Goal: Task Accomplishment & Management: Manage account settings

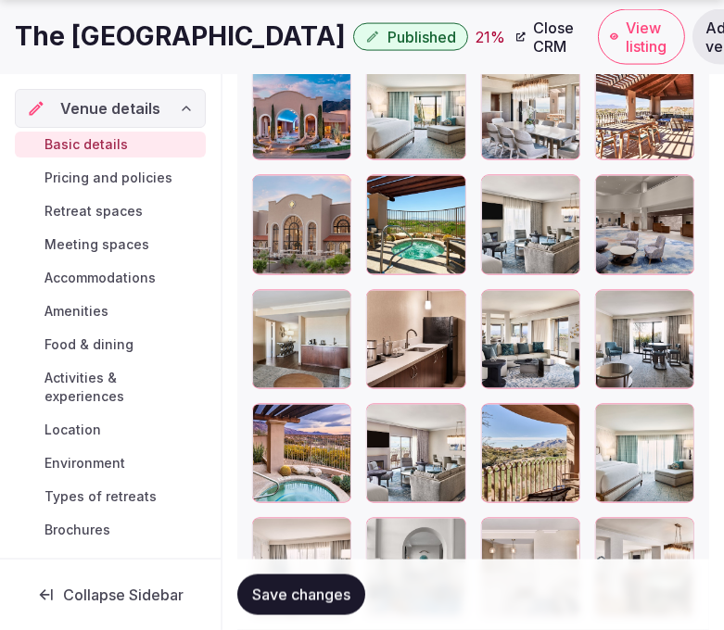
scroll to position [347, 0]
click at [260, 579] on button "Save changes" at bounding box center [301, 595] width 128 height 41
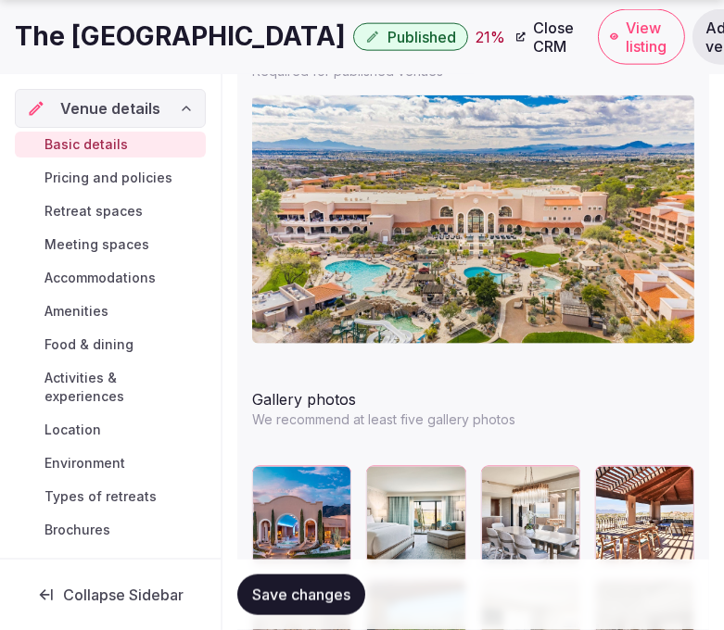
click at [152, 172] on span "Pricing and policies" at bounding box center [108, 178] width 128 height 19
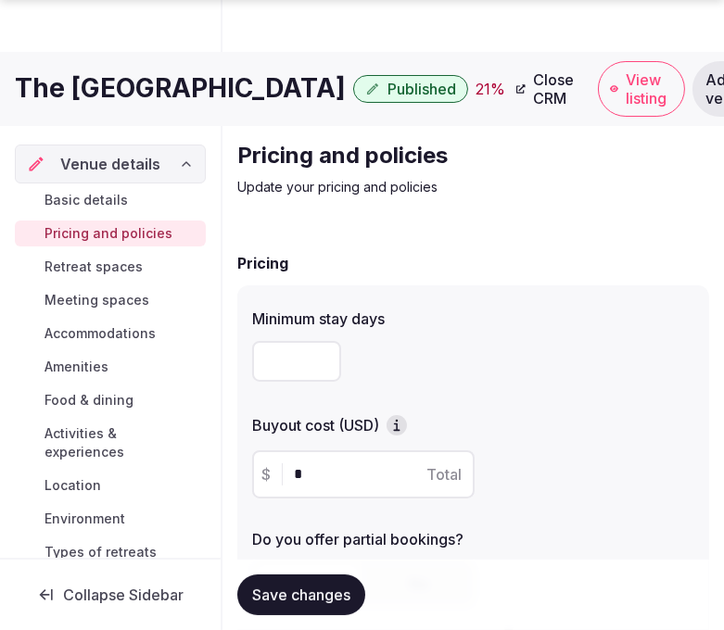
scroll to position [798, 0]
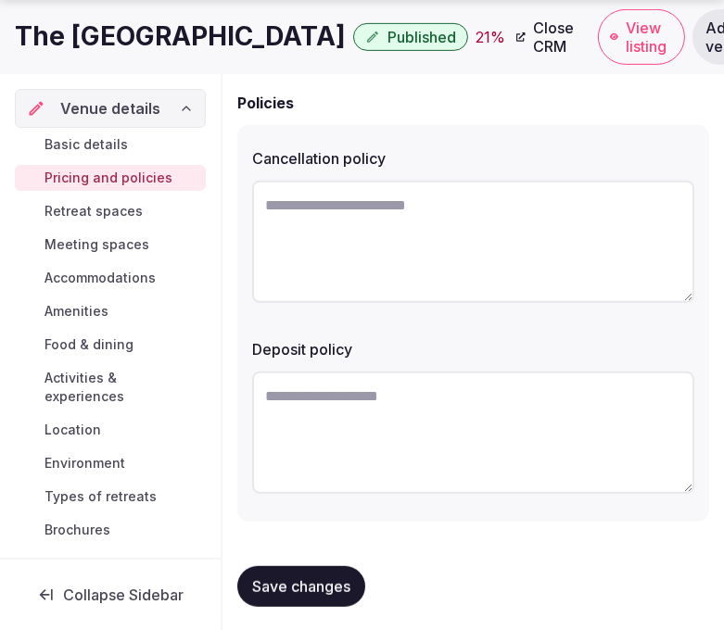
click at [283, 49] on h1 "The Westin La Paloma Resort & Spa" at bounding box center [180, 37] width 331 height 36
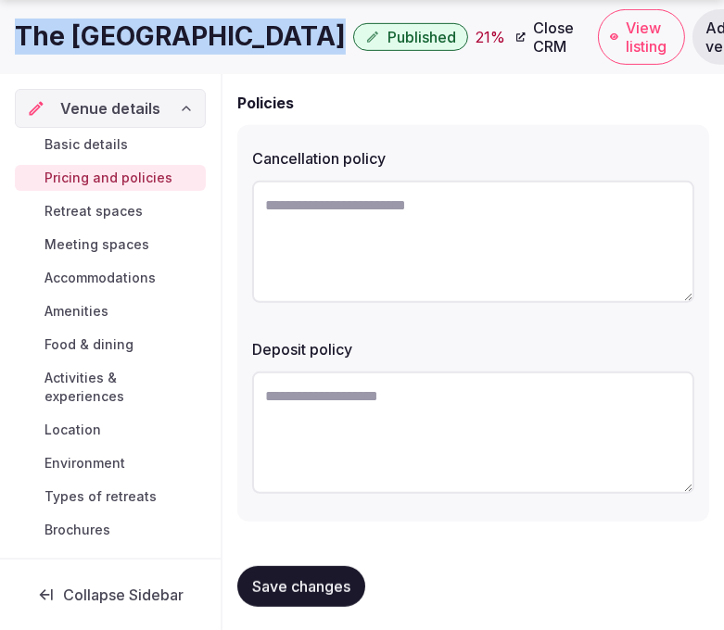
click at [283, 49] on h1 "The Westin La Paloma Resort & Spa" at bounding box center [180, 37] width 331 height 36
copy div "The Westin La Paloma Resort & Spa"
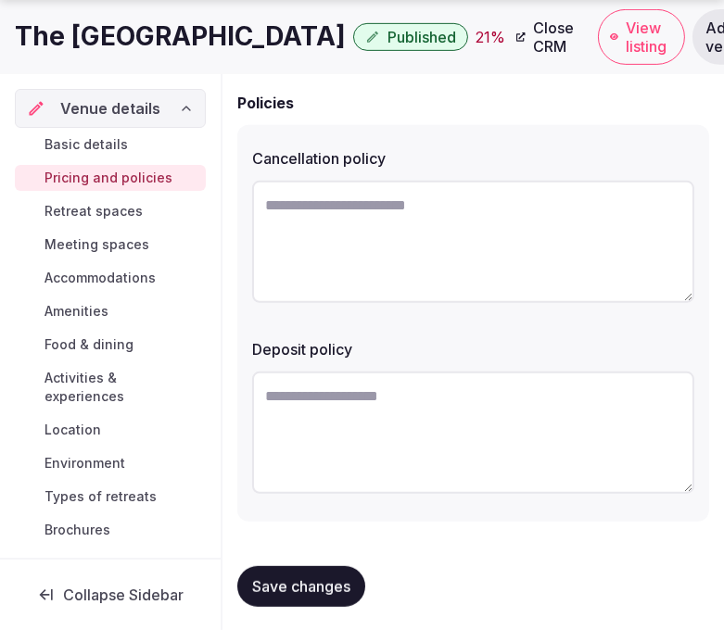
click at [431, 213] on textarea at bounding box center [473, 242] width 442 height 122
paste textarea "**********"
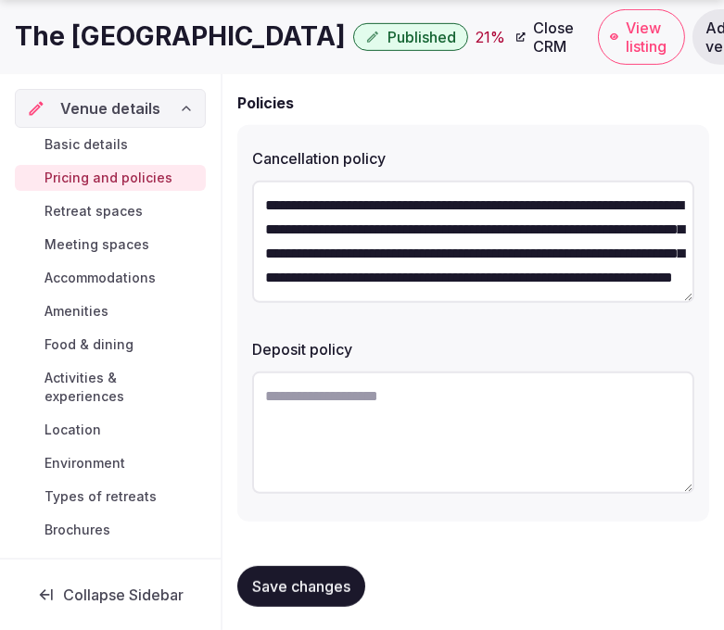
scroll to position [57, 0]
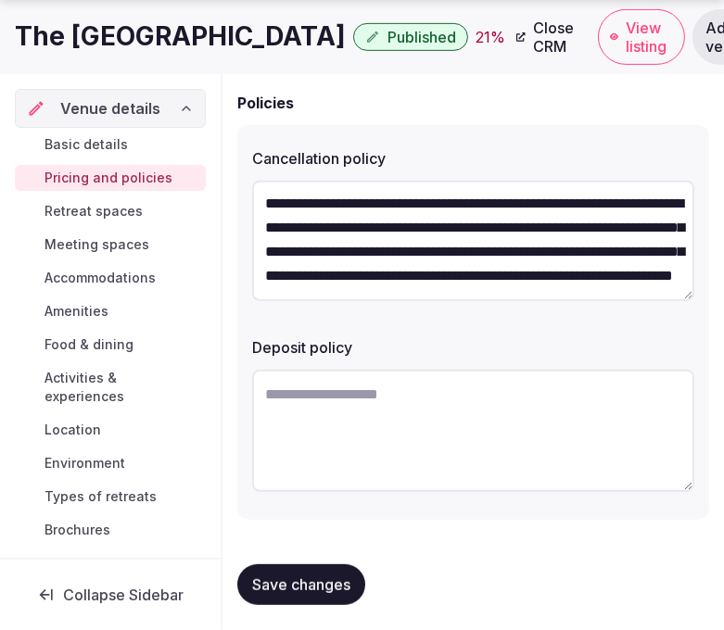
type textarea "**********"
click at [426, 419] on textarea at bounding box center [473, 431] width 442 height 122
paste textarea "**********"
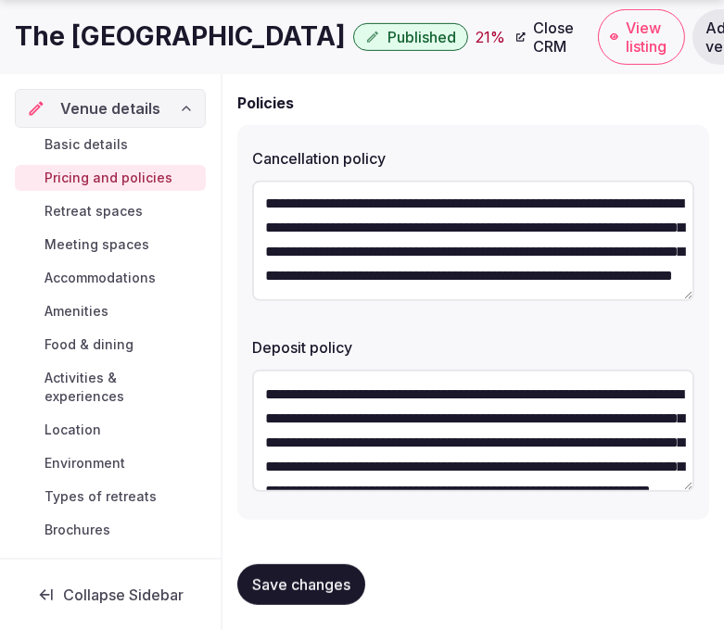
scroll to position [82, 0]
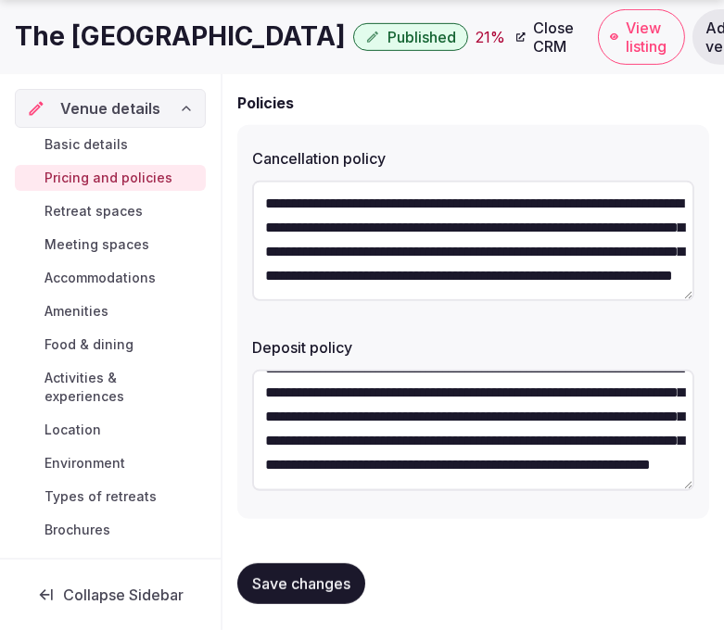
type textarea "**********"
click at [349, 579] on span "Save changes" at bounding box center [301, 584] width 98 height 19
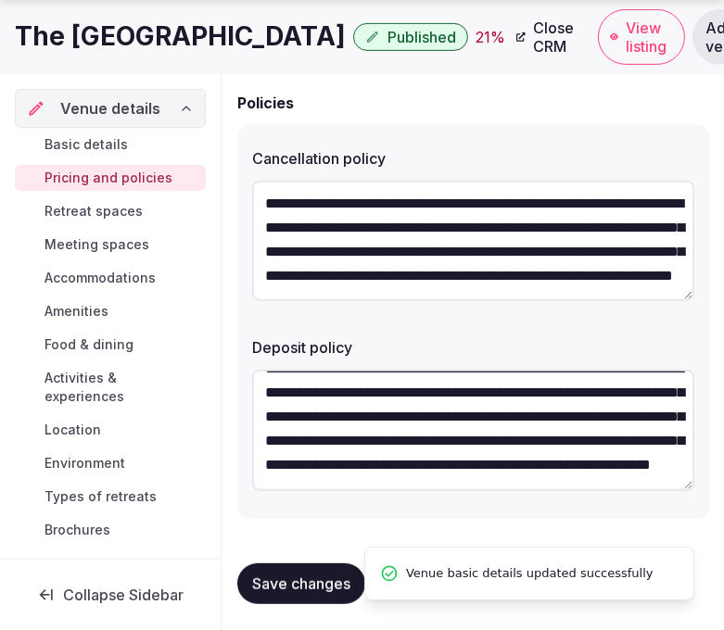
click at [295, 575] on span "Save changes" at bounding box center [301, 584] width 98 height 19
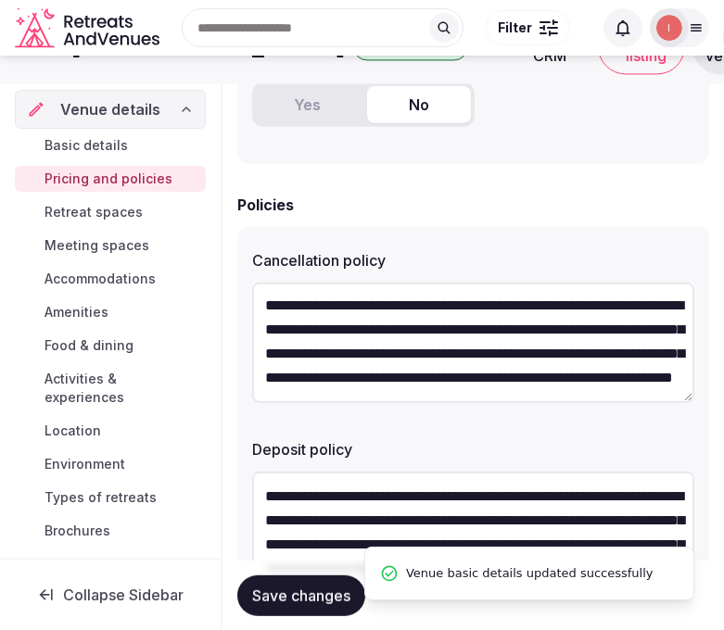
scroll to position [488, 0]
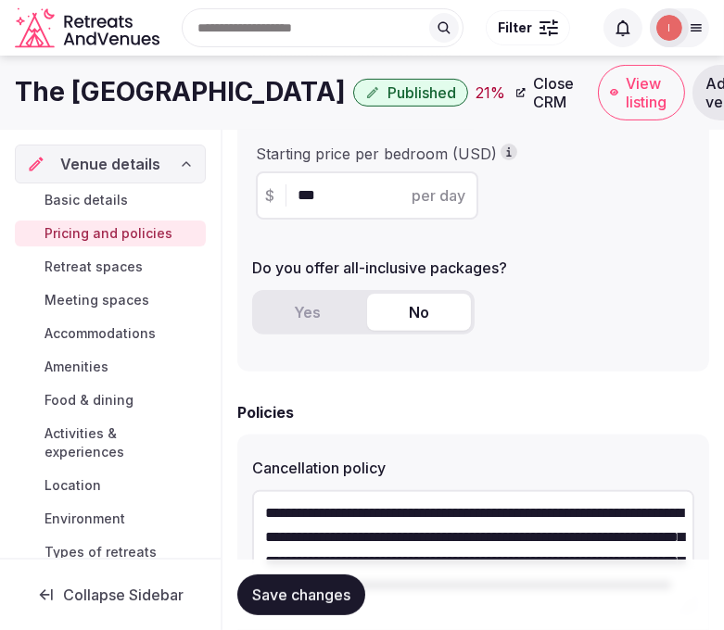
click at [119, 266] on span "Retreat spaces" at bounding box center [93, 267] width 98 height 19
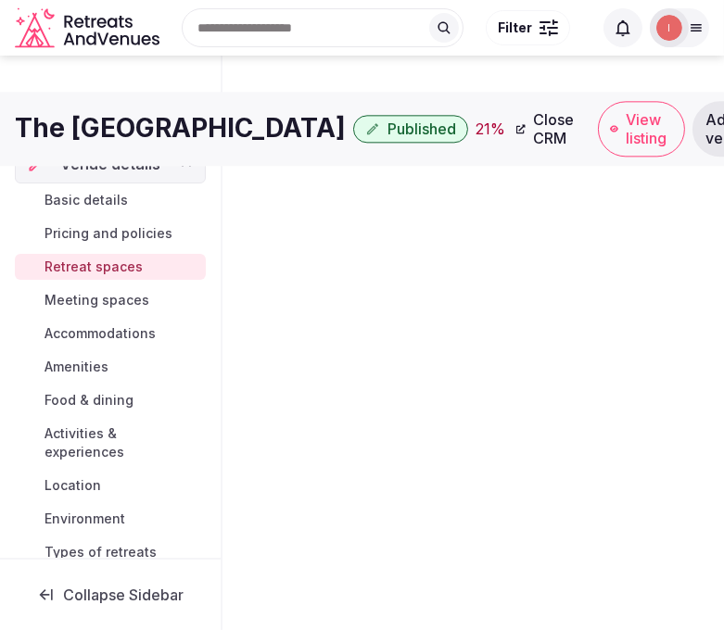
scroll to position [4, 0]
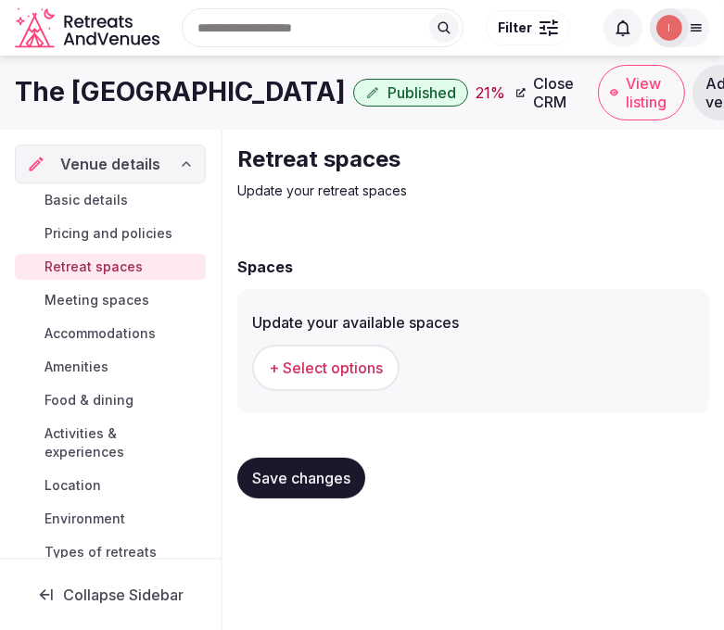
click at [336, 359] on span "+ Select options" at bounding box center [326, 368] width 114 height 20
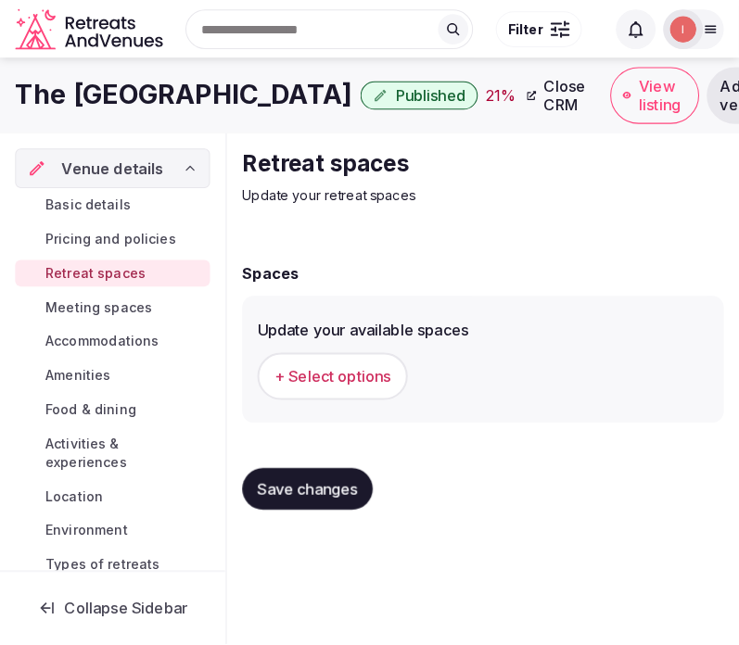
scroll to position [0, 0]
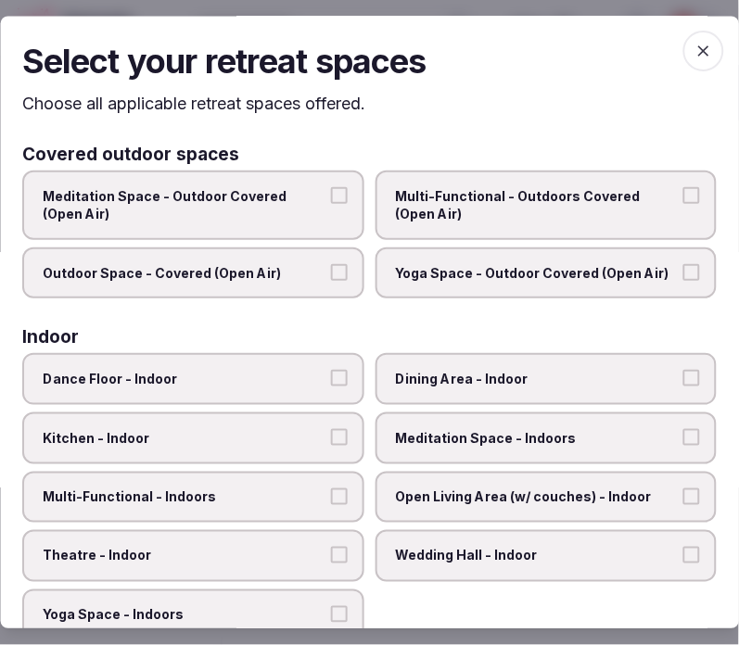
click at [498, 193] on span "Multi-Functional - Outdoors Covered (Open Air)" at bounding box center [537, 205] width 283 height 36
click at [683, 193] on button "Multi-Functional - Outdoors Covered (Open Air)" at bounding box center [691, 195] width 17 height 17
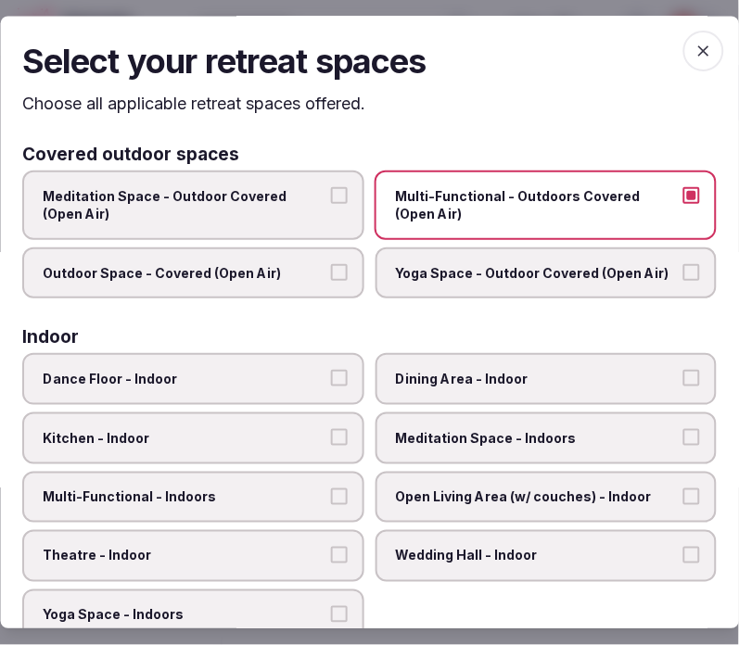
click at [316, 272] on span "Outdoor Space - Covered (Open Air)" at bounding box center [184, 273] width 283 height 19
click at [331, 272] on button "Outdoor Space - Covered (Open Air)" at bounding box center [339, 272] width 17 height 17
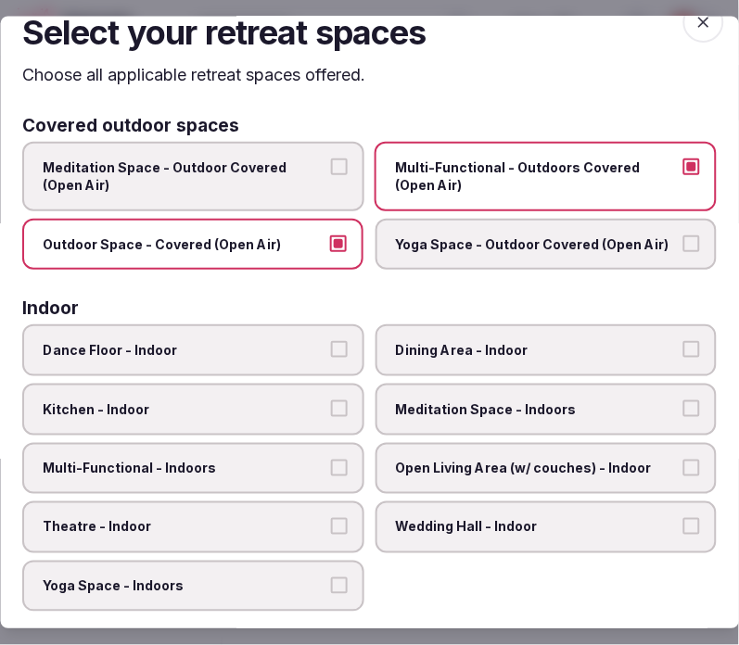
scroll to position [103, 0]
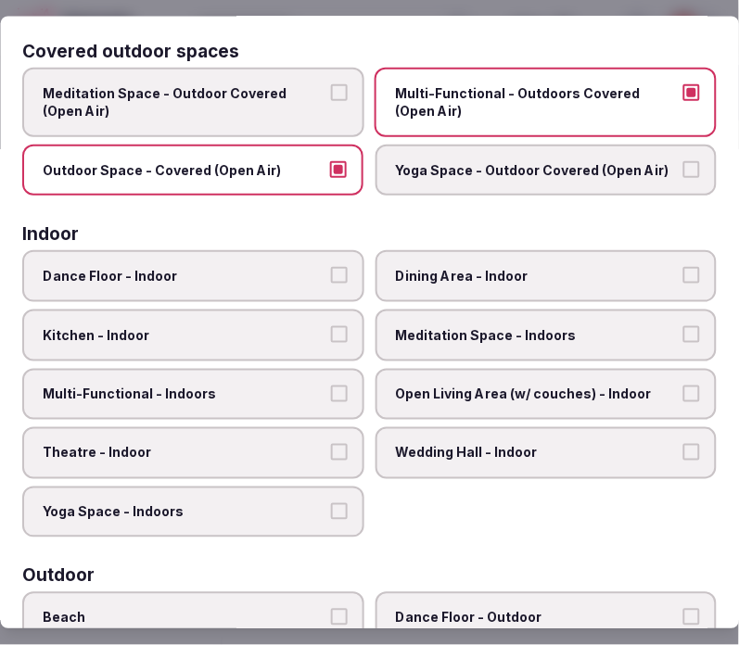
click at [475, 288] on label "Dining Area - Indoor" at bounding box center [546, 277] width 342 height 52
click at [683, 285] on button "Dining Area - Indoor" at bounding box center [691, 276] width 17 height 17
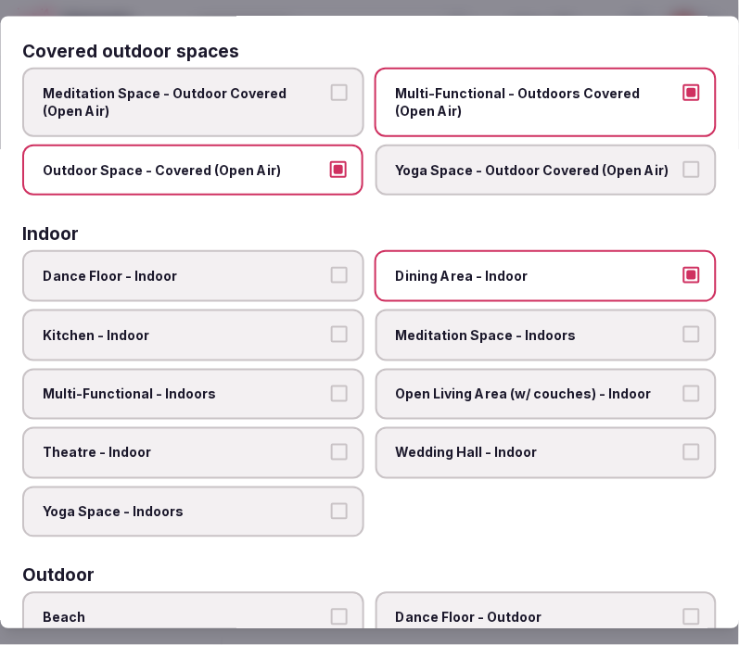
drag, startPoint x: 312, startPoint y: 376, endPoint x: 323, endPoint y: 374, distance: 10.4
click at [312, 386] on span "Multi-Functional - Indoors" at bounding box center [184, 395] width 283 height 19
click at [331, 386] on button "Multi-Functional - Indoors" at bounding box center [339, 394] width 17 height 17
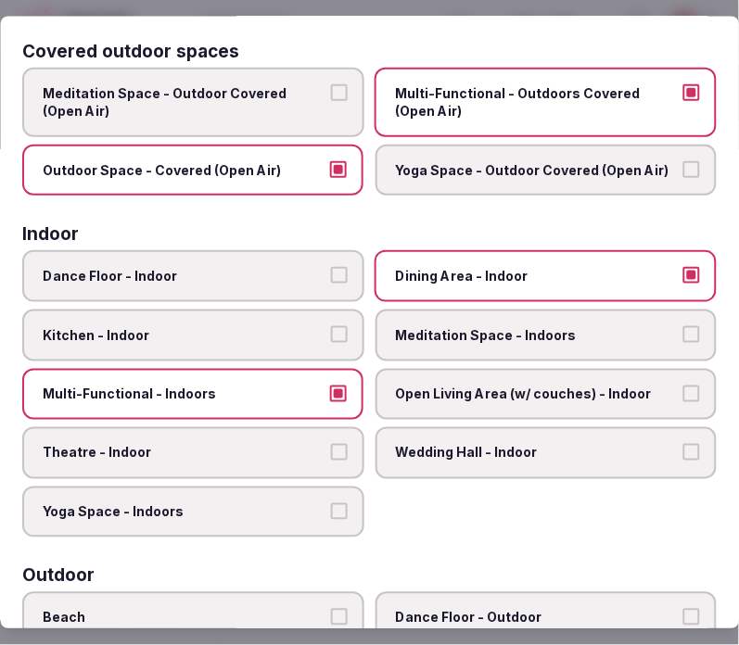
click at [281, 445] on span "Theatre - Indoor" at bounding box center [184, 454] width 283 height 19
click at [331, 445] on button "Theatre - Indoor" at bounding box center [339, 453] width 17 height 17
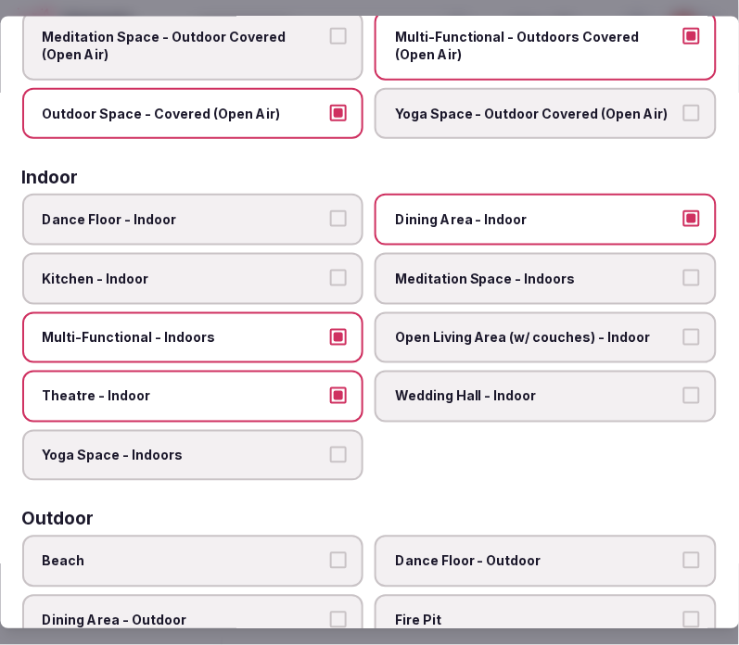
scroll to position [206, 0]
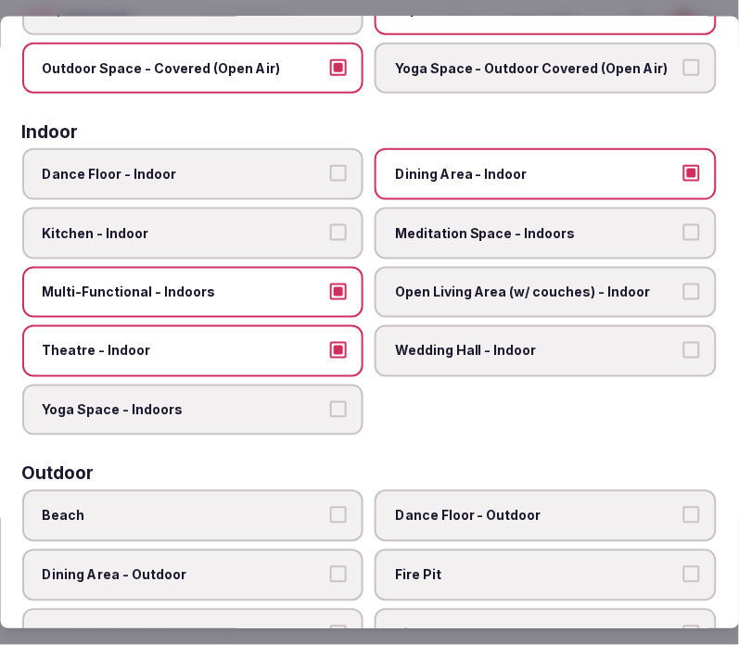
click at [586, 289] on span "Open Living Area (w/ couches) - Indoor" at bounding box center [537, 292] width 283 height 19
click at [683, 289] on button "Open Living Area (w/ couches) - Indoor" at bounding box center [691, 291] width 17 height 17
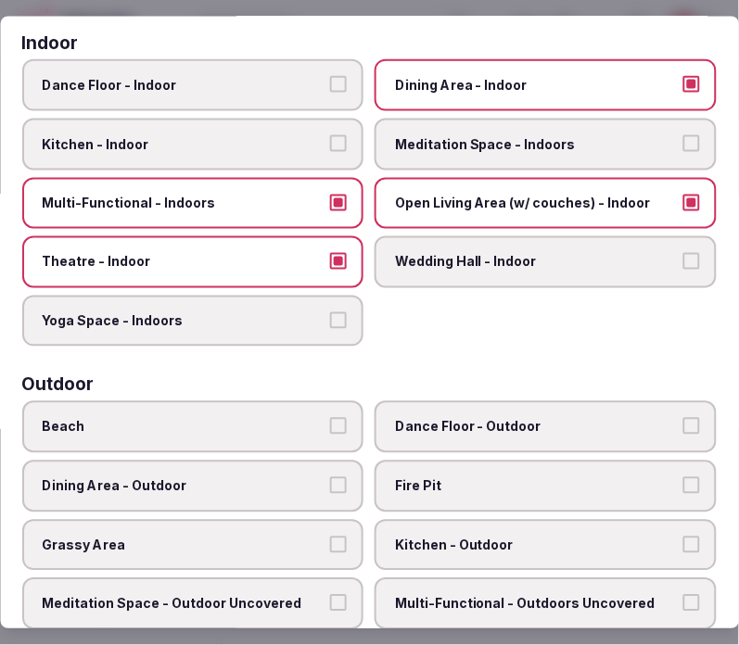
scroll to position [412, 0]
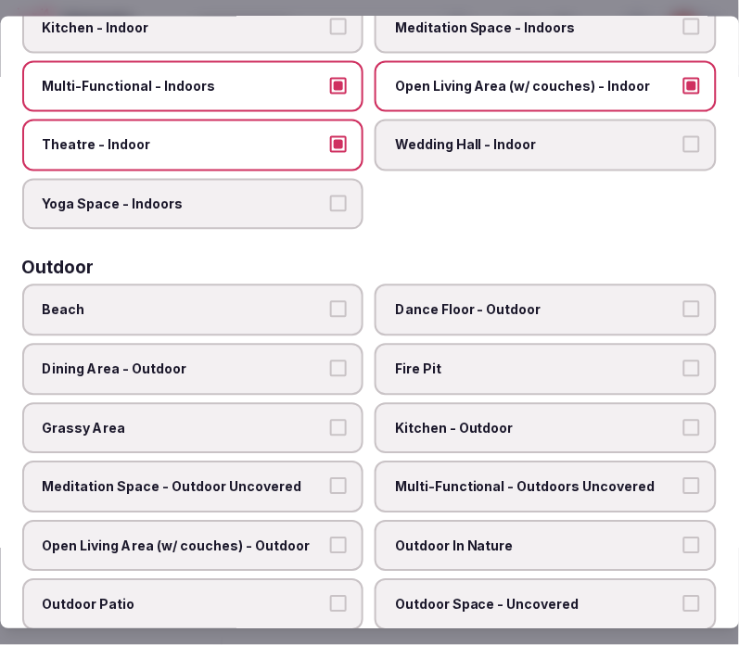
drag, startPoint x: 507, startPoint y: 470, endPoint x: 454, endPoint y: 465, distance: 53.0
click at [505, 478] on span "Multi-Functional - Outdoors Uncovered" at bounding box center [537, 487] width 283 height 19
click at [683, 478] on button "Multi-Functional - Outdoors Uncovered" at bounding box center [691, 486] width 17 height 17
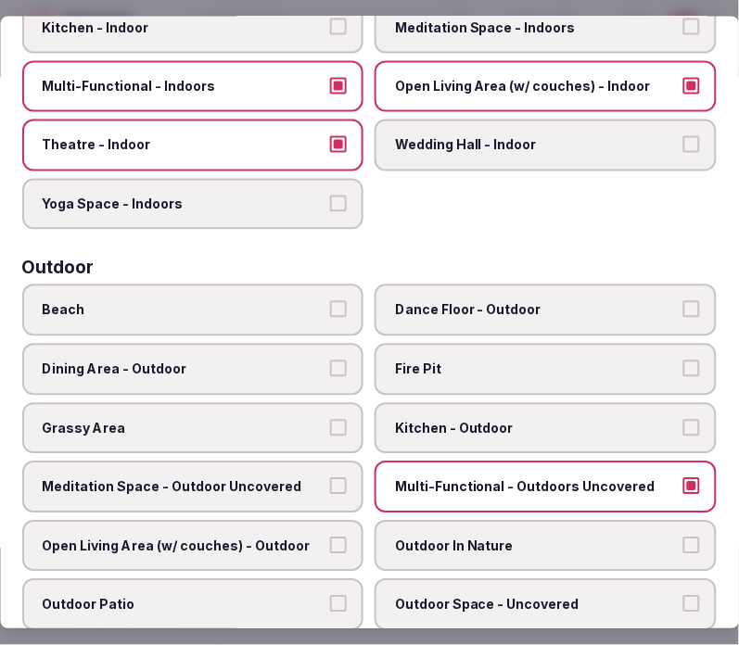
drag, startPoint x: 279, startPoint y: 473, endPoint x: 287, endPoint y: 464, distance: 11.8
click at [282, 478] on span "Meditation Space - Outdoor Uncovered" at bounding box center [184, 487] width 283 height 19
click at [331, 478] on button "Meditation Space - Outdoor Uncovered" at bounding box center [339, 486] width 17 height 17
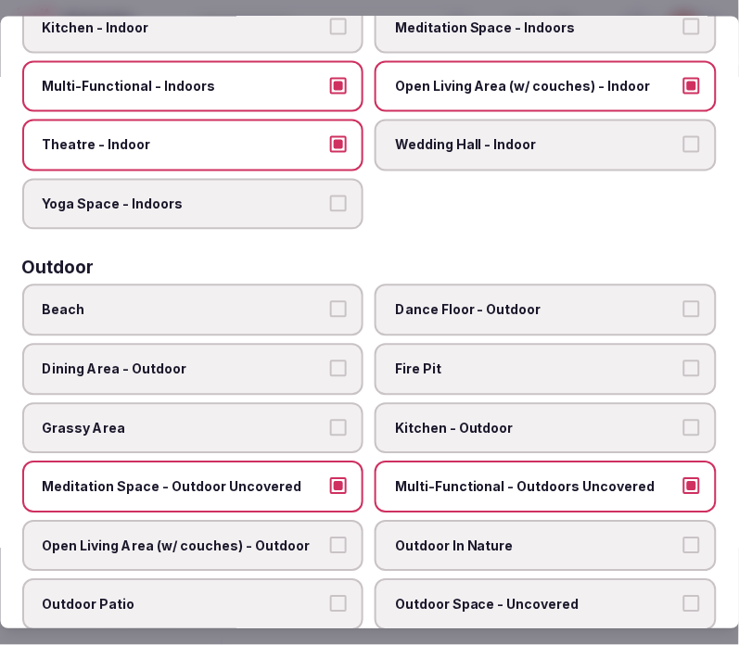
click at [294, 419] on span "Grassy Area" at bounding box center [184, 428] width 283 height 19
click at [331, 419] on button "Grassy Area" at bounding box center [339, 427] width 17 height 17
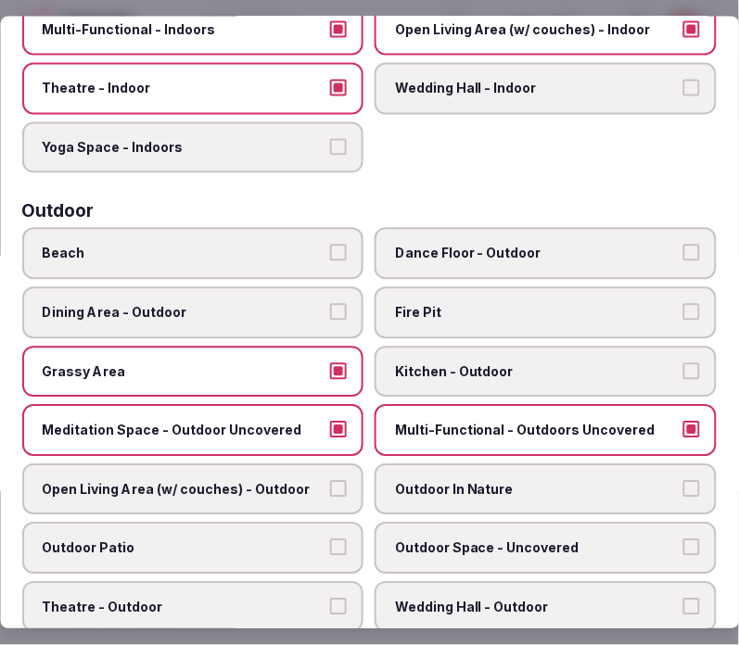
scroll to position [514, 0]
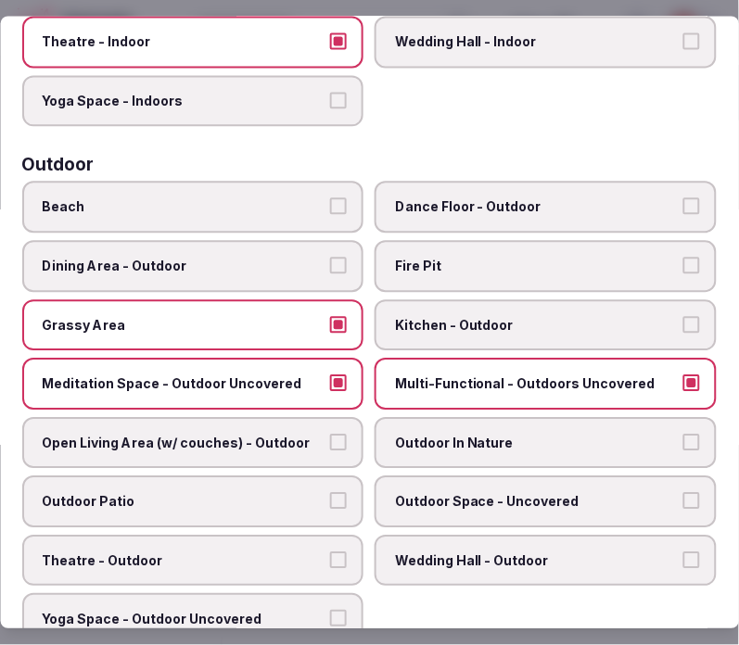
click at [331, 434] on button "Open Living Area (w/ couches) - Outdoor" at bounding box center [339, 442] width 17 height 17
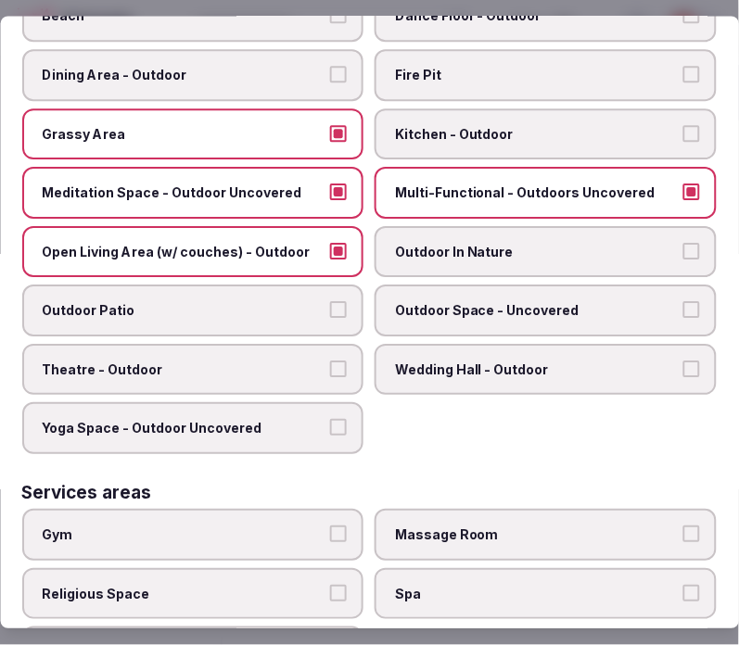
scroll to position [720, 0]
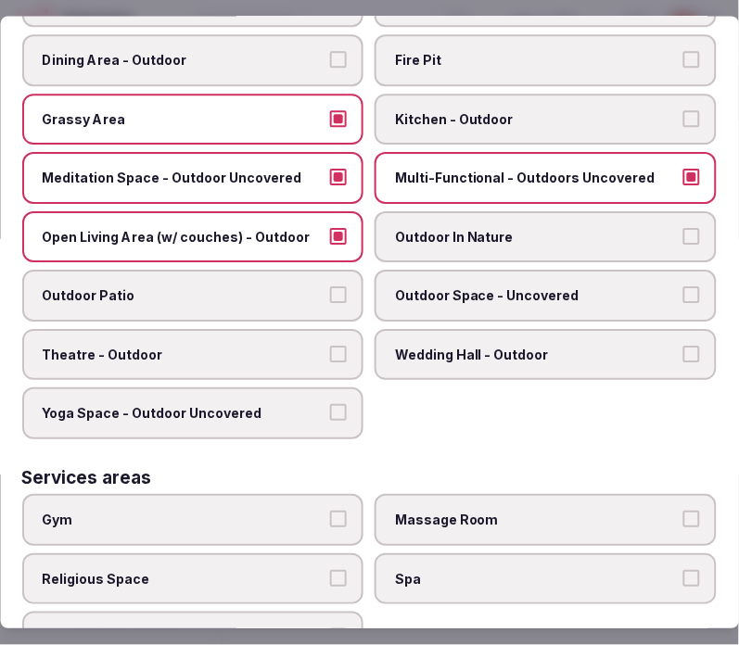
click at [479, 247] on div "Beach Dance Floor - Outdoor Dining Area - Outdoor Fire Pit Grassy Area Kitchen …" at bounding box center [369, 208] width 694 height 464
click at [479, 287] on span "Outdoor Space - Uncovered" at bounding box center [537, 296] width 283 height 19
click at [683, 287] on button "Outdoor Space - Uncovered" at bounding box center [691, 295] width 17 height 17
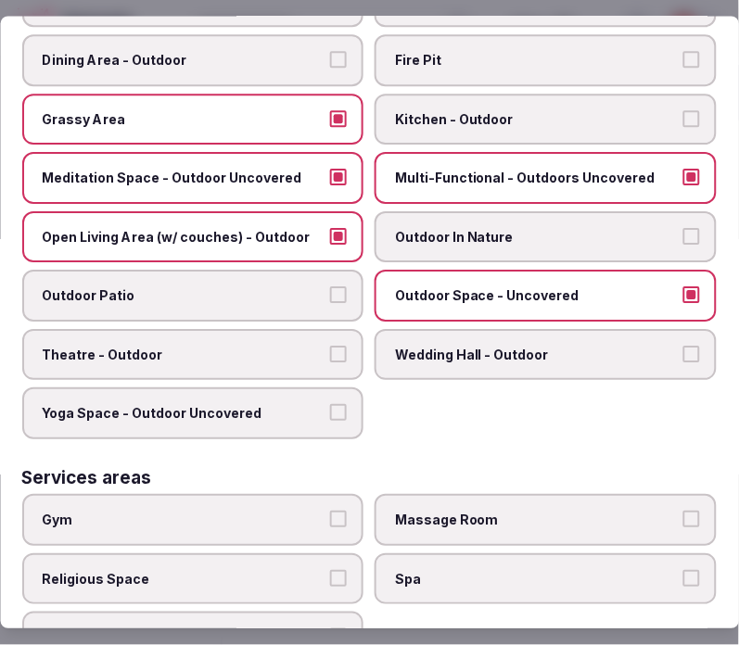
click at [284, 346] on span "Theatre - Outdoor" at bounding box center [184, 355] width 283 height 19
click at [331, 346] on button "Theatre - Outdoor" at bounding box center [339, 354] width 17 height 17
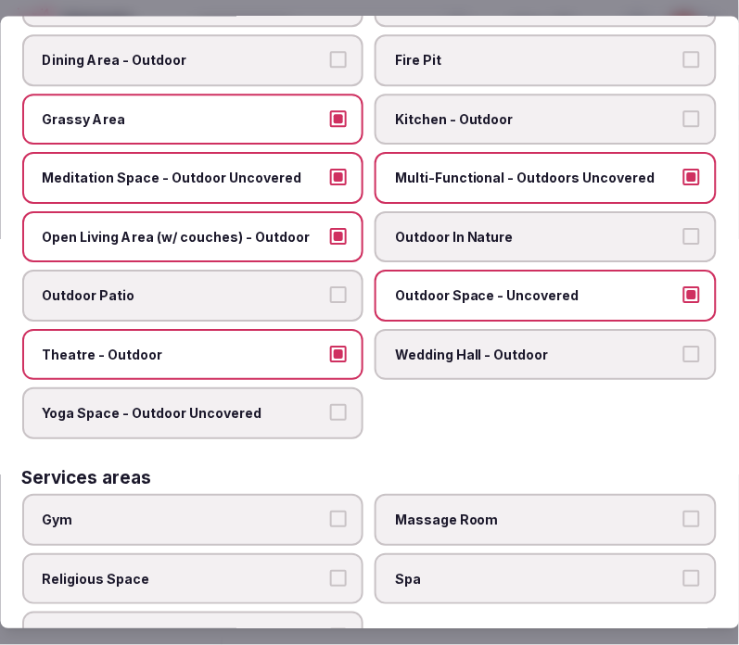
click at [304, 287] on span "Outdoor Patio" at bounding box center [184, 296] width 283 height 19
click at [331, 287] on button "Outdoor Patio" at bounding box center [339, 295] width 17 height 17
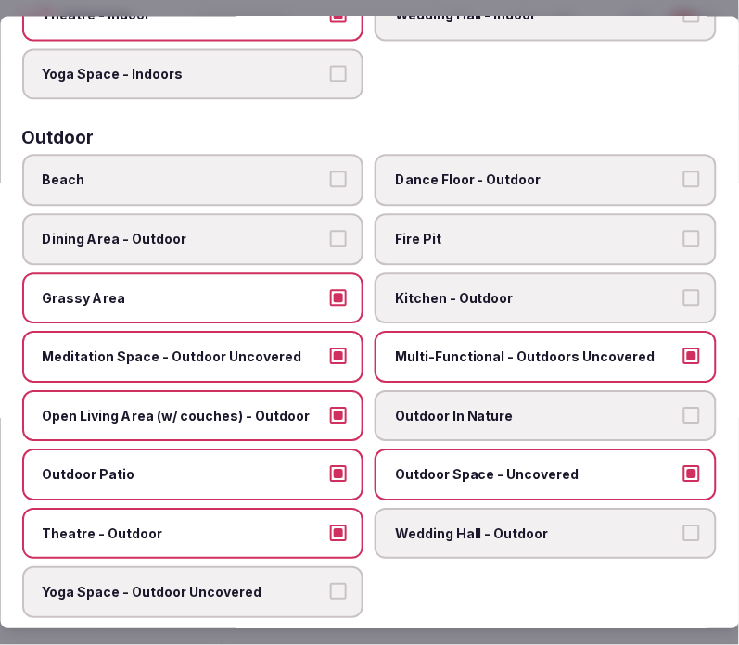
scroll to position [514, 0]
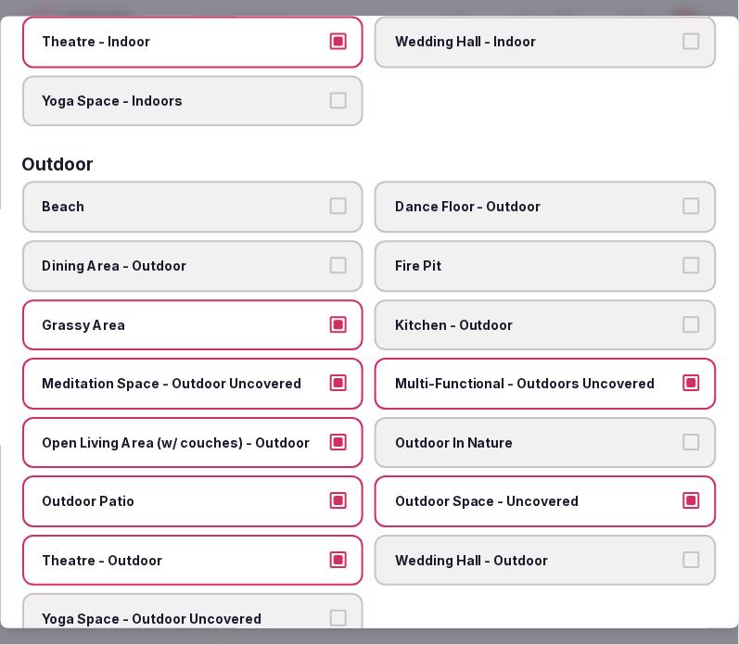
click at [523, 434] on span "Outdoor In Nature" at bounding box center [537, 443] width 283 height 19
click at [683, 434] on button "Outdoor In Nature" at bounding box center [691, 442] width 17 height 17
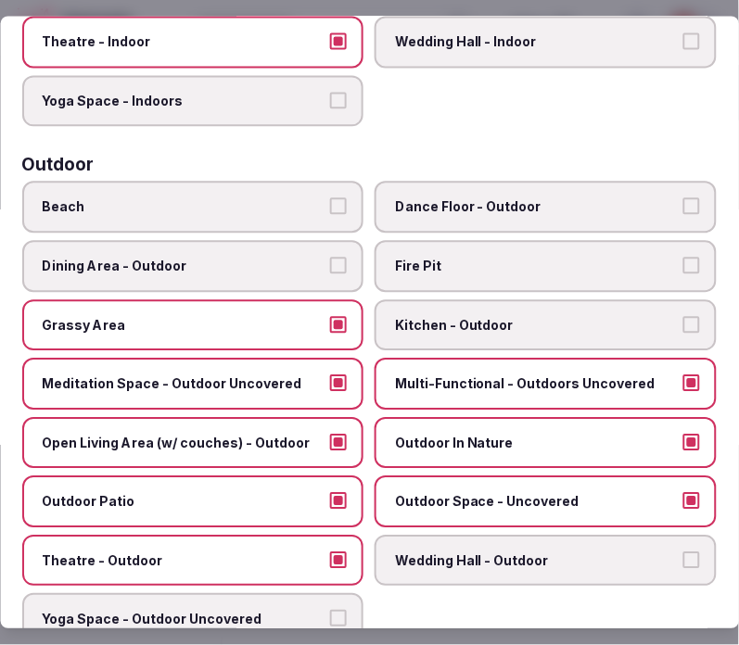
click at [292, 258] on span "Dining Area - Outdoor" at bounding box center [184, 266] width 283 height 19
click at [331, 258] on button "Dining Area - Outdoor" at bounding box center [339, 265] width 17 height 17
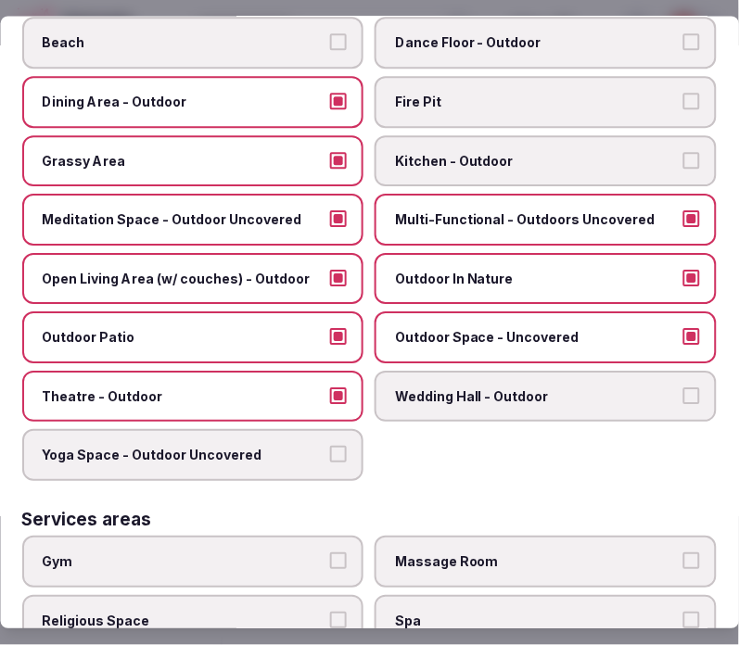
scroll to position [823, 0]
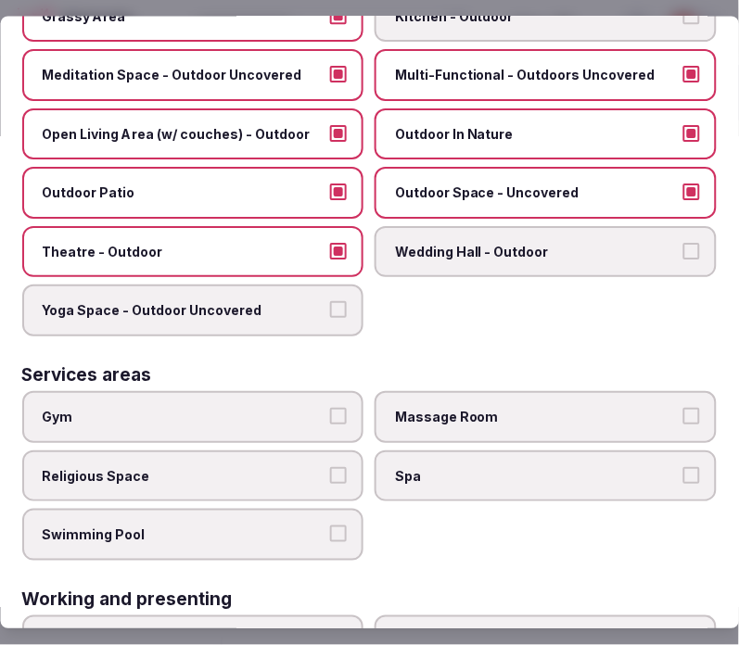
click at [492, 408] on span "Massage Room" at bounding box center [537, 417] width 283 height 19
click at [683, 408] on button "Massage Room" at bounding box center [691, 416] width 17 height 17
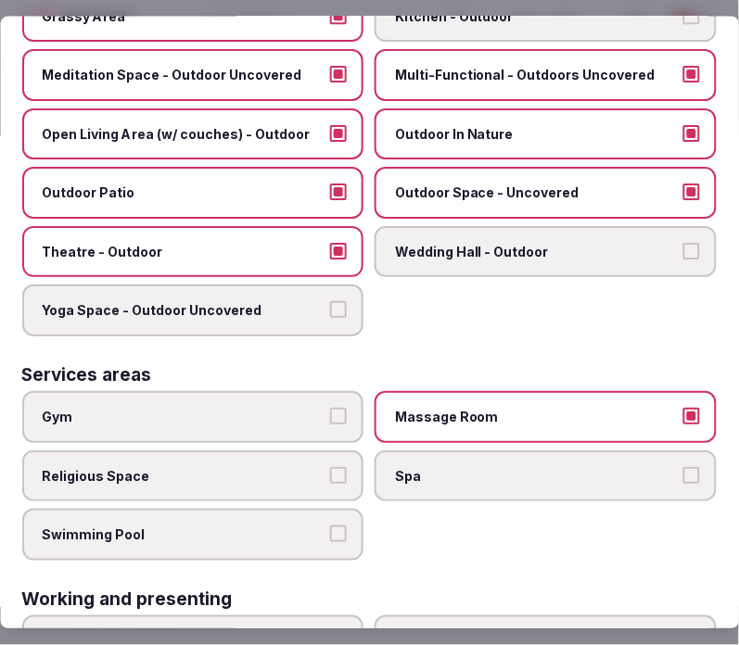
drag, startPoint x: 517, startPoint y: 434, endPoint x: 732, endPoint y: 338, distance: 235.3
click at [531, 450] on label "Spa" at bounding box center [546, 476] width 342 height 52
click at [683, 467] on button "Spa" at bounding box center [691, 475] width 17 height 17
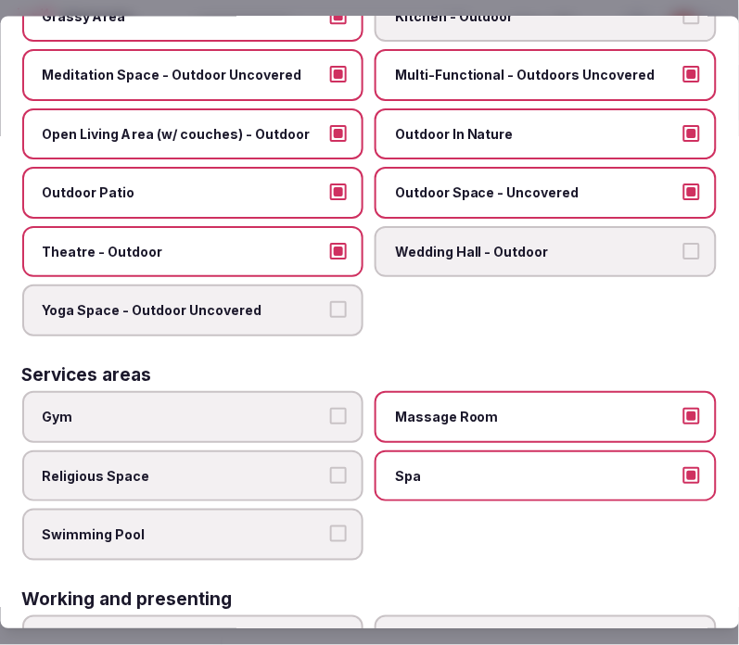
drag, startPoint x: 207, startPoint y: 374, endPoint x: 230, endPoint y: 391, distance: 28.6
click at [207, 391] on label "Gym" at bounding box center [193, 417] width 342 height 52
click at [331, 408] on button "Gym" at bounding box center [339, 416] width 17 height 17
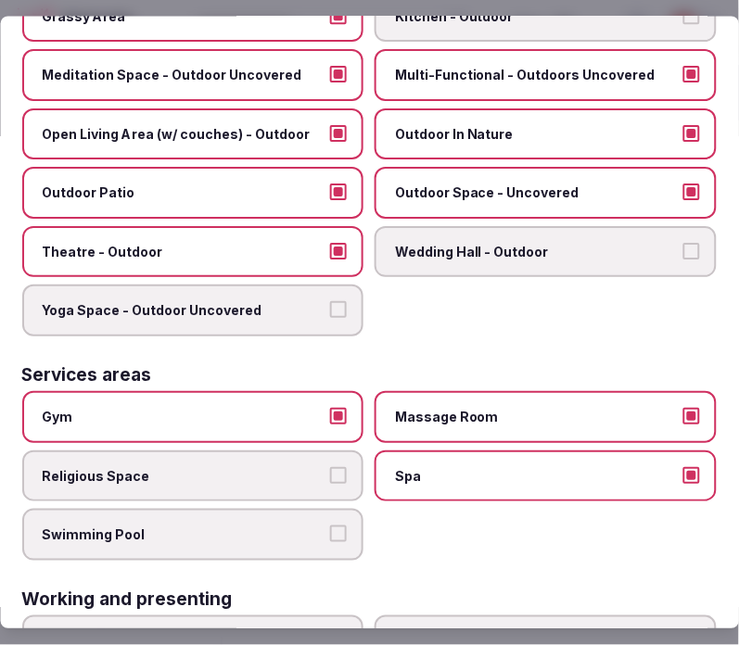
click at [317, 526] on span "Swimming Pool" at bounding box center [184, 535] width 283 height 19
click at [331, 526] on button "Swimming Pool" at bounding box center [339, 534] width 17 height 17
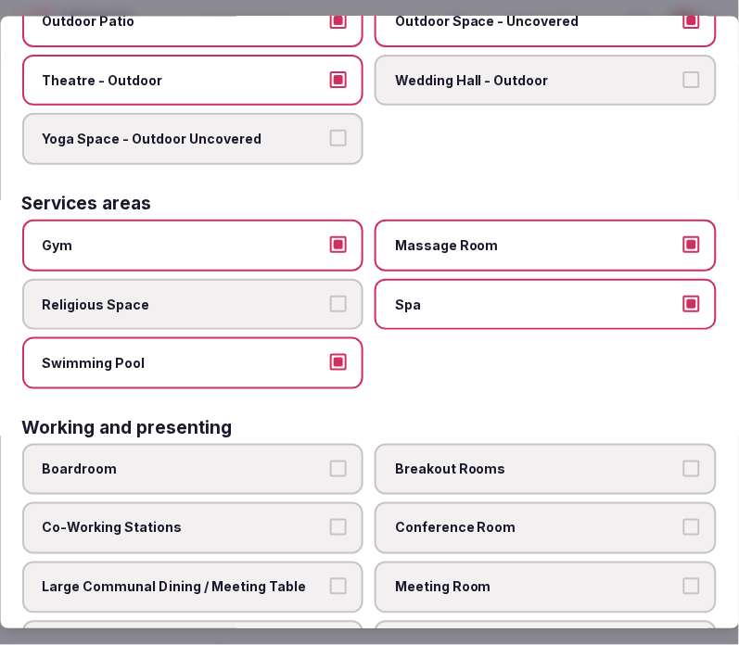
scroll to position [1022, 0]
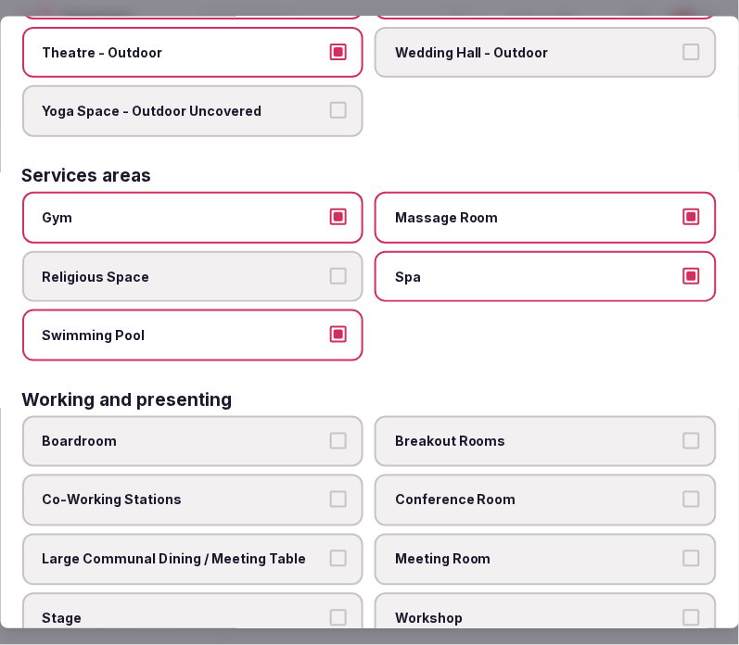
click at [487, 492] on span "Conference Room" at bounding box center [537, 501] width 283 height 19
click at [683, 492] on button "Conference Room" at bounding box center [691, 500] width 17 height 17
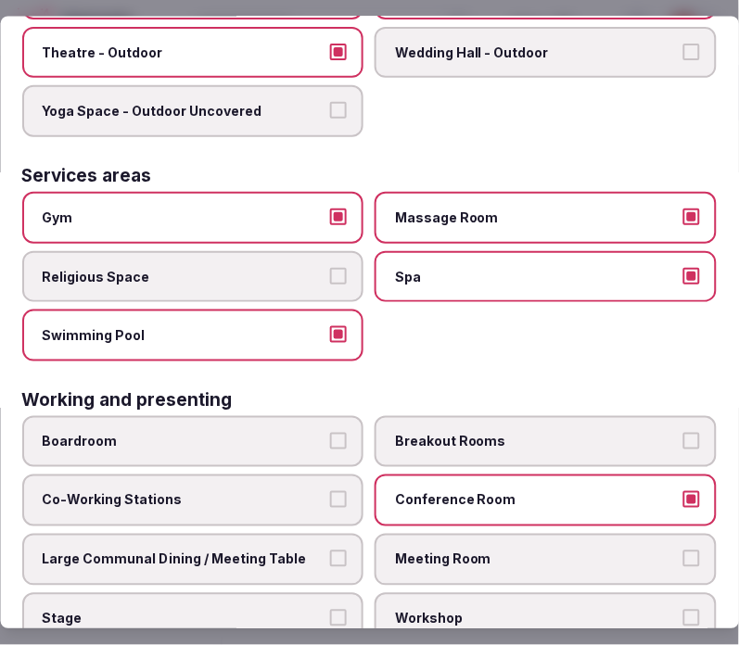
drag, startPoint x: 485, startPoint y: 524, endPoint x: 321, endPoint y: 556, distance: 167.2
click at [476, 551] on span "Meeting Room" at bounding box center [537, 560] width 283 height 19
click at [683, 551] on button "Meeting Room" at bounding box center [691, 559] width 17 height 17
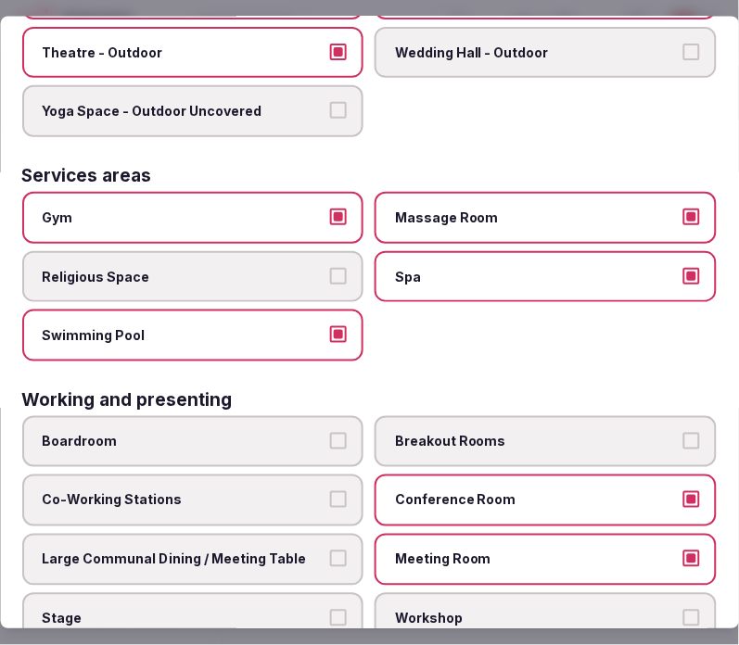
click at [331, 551] on button "Large Communal Dining / Meeting Table" at bounding box center [339, 559] width 17 height 17
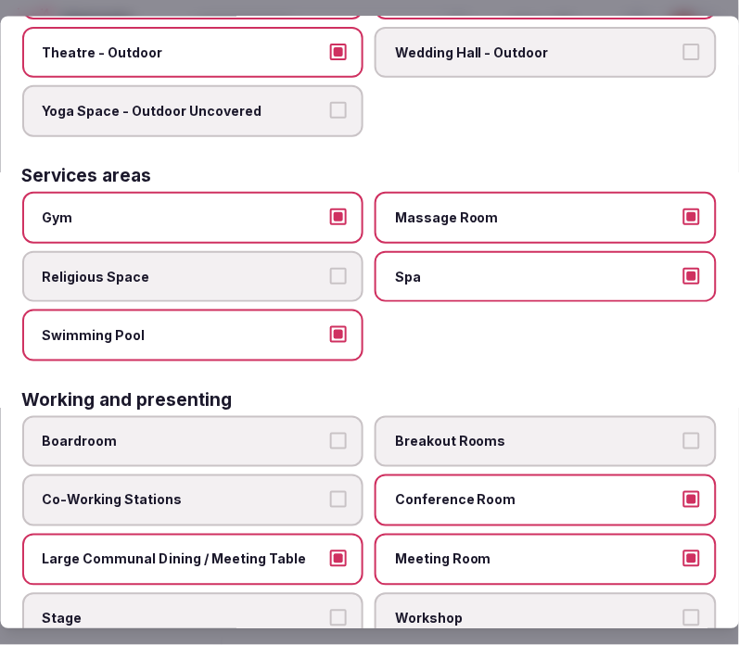
click at [462, 433] on span "Breakout Rooms" at bounding box center [537, 442] width 283 height 19
click at [683, 433] on button "Breakout Rooms" at bounding box center [691, 441] width 17 height 17
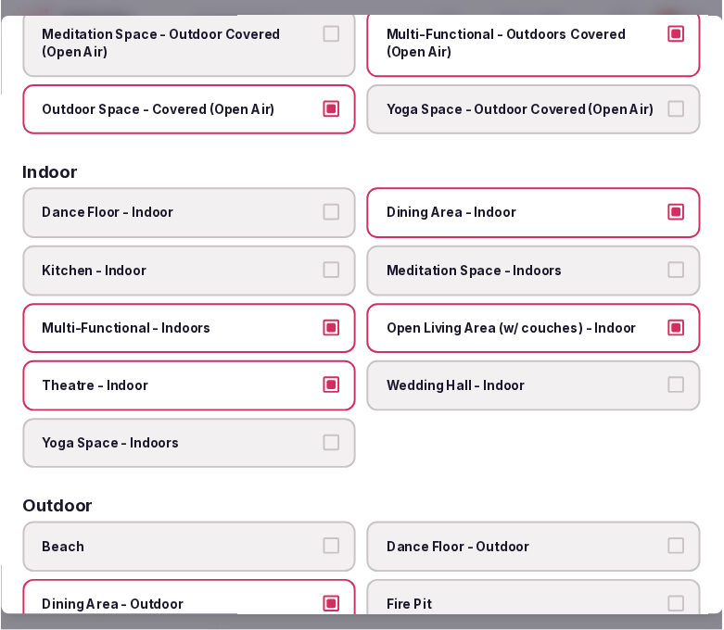
scroll to position [0, 0]
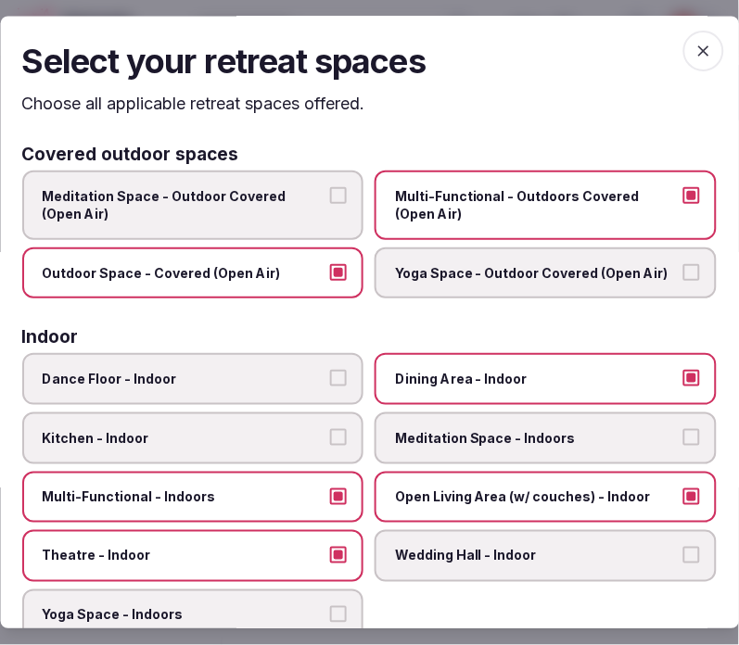
click at [688, 35] on span "button" at bounding box center [703, 51] width 41 height 41
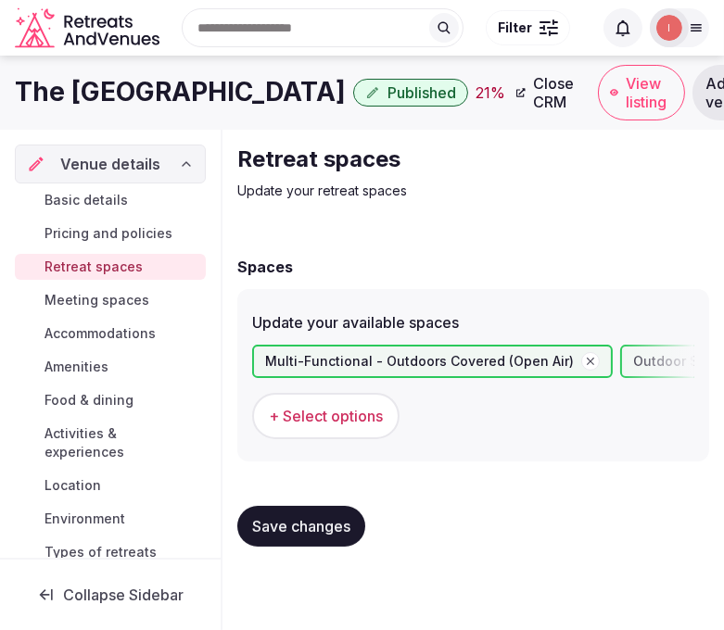
click at [293, 517] on span "Save changes" at bounding box center [301, 526] width 98 height 19
click at [86, 298] on span "Meeting spaces" at bounding box center [96, 300] width 105 height 19
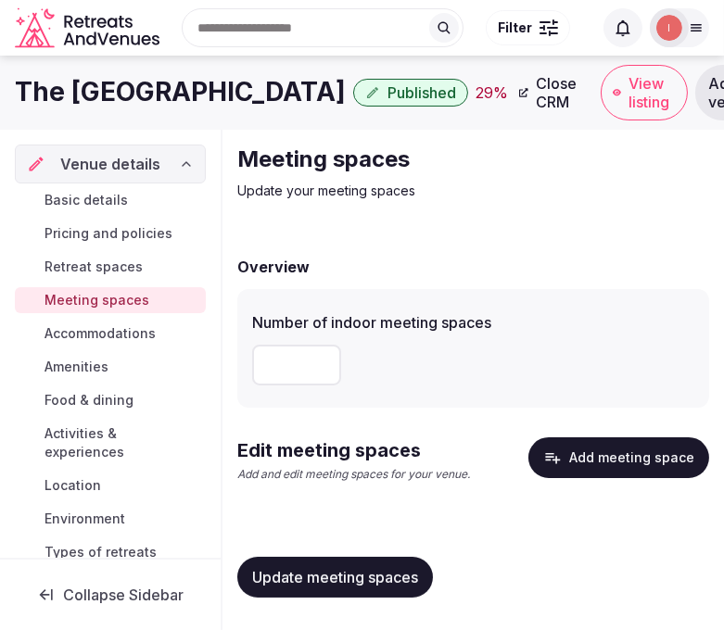
click at [331, 82] on h1 "The Westin La Paloma Resort & Spa" at bounding box center [180, 92] width 331 height 36
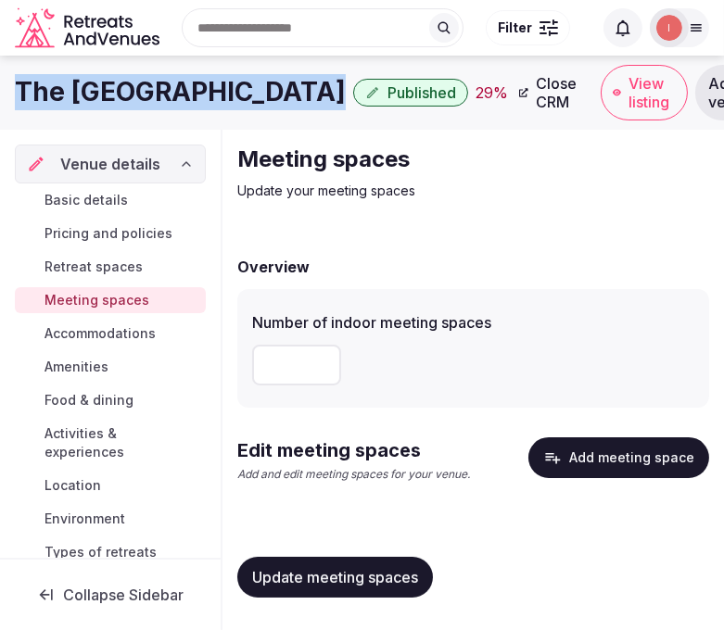
click at [331, 82] on h1 "The Westin La Paloma Resort & Spa" at bounding box center [180, 92] width 331 height 36
copy div "The Westin La Paloma Resort & Spa"
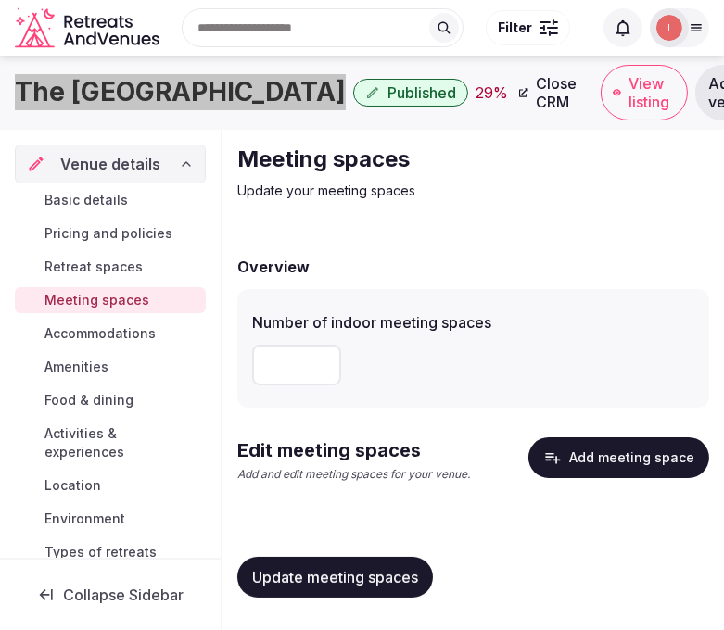
scroll to position [4, 0]
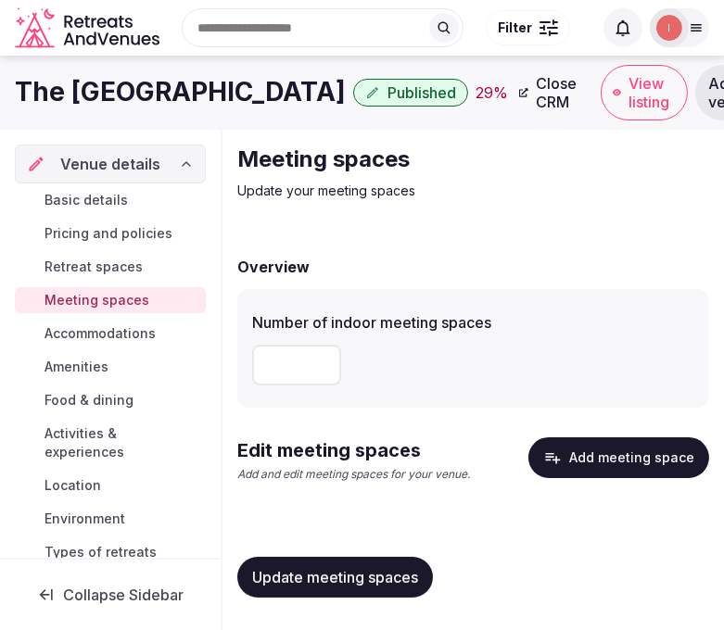
click at [298, 366] on input "number" at bounding box center [296, 365] width 89 height 41
type input "**"
drag, startPoint x: 336, startPoint y: 572, endPoint x: 522, endPoint y: 525, distance: 192.2
click at [336, 572] on span "Update meeting spaces" at bounding box center [335, 577] width 166 height 19
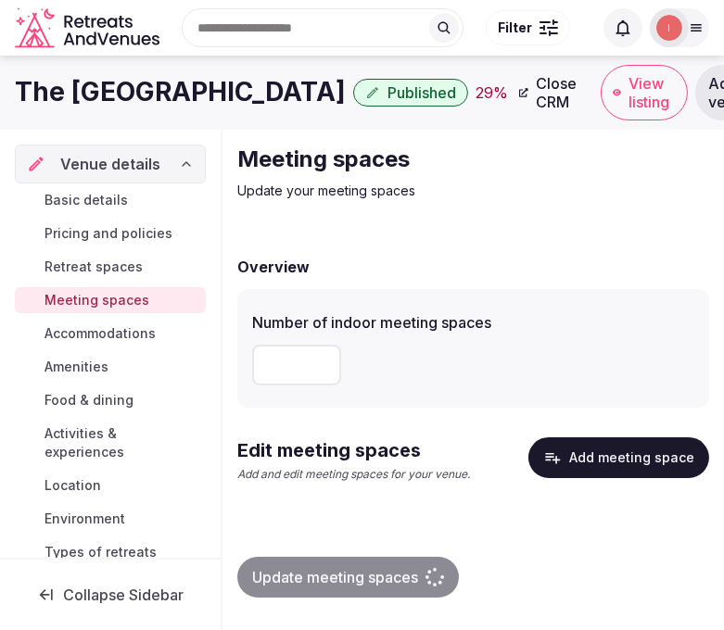
click at [600, 448] on button "Add meeting space" at bounding box center [618, 457] width 181 height 41
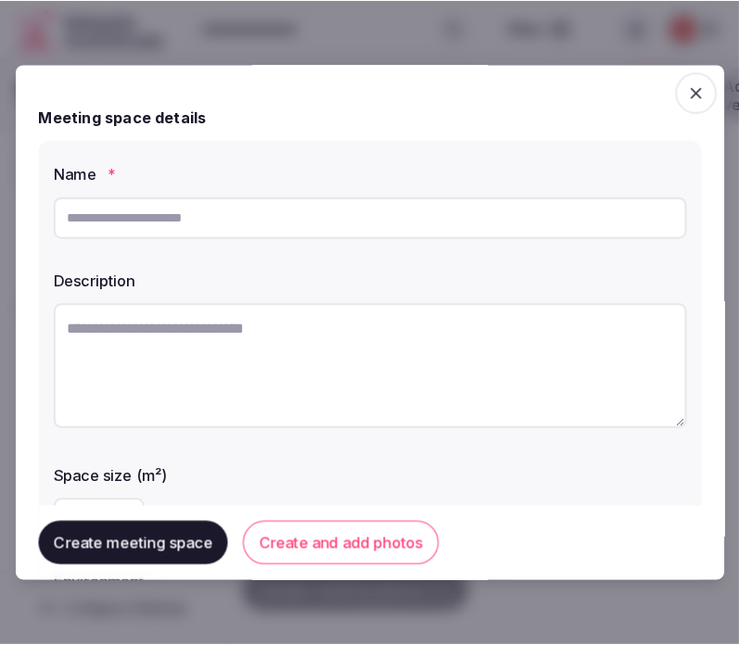
scroll to position [0, 0]
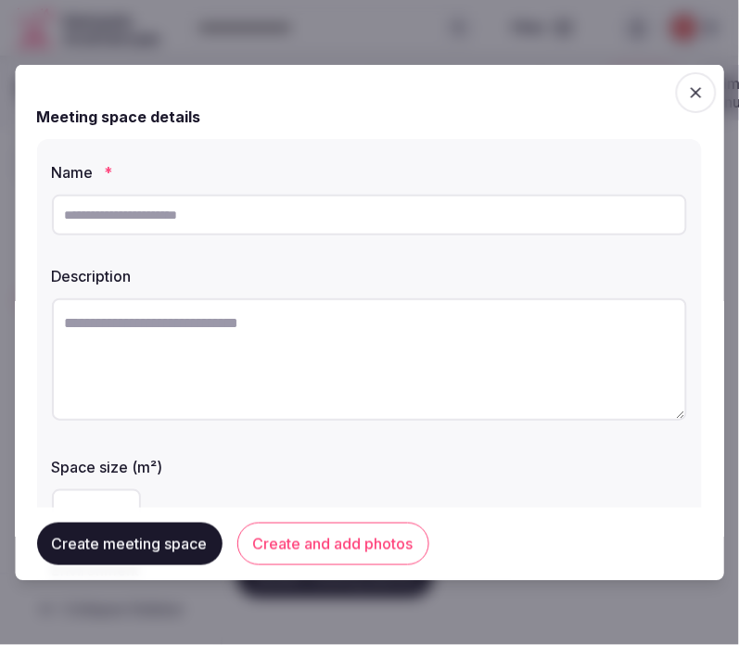
click at [134, 211] on input "text" at bounding box center [369, 215] width 635 height 41
paste input "**********"
type input "**********"
click at [196, 355] on textarea at bounding box center [369, 359] width 635 height 122
paste textarea "**********"
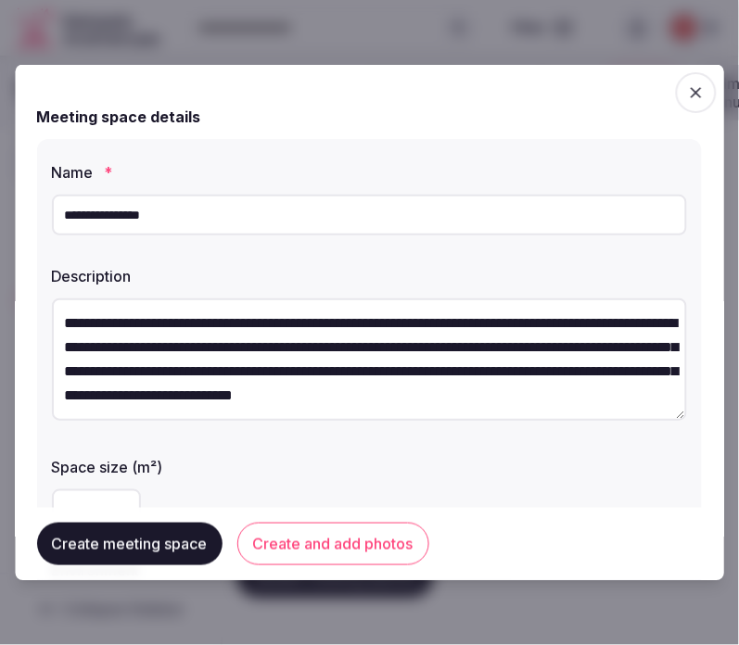
scroll to position [10, 0]
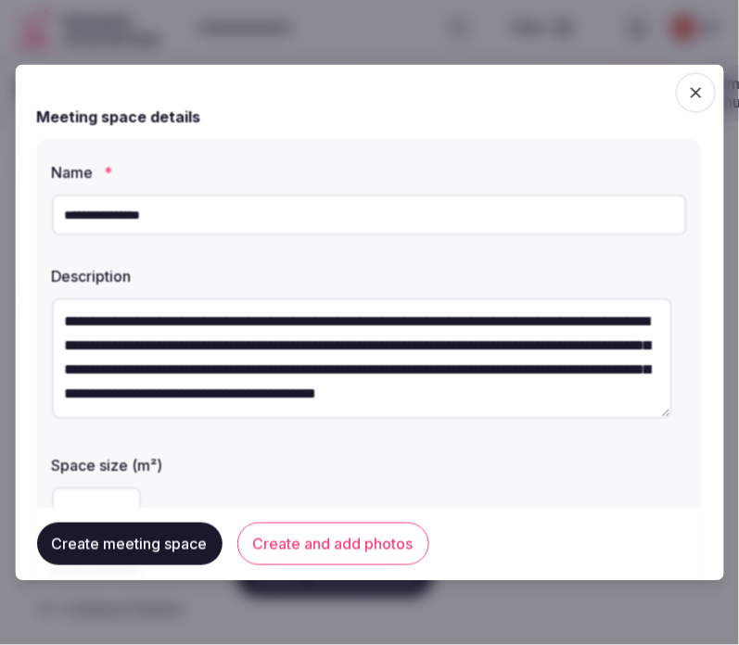
type textarea "**********"
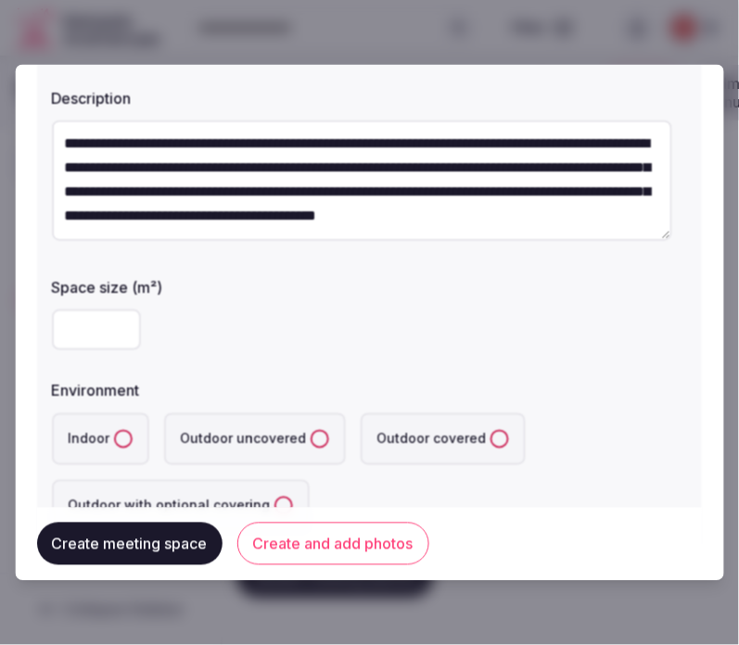
scroll to position [103, 0]
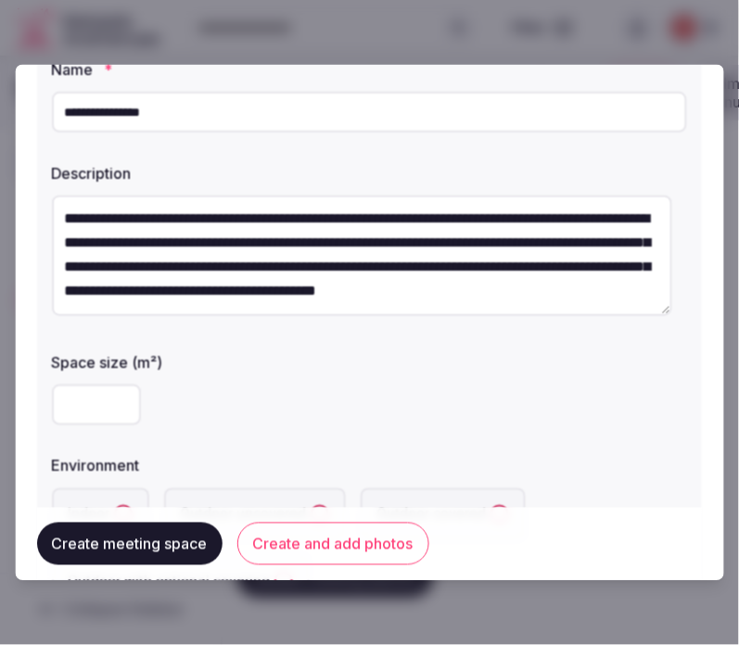
click at [198, 118] on input "**********" at bounding box center [369, 112] width 635 height 41
click at [68, 412] on input "number" at bounding box center [96, 405] width 89 height 41
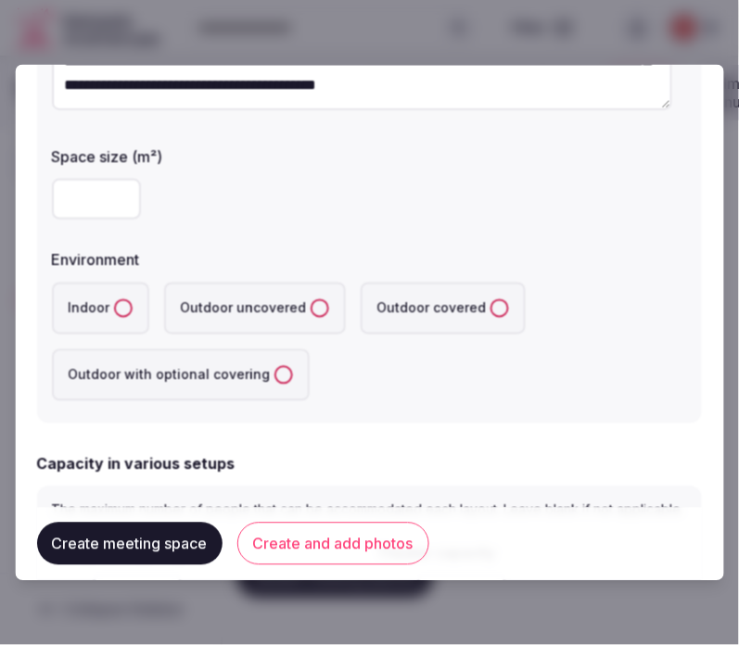
type input "****"
click at [128, 307] on button "Indoor" at bounding box center [123, 308] width 19 height 19
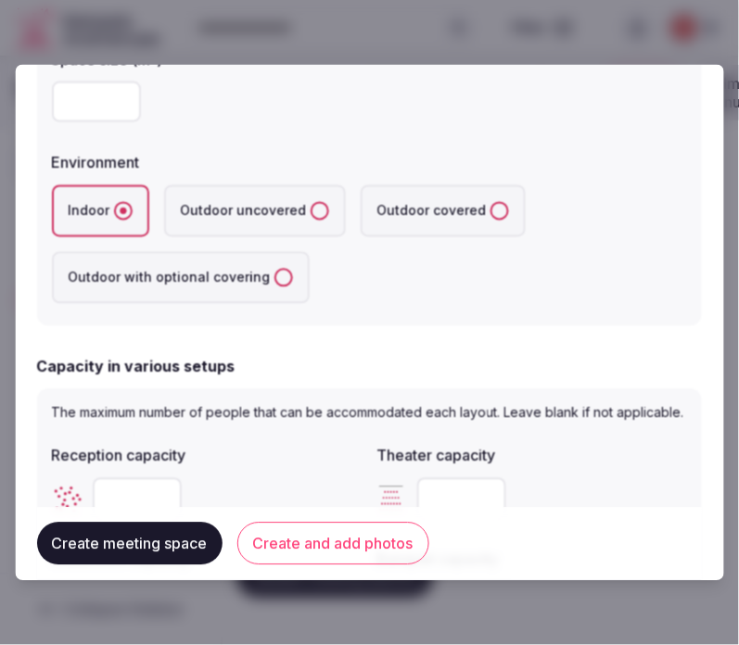
scroll to position [514, 0]
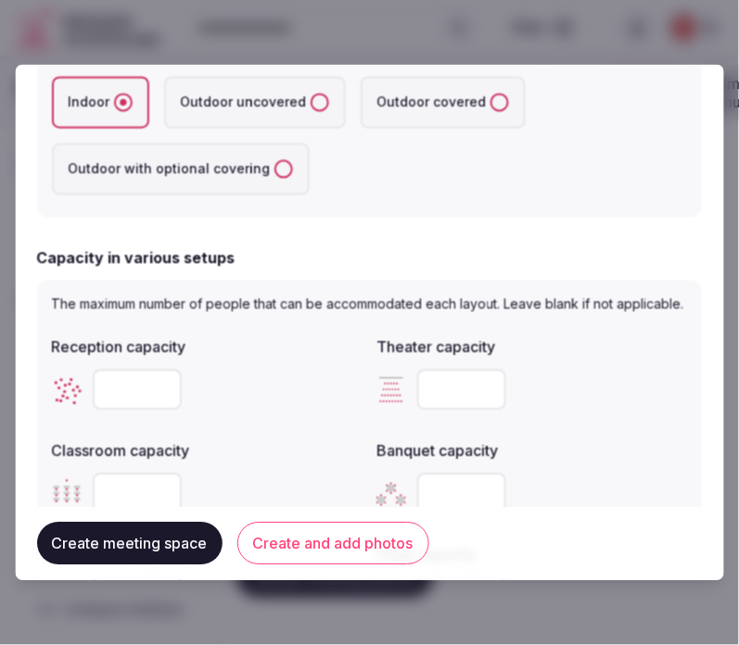
click at [114, 405] on input "number" at bounding box center [137, 390] width 89 height 41
type input "****"
click at [245, 390] on div "****" at bounding box center [207, 390] width 310 height 41
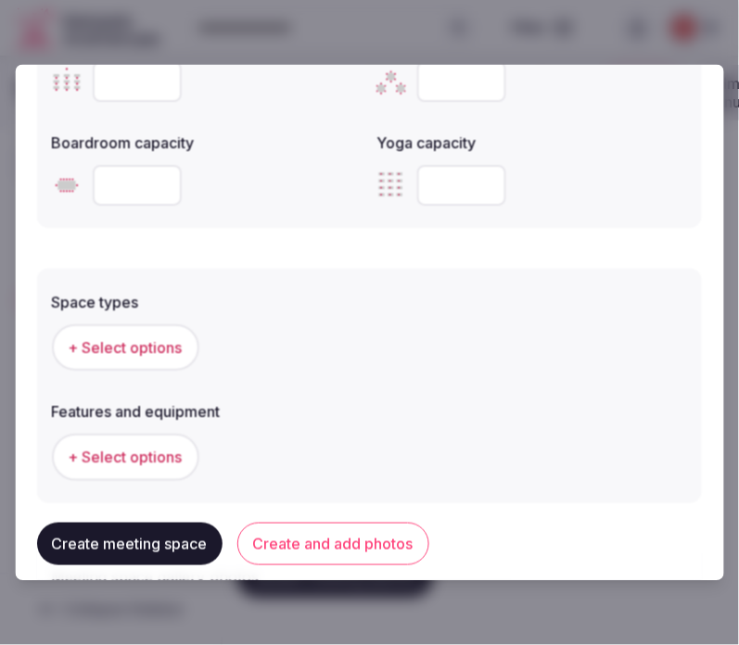
scroll to position [823, 0]
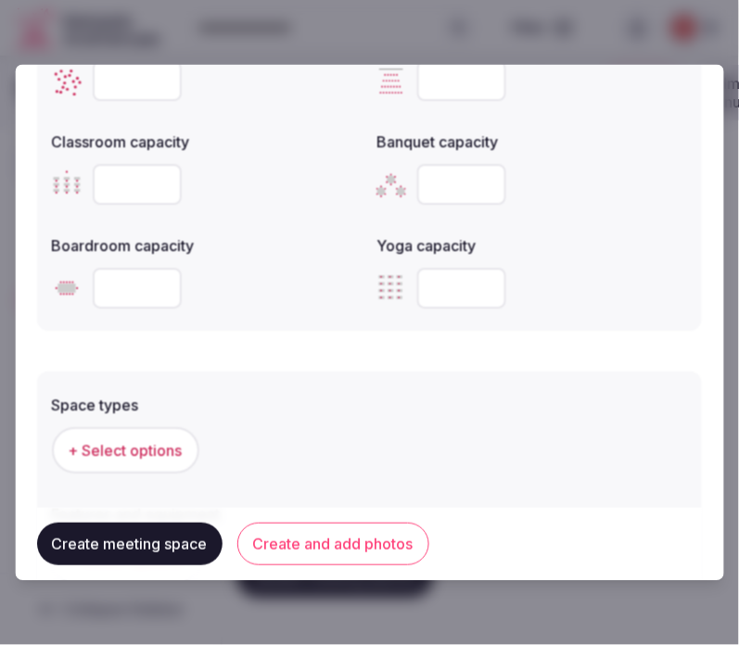
click at [424, 204] on input "number" at bounding box center [462, 185] width 89 height 41
type input "****"
click at [146, 462] on span "+ Select options" at bounding box center [126, 451] width 114 height 20
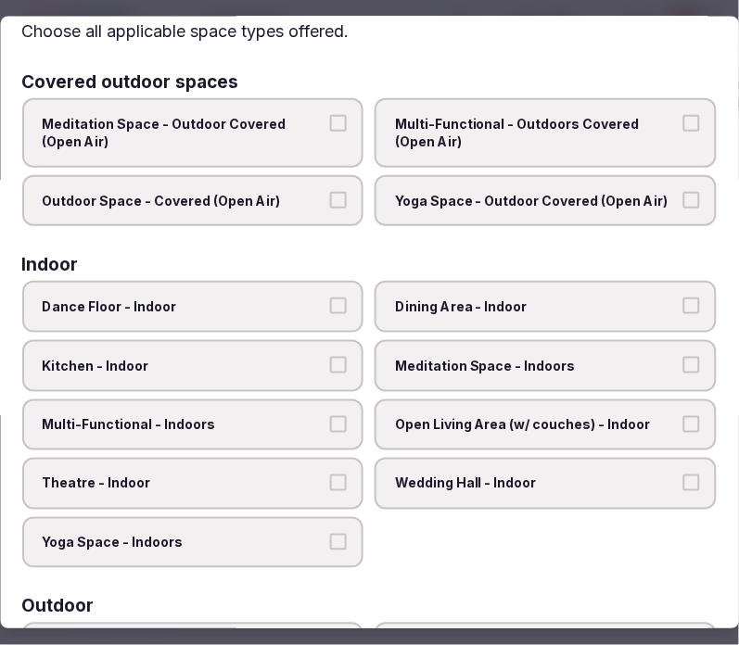
scroll to position [103, 0]
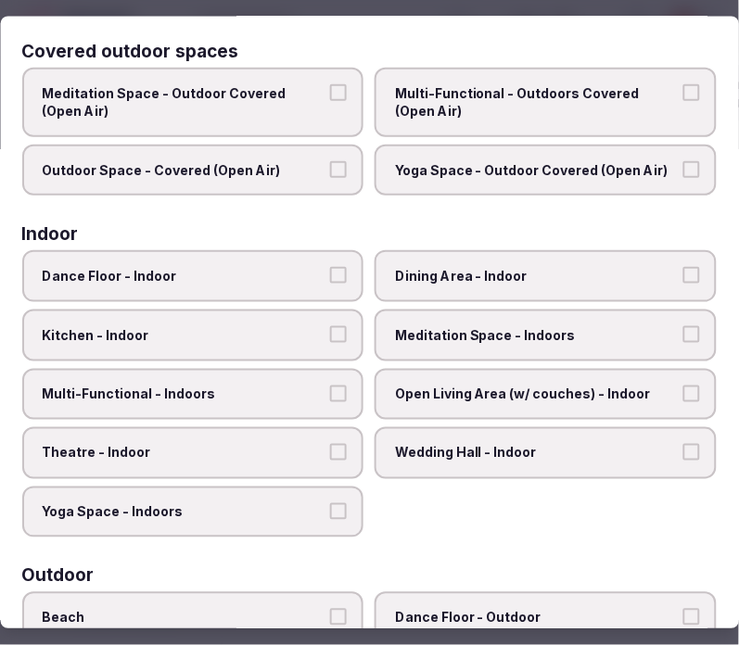
click at [573, 279] on span "Dining Area - Indoor" at bounding box center [537, 277] width 283 height 19
click at [683, 279] on button "Dining Area - Indoor" at bounding box center [691, 276] width 17 height 17
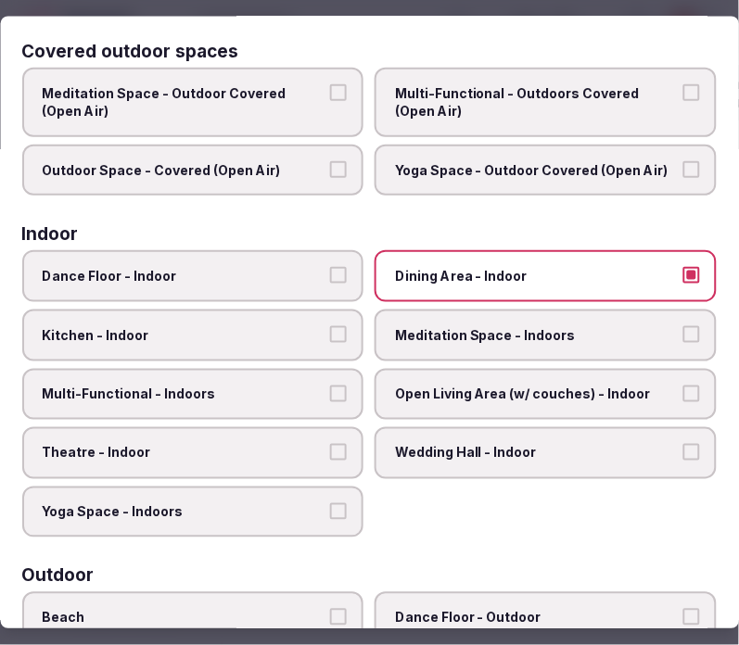
click at [572, 386] on span "Open Living Area (w/ couches) - Indoor" at bounding box center [537, 395] width 283 height 19
click at [683, 386] on button "Open Living Area (w/ couches) - Indoor" at bounding box center [691, 394] width 17 height 17
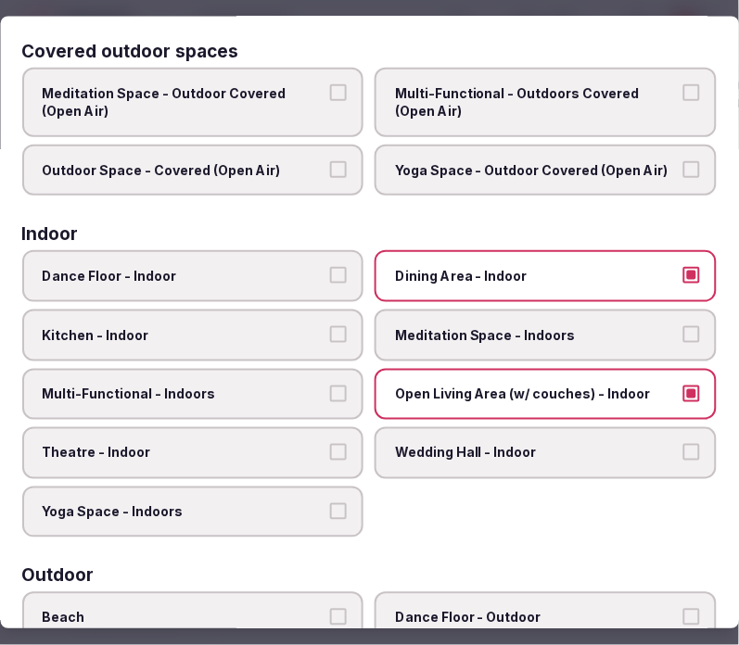
click at [457, 394] on span "Open Living Area (w/ couches) - Indoor" at bounding box center [537, 395] width 283 height 19
click at [683, 394] on button "Open Living Area (w/ couches) - Indoor" at bounding box center [691, 394] width 17 height 17
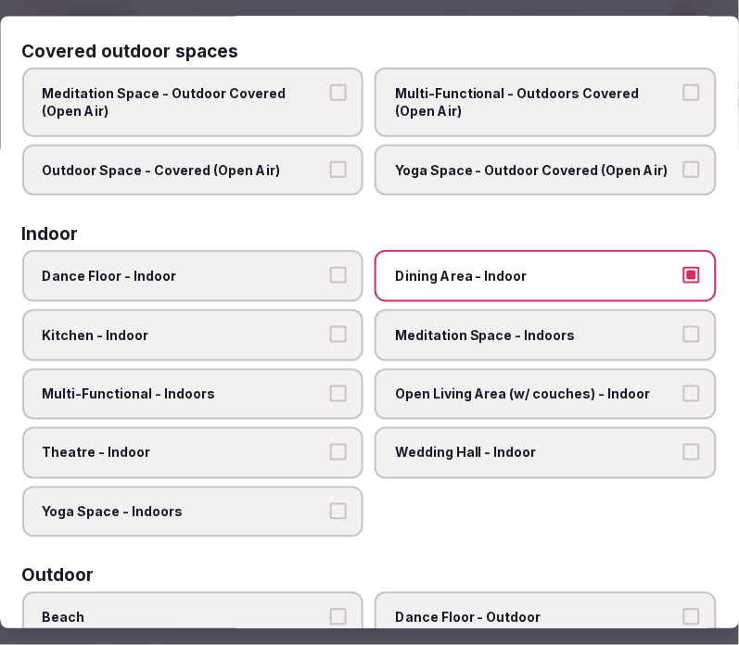
click at [298, 397] on label "Multi-Functional - Indoors" at bounding box center [193, 395] width 342 height 52
click at [331, 397] on button "Multi-Functional - Indoors" at bounding box center [339, 394] width 17 height 17
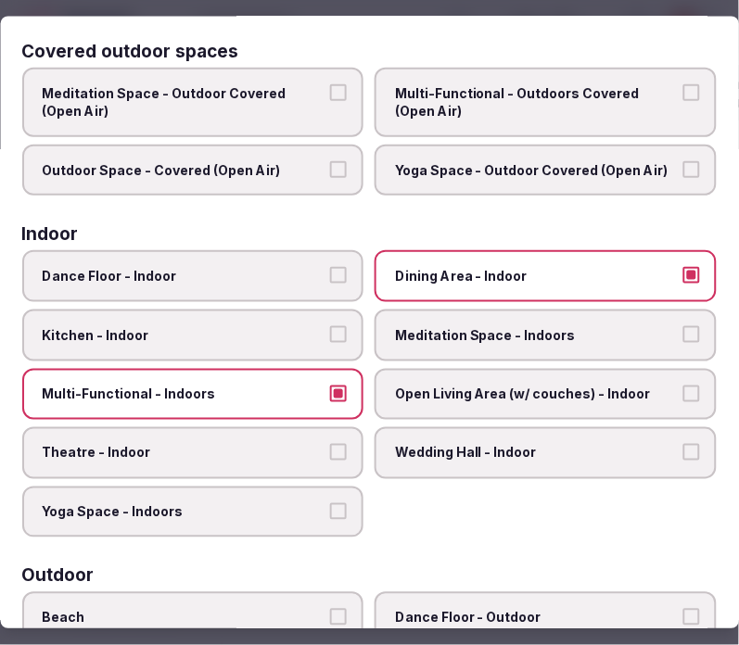
click at [318, 430] on label "Theatre - Indoor" at bounding box center [193, 454] width 342 height 52
click at [331, 445] on button "Theatre - Indoor" at bounding box center [339, 453] width 17 height 17
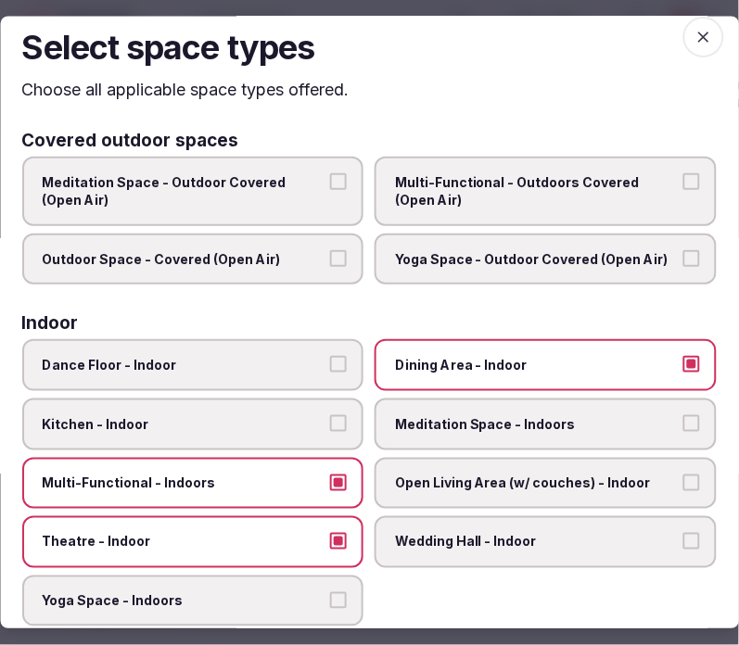
scroll to position [0, 0]
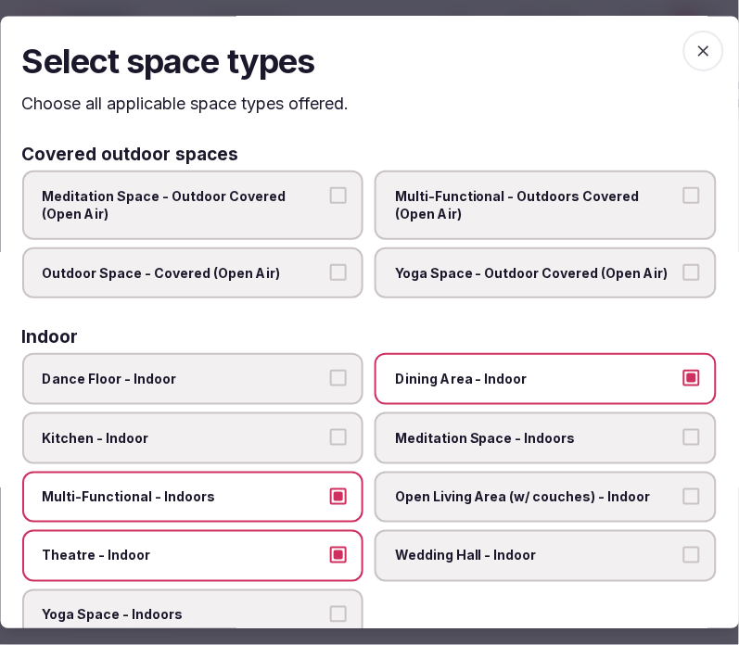
click at [694, 47] on icon "button" at bounding box center [703, 51] width 19 height 19
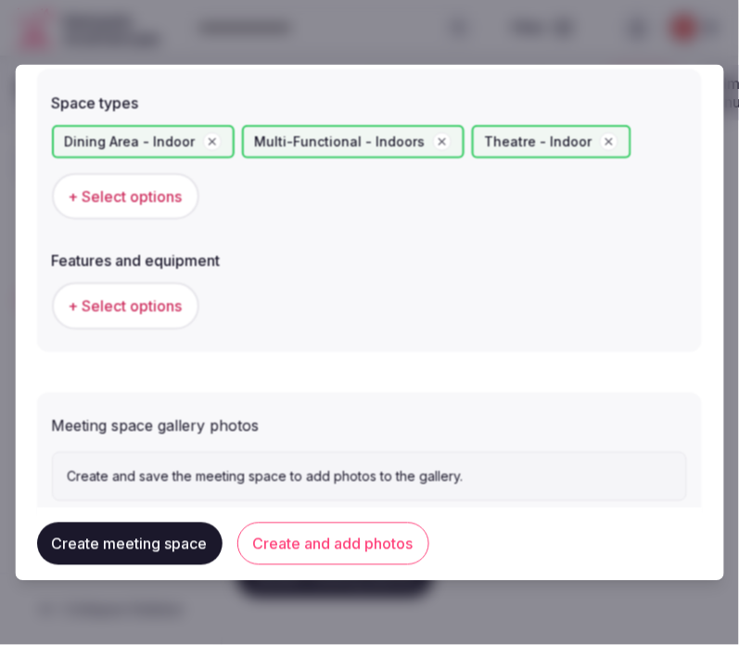
scroll to position [1133, 0]
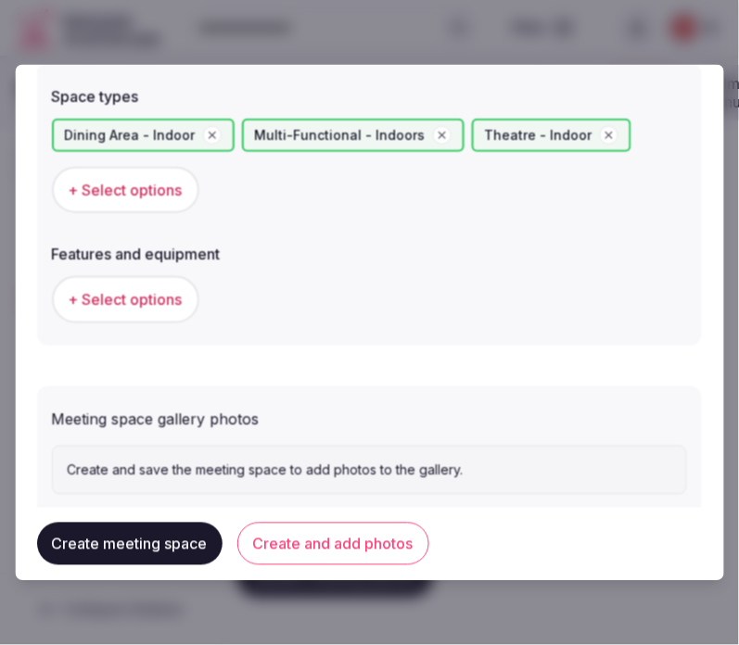
click at [165, 303] on span "+ Select options" at bounding box center [126, 299] width 114 height 20
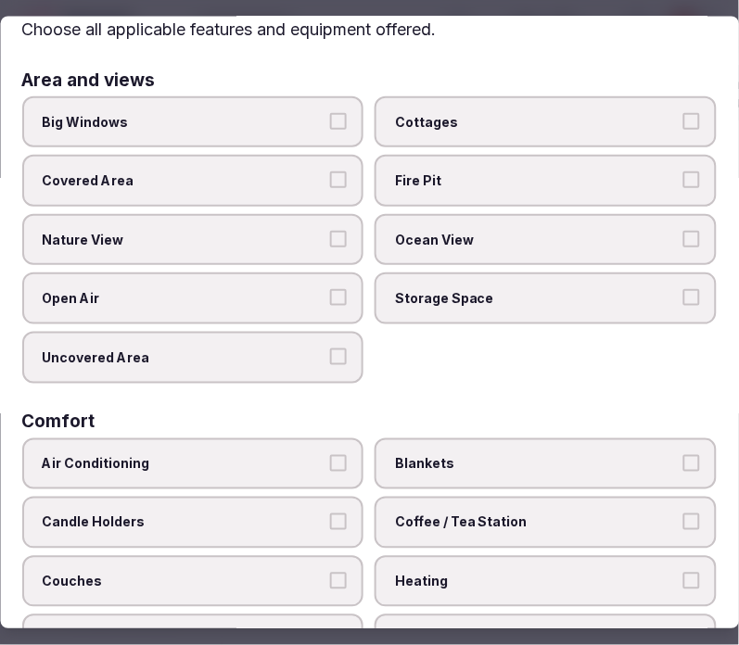
scroll to position [103, 0]
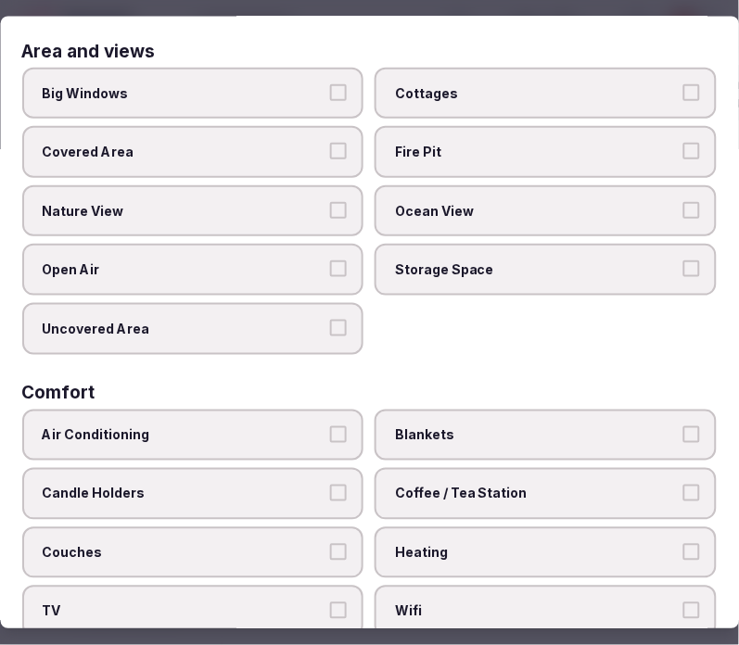
click at [316, 427] on span "Air Conditioning" at bounding box center [184, 435] width 283 height 19
click at [331, 427] on button "Air Conditioning" at bounding box center [339, 434] width 17 height 17
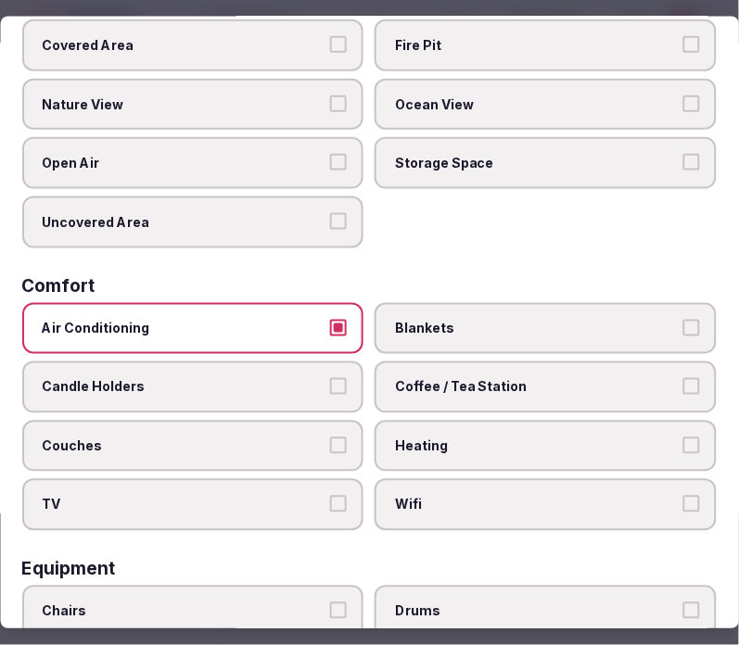
scroll to position [309, 0]
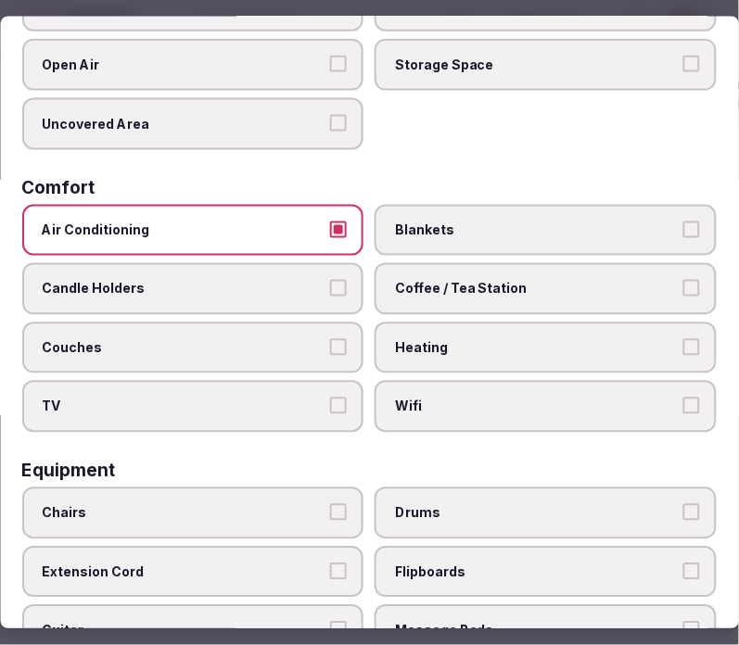
click at [501, 398] on span "Wifi" at bounding box center [537, 407] width 283 height 19
click at [683, 398] on button "Wifi" at bounding box center [691, 406] width 17 height 17
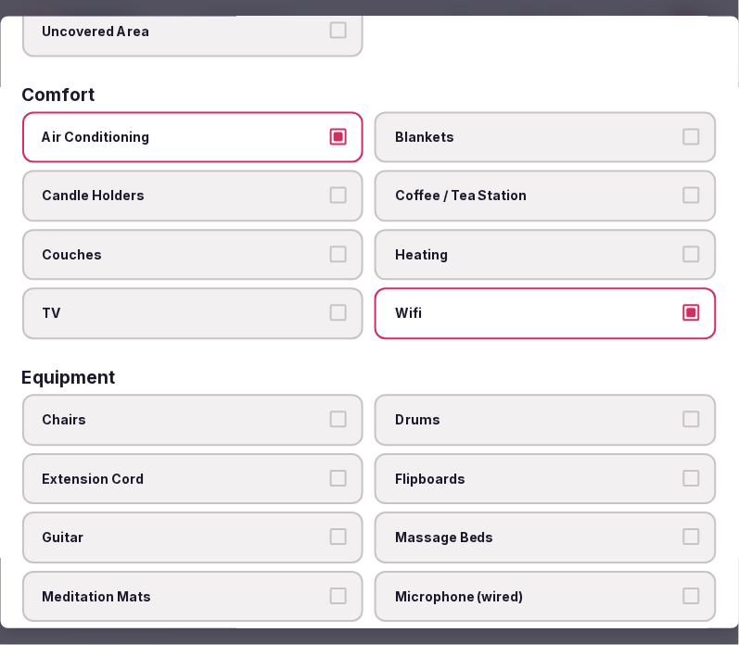
scroll to position [514, 0]
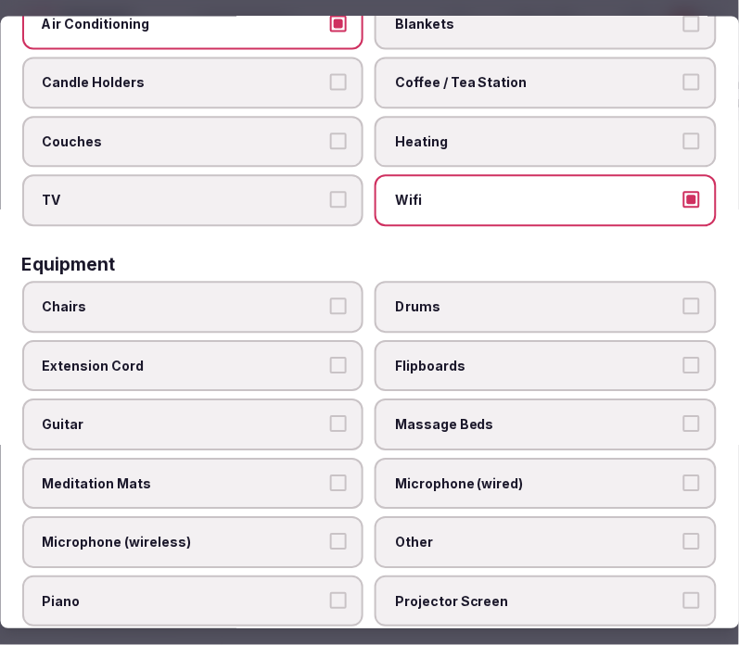
click at [281, 298] on span "Chairs" at bounding box center [184, 307] width 283 height 19
click at [331, 298] on button "Chairs" at bounding box center [339, 306] width 17 height 17
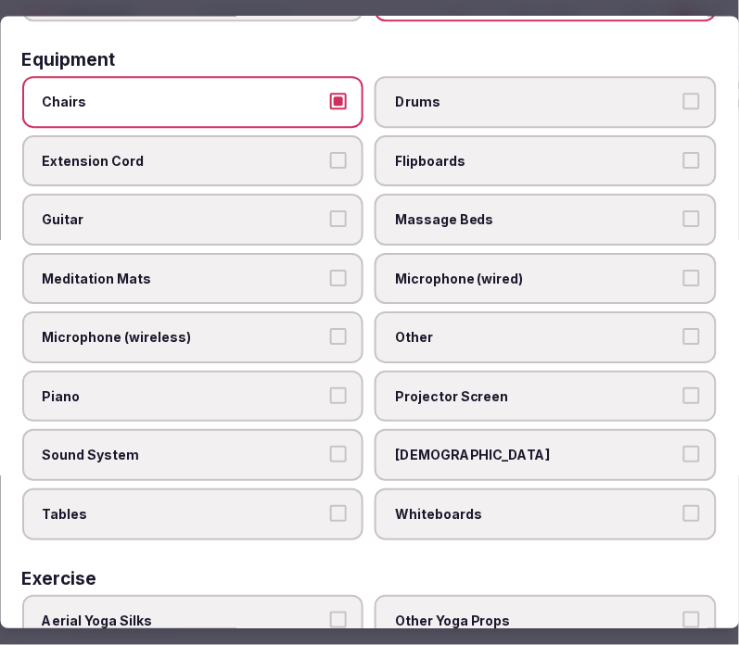
scroll to position [720, 0]
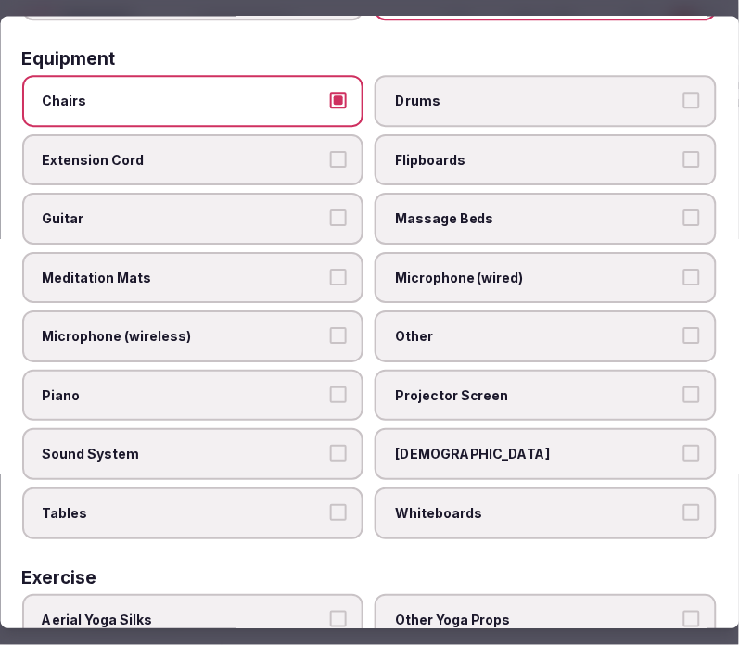
click at [429, 325] on label "Other" at bounding box center [546, 337] width 342 height 52
click at [683, 328] on button "Other" at bounding box center [691, 336] width 17 height 17
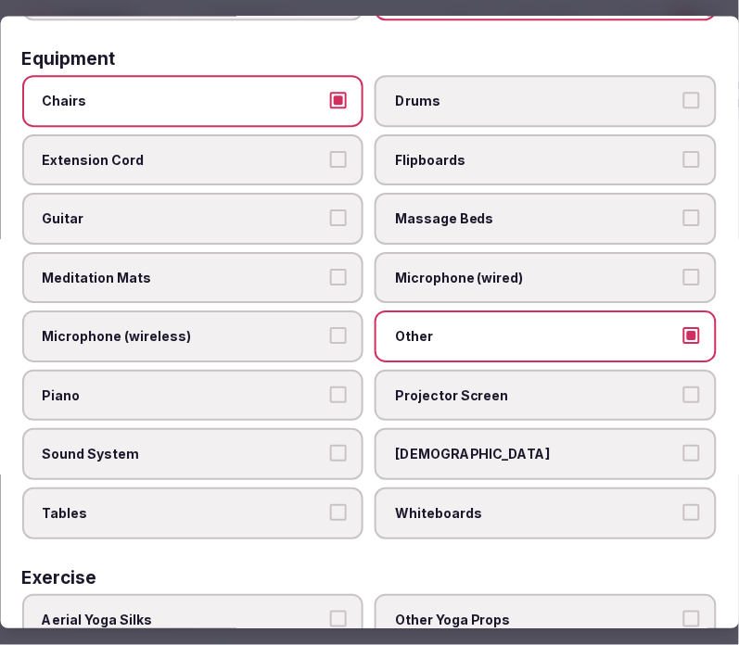
click at [433, 386] on span "Projector Screen" at bounding box center [537, 395] width 283 height 19
click at [683, 386] on button "Projector Screen" at bounding box center [691, 394] width 17 height 17
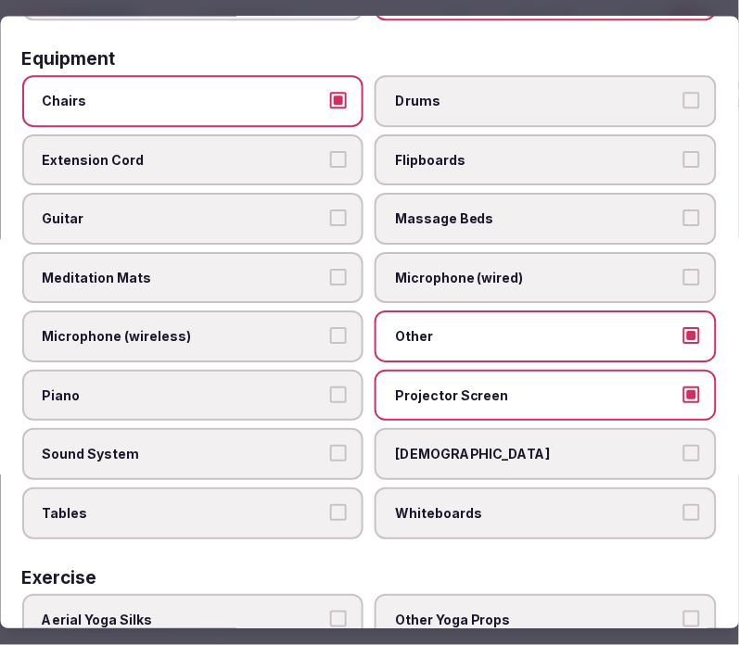
click at [290, 446] on span "Sound System" at bounding box center [184, 455] width 283 height 19
click at [331, 446] on button "Sound System" at bounding box center [339, 454] width 17 height 17
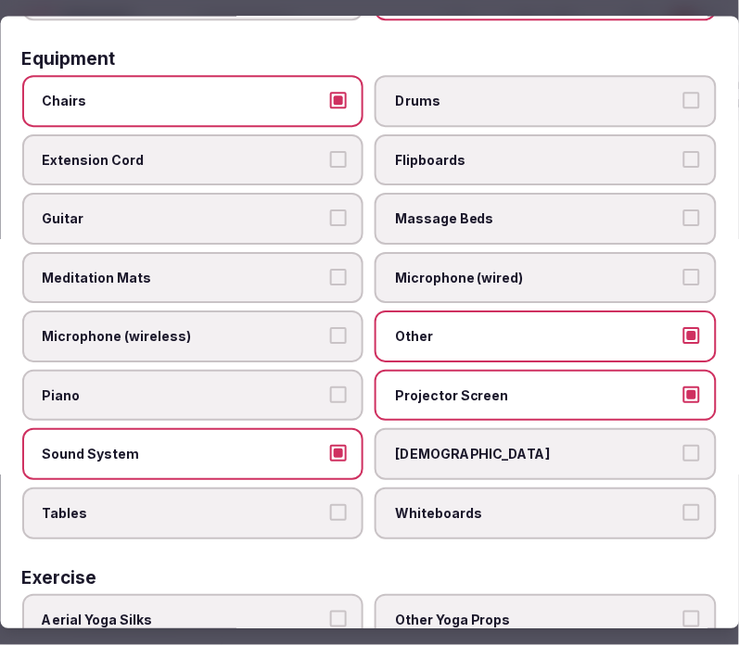
click at [288, 504] on span "Tables" at bounding box center [184, 513] width 283 height 19
click at [331, 504] on button "Tables" at bounding box center [339, 512] width 17 height 17
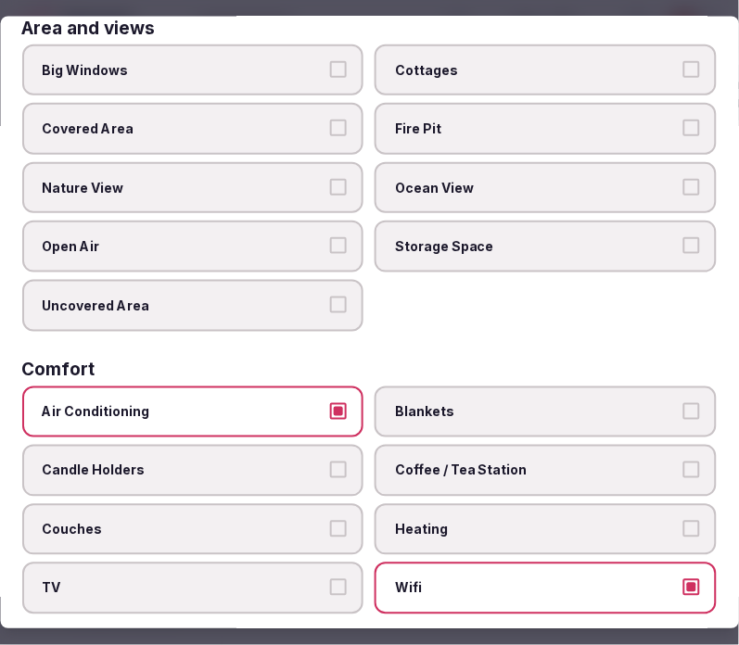
scroll to position [0, 0]
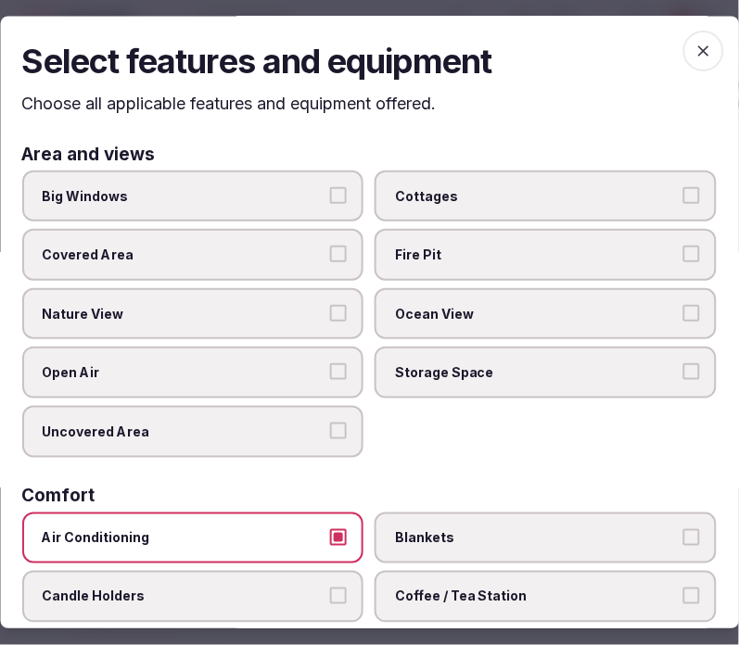
click at [694, 58] on icon "button" at bounding box center [703, 51] width 19 height 19
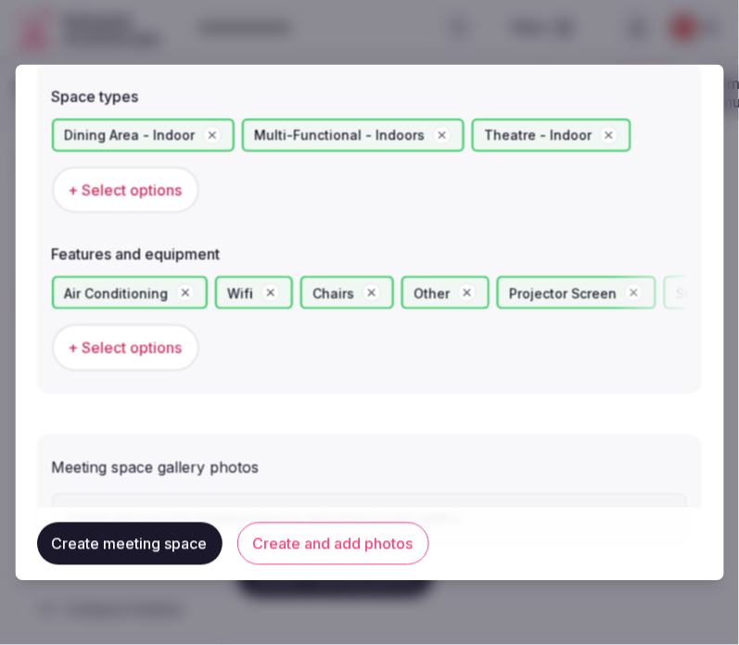
click at [392, 538] on button "Create and add photos" at bounding box center [333, 544] width 192 height 43
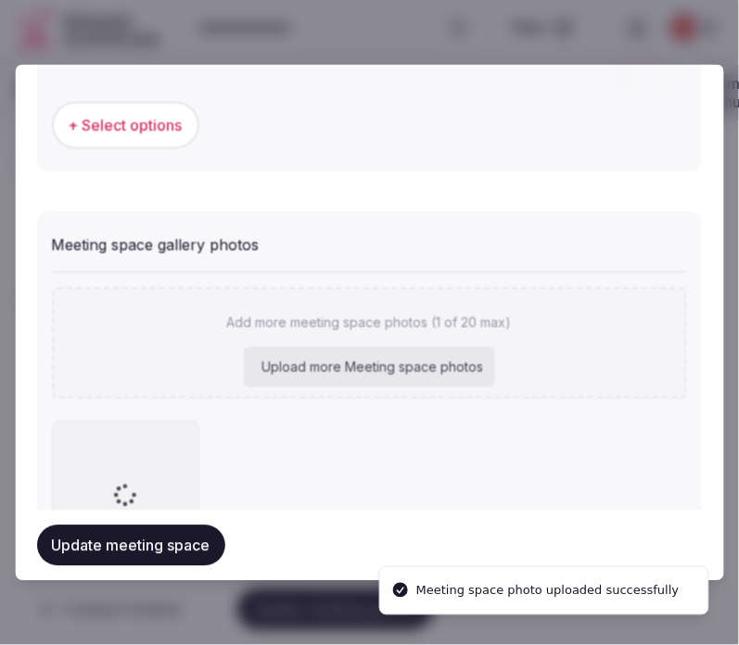
scroll to position [1403, 0]
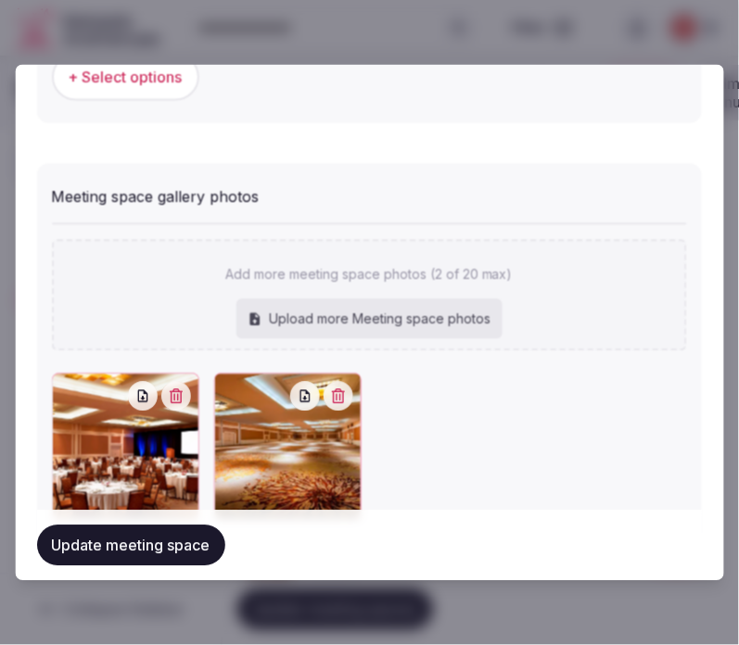
click at [130, 551] on button "Update meeting space" at bounding box center [131, 545] width 188 height 41
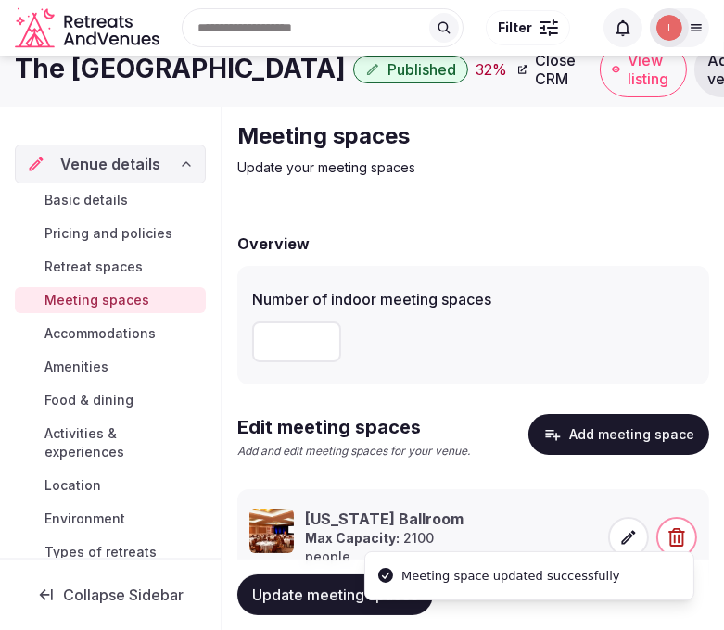
scroll to position [93, 0]
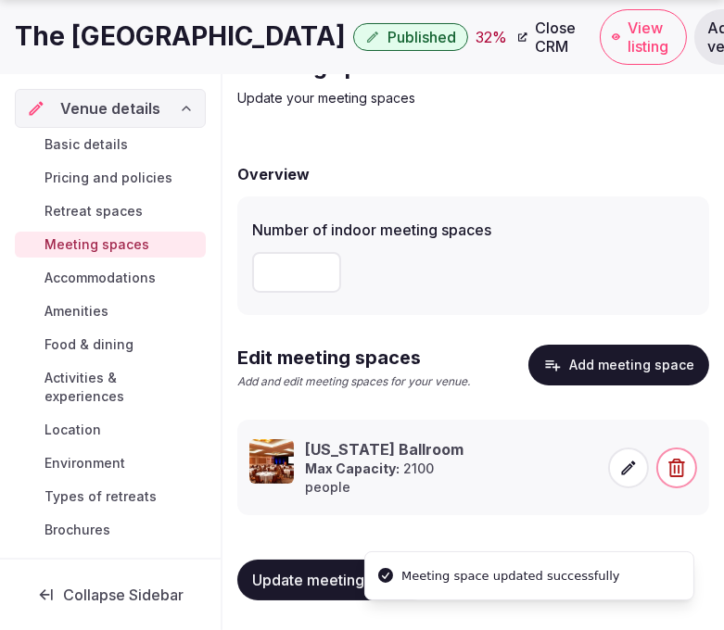
click at [123, 272] on span "Accommodations" at bounding box center [99, 278] width 111 height 19
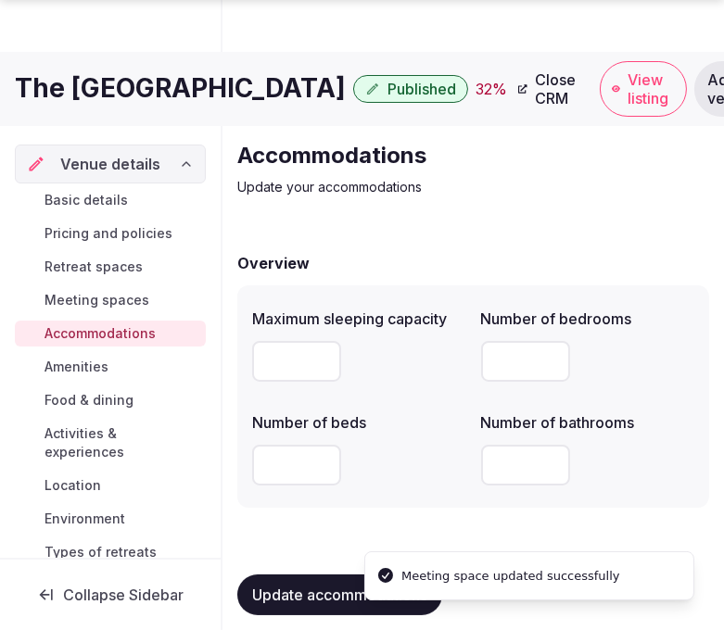
scroll to position [93, 0]
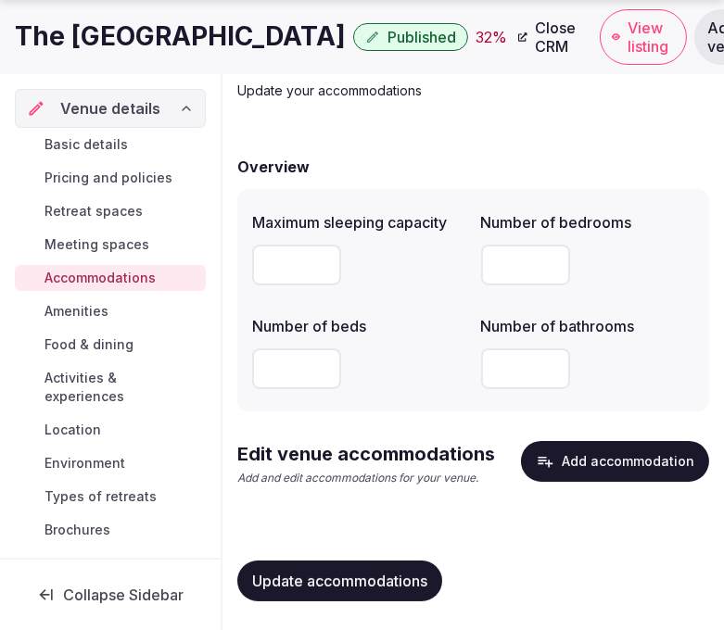
click at [602, 442] on button "Add accommodation" at bounding box center [615, 461] width 188 height 41
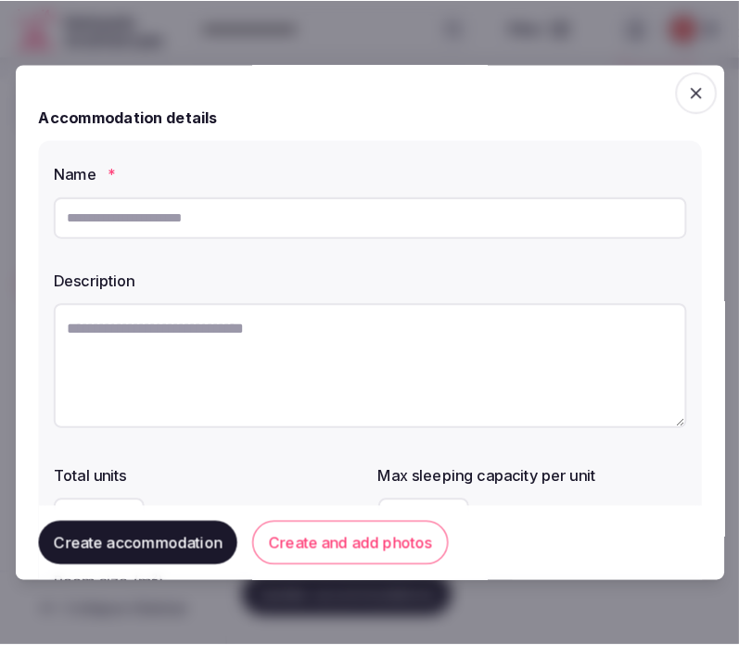
scroll to position [85, 0]
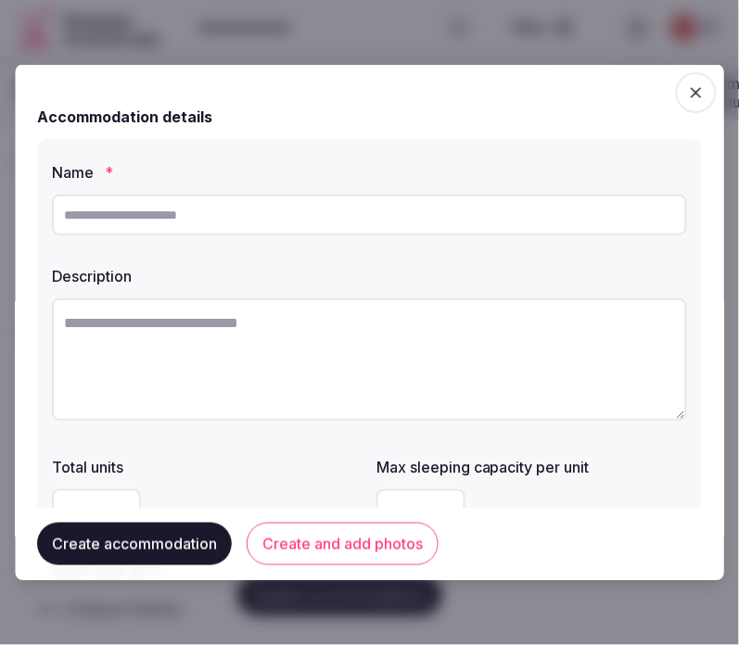
click at [437, 222] on input "text" at bounding box center [369, 215] width 635 height 41
paste input "**********"
type input "**********"
paste textarea "**********"
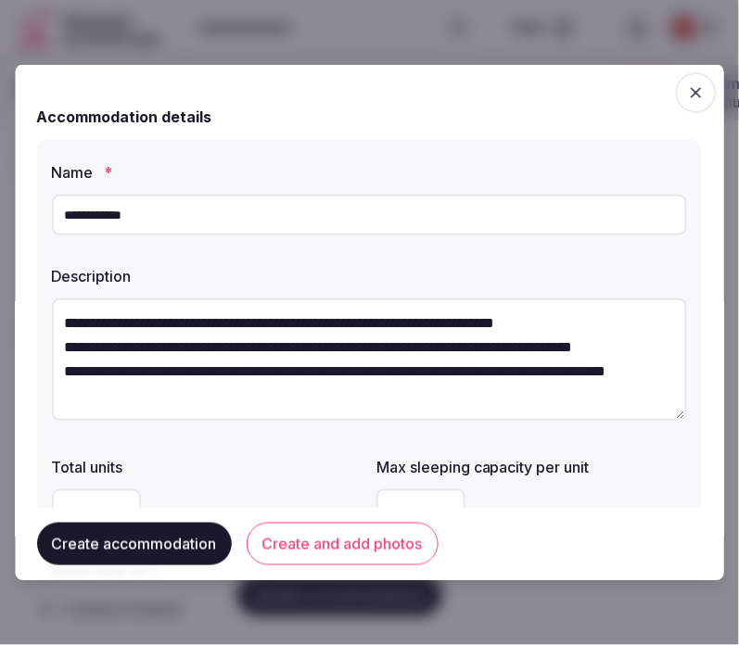
click at [422, 369] on textarea "**********" at bounding box center [369, 359] width 635 height 122
drag, startPoint x: 430, startPoint y: 354, endPoint x: 123, endPoint y: 357, distance: 306.8
click at [123, 357] on textarea "**********" at bounding box center [362, 358] width 620 height 120
click at [464, 389] on textarea "**********" at bounding box center [362, 358] width 620 height 120
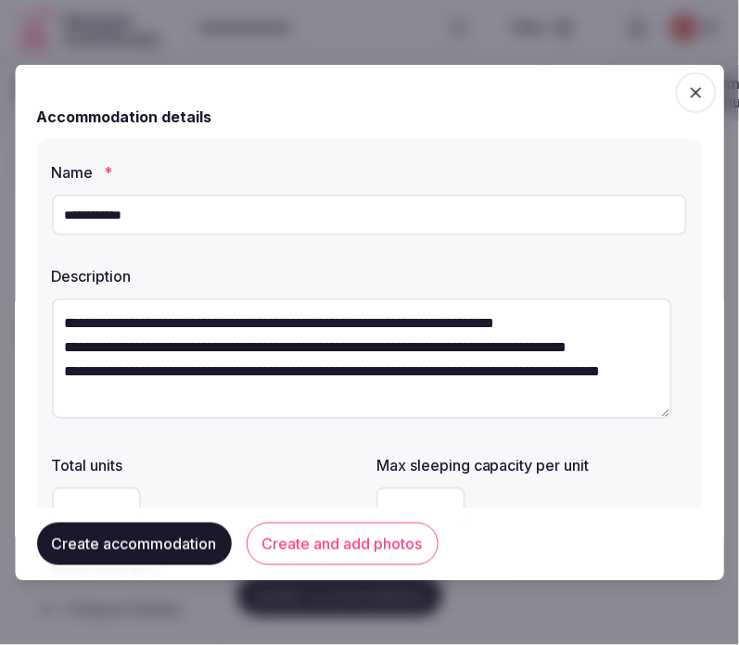
scroll to position [24, 0]
click at [336, 402] on textarea "**********" at bounding box center [362, 358] width 620 height 120
paste textarea "**********"
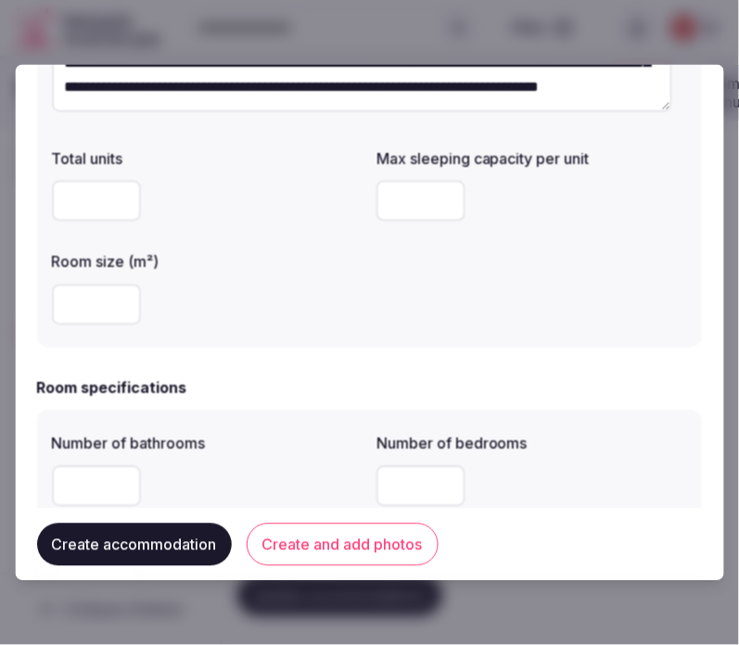
scroll to position [309, 0]
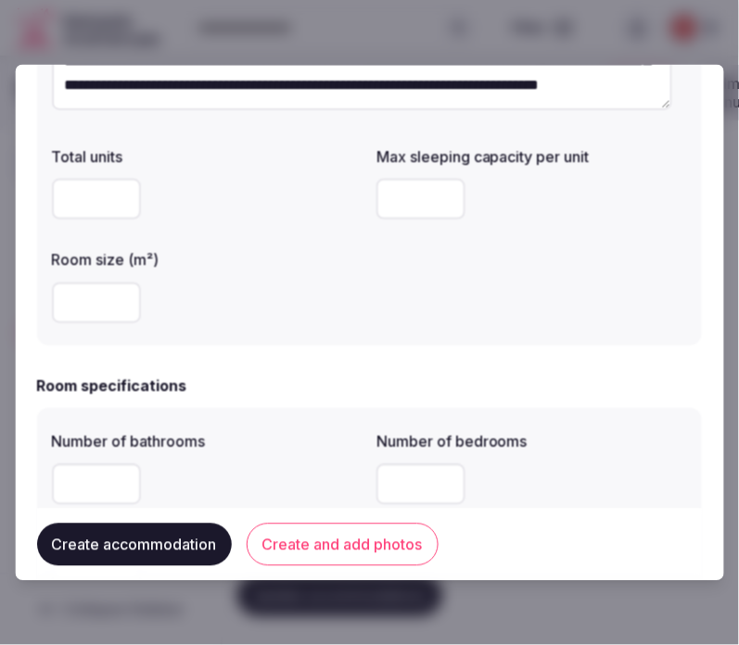
type textarea "**********"
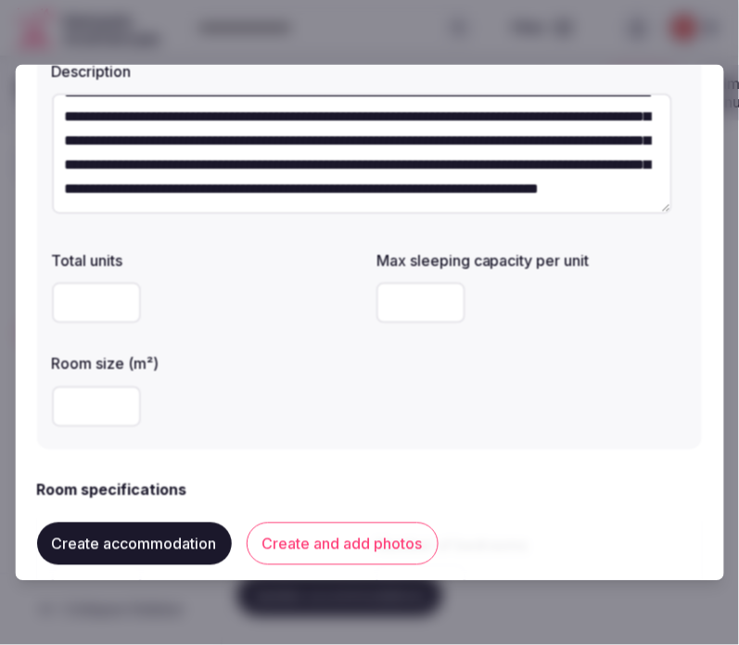
scroll to position [206, 0]
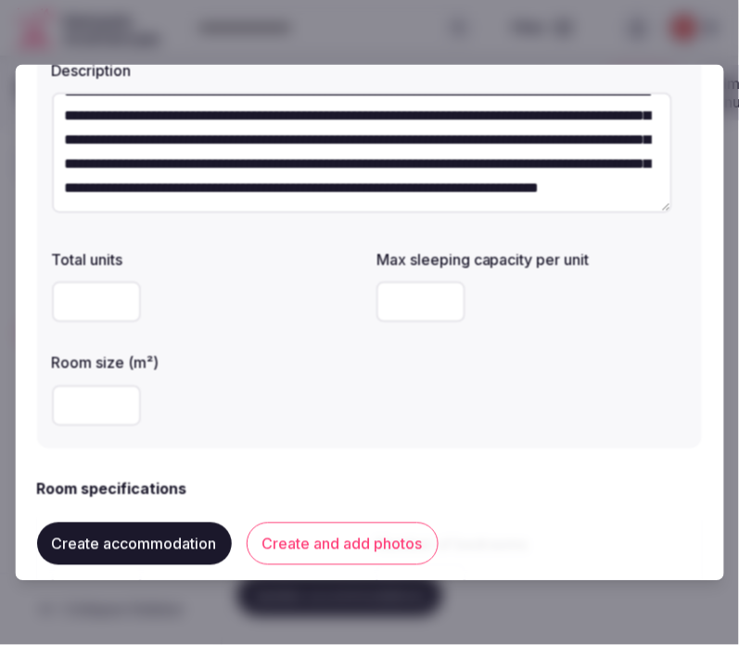
click at [377, 298] on input "number" at bounding box center [421, 302] width 89 height 41
type input "*"
click at [103, 415] on input "number" at bounding box center [96, 406] width 89 height 41
type input "***"
click at [230, 440] on div "**********" at bounding box center [369, 190] width 665 height 515
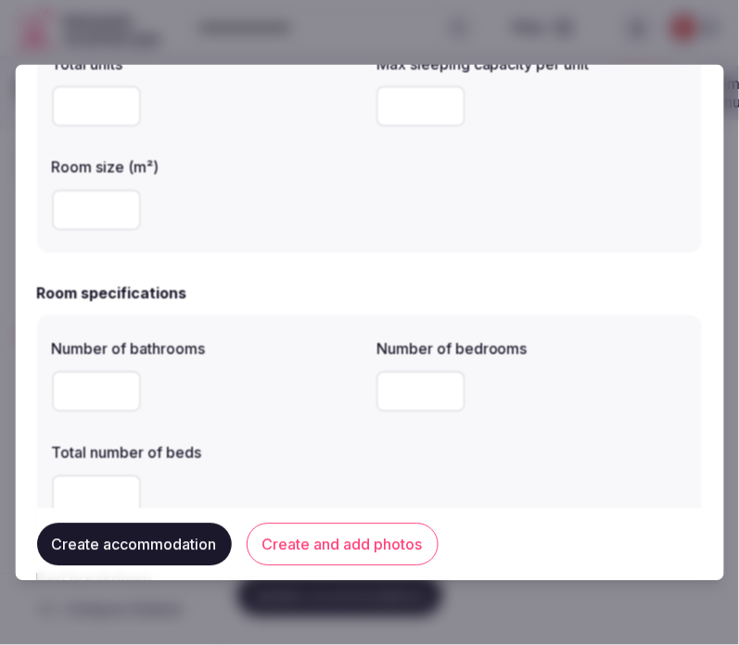
scroll to position [412, 0]
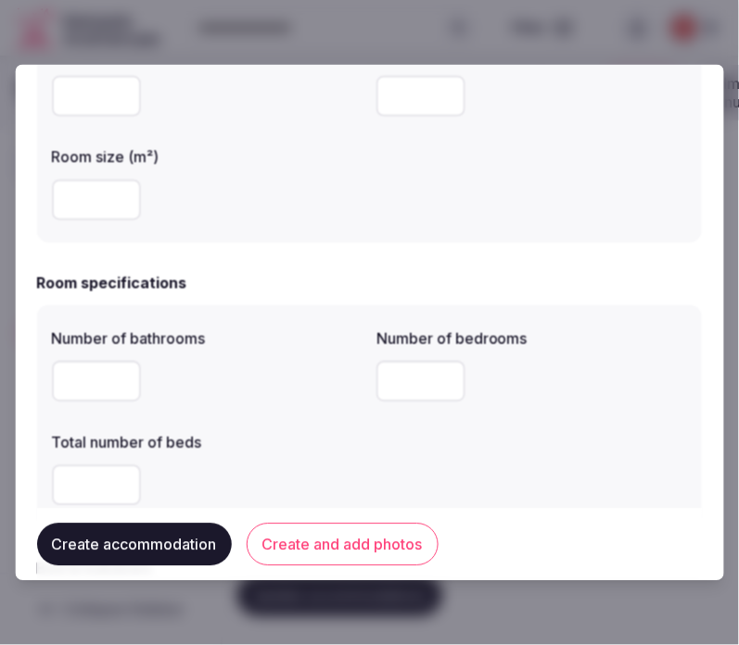
click at [87, 386] on input "number" at bounding box center [96, 381] width 89 height 41
type input "*"
click at [402, 375] on input "number" at bounding box center [421, 381] width 89 height 41
type input "*"
click at [94, 470] on input "*" at bounding box center [96, 485] width 89 height 41
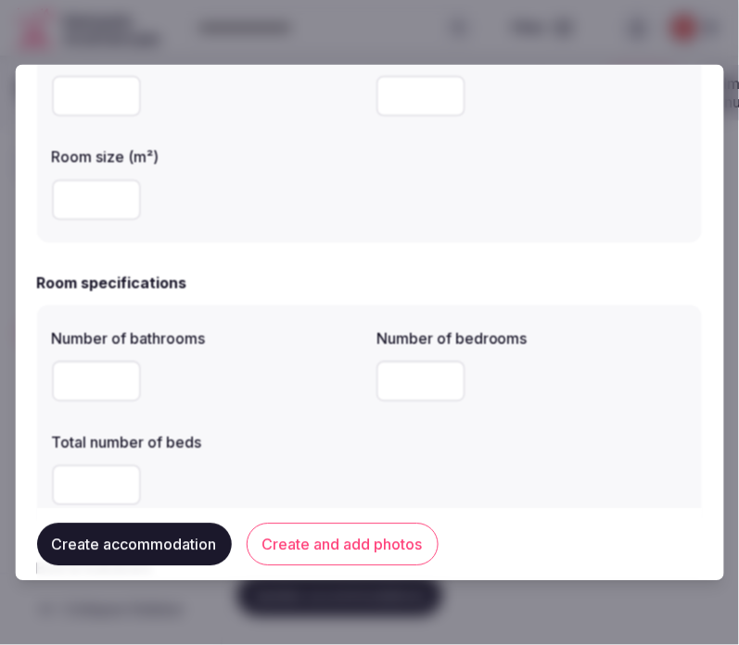
type input "*"
click at [317, 437] on label "Total number of beds" at bounding box center [207, 443] width 310 height 15
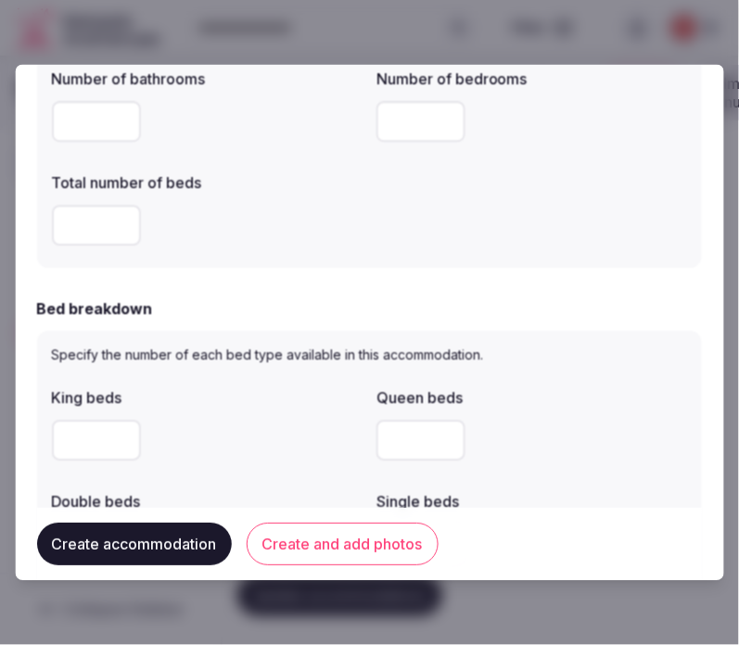
scroll to position [720, 0]
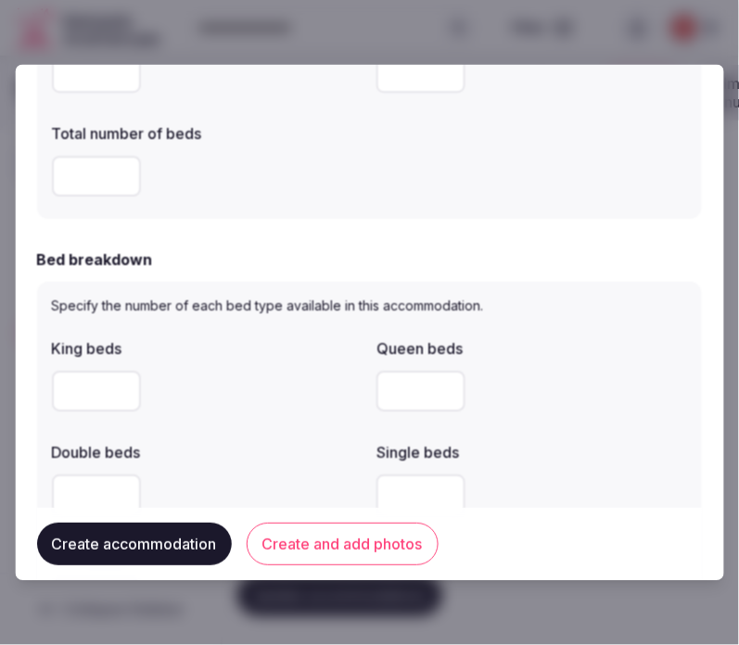
click at [89, 399] on input "number" at bounding box center [96, 392] width 89 height 41
type input "*"
click at [257, 369] on div "*" at bounding box center [207, 392] width 310 height 56
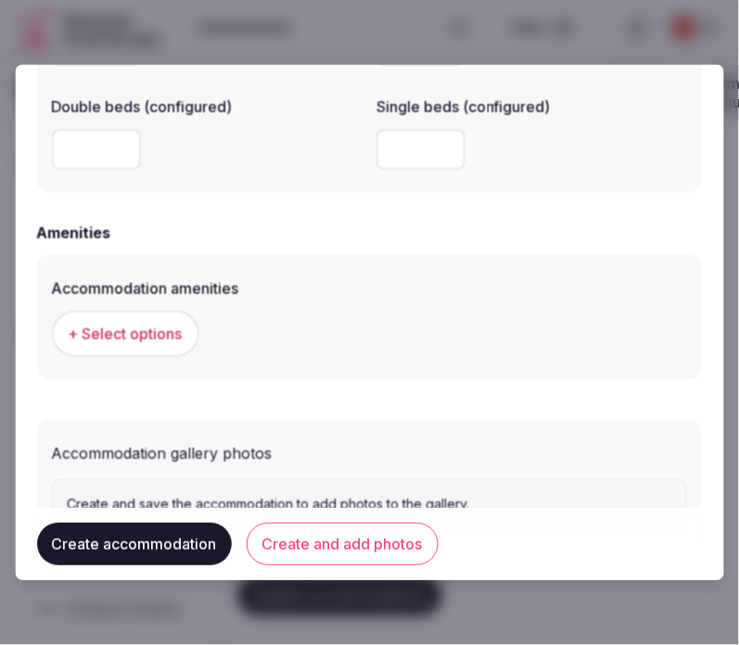
scroll to position [1647, 0]
click at [148, 332] on span "+ Select options" at bounding box center [126, 333] width 114 height 20
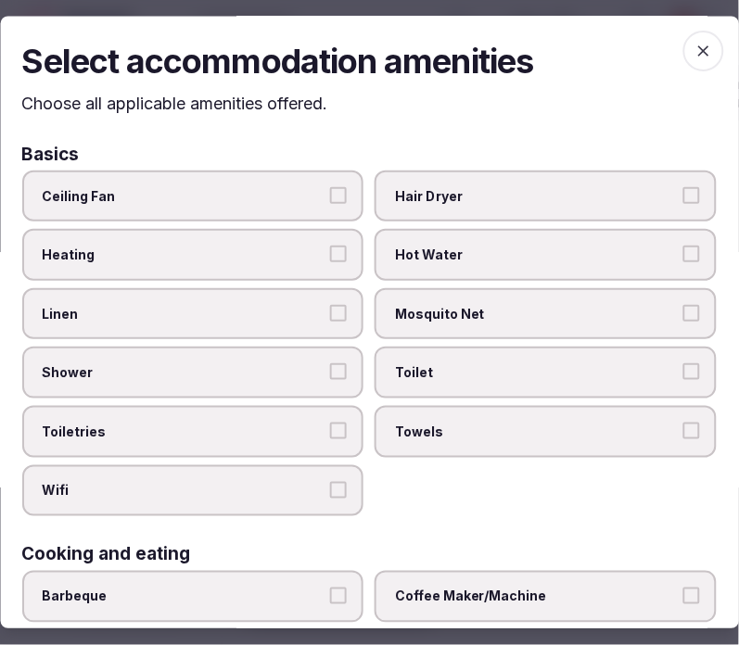
click at [233, 313] on span "Linen" at bounding box center [184, 314] width 283 height 19
click at [331, 313] on button "Linen" at bounding box center [339, 313] width 17 height 17
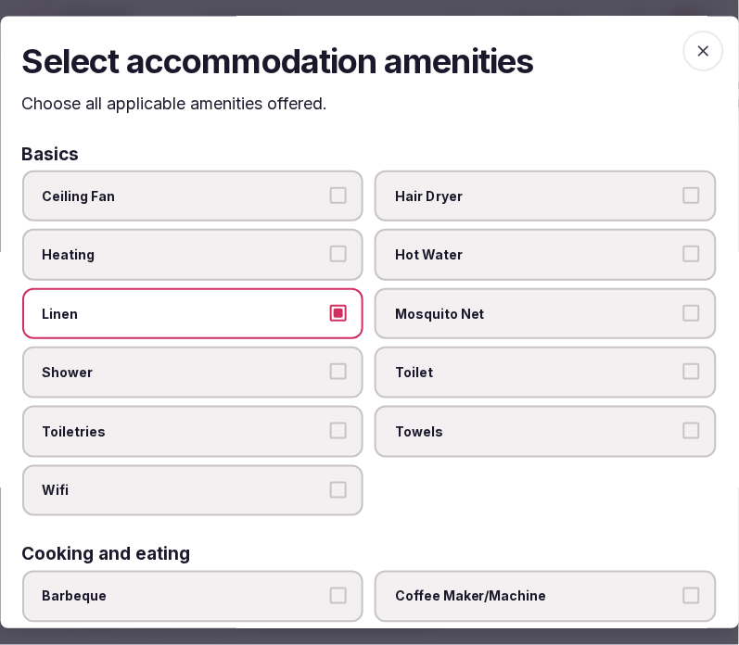
click at [319, 378] on label "Shower" at bounding box center [193, 374] width 342 height 52
click at [331, 378] on button "Shower" at bounding box center [339, 372] width 17 height 17
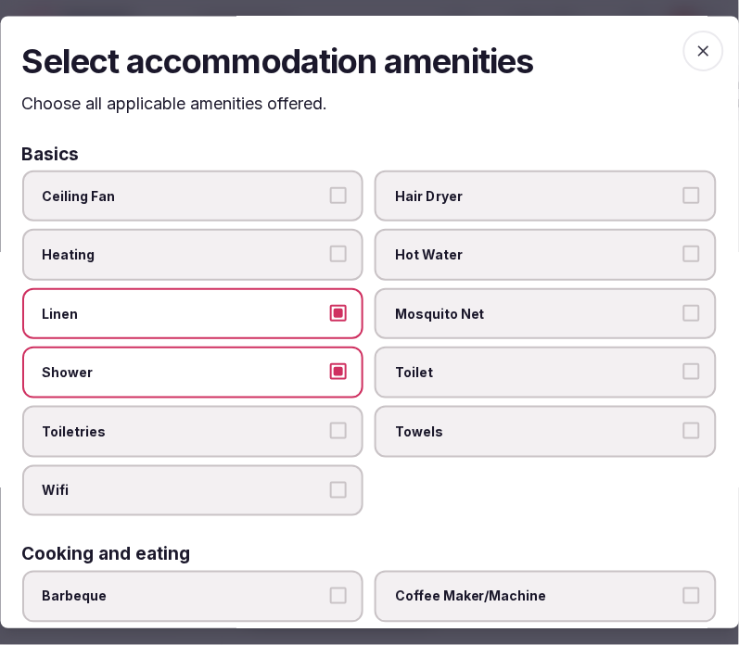
drag, startPoint x: 336, startPoint y: 417, endPoint x: 383, endPoint y: 432, distance: 49.5
click at [339, 413] on label "Toiletries" at bounding box center [193, 432] width 342 height 52
click at [339, 423] on button "Toiletries" at bounding box center [339, 431] width 17 height 17
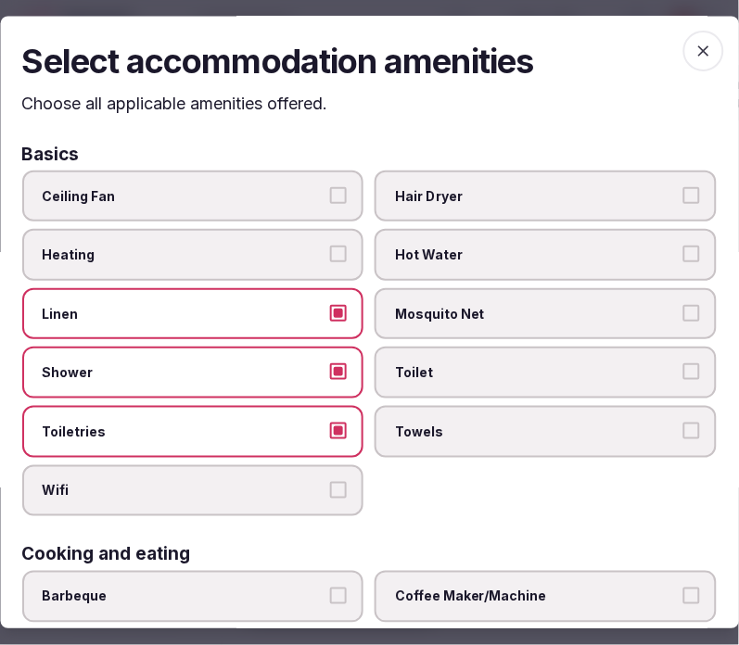
drag, startPoint x: 330, startPoint y: 483, endPoint x: 363, endPoint y: 469, distance: 36.1
click at [331, 482] on button "Wifi" at bounding box center [339, 490] width 17 height 17
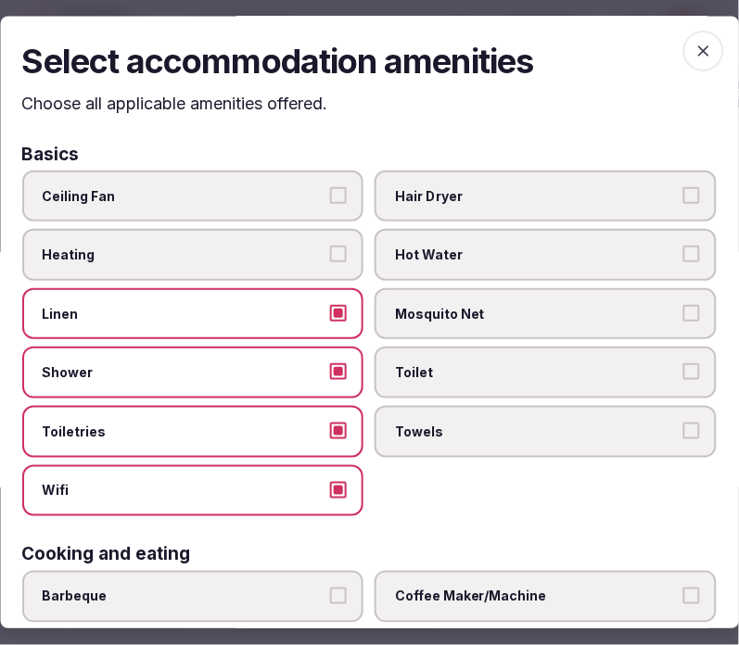
drag, startPoint x: 445, startPoint y: 429, endPoint x: 483, endPoint y: 408, distance: 43.6
click at [452, 424] on span "Towels" at bounding box center [537, 432] width 283 height 19
click at [683, 424] on button "Towels" at bounding box center [691, 431] width 17 height 17
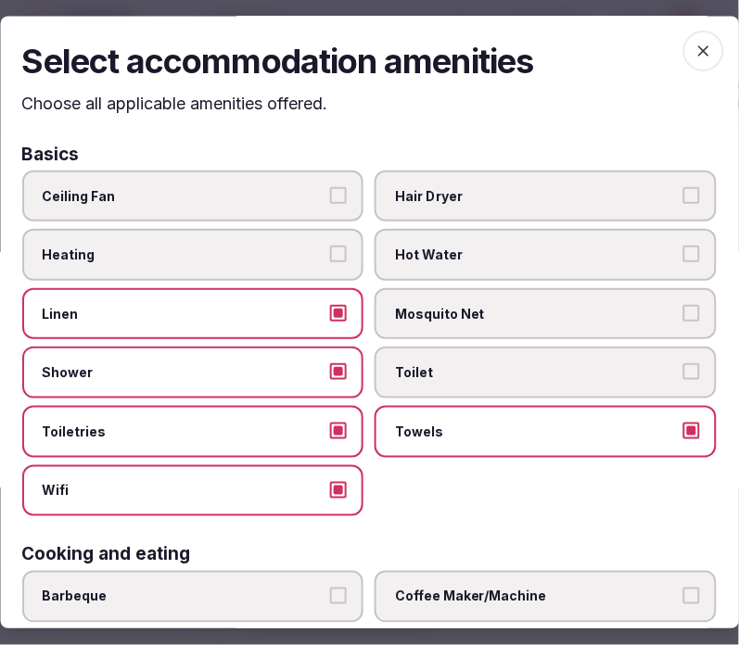
click at [504, 387] on label "Toilet" at bounding box center [546, 374] width 342 height 52
click at [683, 381] on button "Toilet" at bounding box center [691, 372] width 17 height 17
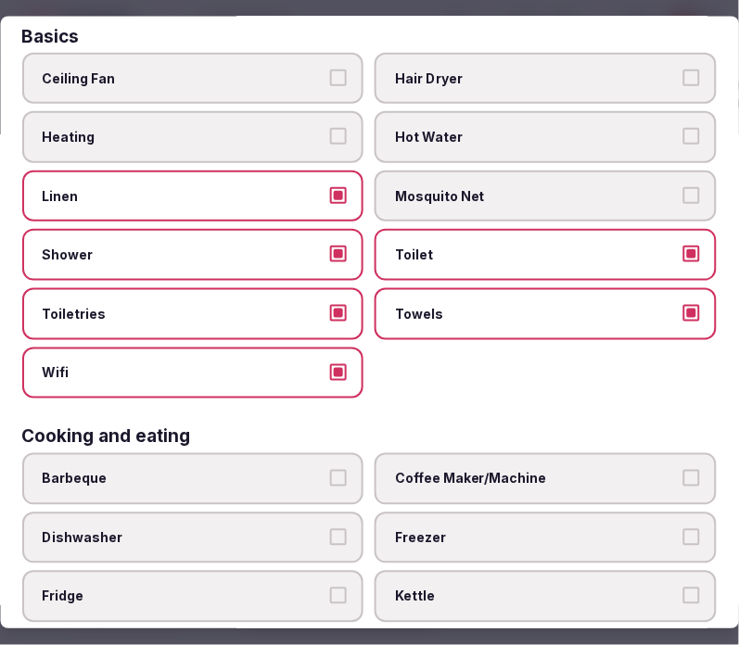
scroll to position [206, 0]
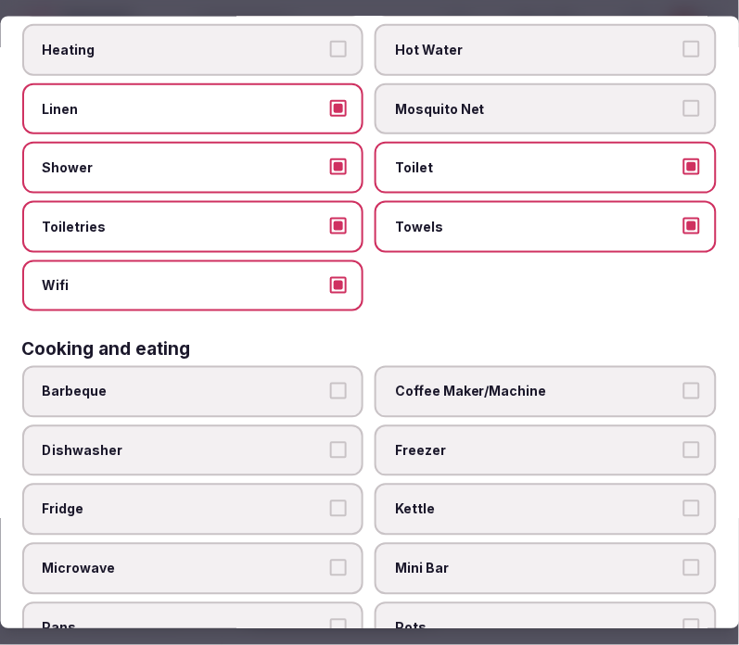
click at [523, 383] on span "Coffee Maker/Machine" at bounding box center [537, 392] width 283 height 19
click at [683, 383] on button "Coffee Maker/Machine" at bounding box center [691, 391] width 17 height 17
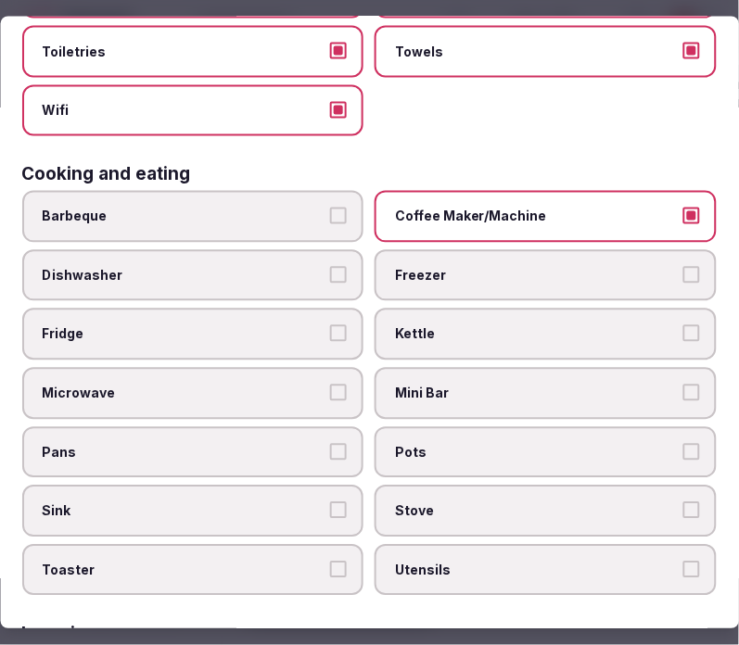
scroll to position [412, 0]
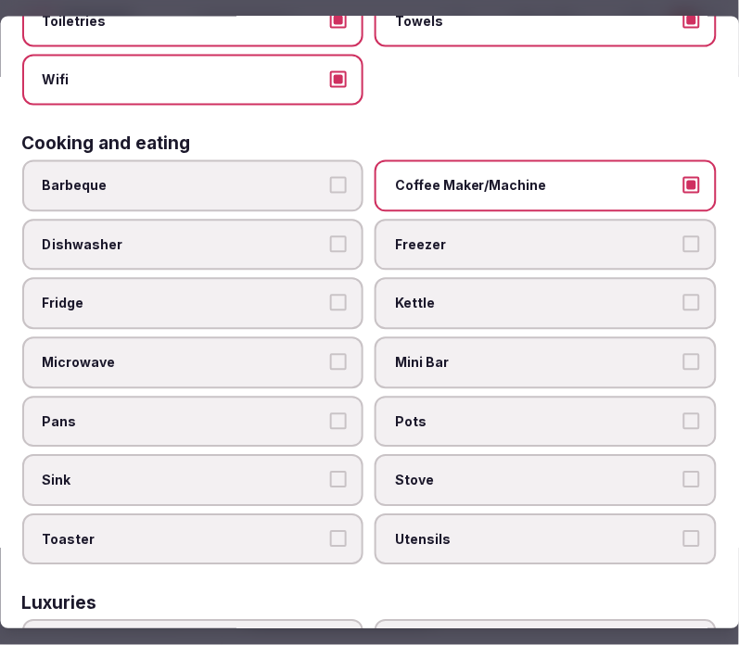
click at [414, 353] on span "Mini Bar" at bounding box center [537, 362] width 283 height 19
click at [683, 353] on button "Mini Bar" at bounding box center [691, 361] width 17 height 17
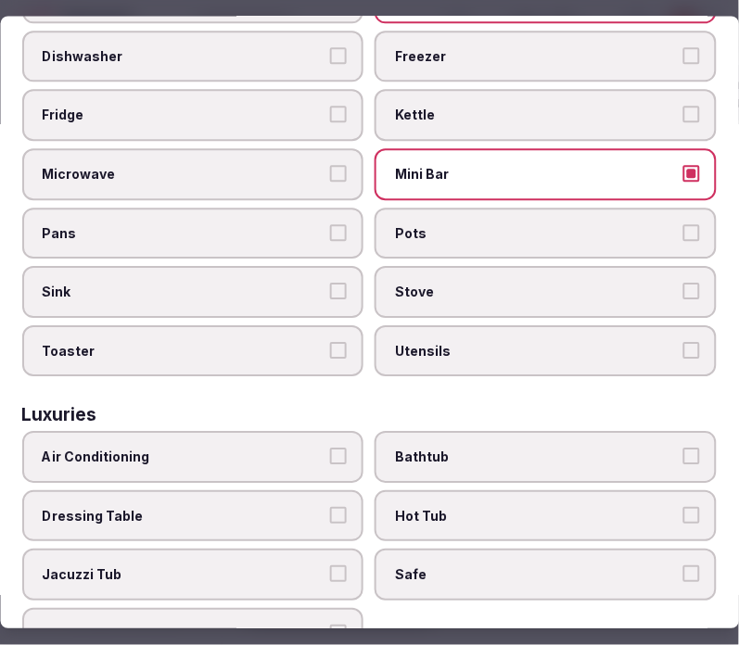
scroll to position [617, 0]
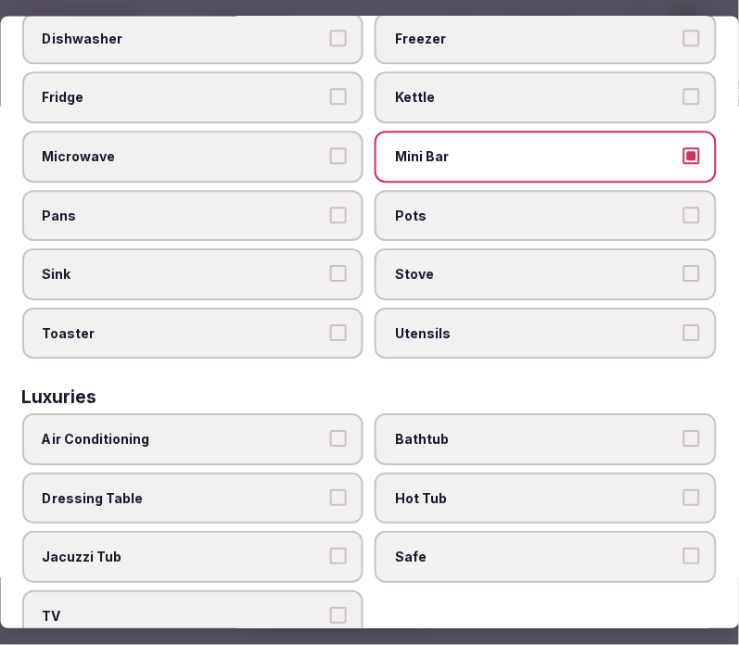
click at [337, 431] on button "Air Conditioning" at bounding box center [339, 439] width 17 height 17
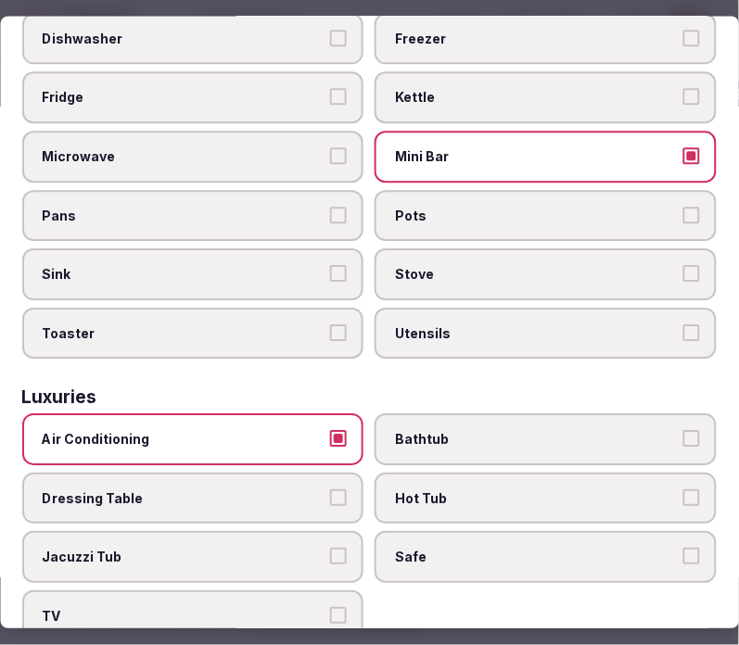
click at [492, 532] on label "Safe" at bounding box center [546, 558] width 342 height 52
click at [683, 549] on button "Safe" at bounding box center [691, 557] width 17 height 17
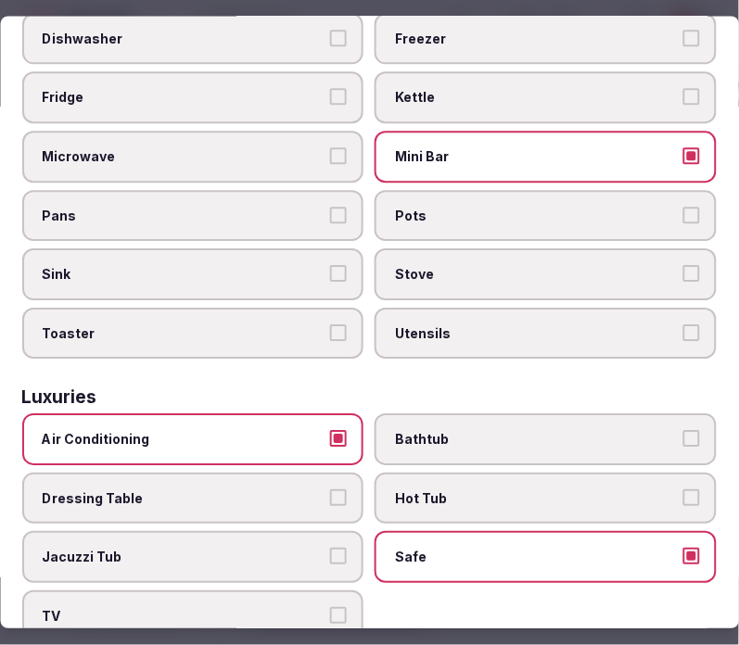
click at [323, 590] on label "TV" at bounding box center [193, 616] width 342 height 52
click at [331, 607] on button "TV" at bounding box center [339, 615] width 17 height 17
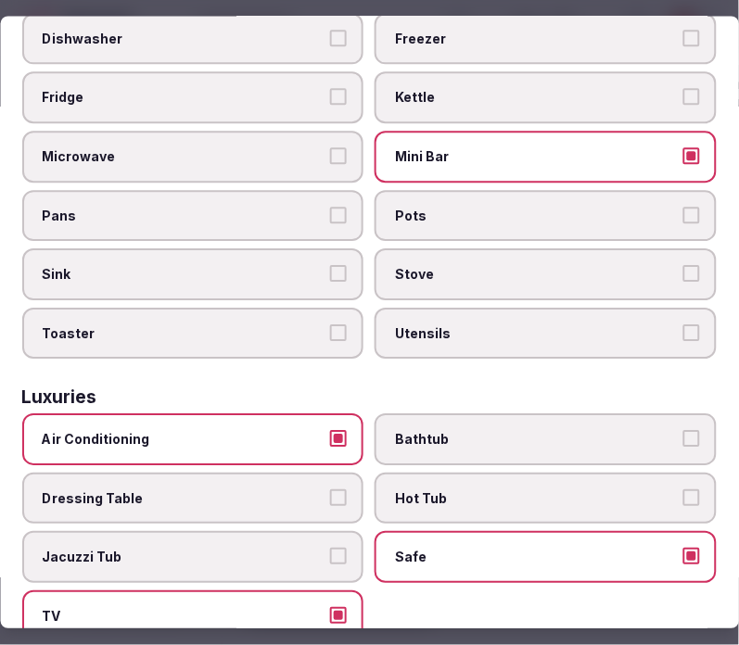
click at [500, 431] on span "Bathtub" at bounding box center [537, 440] width 283 height 19
click at [683, 431] on button "Bathtub" at bounding box center [691, 439] width 17 height 17
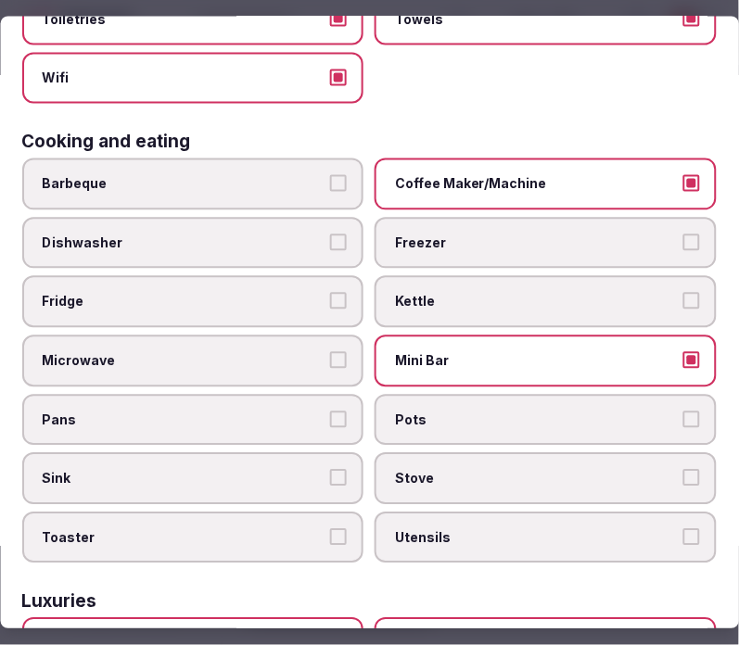
scroll to position [412, 0]
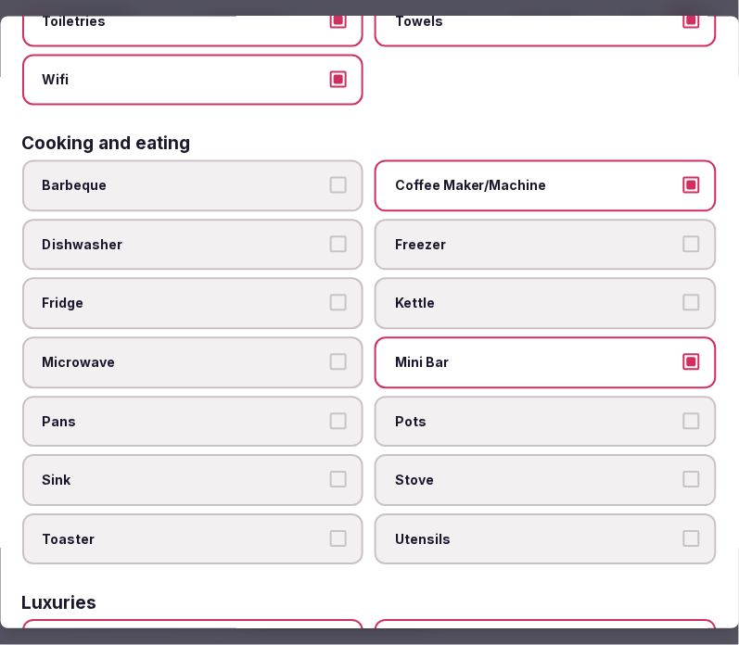
click at [300, 295] on span "Fridge" at bounding box center [184, 304] width 283 height 19
click at [331, 295] on button "Fridge" at bounding box center [339, 303] width 17 height 17
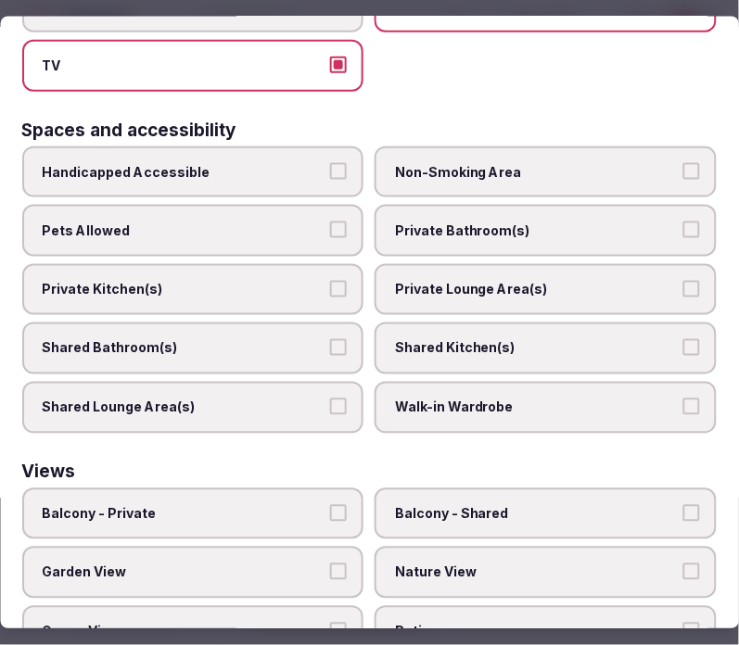
scroll to position [1233, 0]
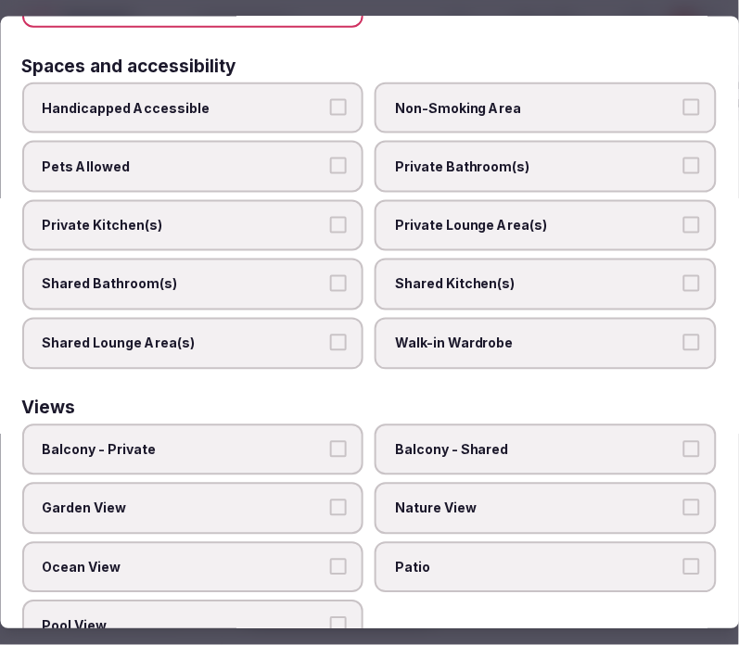
click at [454, 146] on label "Private Bathroom(s)" at bounding box center [546, 167] width 342 height 52
click at [683, 158] on button "Private Bathroom(s)" at bounding box center [691, 166] width 17 height 17
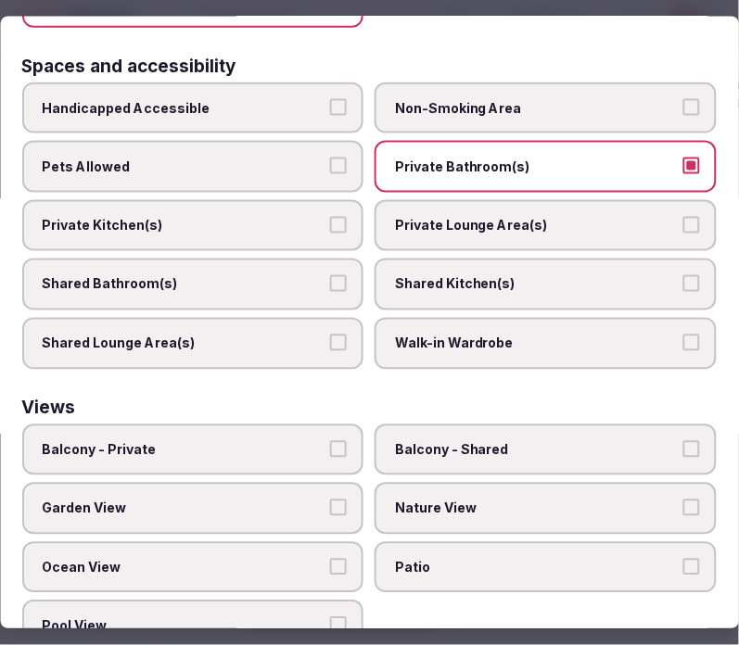
click at [452, 216] on span "Private Lounge Area(s)" at bounding box center [537, 225] width 283 height 19
click at [683, 216] on button "Private Lounge Area(s)" at bounding box center [691, 224] width 17 height 17
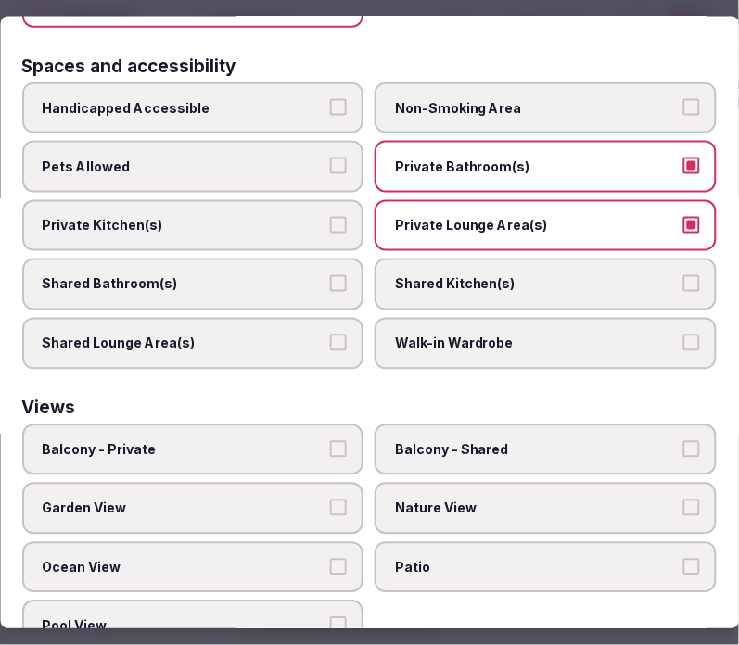
click at [285, 440] on span "Balcony - Private" at bounding box center [184, 449] width 283 height 19
click at [331, 440] on button "Balcony - Private" at bounding box center [339, 448] width 17 height 17
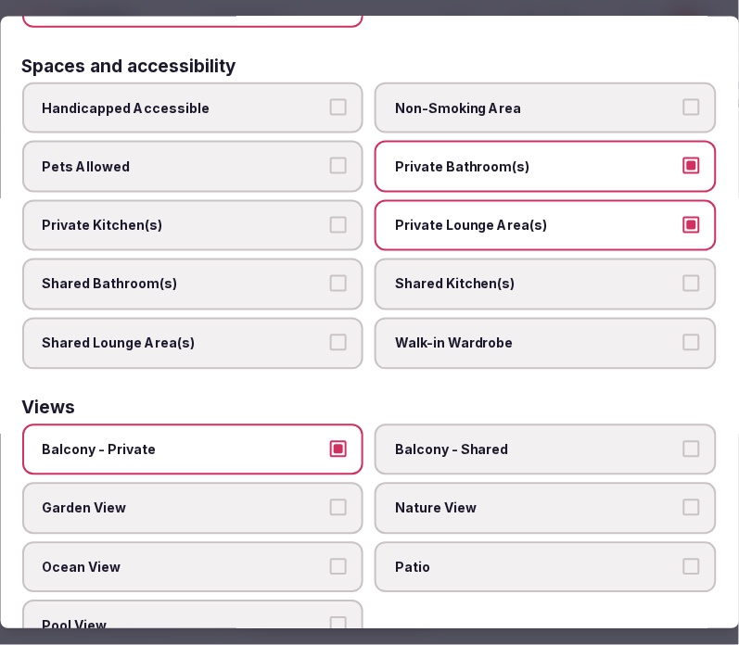
click at [483, 483] on label "Nature View" at bounding box center [546, 509] width 342 height 52
click at [683, 500] on button "Nature View" at bounding box center [691, 508] width 17 height 17
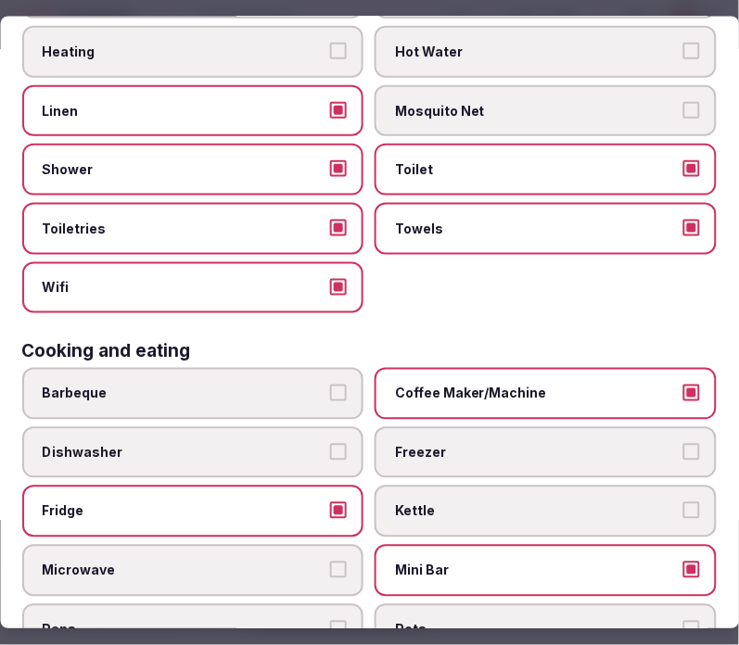
scroll to position [0, 0]
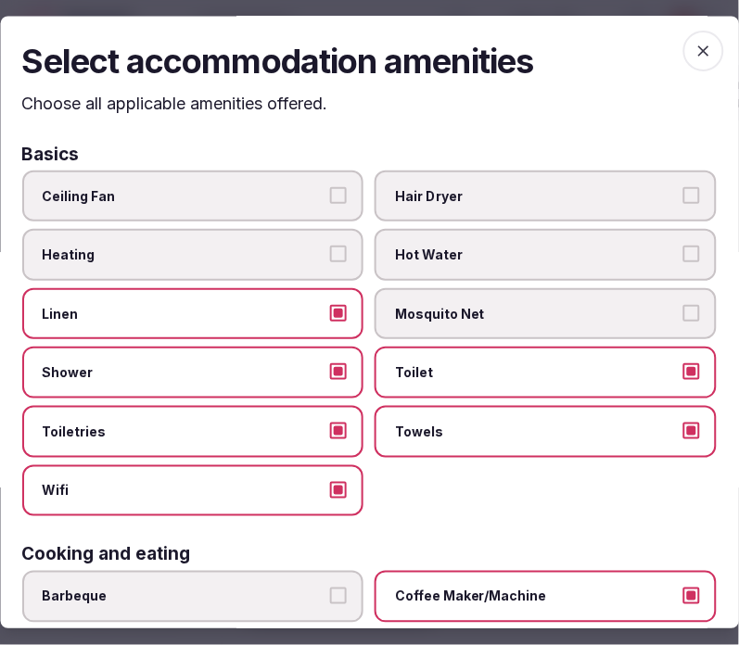
click at [694, 44] on icon "button" at bounding box center [703, 51] width 19 height 19
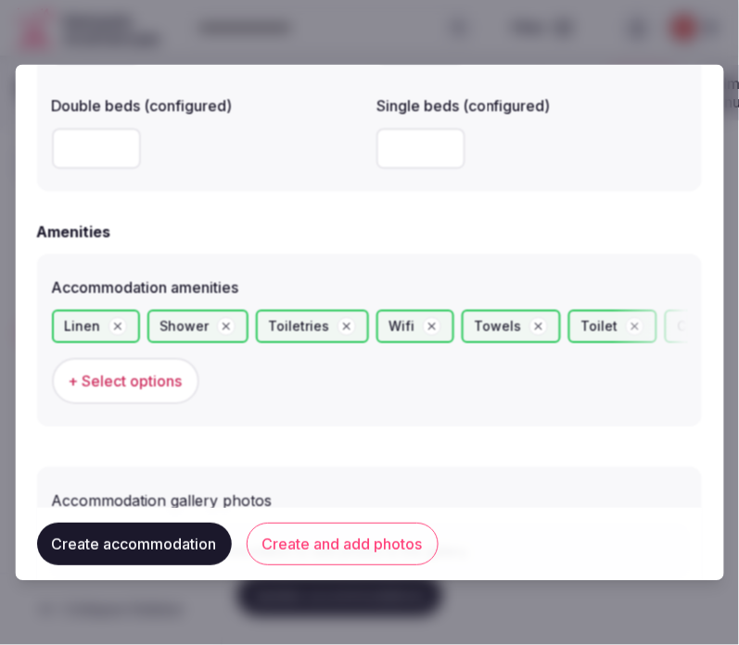
click at [349, 539] on button "Create and add photos" at bounding box center [343, 544] width 192 height 43
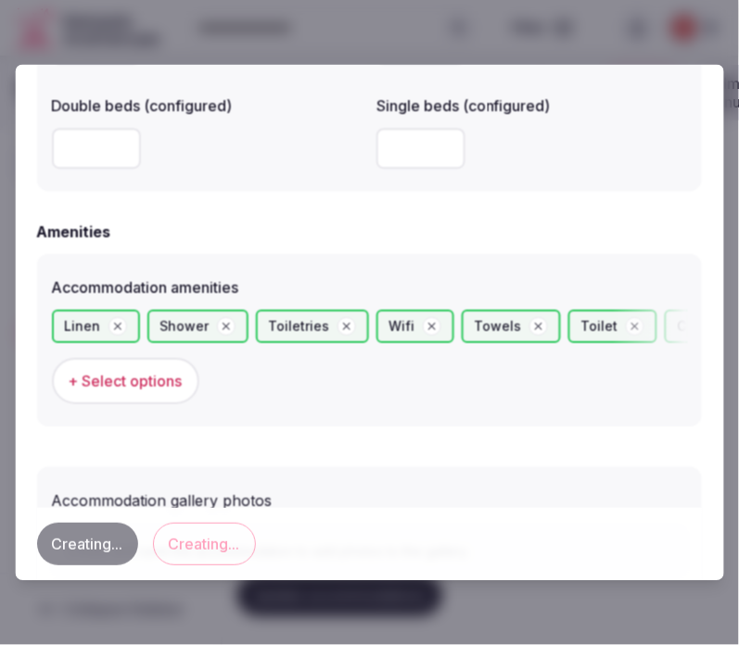
click at [326, 563] on div "Creating... Creating..." at bounding box center [369, 544] width 665 height 43
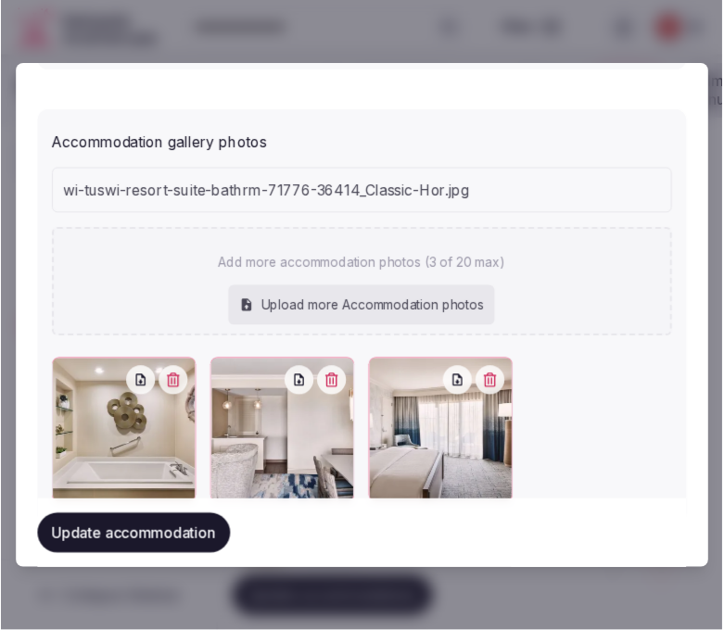
scroll to position [2011, 0]
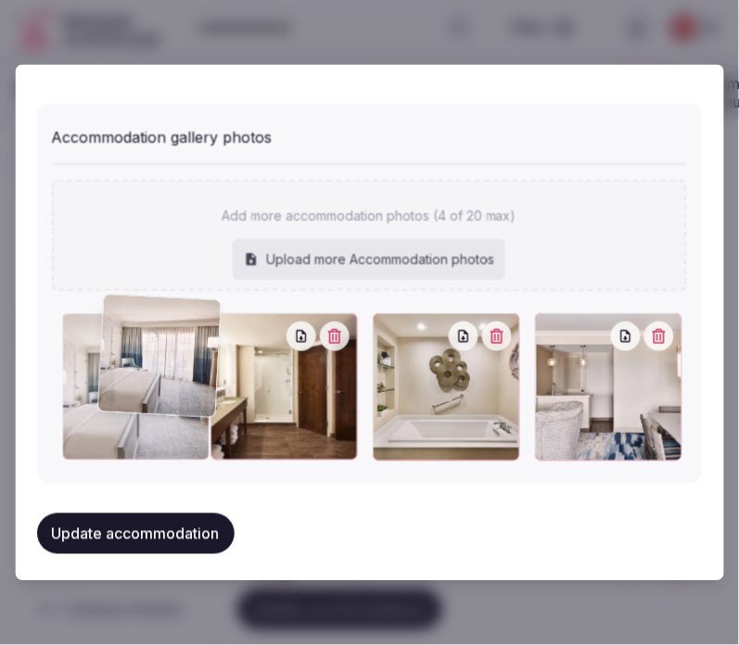
drag, startPoint x: 548, startPoint y: 321, endPoint x: 116, endPoint y: 310, distance: 432.0
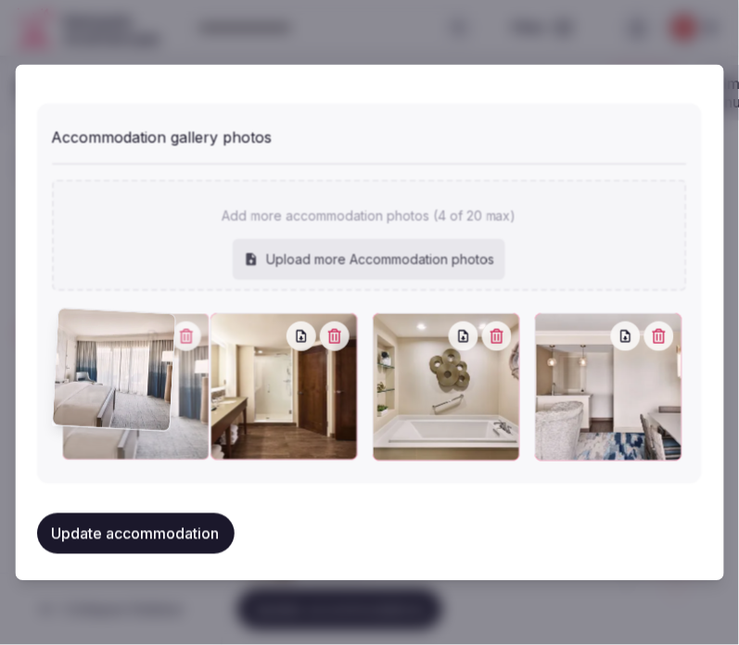
click at [116, 313] on div at bounding box center [136, 386] width 147 height 147
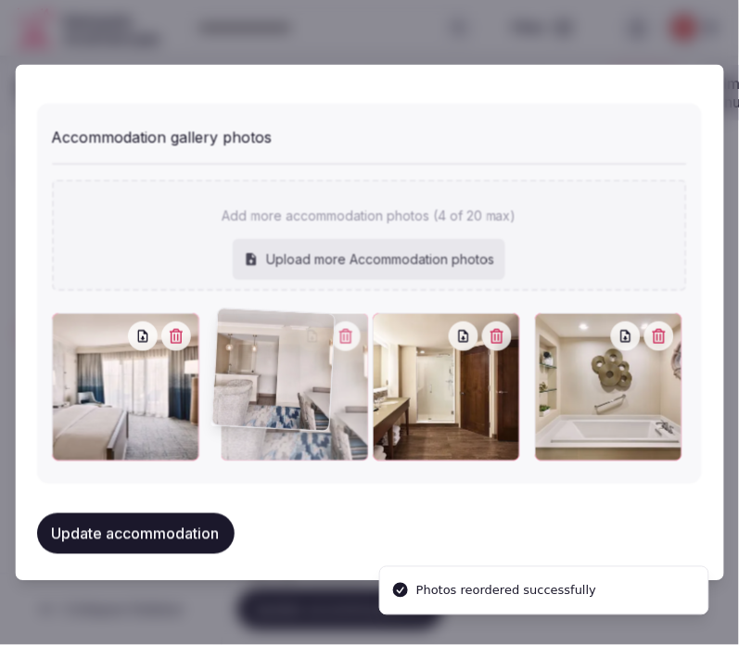
drag, startPoint x: 536, startPoint y: 324, endPoint x: 272, endPoint y: 343, distance: 263.9
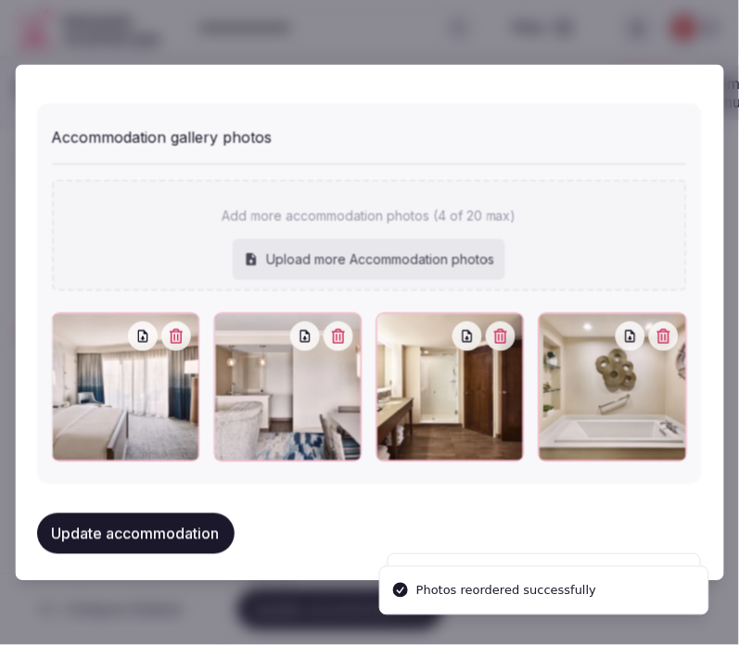
click at [191, 525] on button "Update accommodation" at bounding box center [135, 533] width 197 height 41
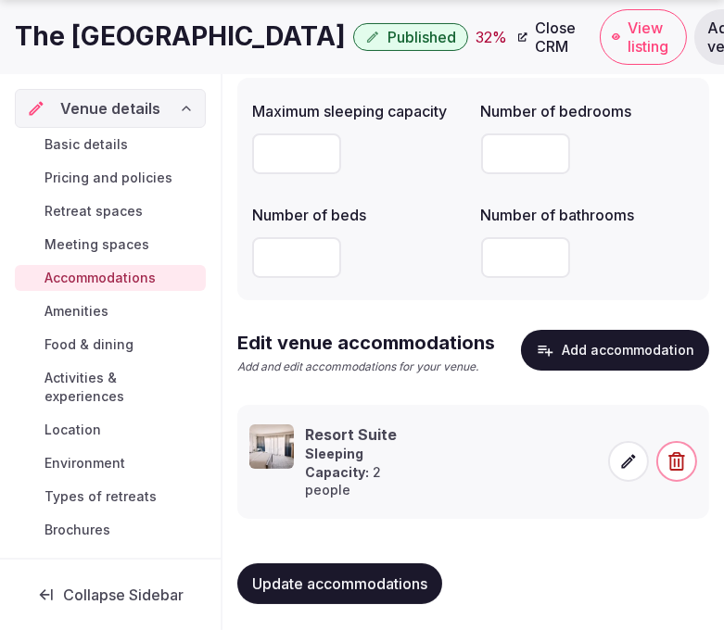
scroll to position [215, 0]
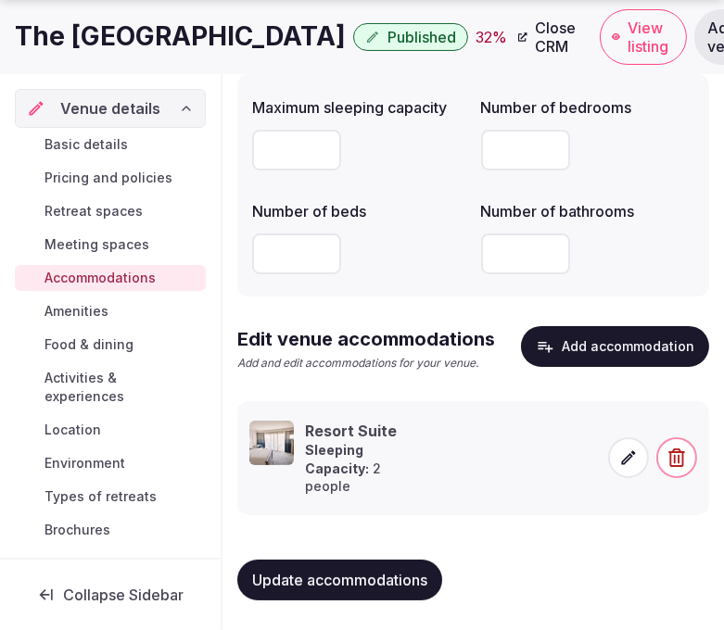
click at [413, 571] on span "Update accommodations" at bounding box center [339, 580] width 175 height 19
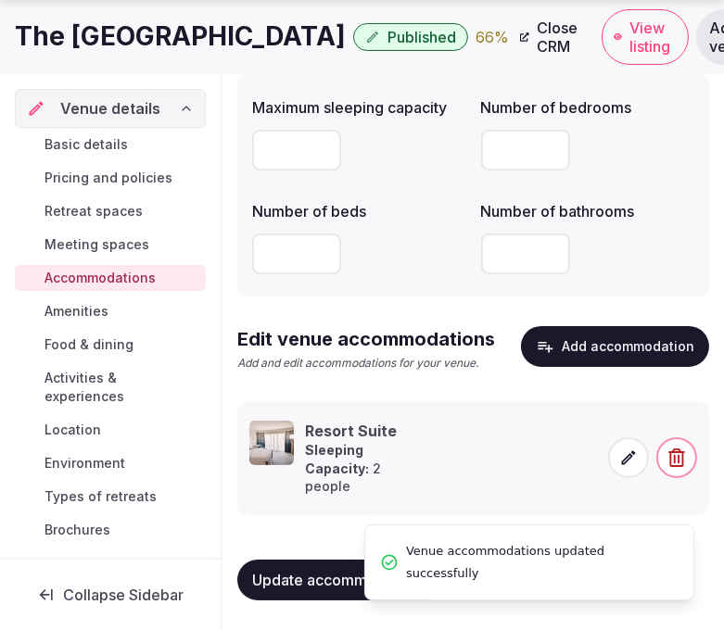
click at [450, 476] on div "Resort Suite Sleeping Capacity: 2 people" at bounding box center [423, 458] width 348 height 75
click at [623, 455] on icon at bounding box center [628, 458] width 19 height 19
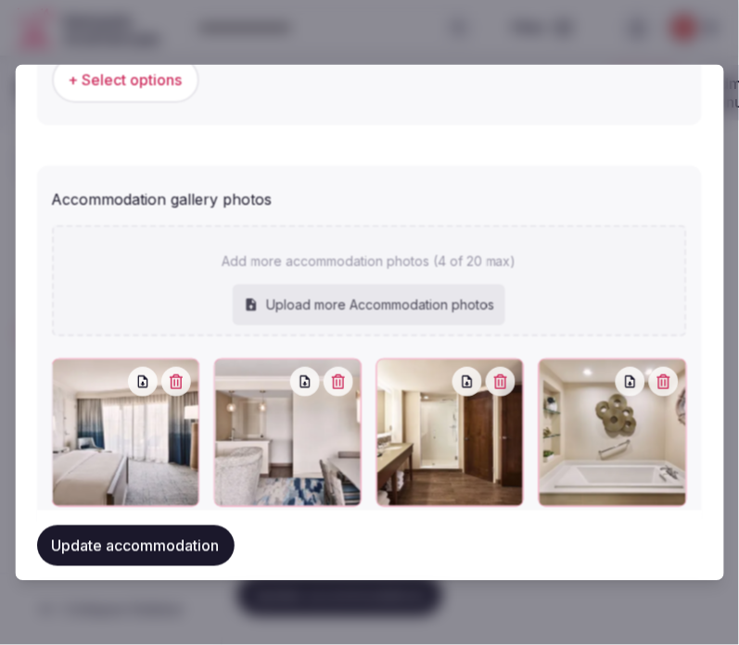
scroll to position [1994, 0]
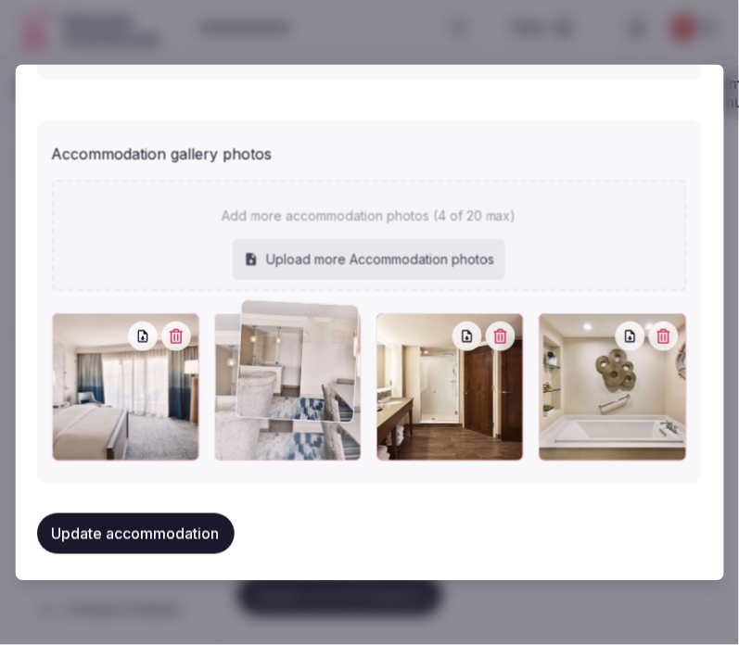
drag, startPoint x: 223, startPoint y: 323, endPoint x: 235, endPoint y: 316, distance: 13.7
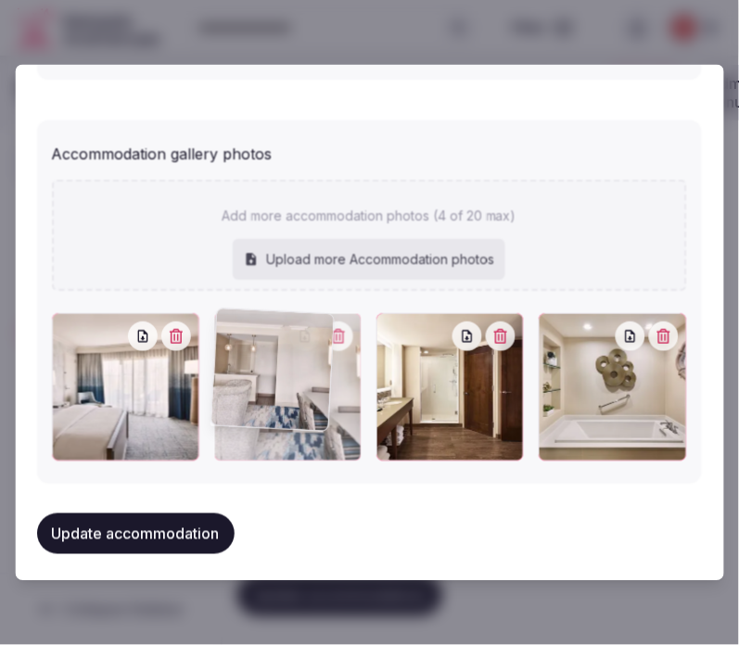
click at [239, 316] on div at bounding box center [229, 328] width 30 height 30
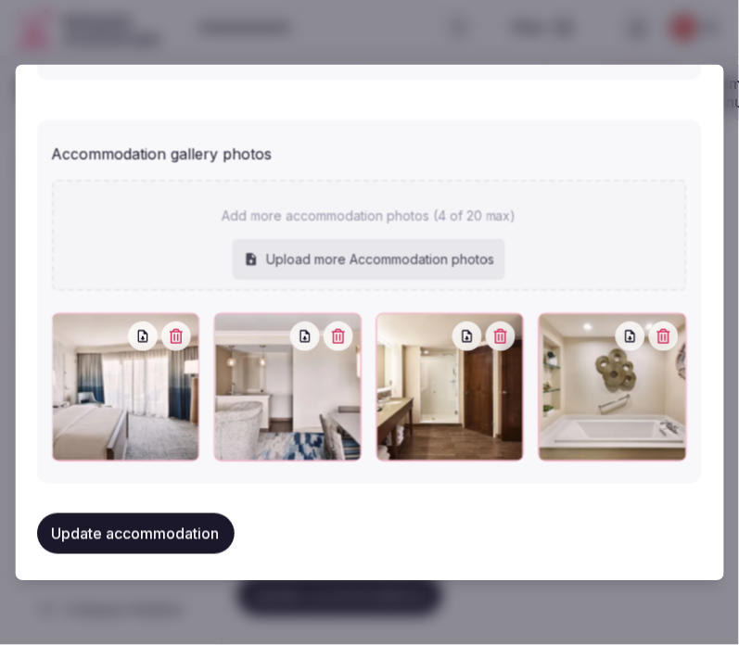
click at [196, 513] on button "Update accommodation" at bounding box center [135, 533] width 197 height 41
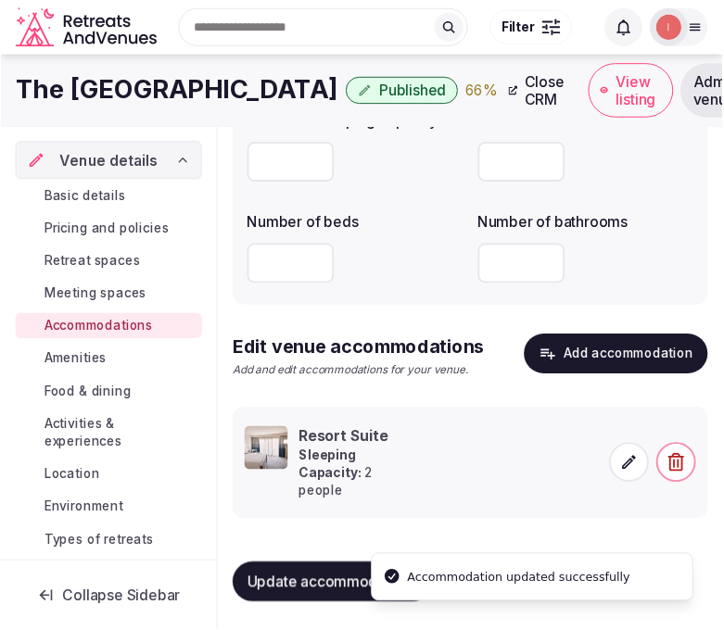
scroll to position [181, 0]
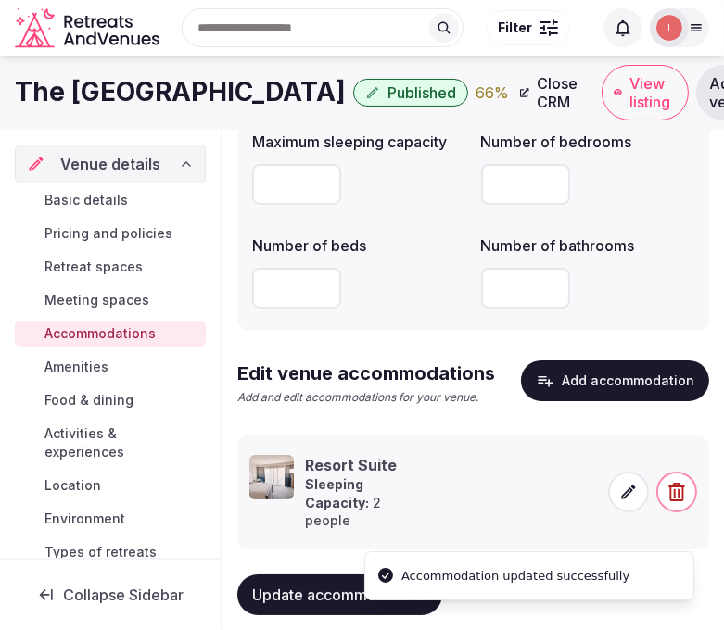
click at [90, 359] on span "Amenities" at bounding box center [76, 367] width 64 height 19
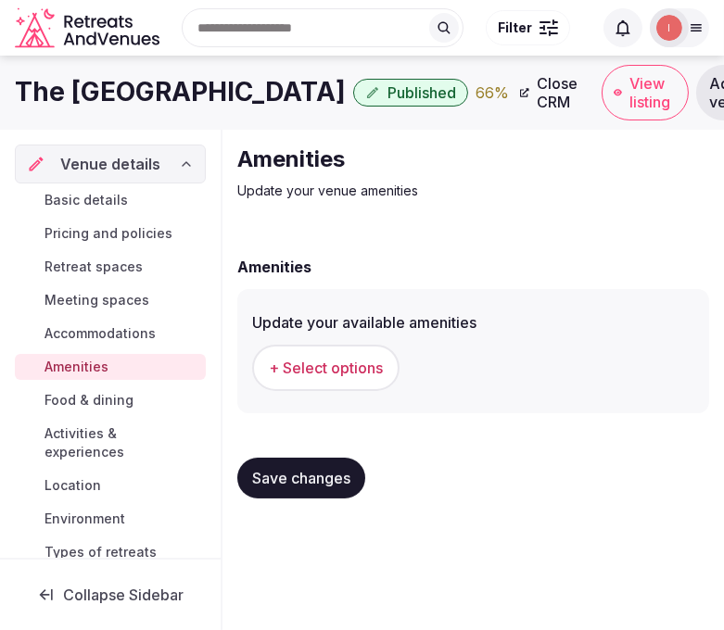
click at [350, 361] on span "+ Select options" at bounding box center [326, 368] width 114 height 20
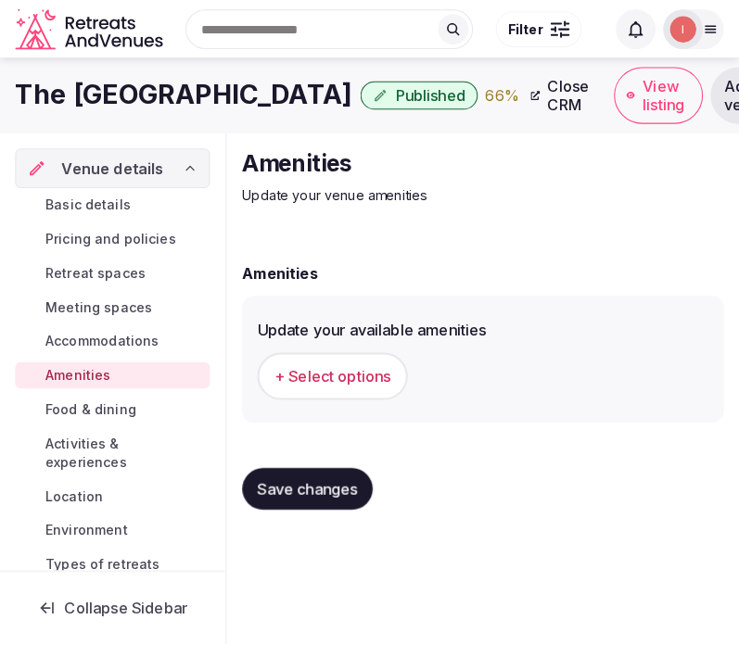
scroll to position [0, 0]
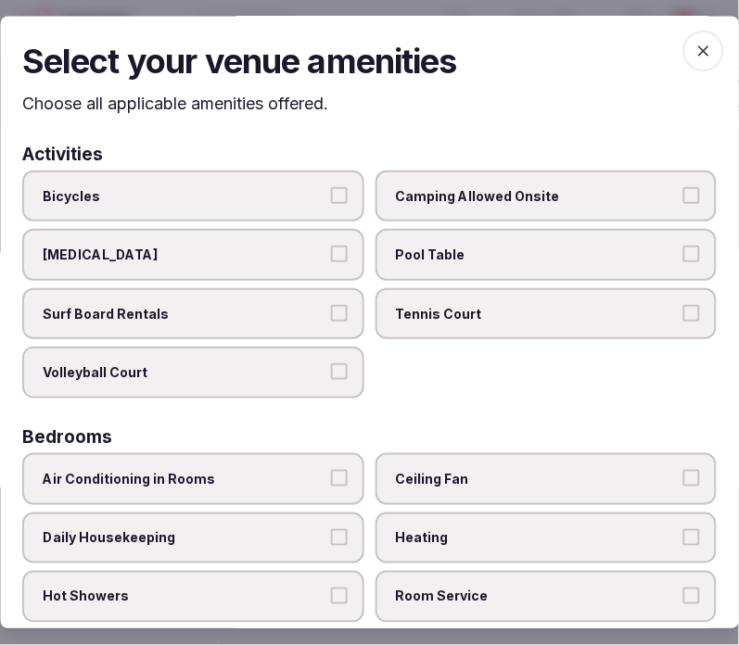
click at [317, 459] on label "Air Conditioning in Rooms" at bounding box center [193, 479] width 342 height 52
click at [331, 470] on button "Air Conditioning in Rooms" at bounding box center [339, 478] width 17 height 17
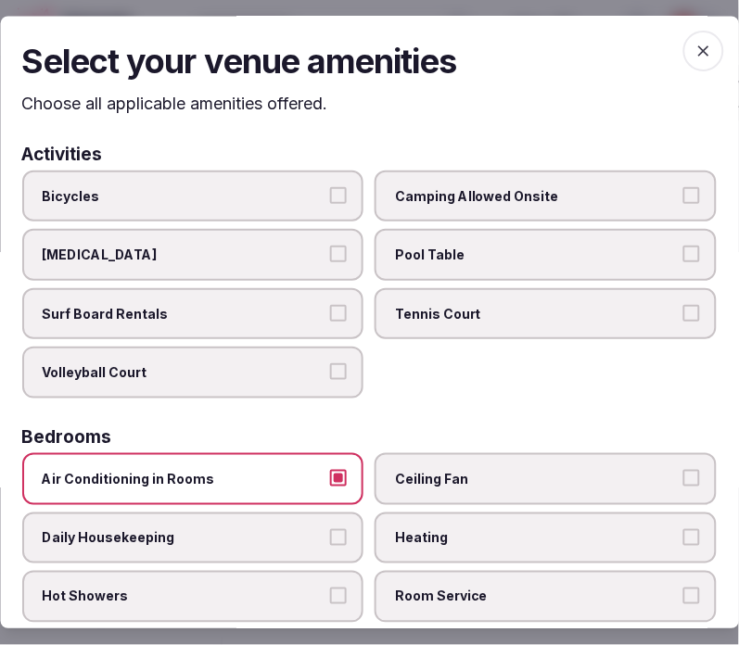
drag, startPoint x: 282, startPoint y: 541, endPoint x: 316, endPoint y: 533, distance: 35.3
click at [295, 538] on label "Daily Housekeeping" at bounding box center [193, 539] width 342 height 52
click at [331, 538] on button "Daily Housekeeping" at bounding box center [339, 537] width 17 height 17
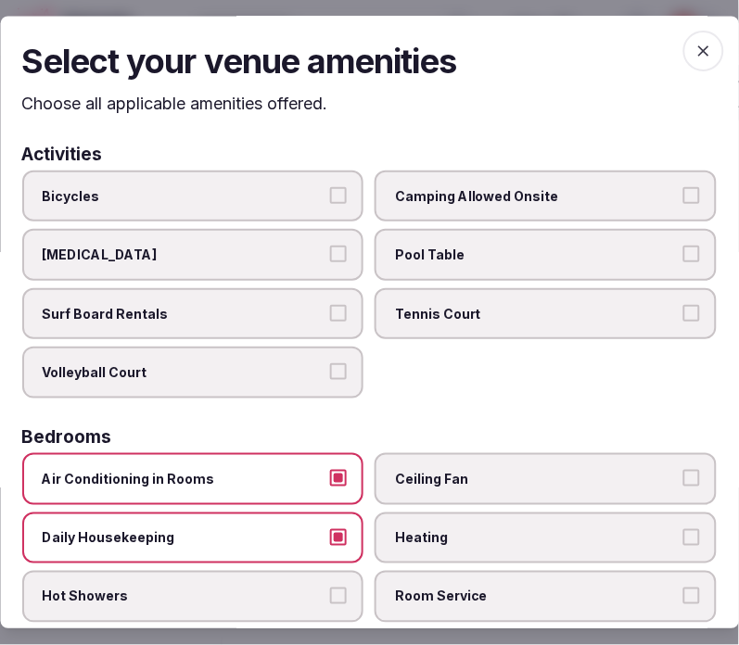
click at [343, 580] on label "Hot Showers" at bounding box center [193, 598] width 342 height 52
click at [343, 589] on button "Hot Showers" at bounding box center [339, 597] width 17 height 17
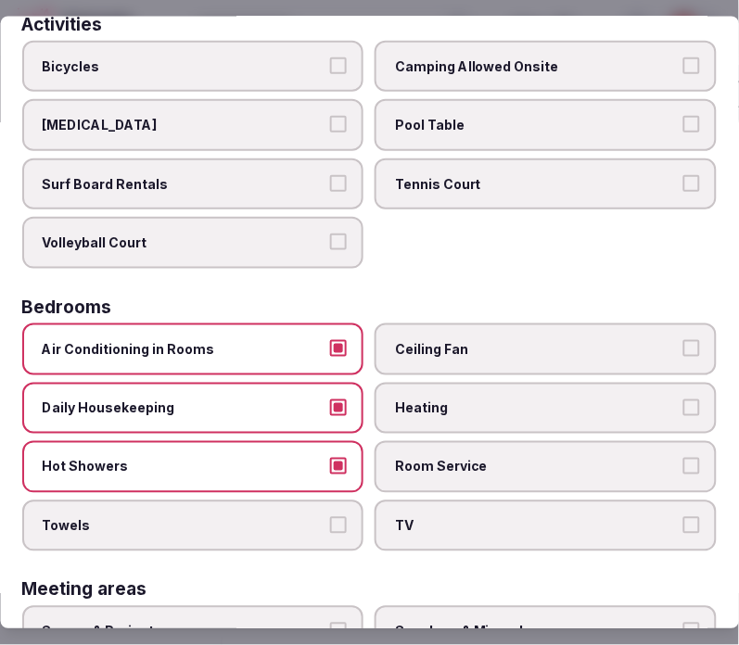
scroll to position [309, 0]
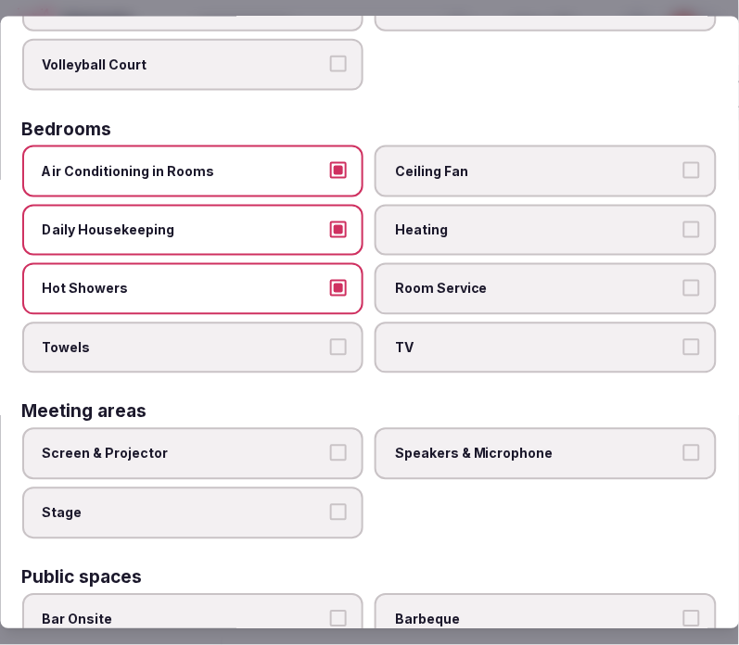
click at [335, 339] on button "Towels" at bounding box center [339, 346] width 17 height 17
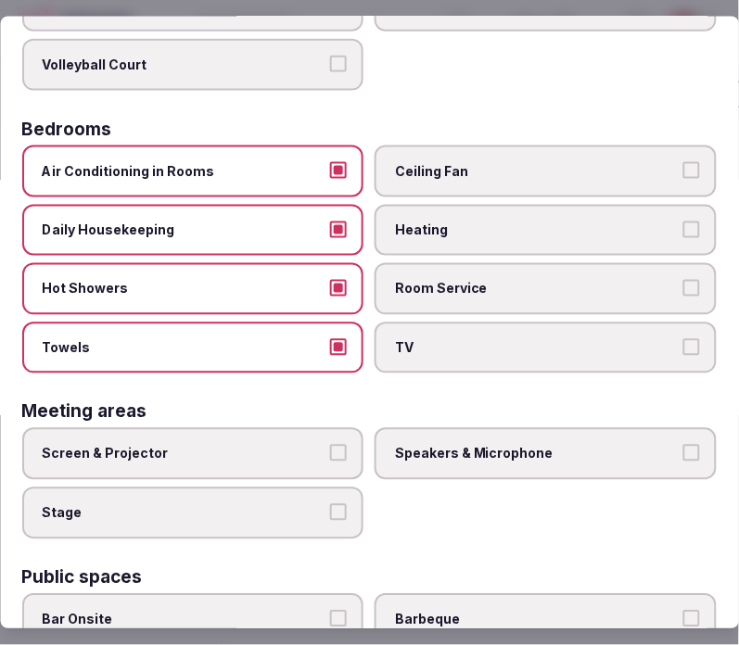
drag, startPoint x: 461, startPoint y: 324, endPoint x: 475, endPoint y: 308, distance: 22.3
click at [466, 322] on label "TV" at bounding box center [546, 348] width 342 height 52
click at [683, 338] on button "TV" at bounding box center [691, 346] width 17 height 17
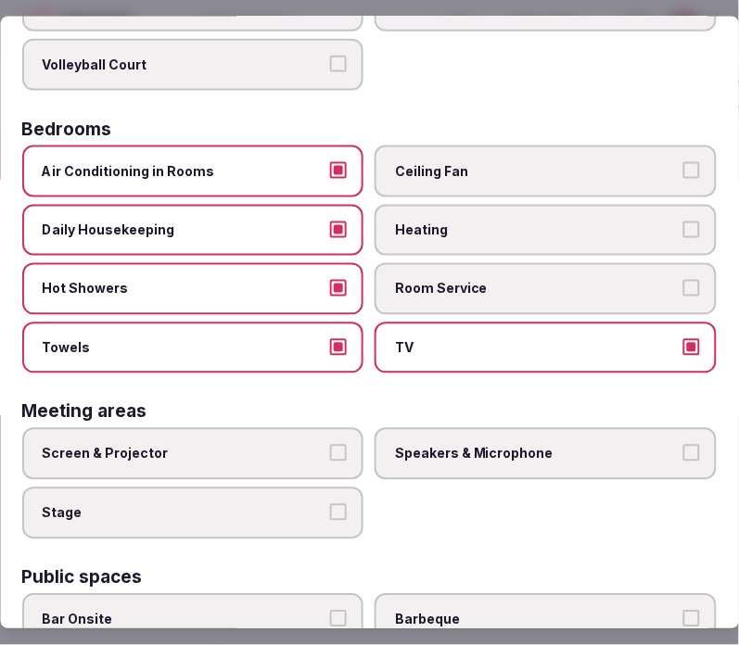
click at [497, 280] on span "Room Service" at bounding box center [537, 289] width 283 height 19
click at [683, 280] on button "Room Service" at bounding box center [691, 288] width 17 height 17
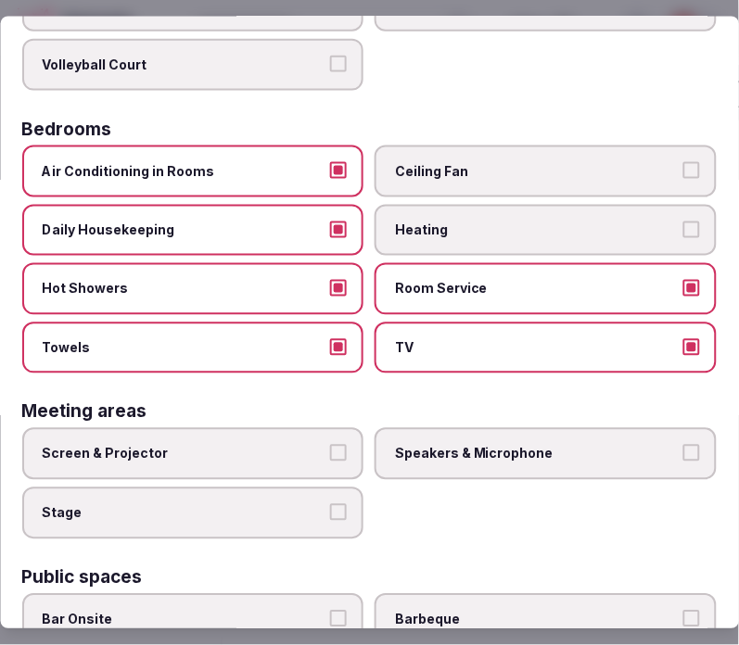
click at [348, 433] on label "Screen & Projector" at bounding box center [193, 454] width 342 height 52
click at [348, 445] on button "Screen & Projector" at bounding box center [339, 453] width 17 height 17
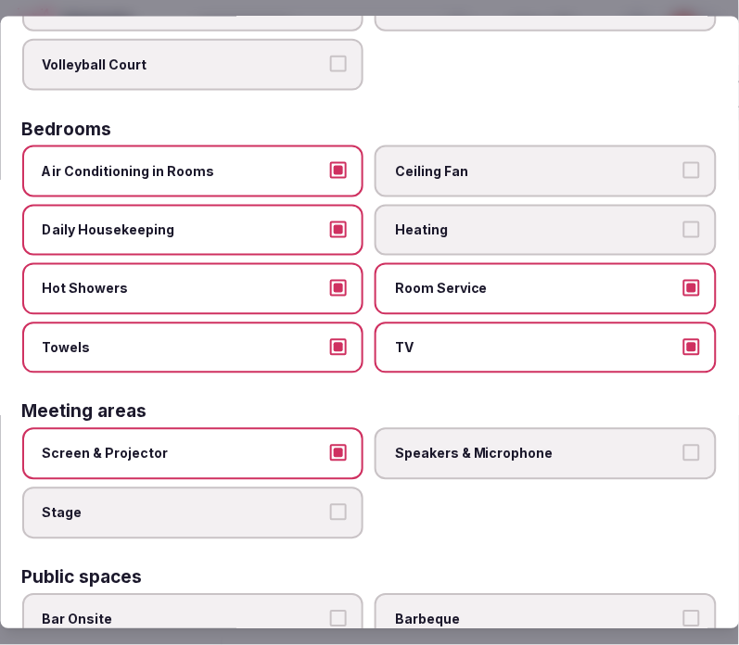
drag, startPoint x: 464, startPoint y: 462, endPoint x: 470, endPoint y: 450, distance: 13.3
click at [466, 458] on label "Speakers & Microphone" at bounding box center [546, 454] width 342 height 52
click at [683, 458] on button "Speakers & Microphone" at bounding box center [691, 453] width 17 height 17
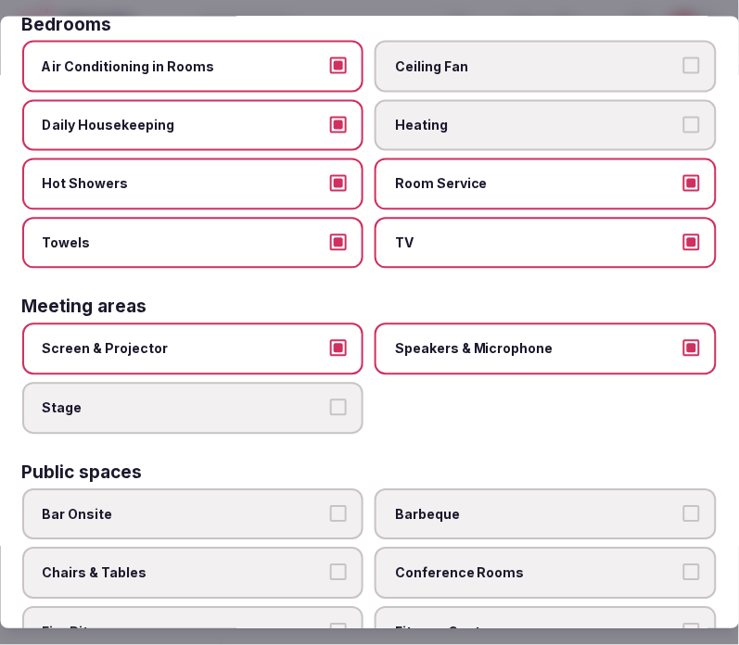
scroll to position [514, 0]
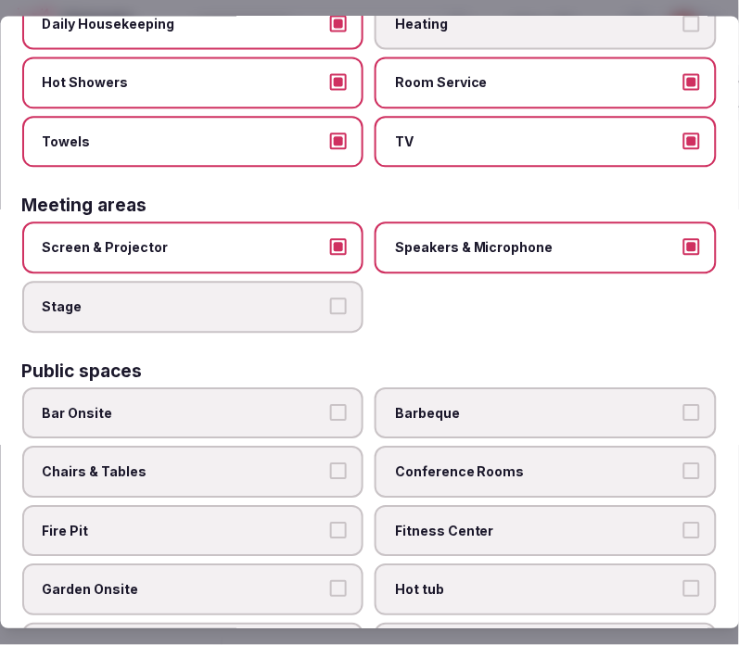
click at [301, 467] on label "Chairs & Tables" at bounding box center [193, 473] width 342 height 52
click at [331, 467] on button "Chairs & Tables" at bounding box center [339, 471] width 17 height 17
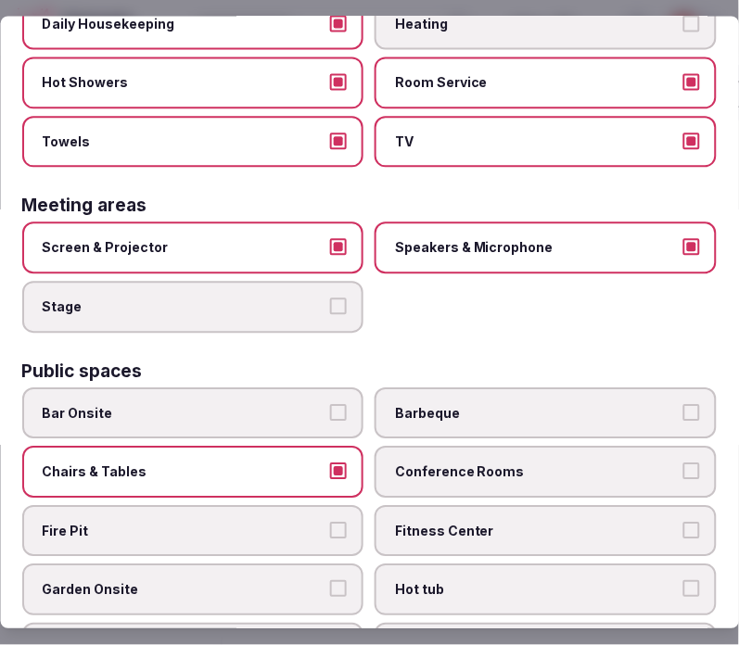
click at [484, 520] on label "Fitness Center" at bounding box center [546, 531] width 342 height 52
click at [683, 522] on button "Fitness Center" at bounding box center [691, 530] width 17 height 17
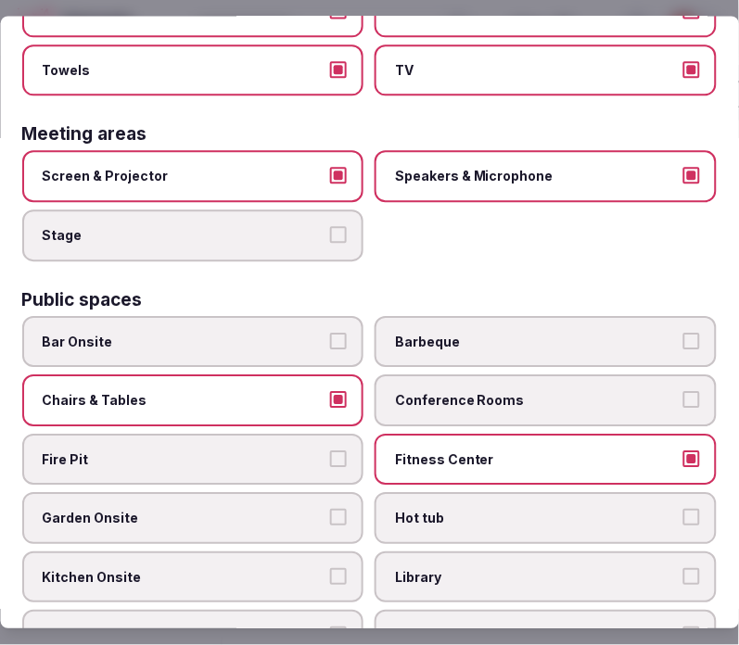
scroll to position [617, 0]
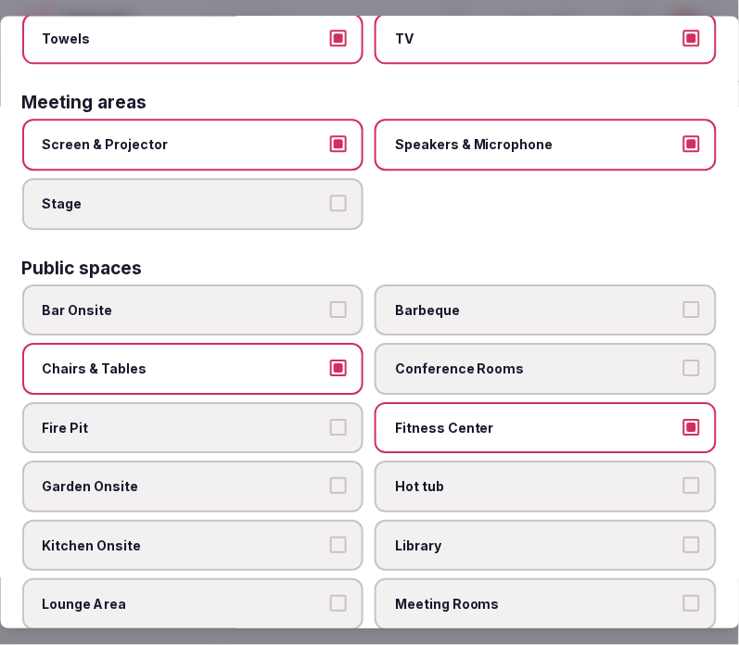
click at [239, 537] on span "Kitchen Onsite" at bounding box center [184, 546] width 283 height 19
click at [331, 537] on button "Kitchen Onsite" at bounding box center [339, 545] width 17 height 17
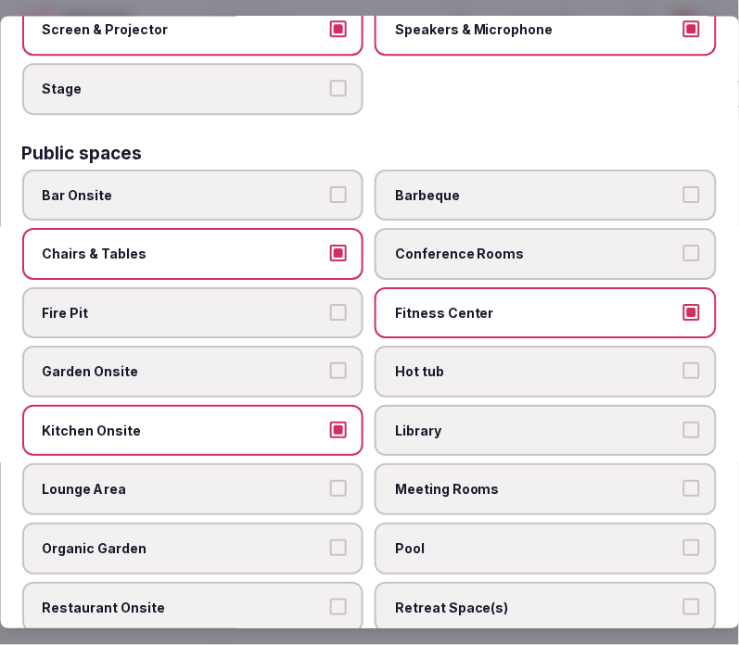
scroll to position [927, 0]
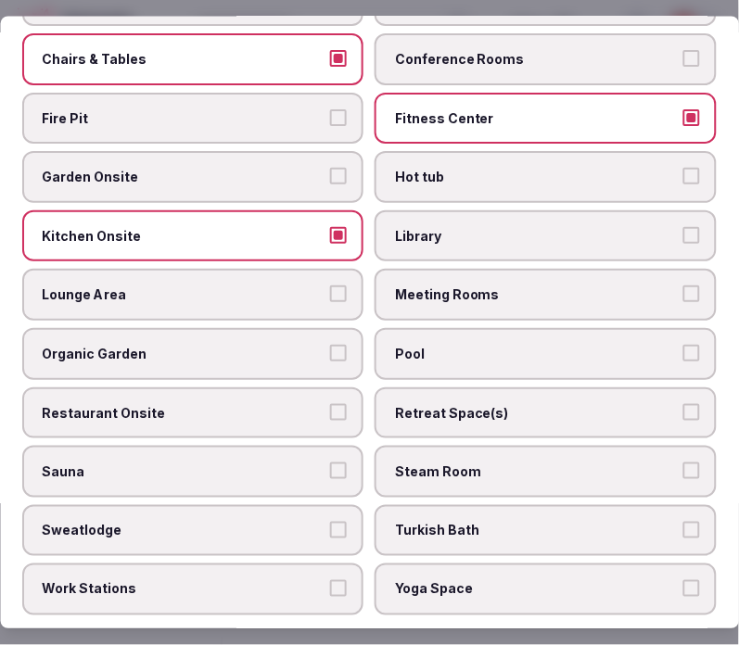
click at [279, 286] on span "Lounge Area" at bounding box center [184, 295] width 283 height 19
click at [331, 286] on button "Lounge Area" at bounding box center [339, 294] width 17 height 17
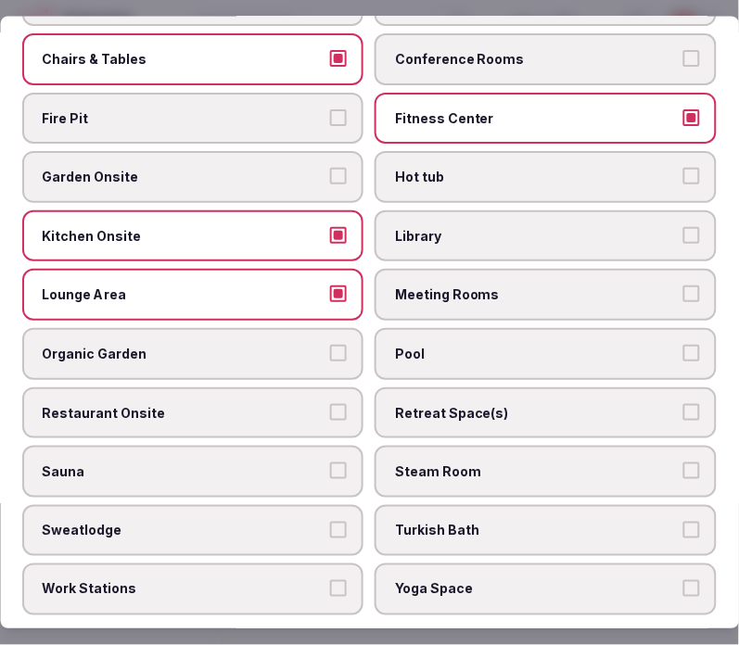
click at [449, 270] on label "Meeting Rooms" at bounding box center [546, 296] width 342 height 52
click at [683, 286] on button "Meeting Rooms" at bounding box center [691, 294] width 17 height 17
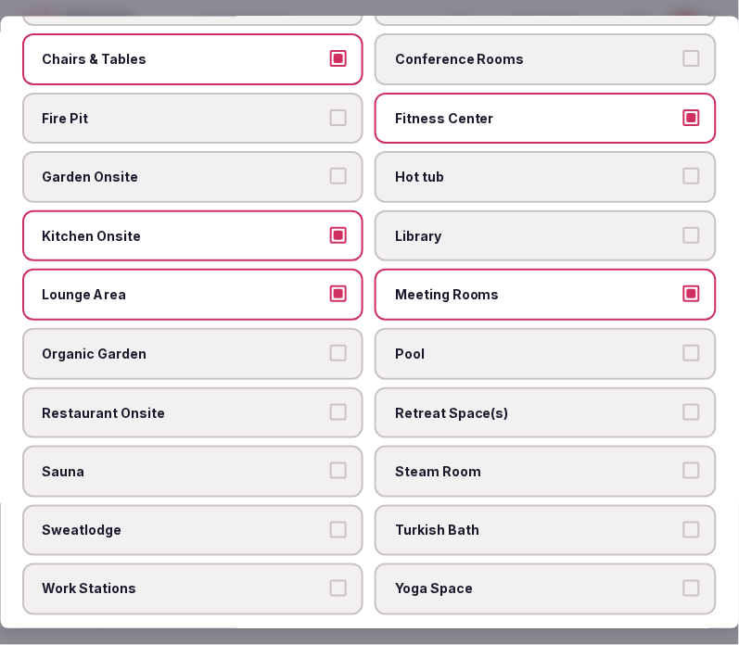
click at [439, 337] on label "Pool" at bounding box center [546, 354] width 342 height 52
click at [683, 345] on button "Pool" at bounding box center [691, 353] width 17 height 17
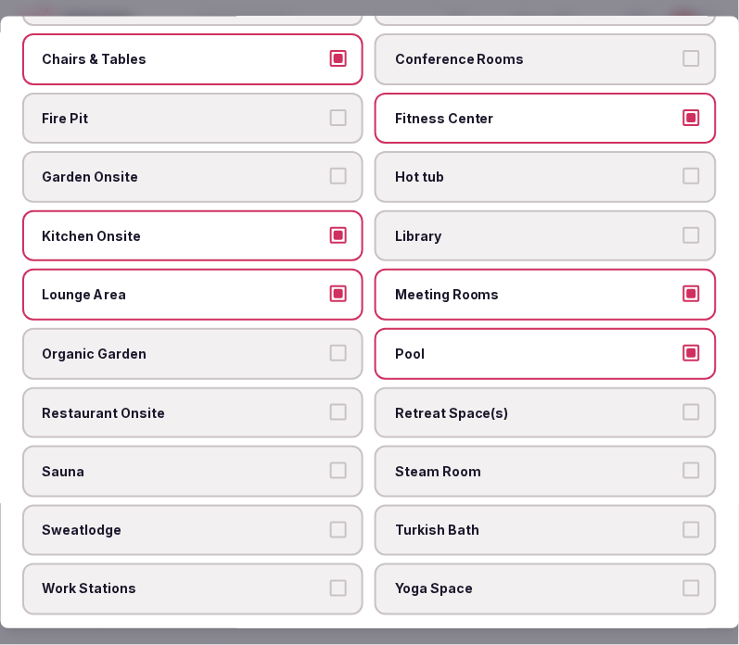
click at [262, 404] on span "Restaurant Onsite" at bounding box center [184, 413] width 283 height 19
click at [331, 404] on button "Restaurant Onsite" at bounding box center [339, 412] width 17 height 17
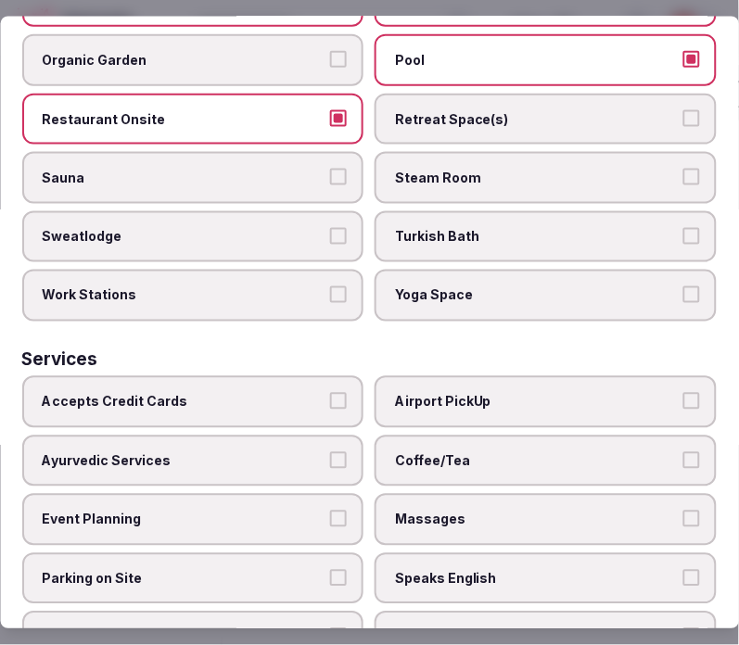
scroll to position [1290, 0]
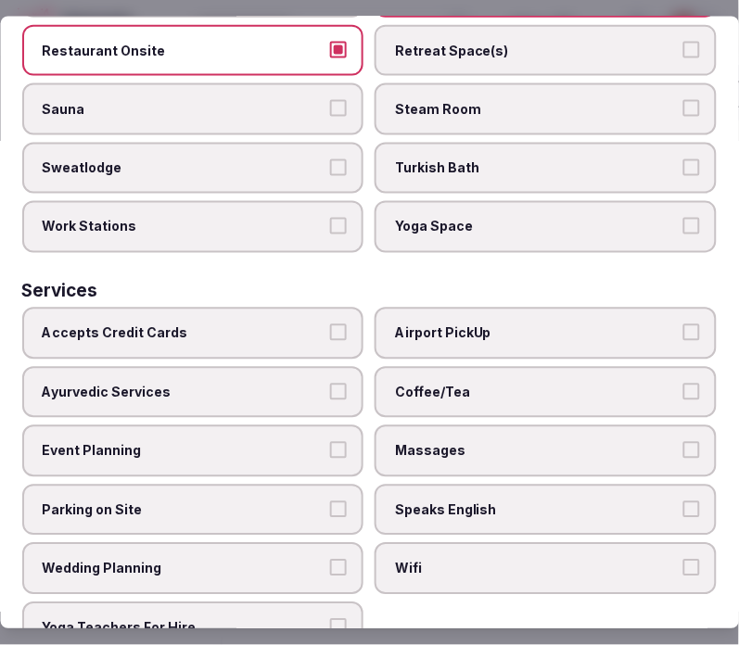
click at [480, 543] on label "Wifi" at bounding box center [546, 569] width 342 height 52
click at [683, 560] on button "Wifi" at bounding box center [691, 568] width 17 height 17
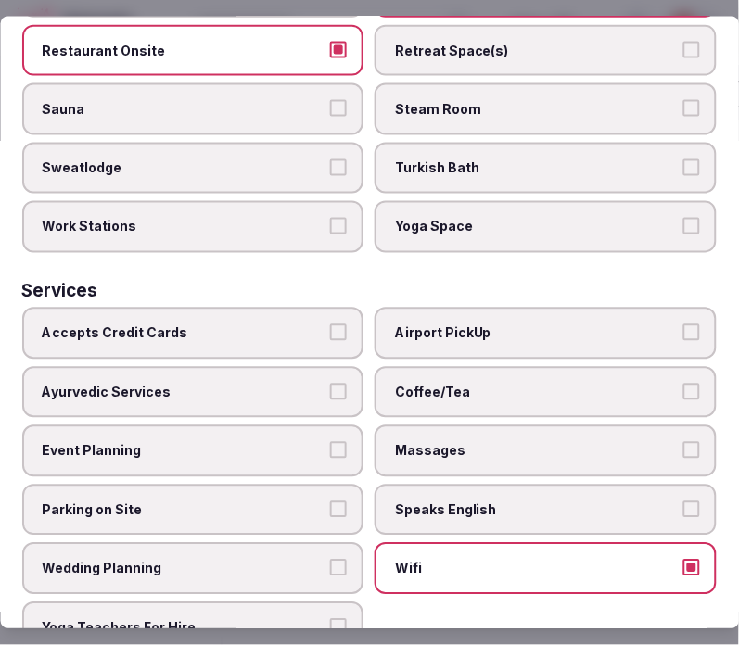
drag, startPoint x: 482, startPoint y: 476, endPoint x: 475, endPoint y: 428, distance: 48.8
click at [482, 500] on span "Speaks English" at bounding box center [537, 509] width 283 height 19
click at [683, 500] on button "Speaks English" at bounding box center [691, 508] width 17 height 17
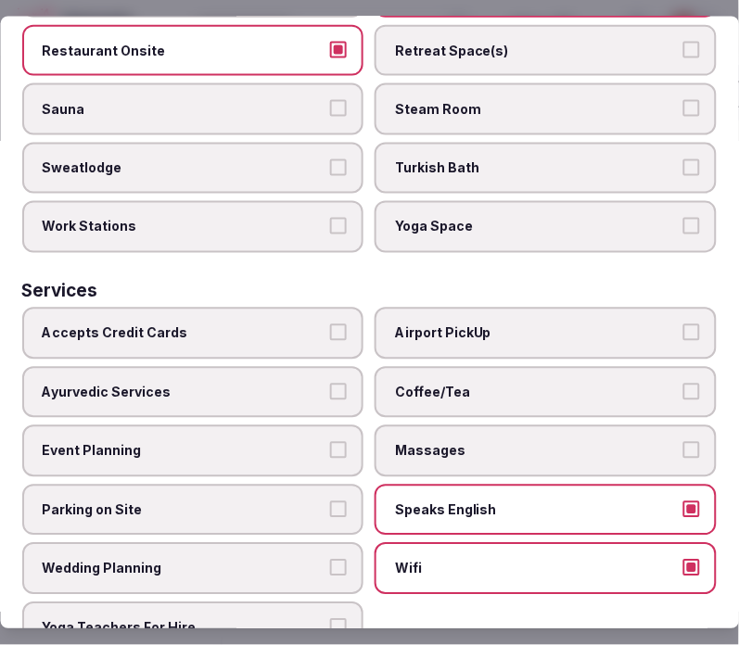
click at [473, 425] on label "Massages" at bounding box center [546, 451] width 342 height 52
click at [683, 442] on button "Massages" at bounding box center [691, 450] width 17 height 17
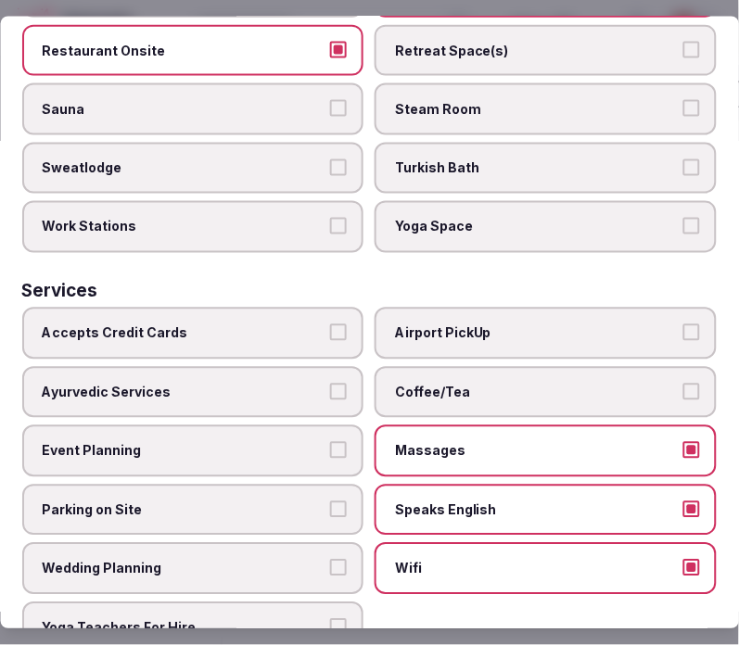
click at [475, 366] on label "Coffee/Tea" at bounding box center [546, 392] width 342 height 52
click at [683, 383] on button "Coffee/Tea" at bounding box center [691, 391] width 17 height 17
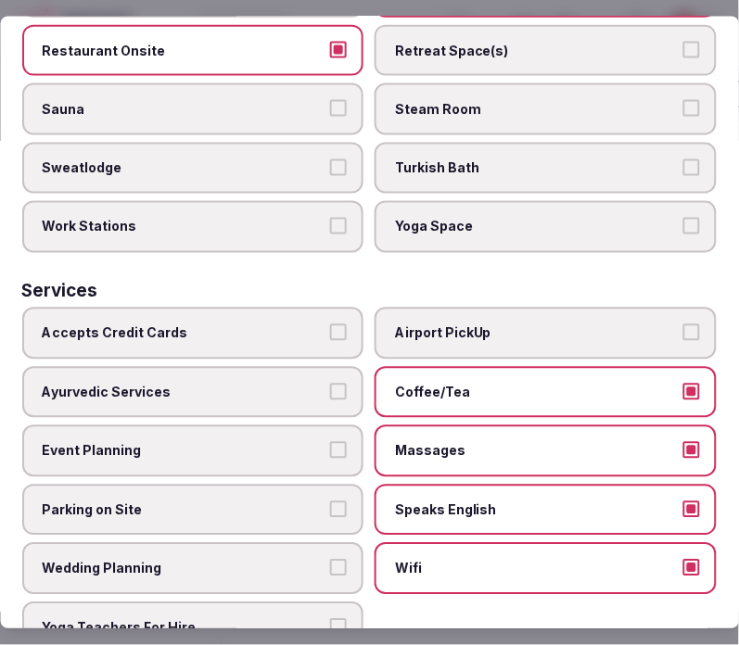
click at [302, 310] on label "Accepts Credit Cards" at bounding box center [193, 333] width 342 height 52
click at [331, 323] on button "Accepts Credit Cards" at bounding box center [339, 331] width 17 height 17
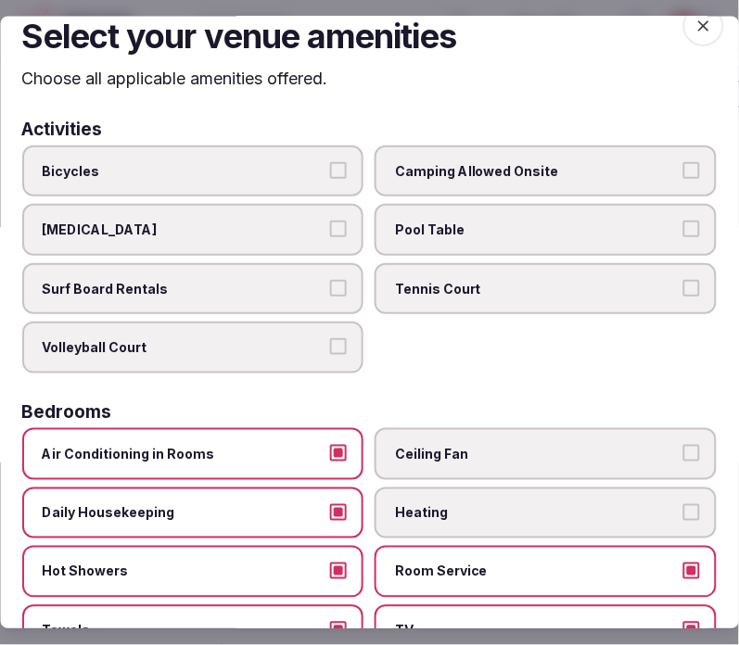
scroll to position [0, 0]
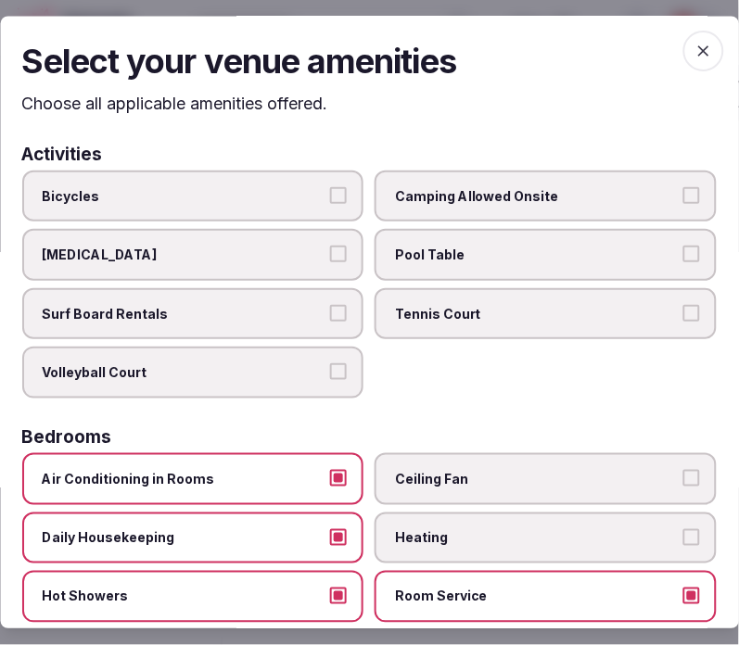
click at [698, 51] on icon "button" at bounding box center [703, 51] width 11 height 11
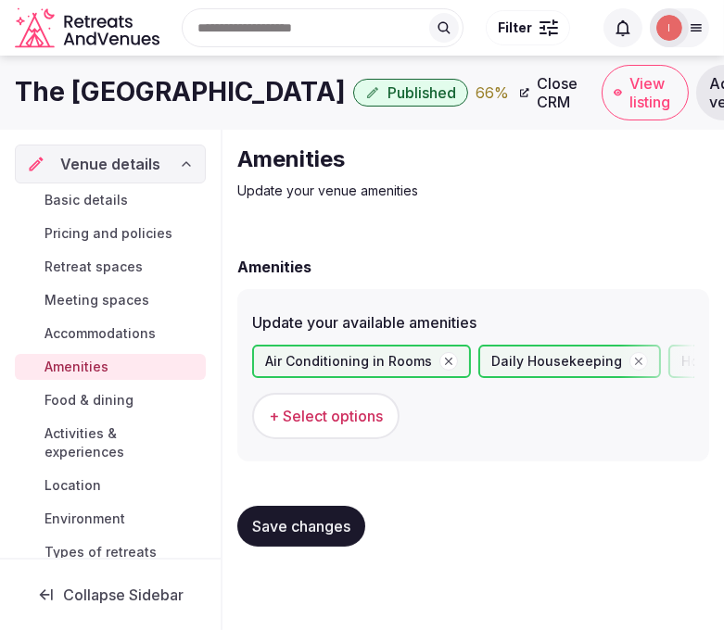
click at [306, 523] on span "Save changes" at bounding box center [301, 526] width 98 height 19
click at [315, 511] on button "Save changes" at bounding box center [301, 526] width 128 height 41
click at [115, 402] on span "Food & dining" at bounding box center [88, 400] width 89 height 19
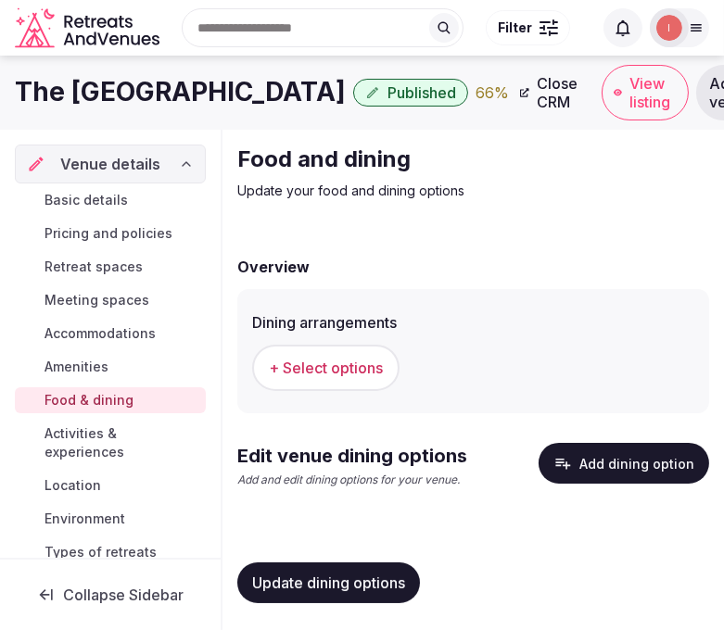
click at [339, 367] on span "+ Select options" at bounding box center [326, 368] width 114 height 20
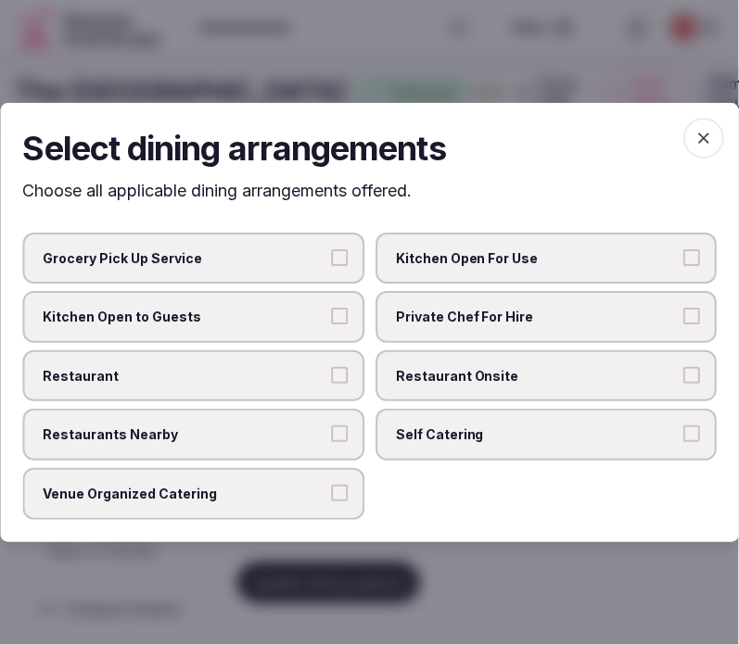
click at [424, 375] on span "Restaurant Onsite" at bounding box center [537, 376] width 283 height 19
click at [683, 375] on button "Restaurant Onsite" at bounding box center [691, 375] width 17 height 17
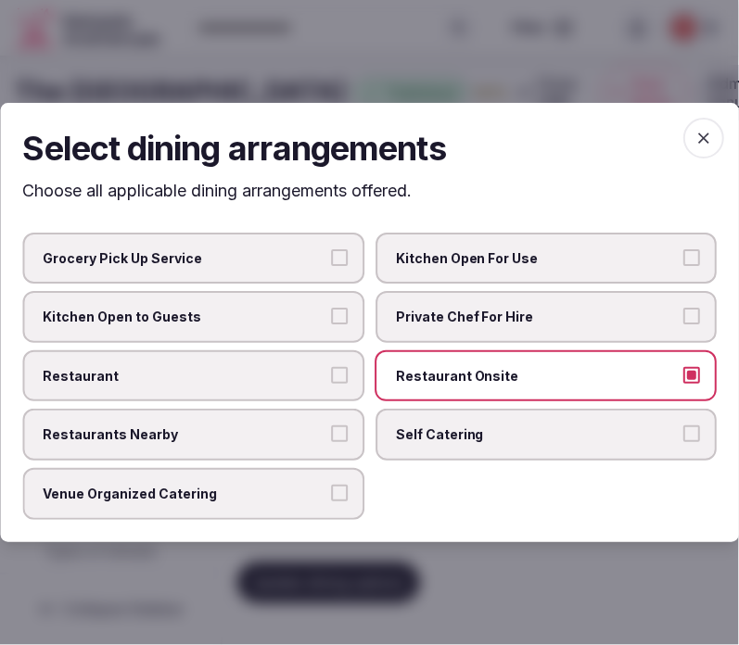
drag, startPoint x: 337, startPoint y: 361, endPoint x: 350, endPoint y: 437, distance: 76.2
click at [337, 362] on label "Restaurant" at bounding box center [193, 376] width 342 height 52
click at [337, 367] on button "Restaurant" at bounding box center [339, 375] width 17 height 17
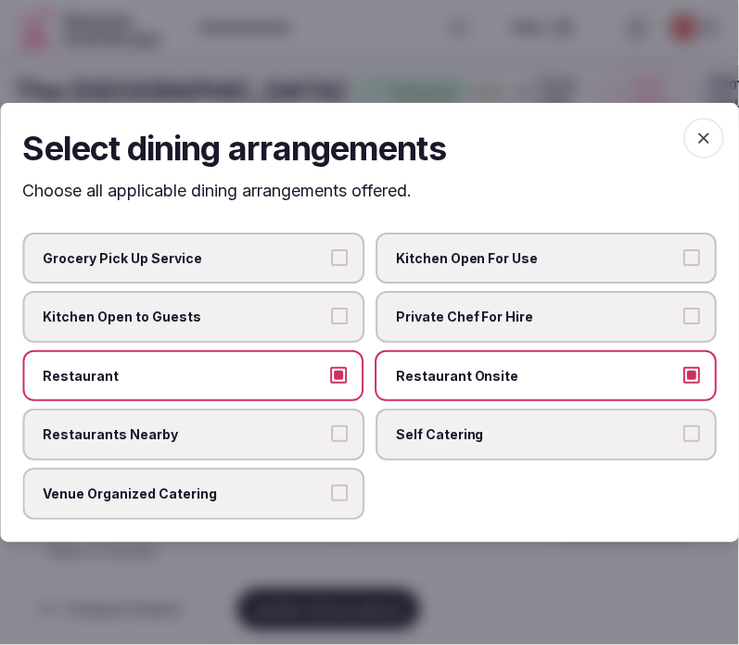
drag, startPoint x: 329, startPoint y: 497, endPoint x: 355, endPoint y: 463, distance: 42.3
click at [329, 495] on label "Venue Organized Catering" at bounding box center [193, 494] width 342 height 52
click at [331, 495] on button "Venue Organized Catering" at bounding box center [339, 493] width 17 height 17
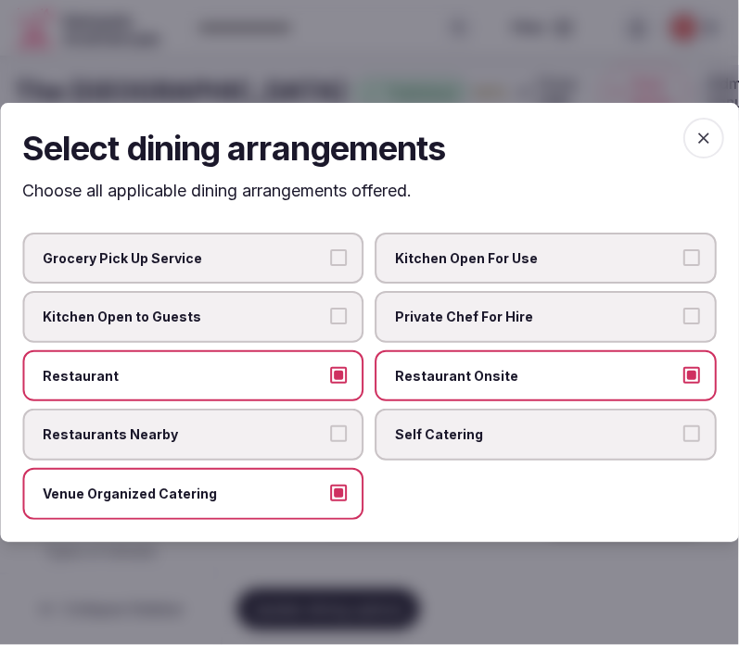
click at [697, 153] on span "button" at bounding box center [703, 138] width 41 height 41
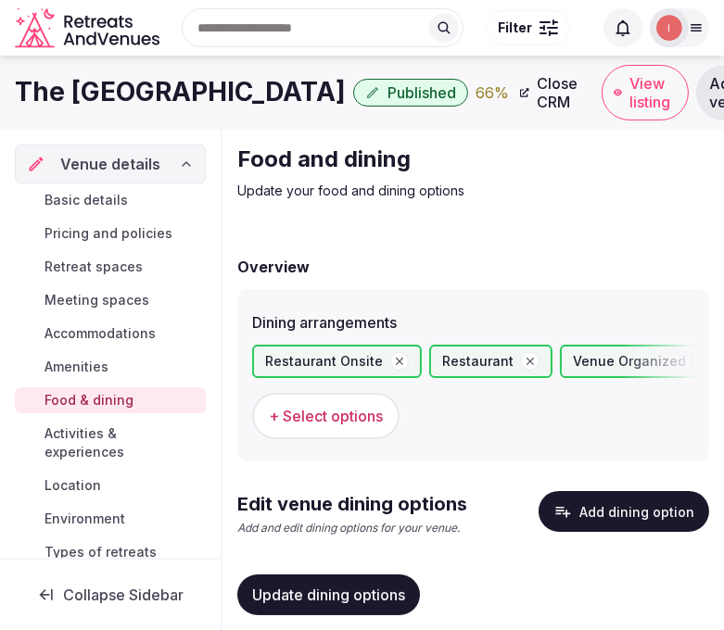
click at [267, 600] on span "Update dining options" at bounding box center [328, 595] width 153 height 19
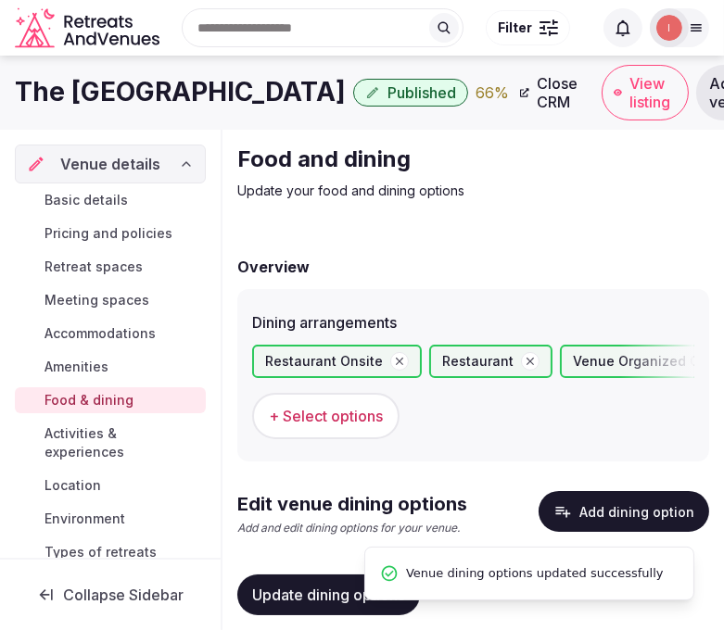
click at [637, 499] on button "Add dining option" at bounding box center [623, 511] width 171 height 41
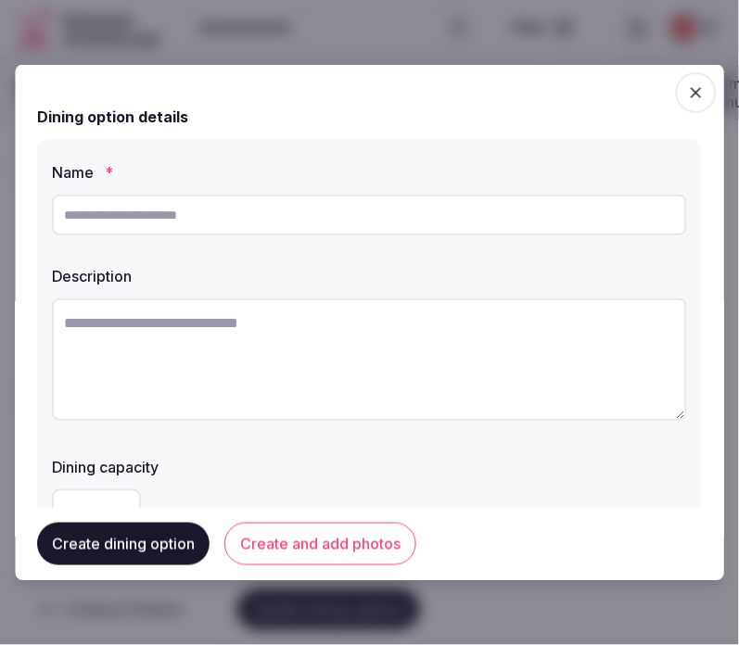
click at [550, 218] on input "text" at bounding box center [369, 215] width 635 height 41
paste input "**********"
type input "**********"
click at [459, 410] on textarea at bounding box center [369, 359] width 635 height 122
paste textarea "**********"
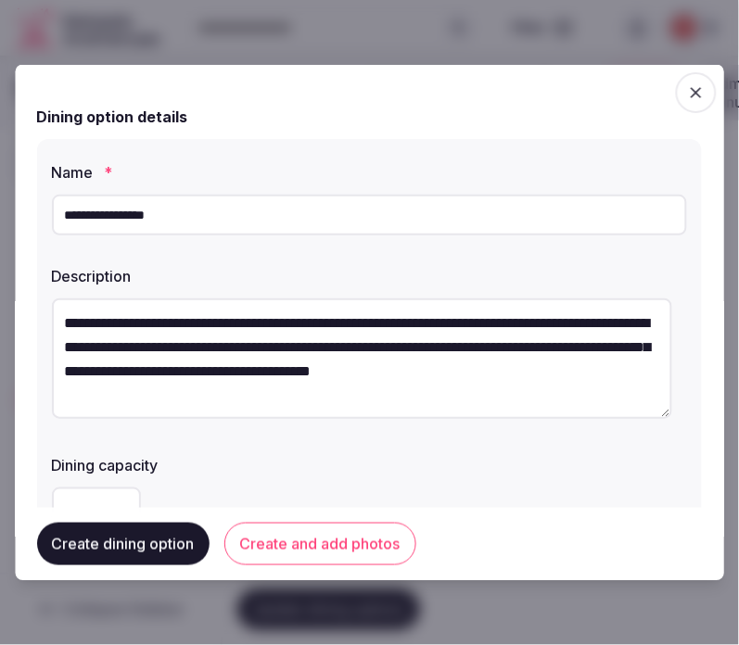
scroll to position [34, 0]
type textarea "**********"
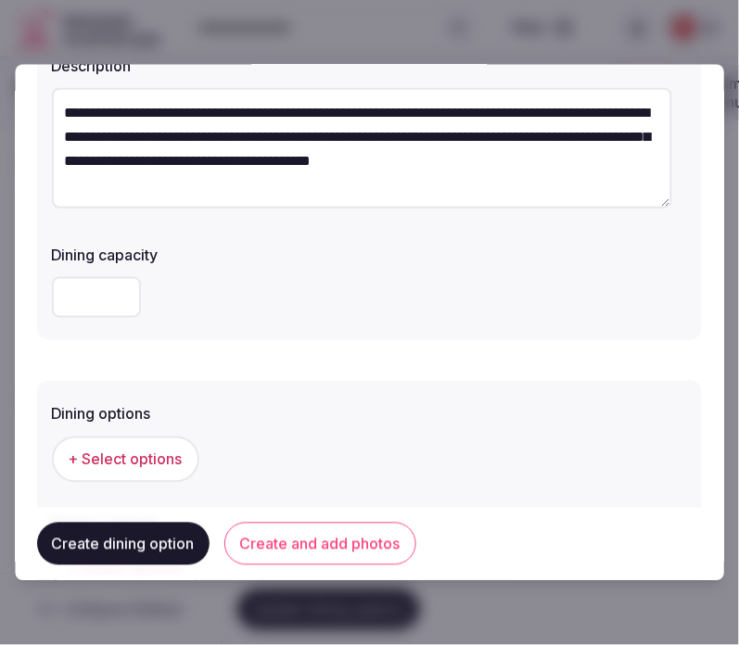
scroll to position [309, 0]
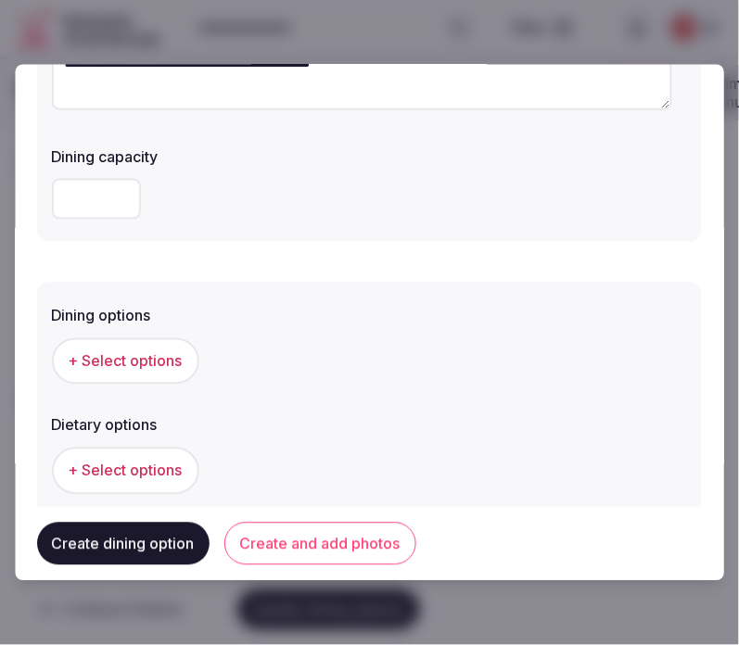
click at [182, 362] on button "+ Select options" at bounding box center [125, 361] width 147 height 46
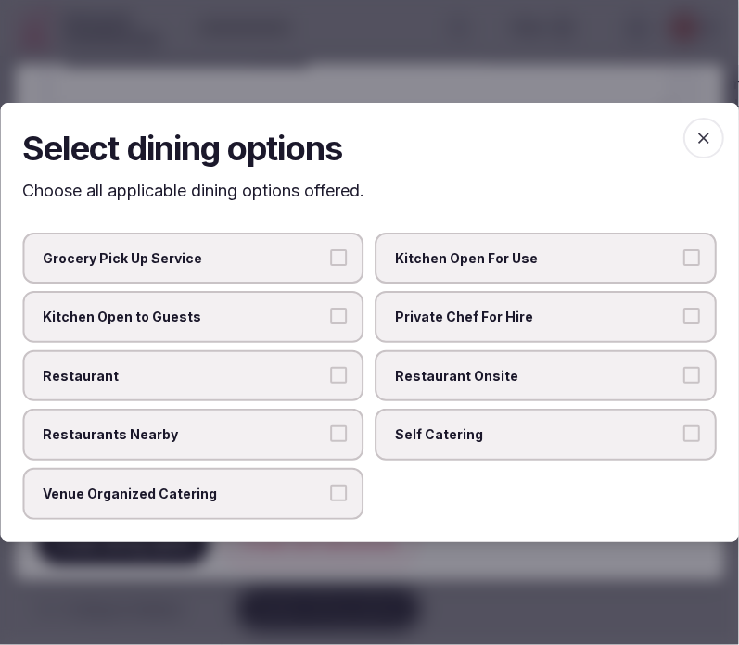
click at [264, 380] on span "Restaurant" at bounding box center [184, 376] width 283 height 19
click at [331, 380] on button "Restaurant" at bounding box center [339, 375] width 17 height 17
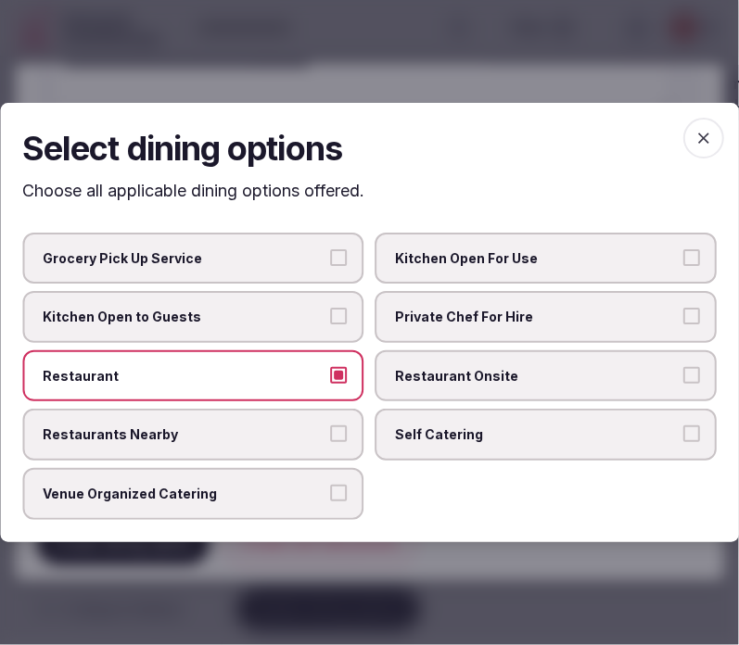
click at [441, 364] on label "Restaurant Onsite" at bounding box center [546, 376] width 342 height 52
click at [683, 367] on button "Restaurant Onsite" at bounding box center [691, 375] width 17 height 17
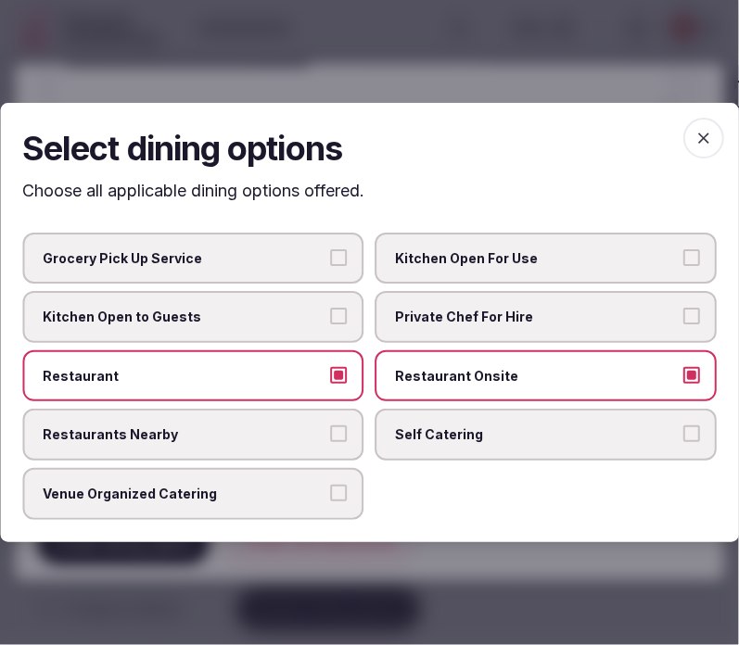
click at [697, 142] on icon "button" at bounding box center [703, 138] width 19 height 19
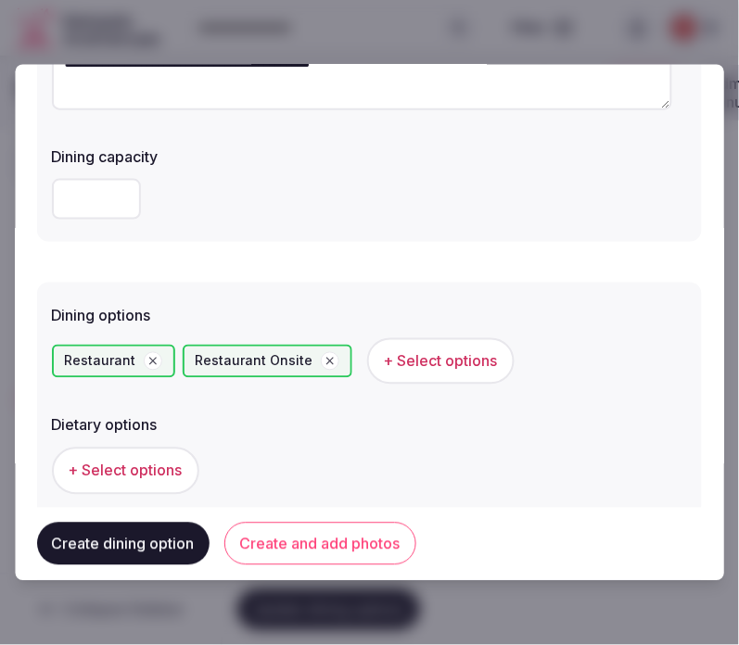
click at [331, 554] on button "Create and add photos" at bounding box center [320, 544] width 192 height 43
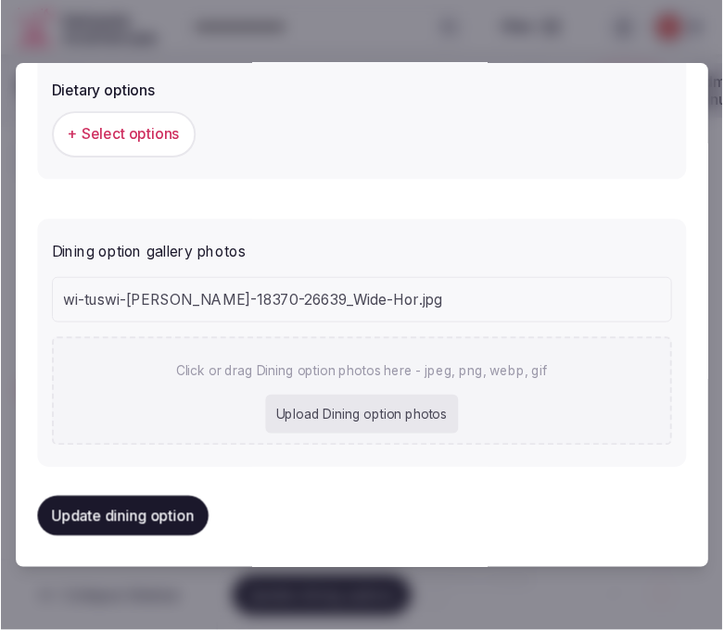
scroll to position [691, 0]
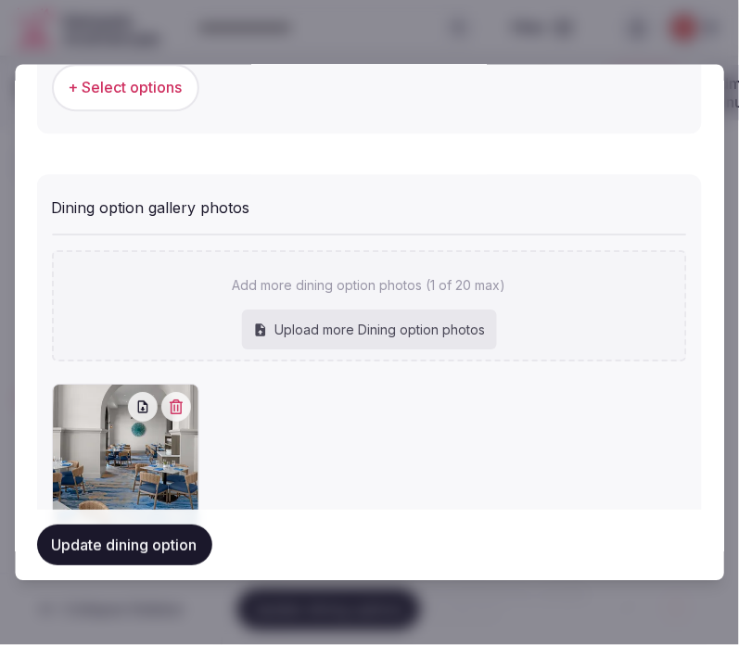
click at [116, 547] on button "Update dining option" at bounding box center [124, 545] width 175 height 41
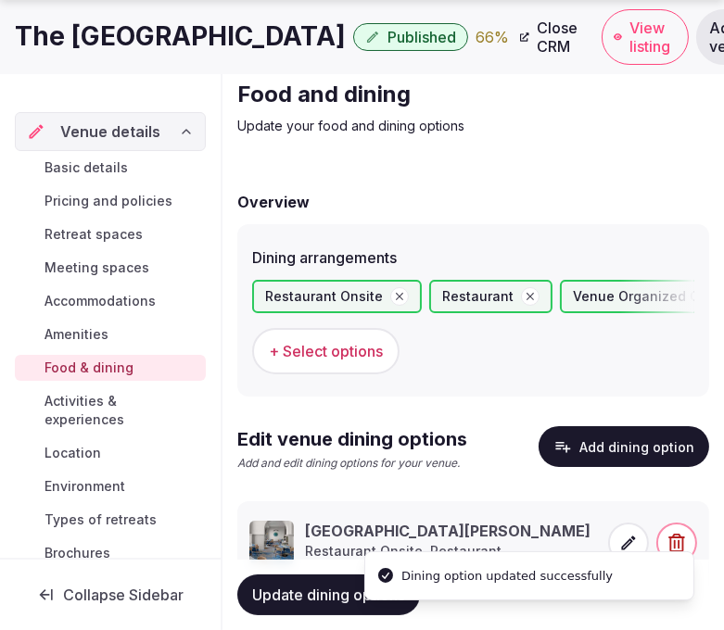
scroll to position [144, 0]
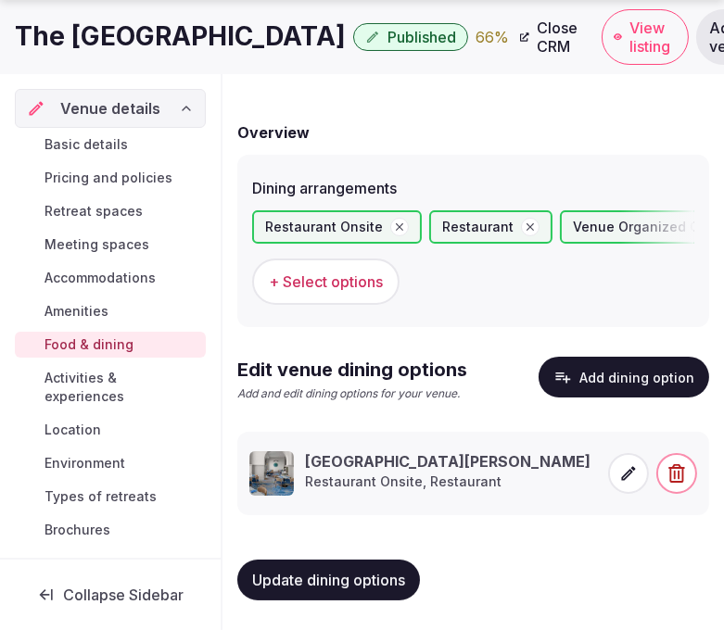
click at [90, 374] on span "Activities & experiences" at bounding box center [121, 387] width 154 height 37
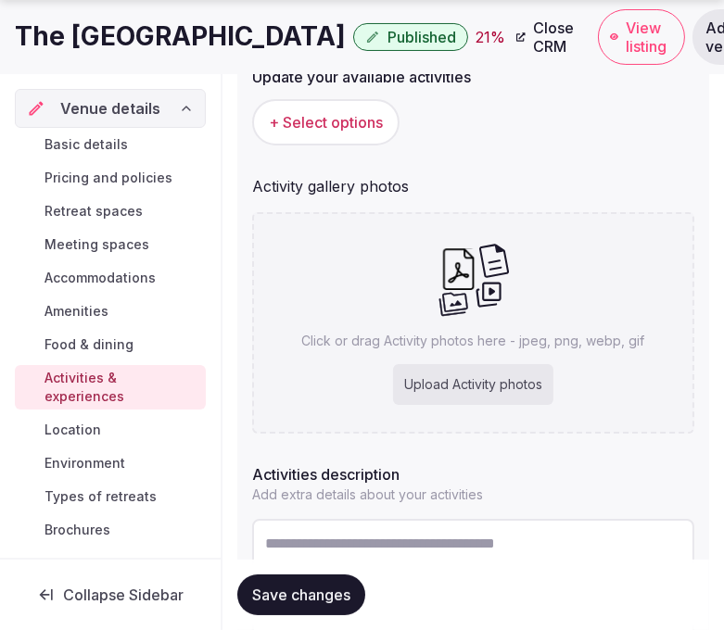
scroll to position [247, 0]
drag, startPoint x: 449, startPoint y: 552, endPoint x: 454, endPoint y: 544, distance: 10.0
click at [451, 547] on textarea at bounding box center [473, 579] width 442 height 122
drag, startPoint x: 454, startPoint y: 543, endPoint x: 475, endPoint y: 525, distance: 27.6
paste textarea "**********"
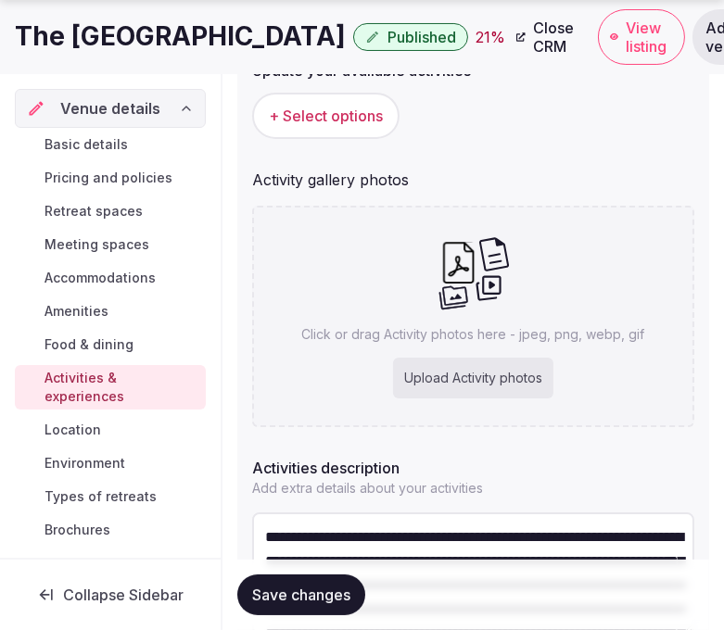
scroll to position [131, 0]
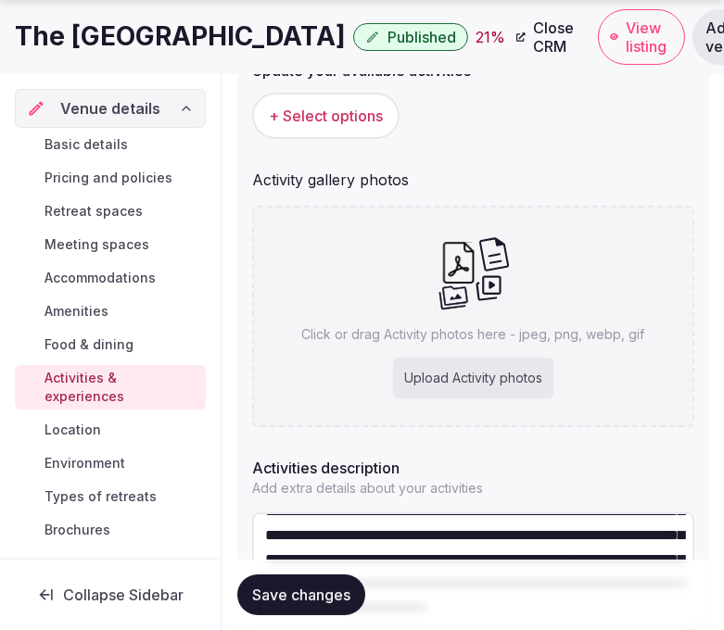
type textarea "**********"
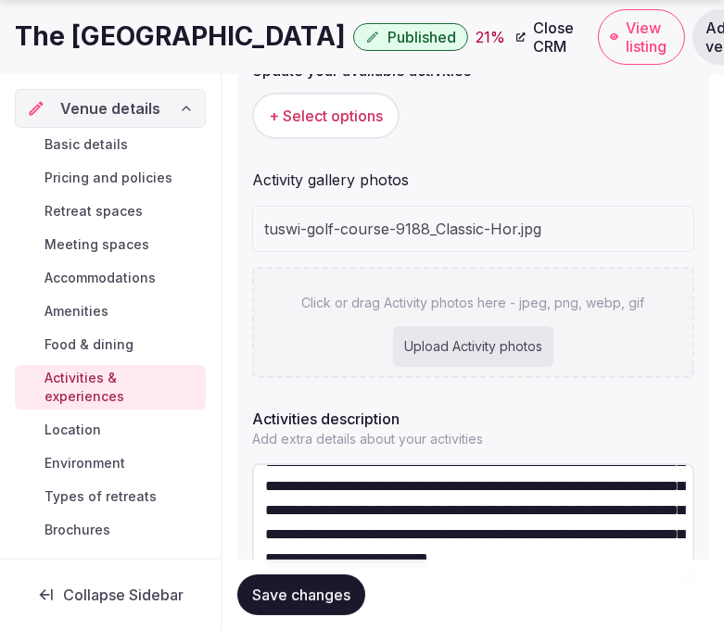
click at [479, 260] on div "tuswi-golf-course-9188_Classic-Hor.jpg Click or drag Activity photos here - jpe…" at bounding box center [473, 292] width 442 height 172
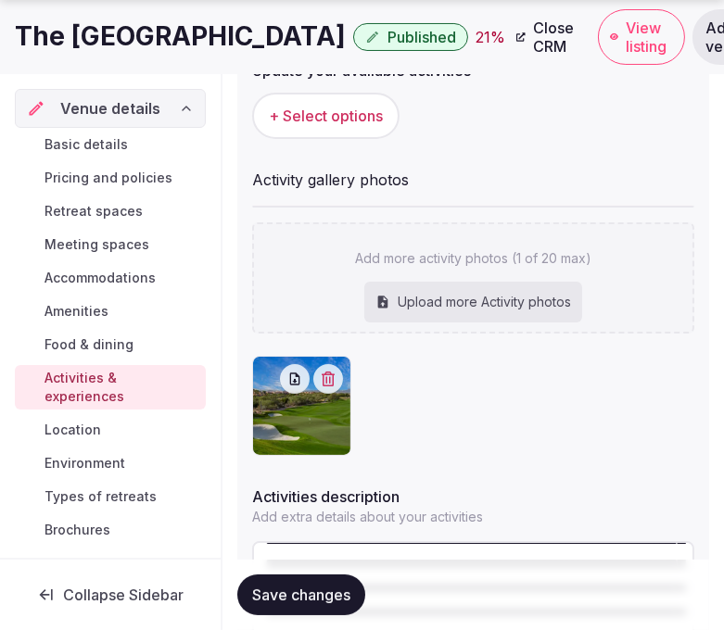
click at [270, 35] on h1 "The Westin La Paloma Resort & Spa" at bounding box center [180, 37] width 331 height 36
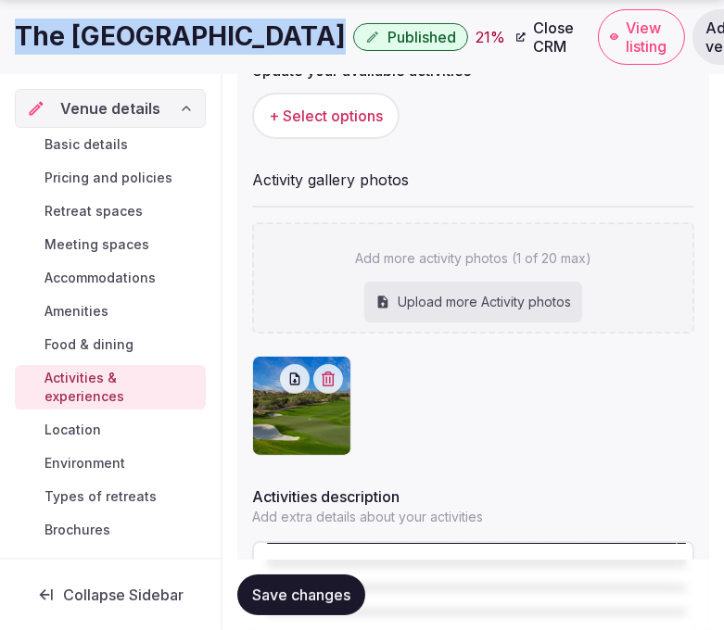
click at [270, 35] on h1 "The Westin La Paloma Resort & Spa" at bounding box center [180, 37] width 331 height 36
copy div "The Westin La Paloma Resort & Spa"
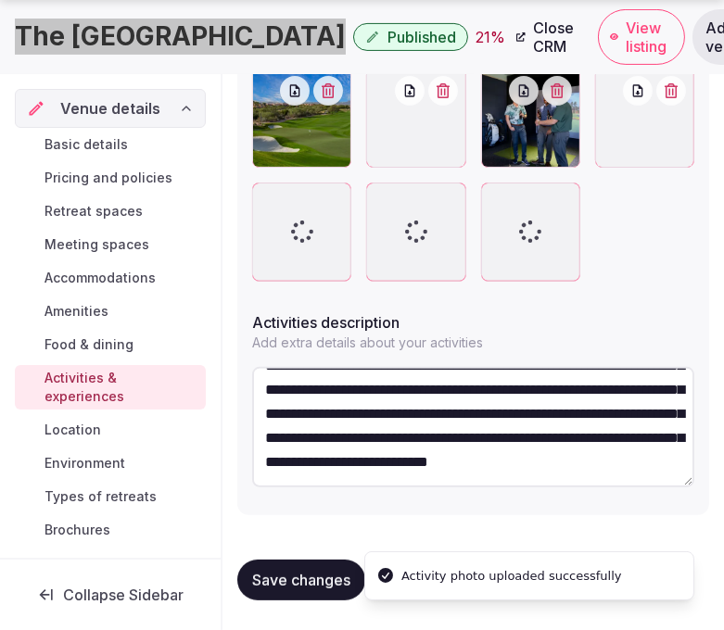
scroll to position [538, 0]
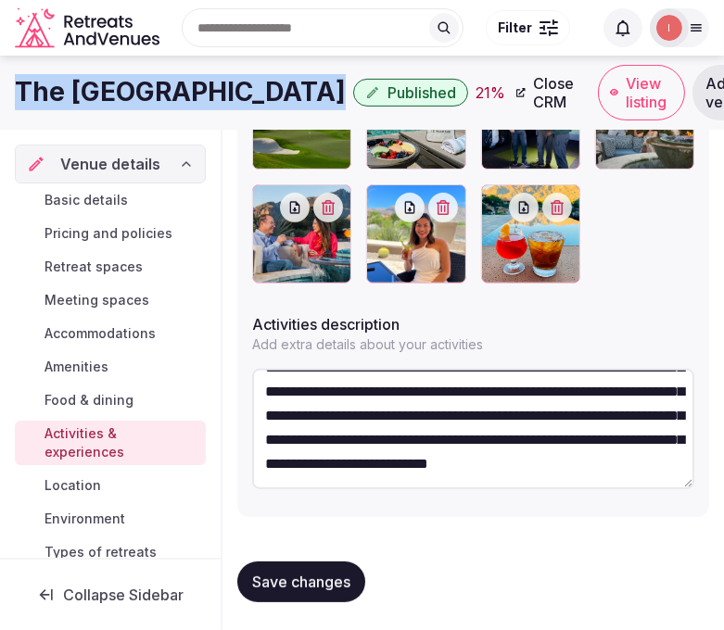
click at [275, 568] on button "Save changes" at bounding box center [301, 582] width 128 height 41
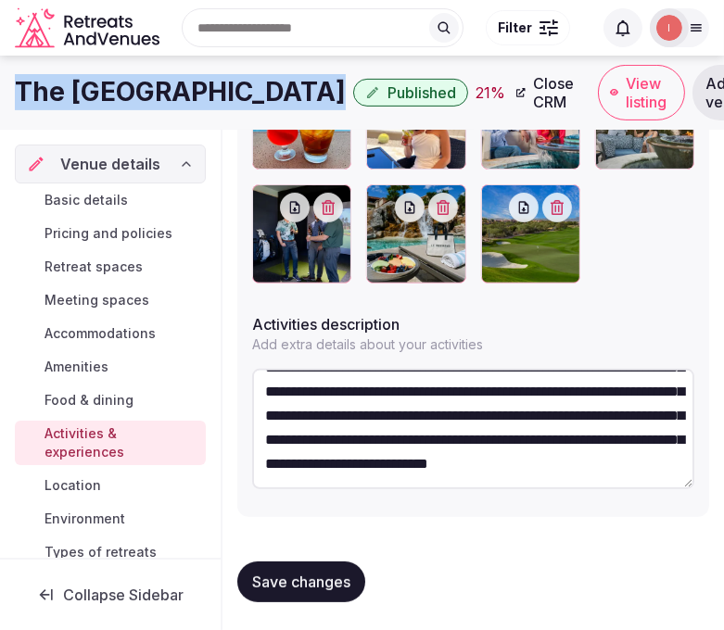
drag, startPoint x: 295, startPoint y: 570, endPoint x: 341, endPoint y: 552, distance: 49.6
click at [322, 562] on button "Save changes" at bounding box center [301, 582] width 128 height 41
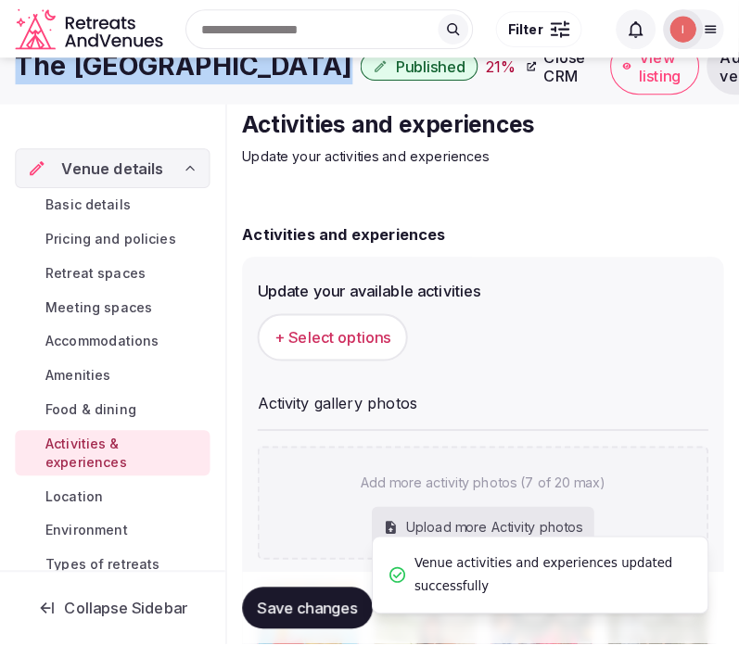
scroll to position [23, 0]
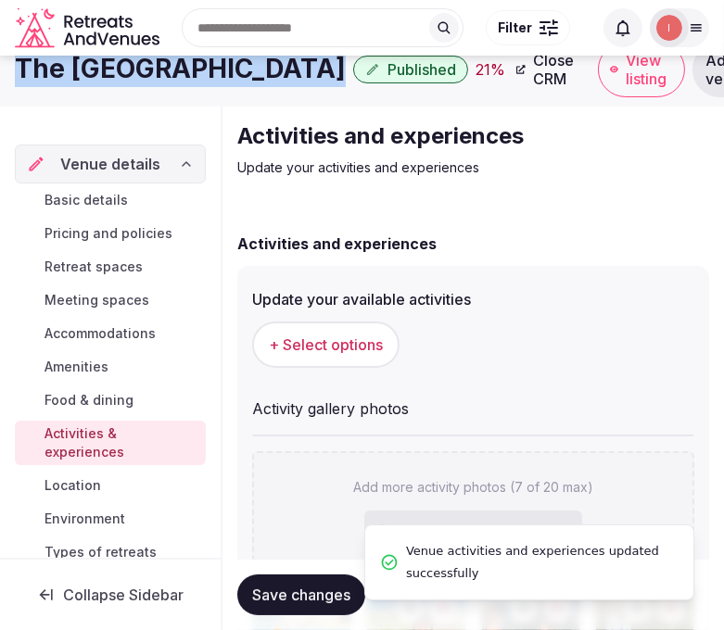
click at [346, 331] on button "+ Select options" at bounding box center [325, 345] width 147 height 46
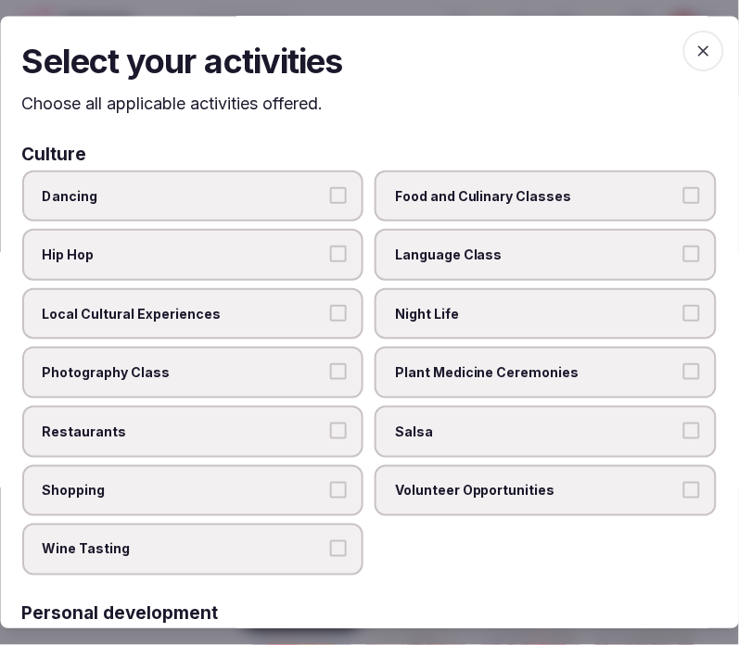
drag, startPoint x: 484, startPoint y: 361, endPoint x: 477, endPoint y: 369, distance: 9.9
click at [484, 364] on span "Plant Medicine Ceremonies" at bounding box center [537, 373] width 283 height 19
click at [683, 364] on button "Plant Medicine Ceremonies" at bounding box center [691, 372] width 17 height 17
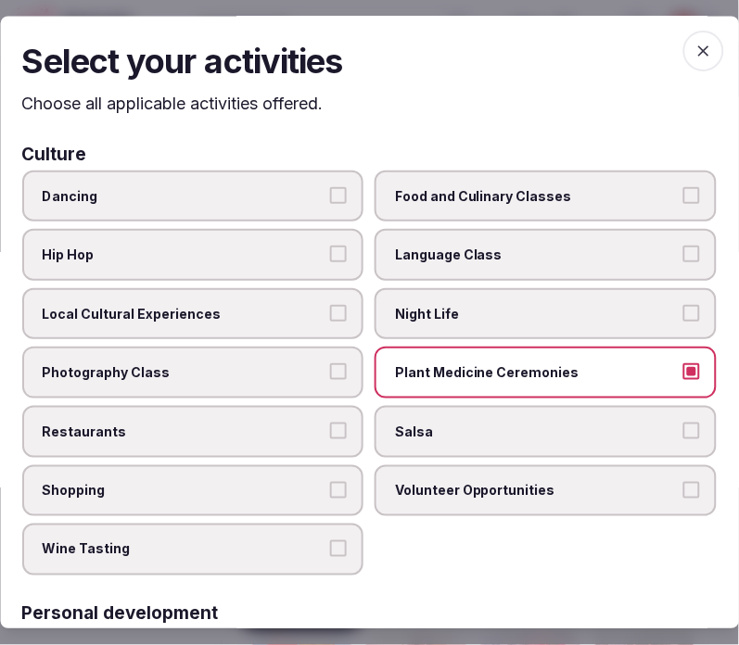
click at [291, 310] on span "Local Cultural Experiences" at bounding box center [184, 314] width 283 height 19
click at [331, 310] on button "Local Cultural Experiences" at bounding box center [339, 313] width 17 height 17
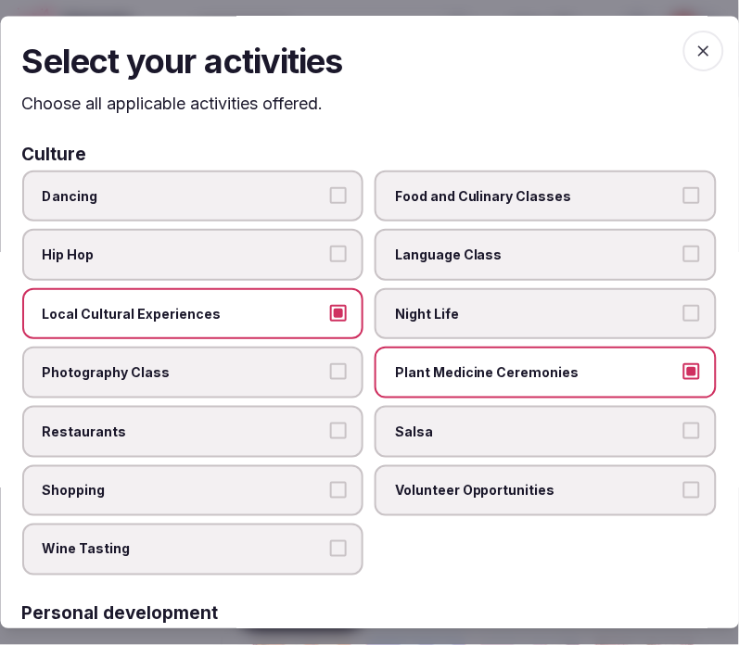
click at [414, 305] on span "Night Life" at bounding box center [537, 314] width 283 height 19
click at [683, 305] on button "Night Life" at bounding box center [691, 313] width 17 height 17
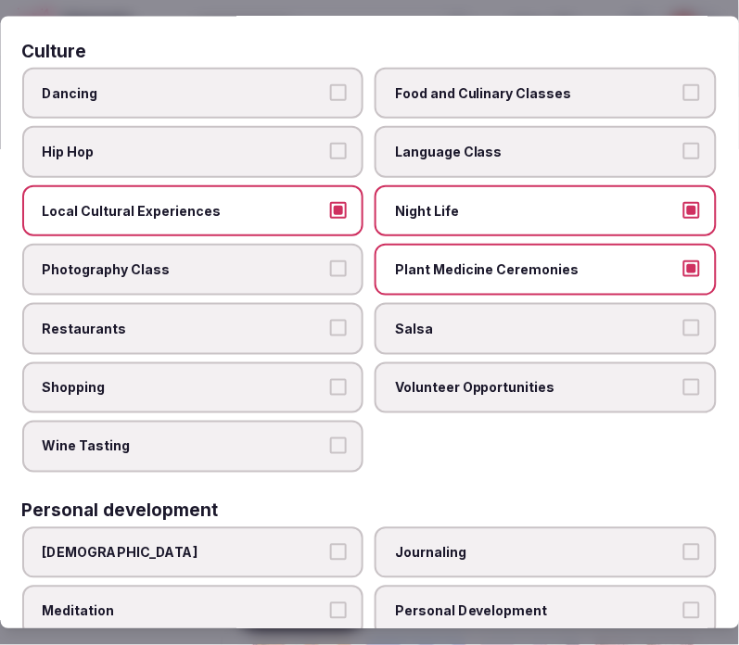
scroll to position [206, 0]
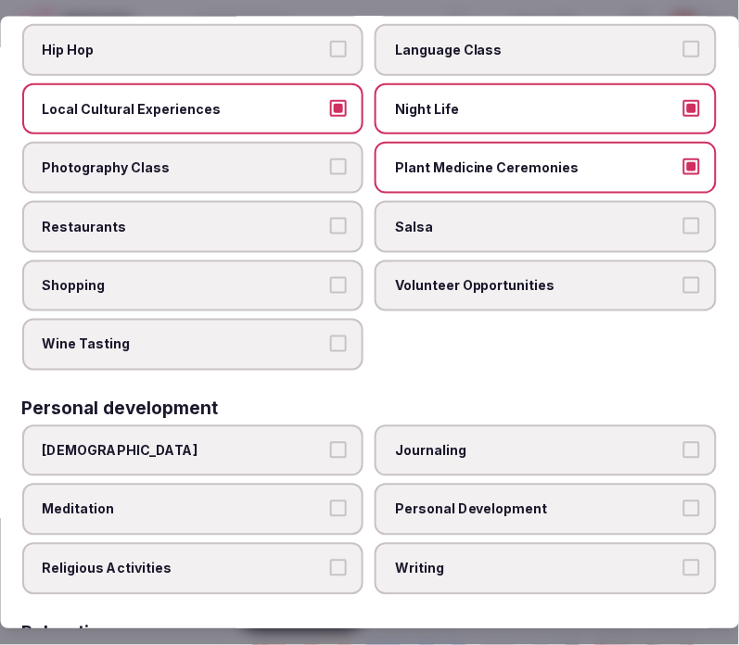
click at [198, 201] on label "Restaurants" at bounding box center [193, 226] width 342 height 52
click at [331, 217] on button "Restaurants" at bounding box center [339, 225] width 17 height 17
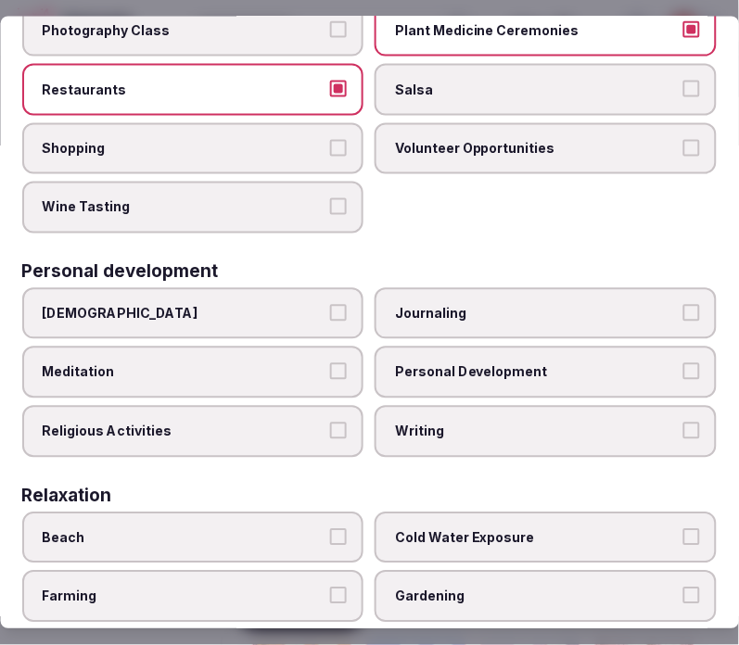
scroll to position [309, 0]
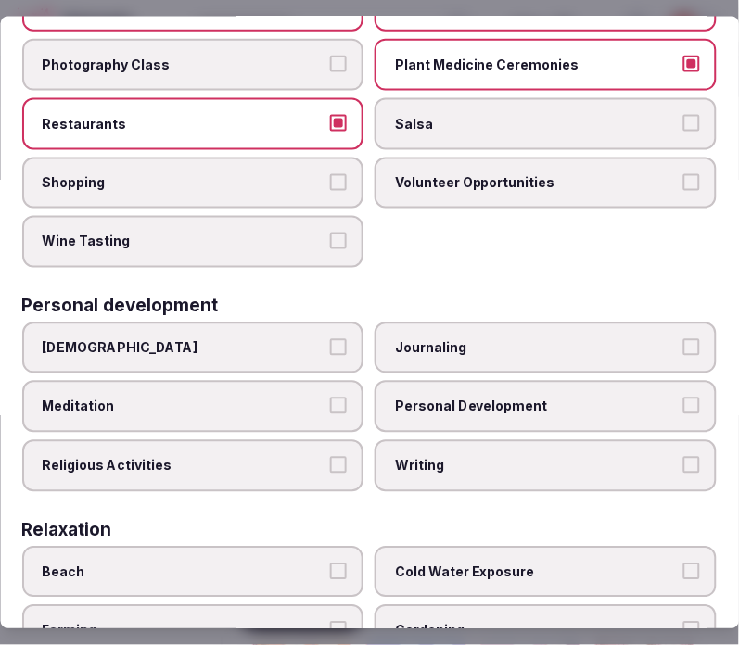
click at [468, 398] on span "Personal Development" at bounding box center [537, 407] width 283 height 19
click at [683, 398] on button "Personal Development" at bounding box center [691, 406] width 17 height 17
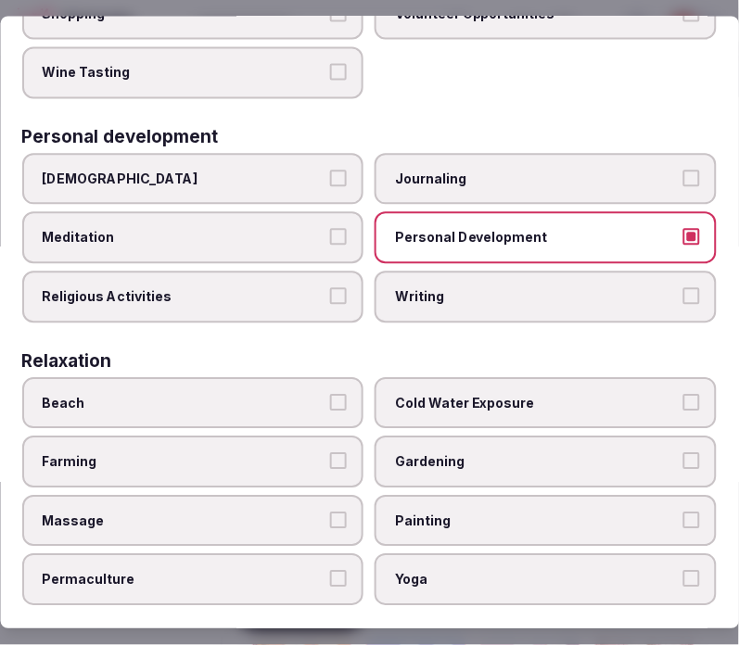
scroll to position [617, 0]
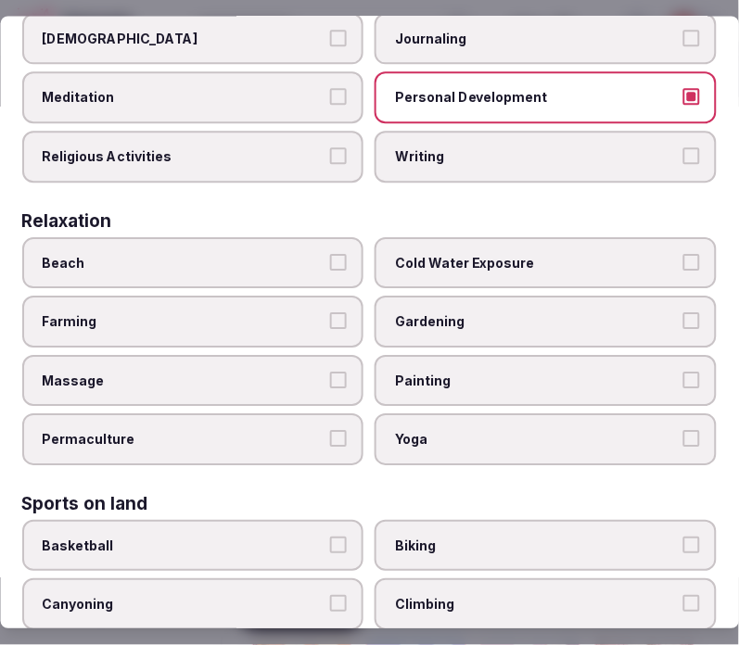
click at [504, 238] on label "Cold Water Exposure" at bounding box center [546, 263] width 342 height 52
click at [683, 254] on button "Cold Water Exposure" at bounding box center [691, 262] width 17 height 17
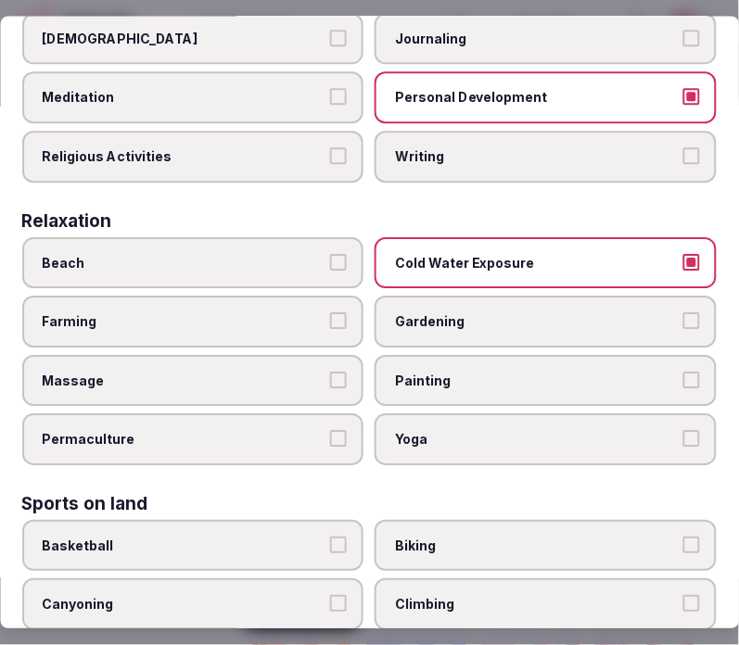
scroll to position [823, 0]
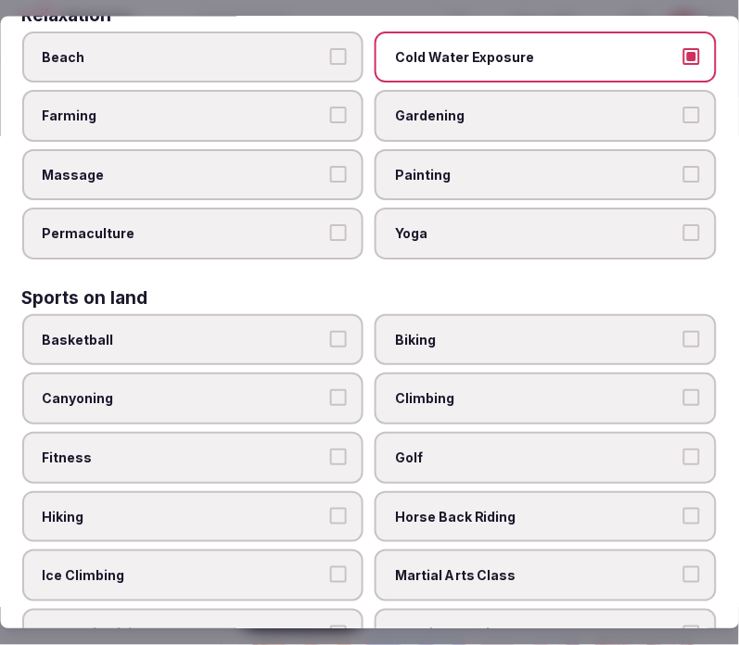
click at [260, 449] on span "Fitness" at bounding box center [184, 458] width 283 height 19
click at [331, 449] on button "Fitness" at bounding box center [339, 457] width 17 height 17
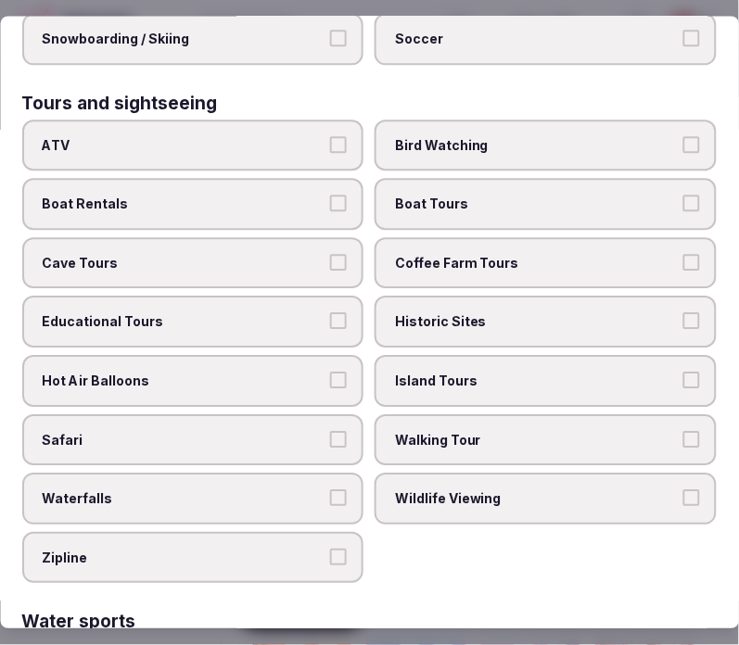
scroll to position [1544, 0]
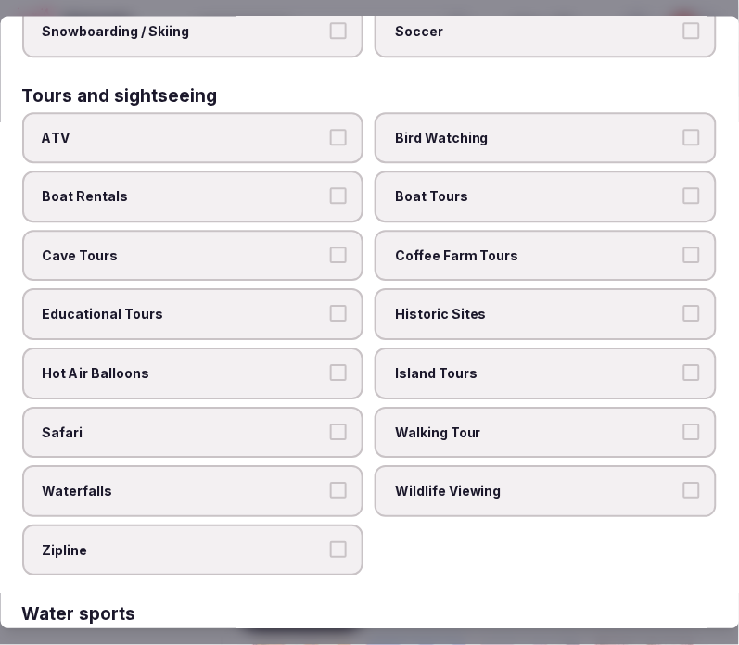
click at [488, 364] on span "Island Tours" at bounding box center [537, 373] width 283 height 19
click at [683, 364] on button "Island Tours" at bounding box center [691, 372] width 17 height 17
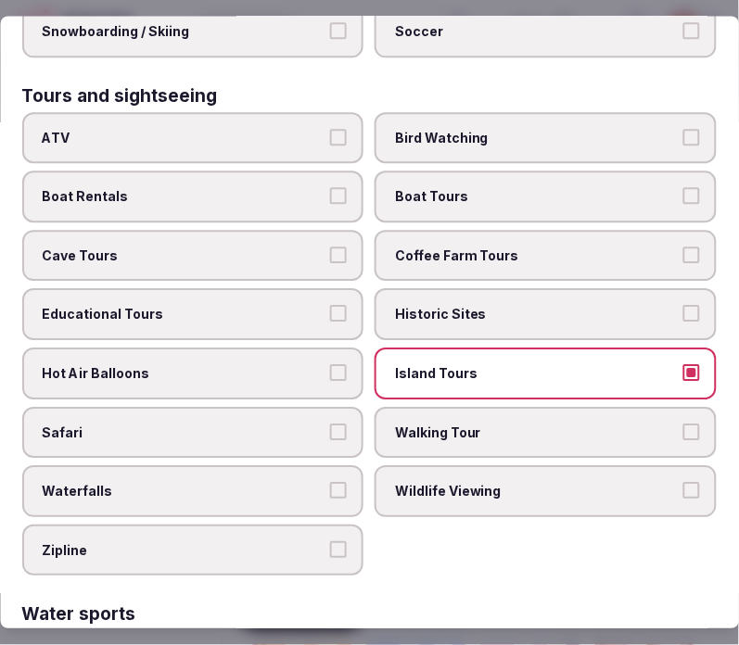
click at [463, 247] on span "Coffee Farm Tours" at bounding box center [537, 256] width 283 height 19
click at [683, 247] on button "Coffee Farm Tours" at bounding box center [691, 255] width 17 height 17
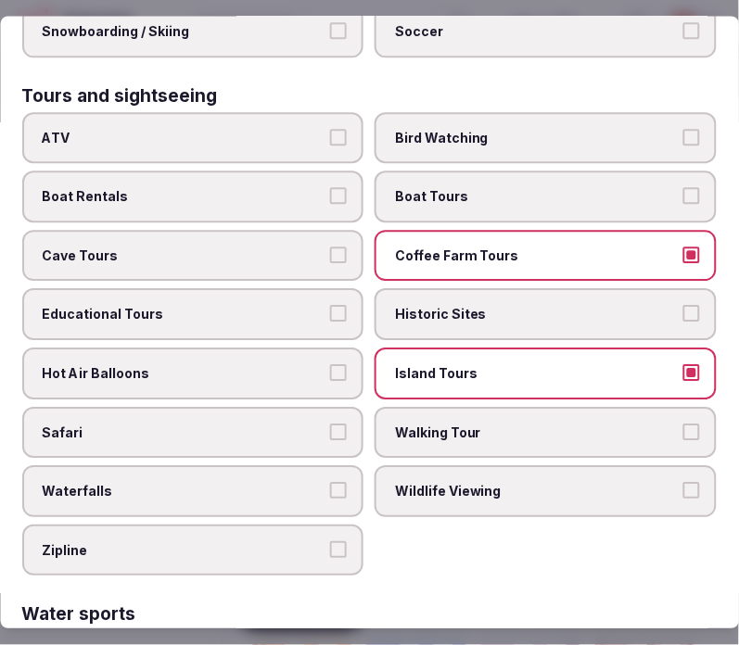
click at [183, 129] on span "ATV" at bounding box center [184, 138] width 283 height 19
click at [331, 129] on button "ATV" at bounding box center [339, 137] width 17 height 17
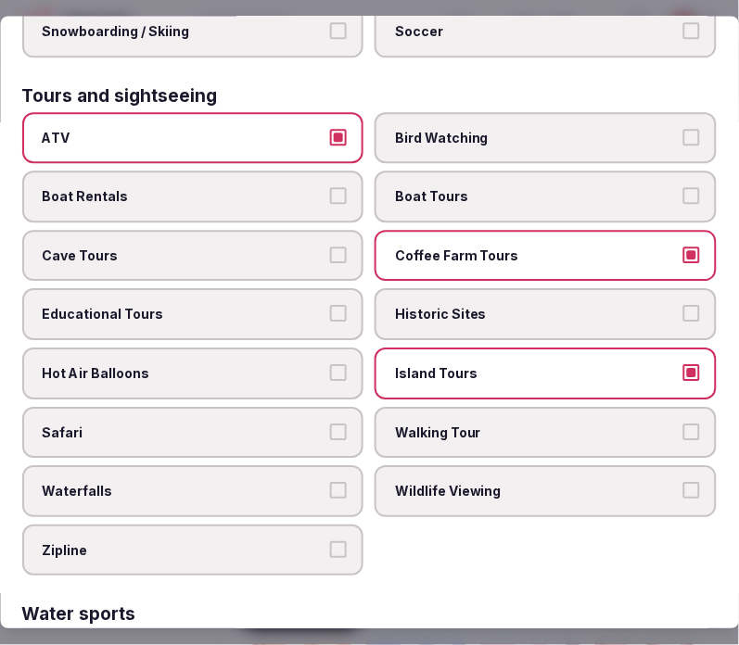
click at [281, 129] on span "ATV" at bounding box center [184, 138] width 283 height 19
click at [331, 129] on button "ATV" at bounding box center [339, 137] width 17 height 17
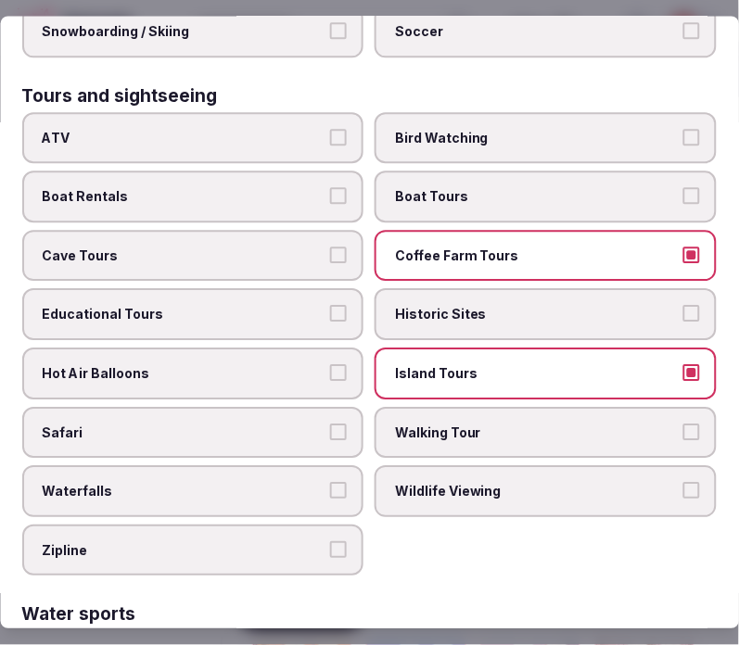
scroll to position [1750, 0]
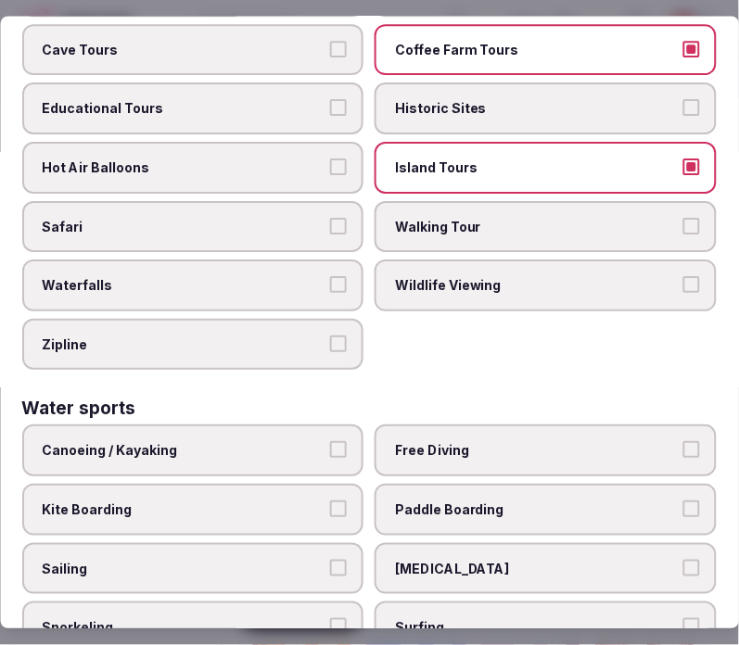
click at [422, 560] on span "Scuba Diving" at bounding box center [537, 569] width 283 height 19
click at [683, 560] on button "Scuba Diving" at bounding box center [691, 568] width 17 height 17
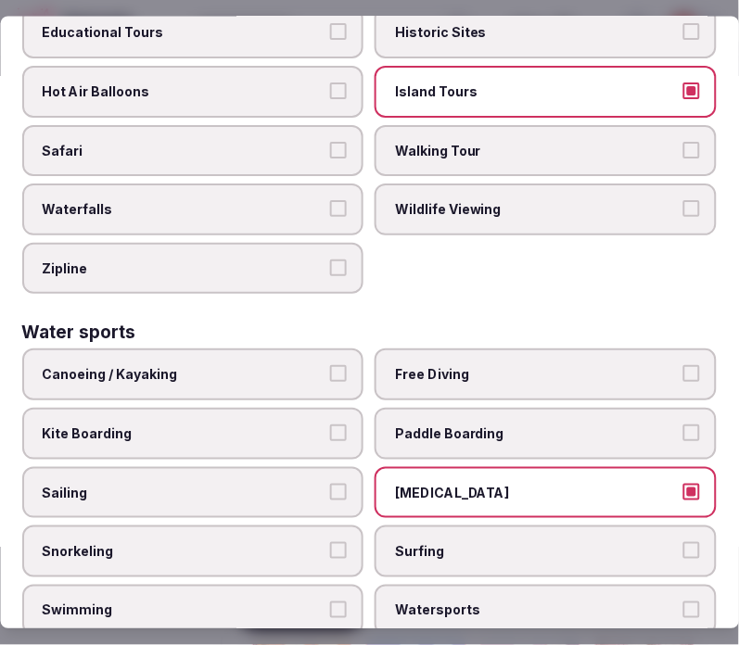
scroll to position [1852, 0]
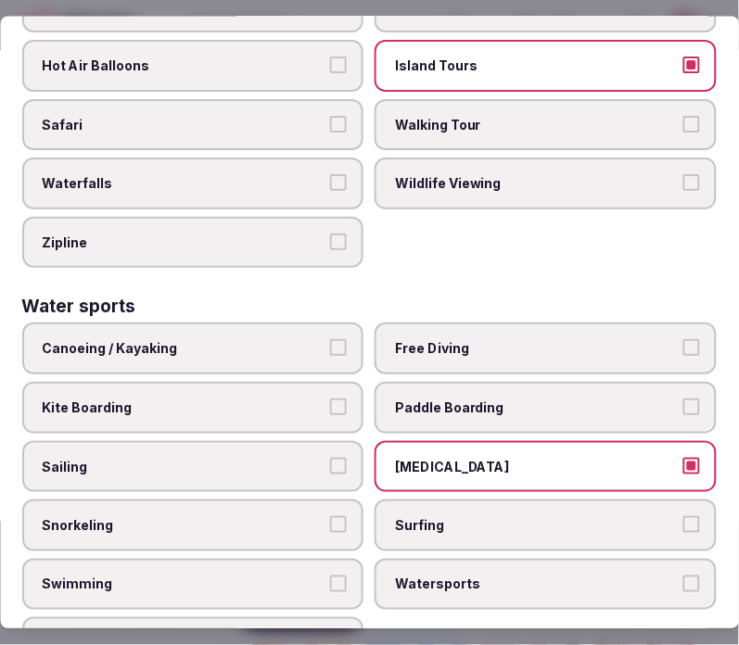
click at [464, 458] on span "Scuba Diving" at bounding box center [537, 467] width 283 height 19
click at [683, 458] on button "Scuba Diving" at bounding box center [691, 466] width 17 height 17
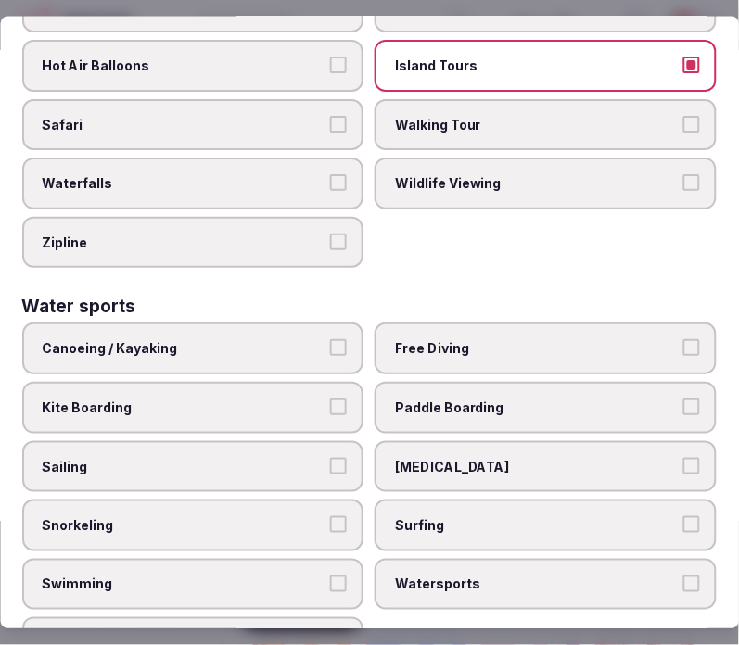
click at [318, 576] on span "Swimming" at bounding box center [184, 585] width 283 height 19
click at [331, 576] on button "Swimming" at bounding box center [339, 584] width 17 height 17
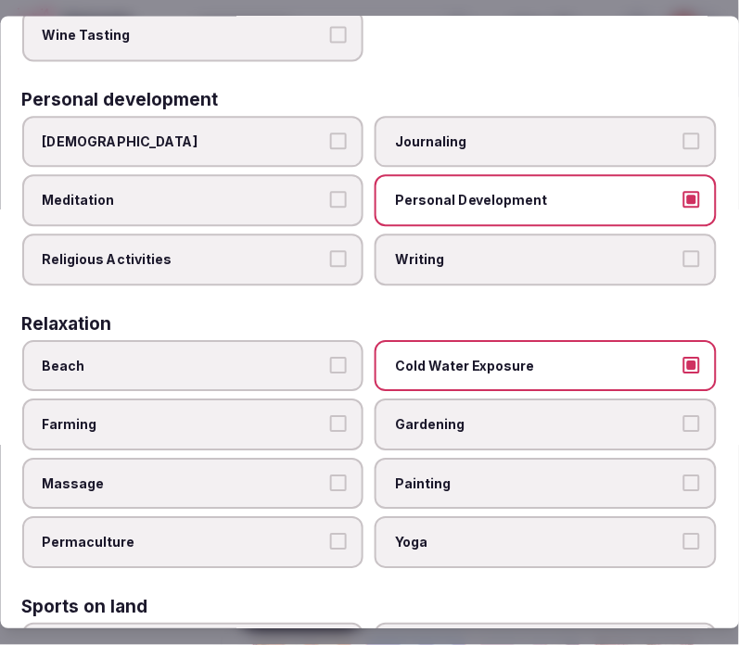
scroll to position [513, 0]
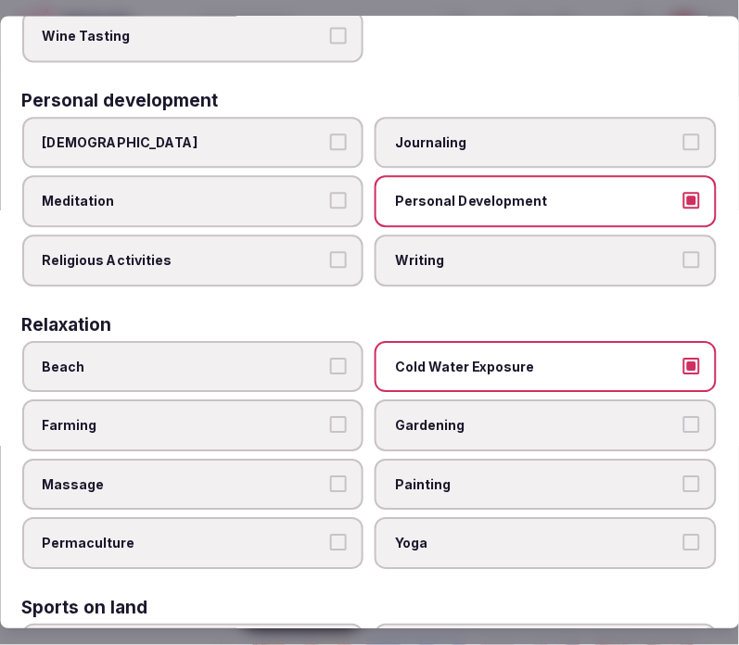
click at [316, 475] on span "Massage" at bounding box center [184, 484] width 283 height 19
click at [331, 475] on button "Massage" at bounding box center [339, 483] width 17 height 17
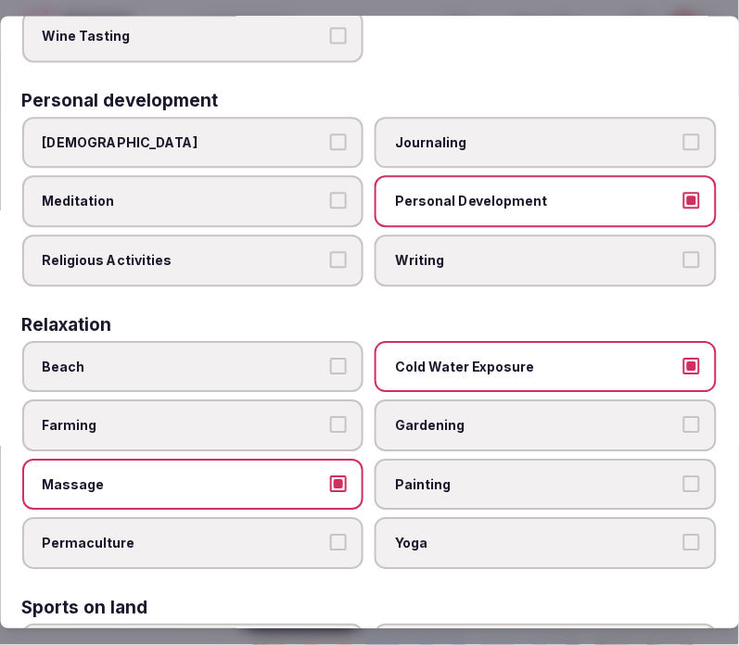
click at [437, 518] on label "Yoga" at bounding box center [546, 544] width 342 height 52
click at [683, 535] on button "Yoga" at bounding box center [691, 543] width 17 height 17
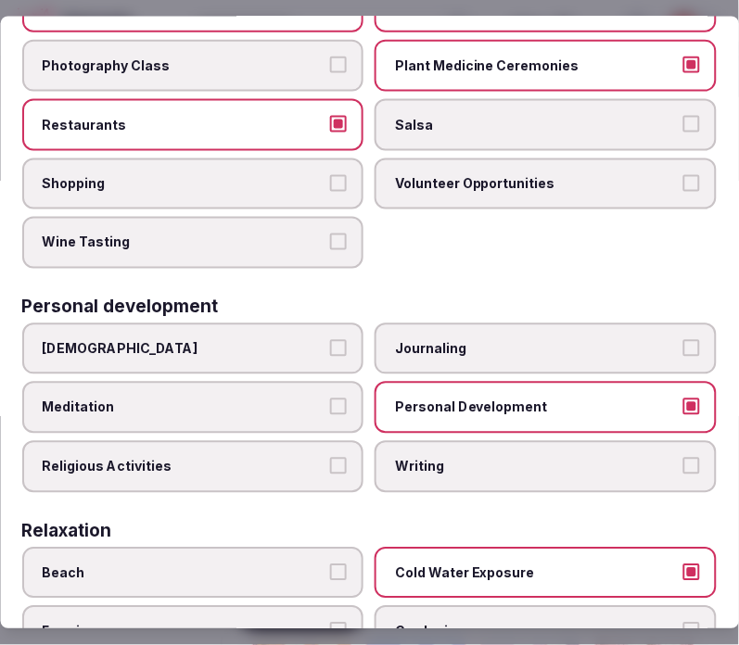
click at [303, 382] on label "Meditation" at bounding box center [193, 408] width 342 height 52
click at [331, 399] on button "Meditation" at bounding box center [339, 407] width 17 height 17
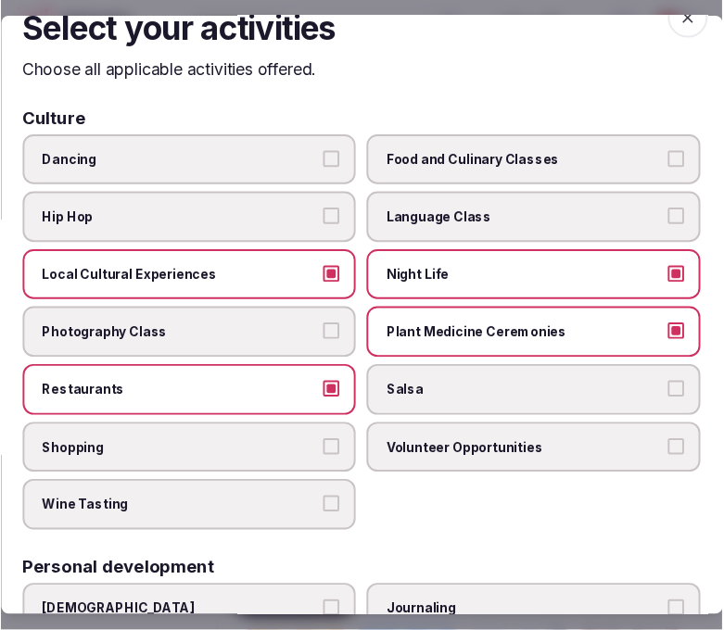
scroll to position [0, 0]
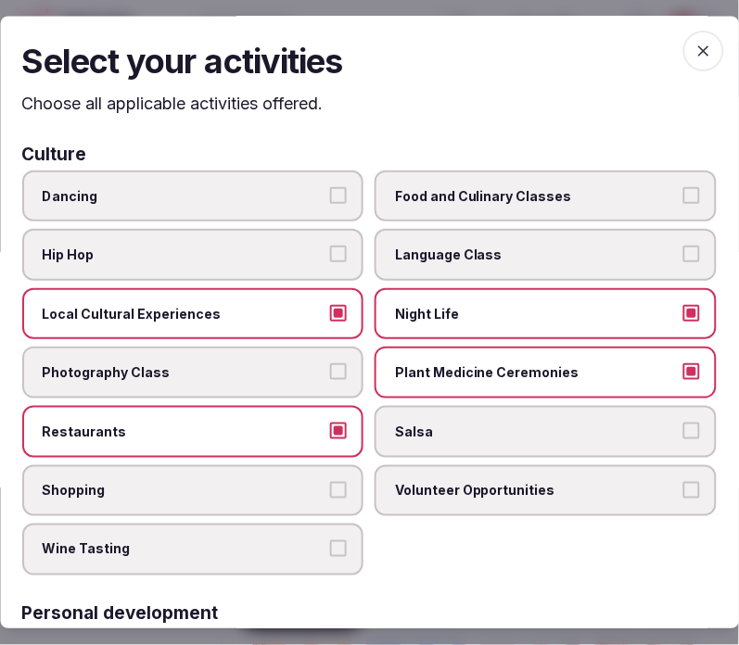
click at [698, 52] on icon "button" at bounding box center [703, 51] width 11 height 11
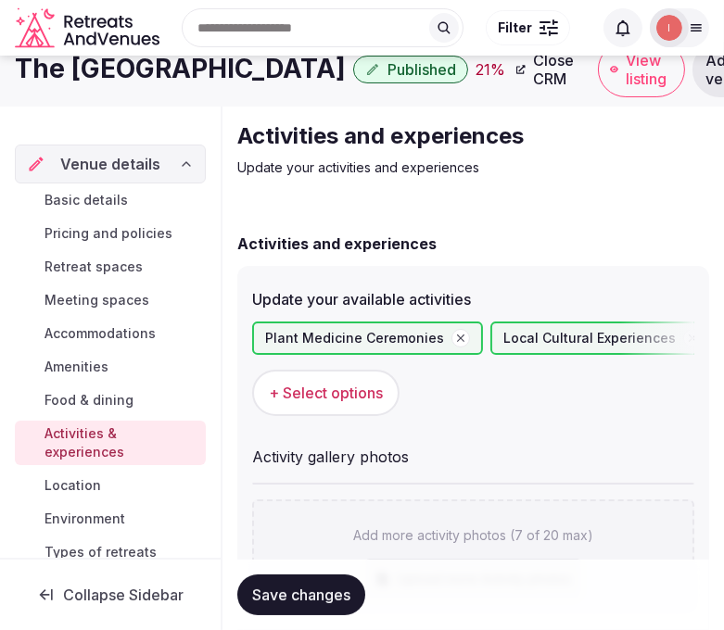
click at [300, 590] on span "Save changes" at bounding box center [301, 595] width 98 height 19
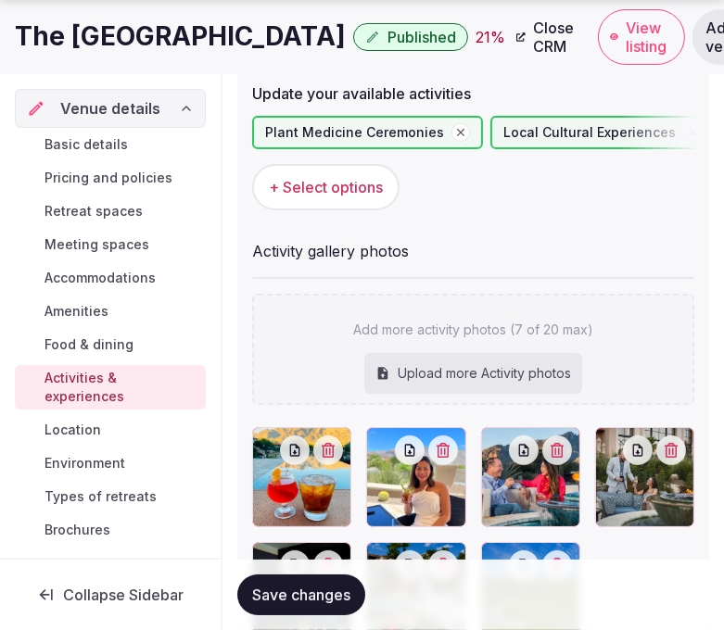
scroll to position [188, 0]
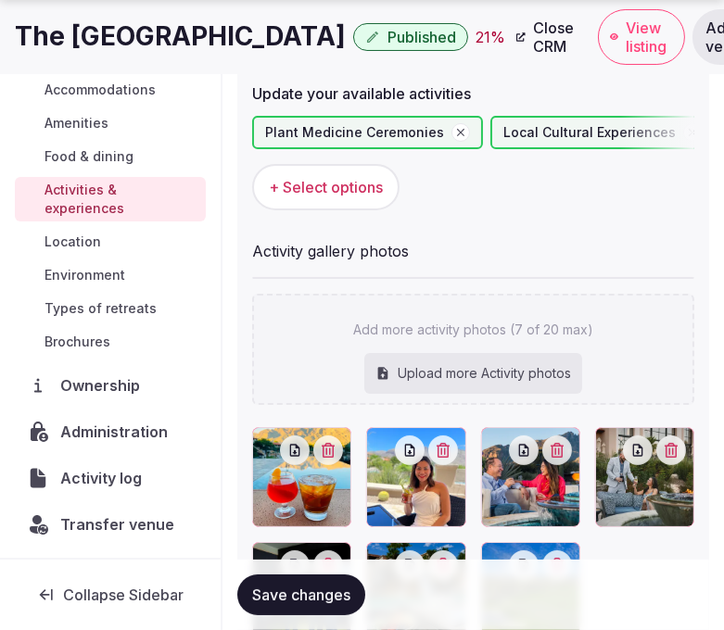
click at [339, 581] on button "Save changes" at bounding box center [301, 595] width 128 height 41
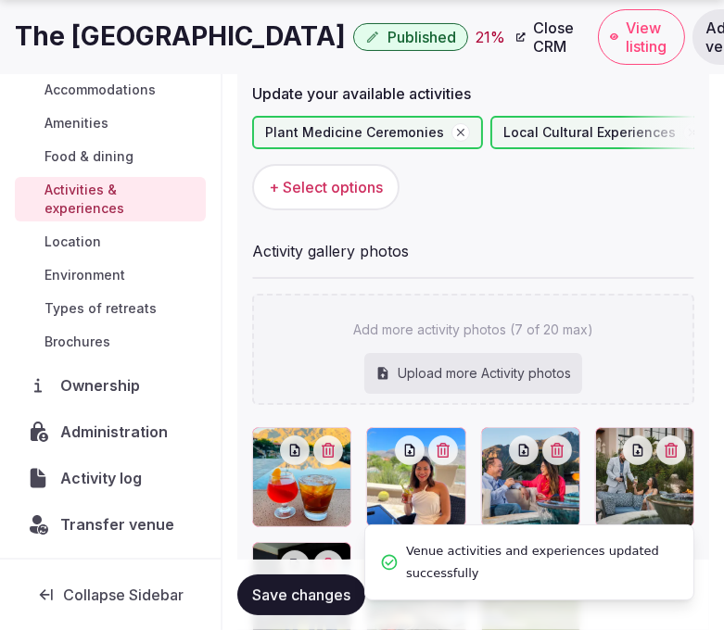
click at [86, 243] on span "Location" at bounding box center [72, 242] width 57 height 19
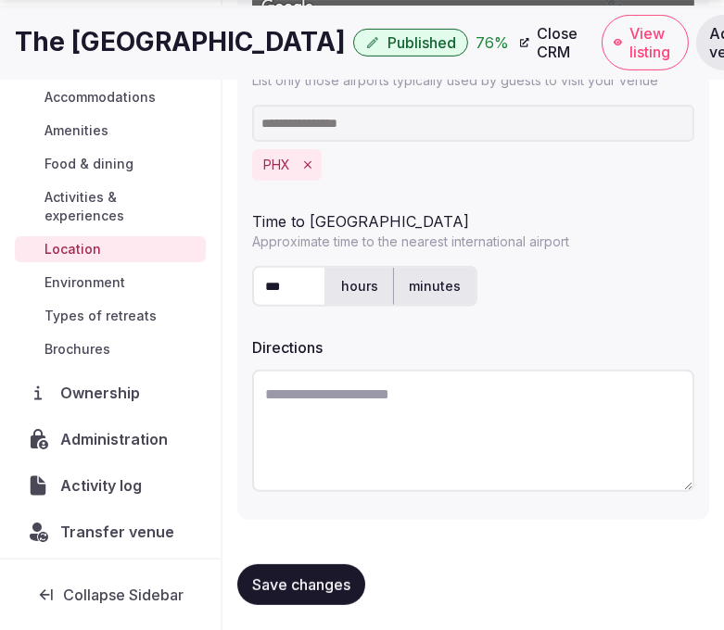
scroll to position [662, 0]
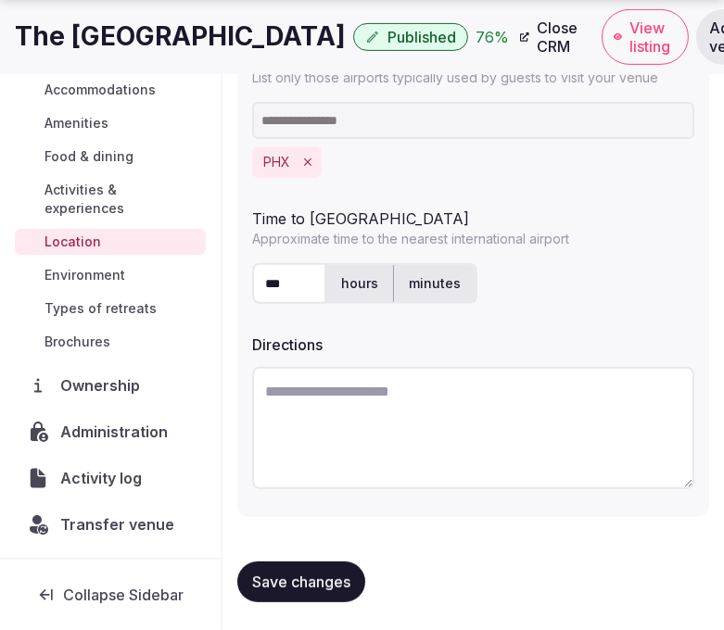
click at [105, 282] on span "Environment" at bounding box center [84, 275] width 81 height 19
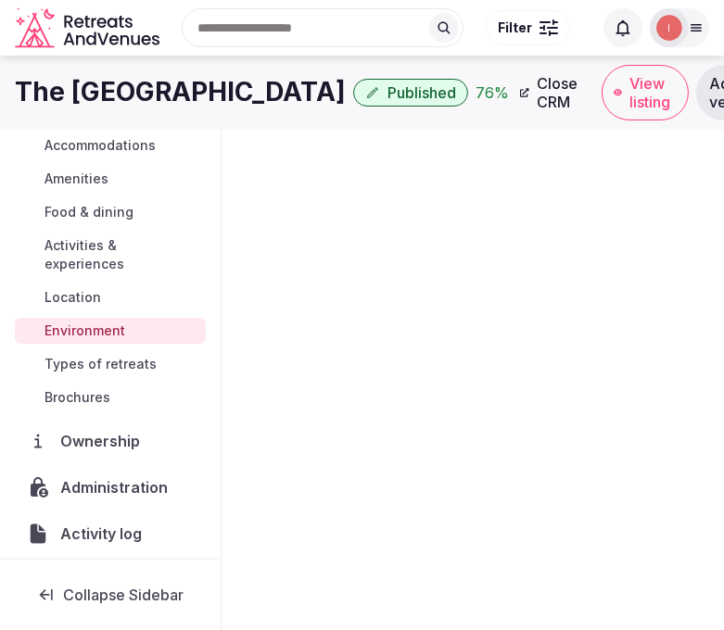
scroll to position [108, 0]
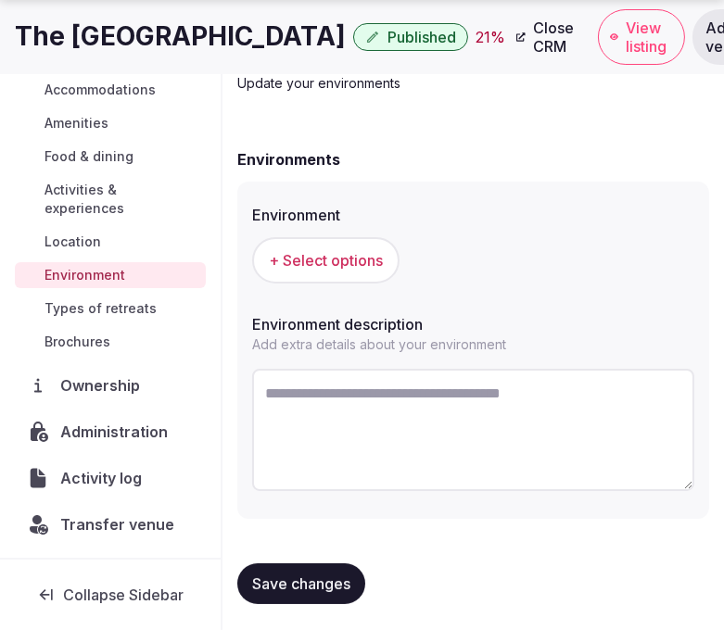
click at [297, 282] on div "+ Select options" at bounding box center [473, 260] width 442 height 61
click at [367, 262] on span "+ Select options" at bounding box center [326, 260] width 114 height 20
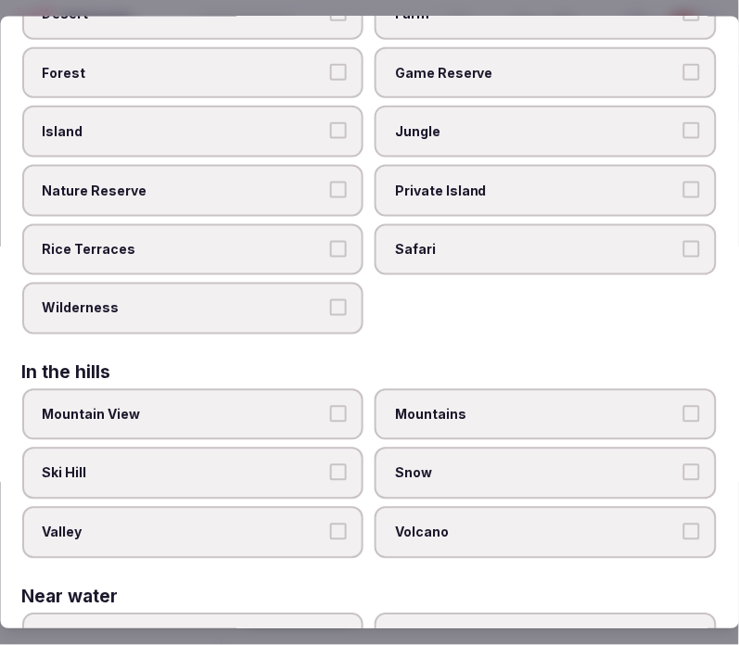
scroll to position [103, 0]
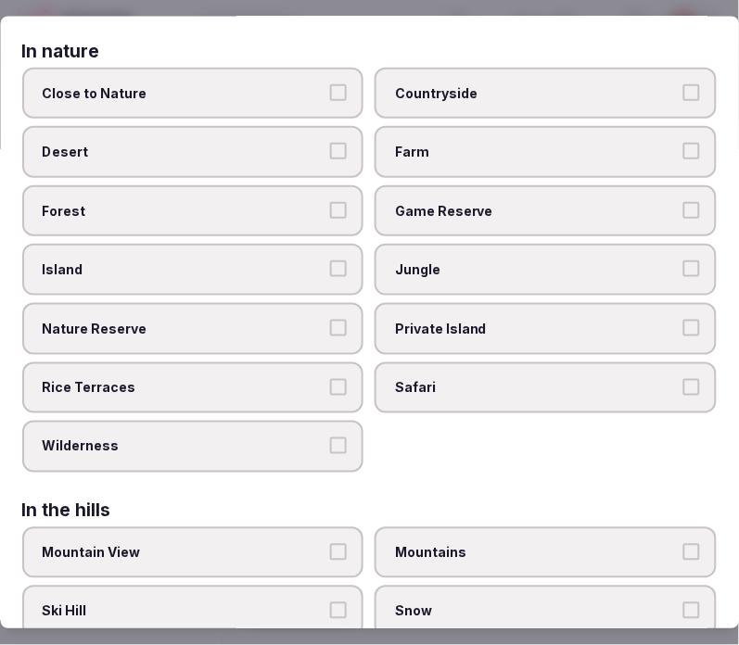
click at [331, 95] on button "Close to Nature" at bounding box center [339, 92] width 17 height 17
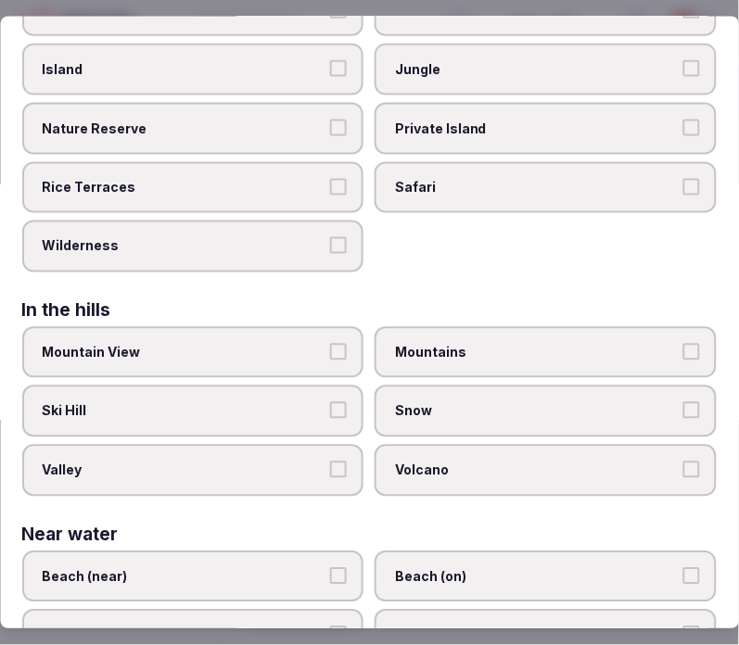
scroll to position [412, 0]
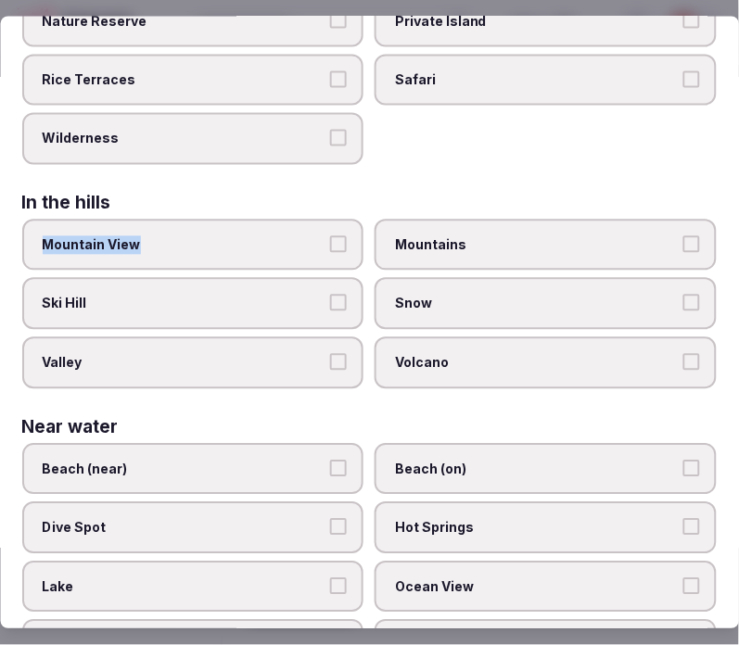
click at [338, 228] on label "Mountain View" at bounding box center [193, 245] width 342 height 52
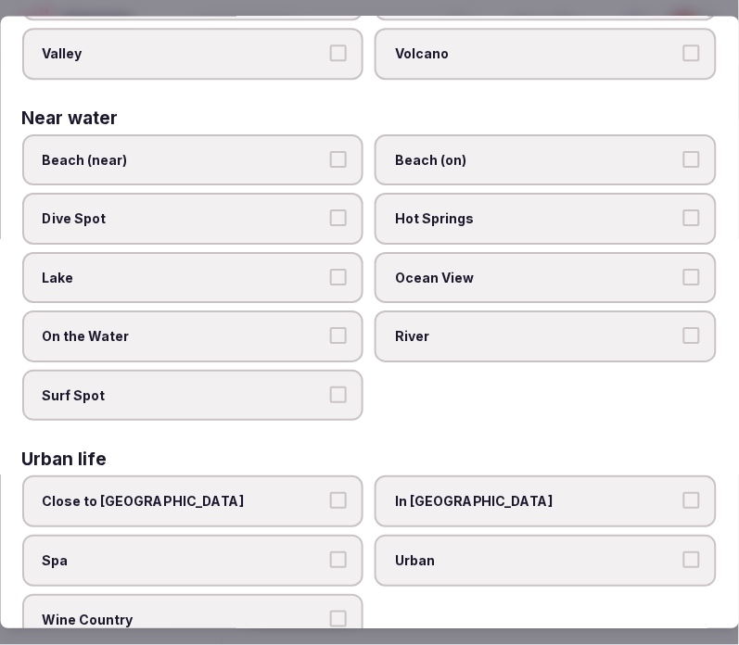
scroll to position [728, 0]
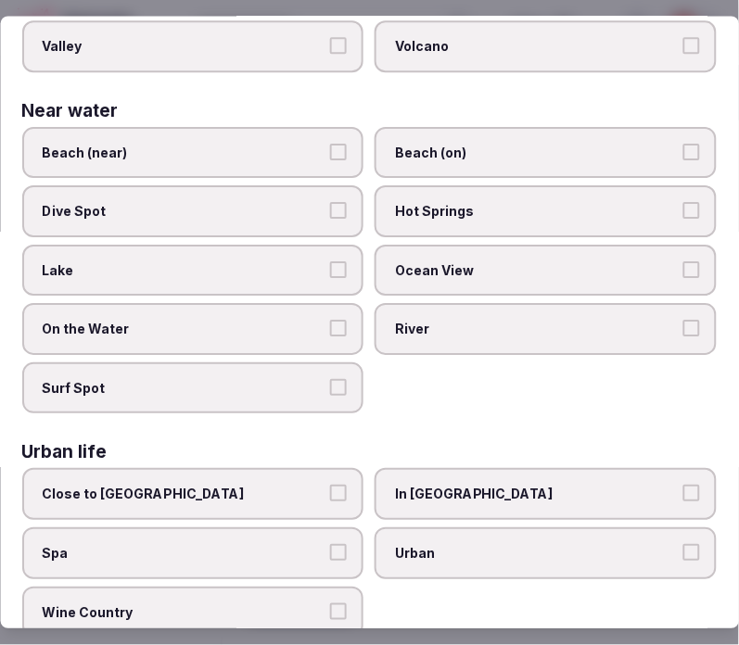
click at [510, 533] on label "Urban" at bounding box center [546, 553] width 342 height 52
click at [683, 544] on button "Urban" at bounding box center [691, 552] width 17 height 17
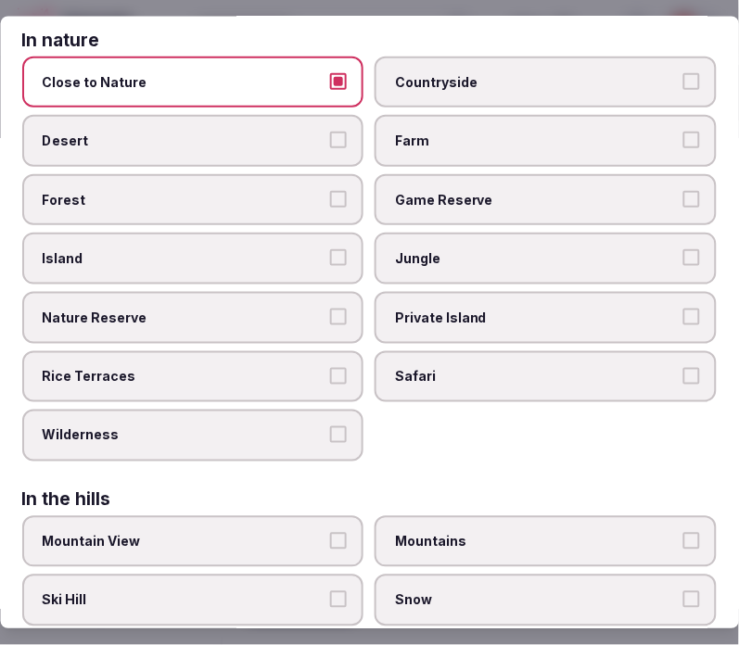
scroll to position [0, 0]
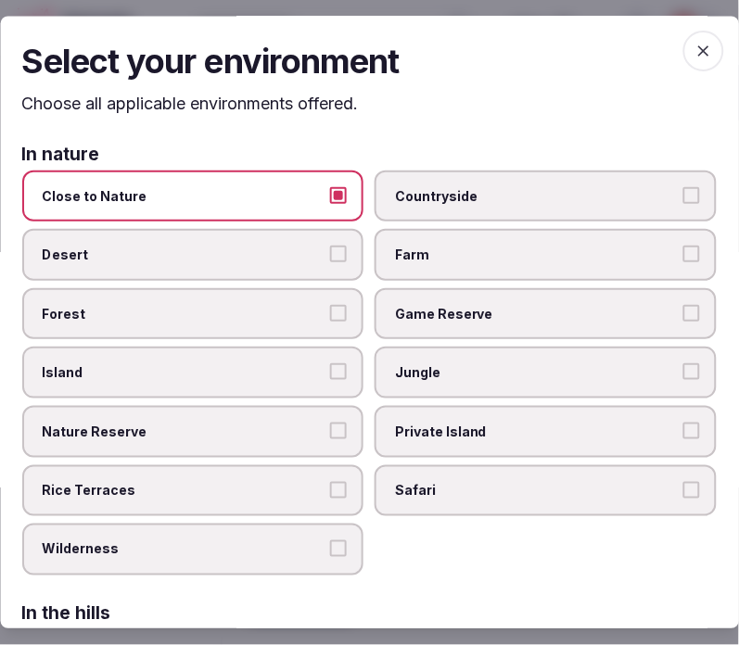
drag, startPoint x: 690, startPoint y: 47, endPoint x: 612, endPoint y: 76, distance: 83.9
click at [694, 48] on icon "button" at bounding box center [703, 51] width 19 height 19
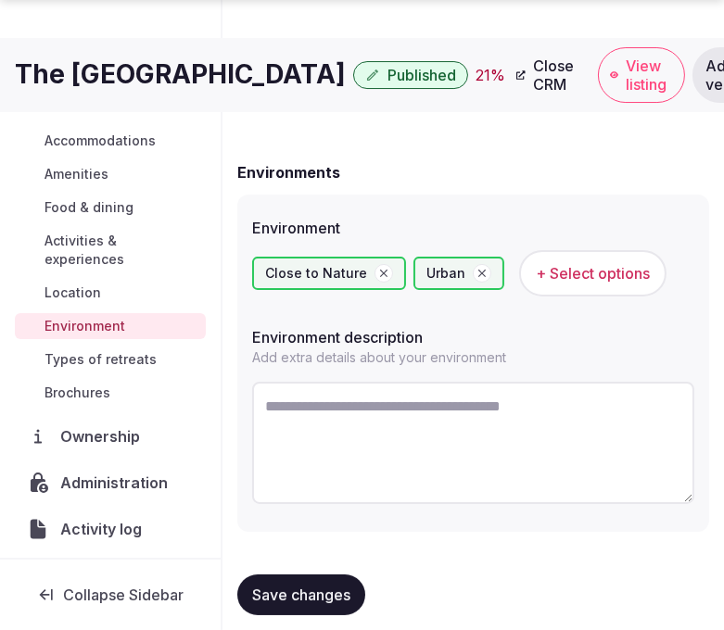
scroll to position [108, 0]
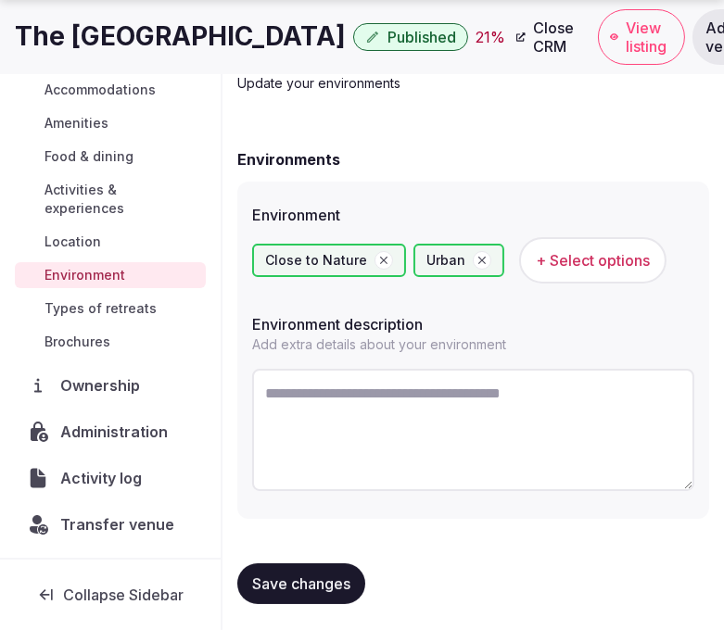
click at [339, 556] on div "Save changes" at bounding box center [473, 584] width 472 height 70
drag, startPoint x: 339, startPoint y: 568, endPoint x: 299, endPoint y: 562, distance: 40.4
click at [337, 568] on button "Save changes" at bounding box center [301, 583] width 128 height 41
click at [302, 587] on span "Save changes" at bounding box center [301, 584] width 98 height 19
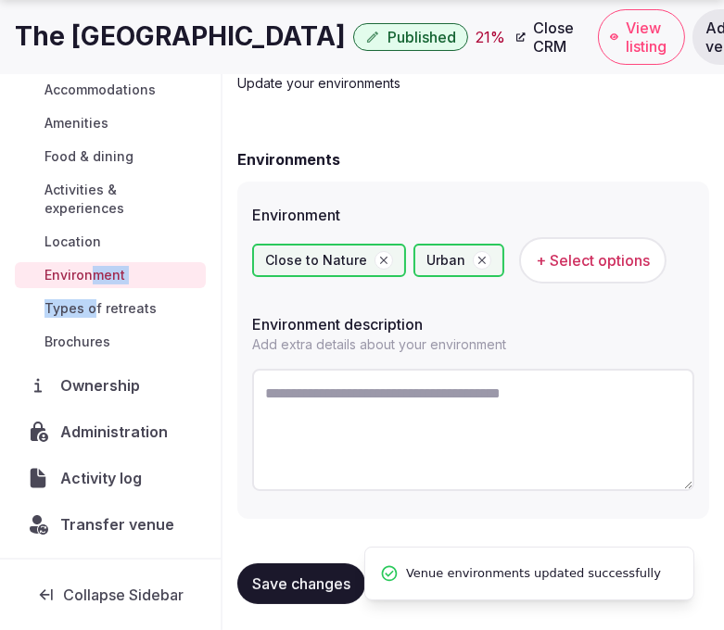
click at [90, 291] on div "Basic details Pricing and policies Retreat spaces Meeting spaces Accommodations…" at bounding box center [110, 149] width 191 height 419
click at [93, 302] on span "Types of retreats" at bounding box center [100, 308] width 112 height 19
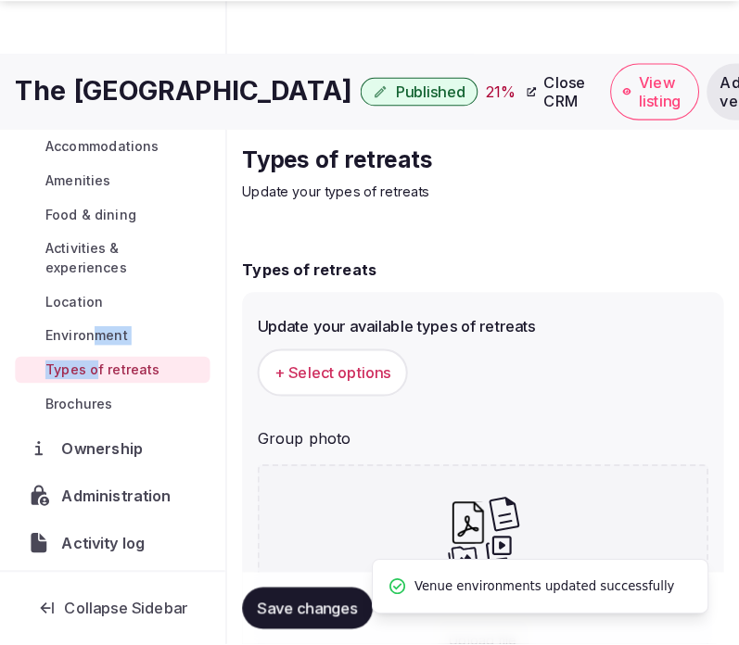
scroll to position [108, 0]
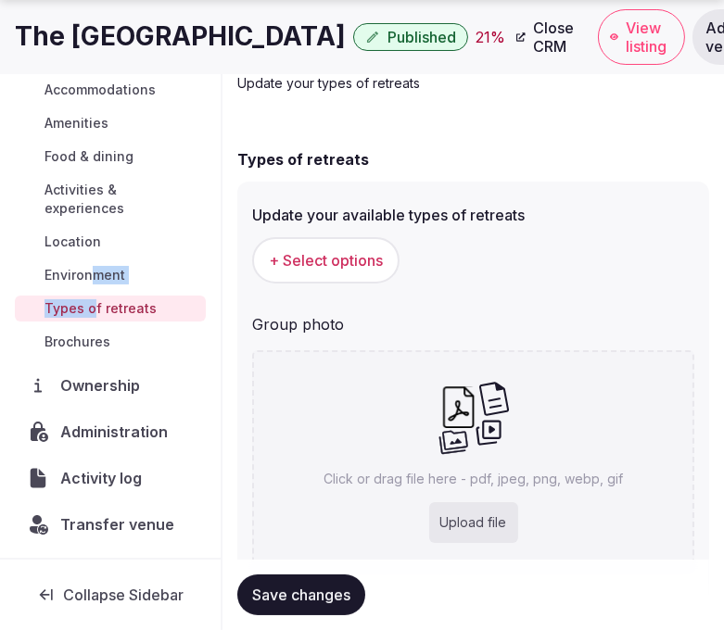
click at [284, 260] on span "+ Select options" at bounding box center [326, 260] width 114 height 20
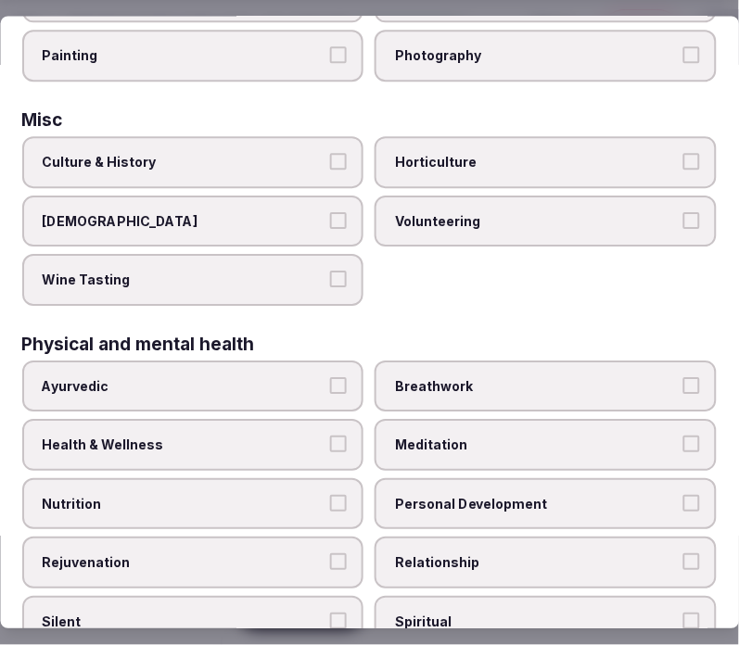
scroll to position [823, 0]
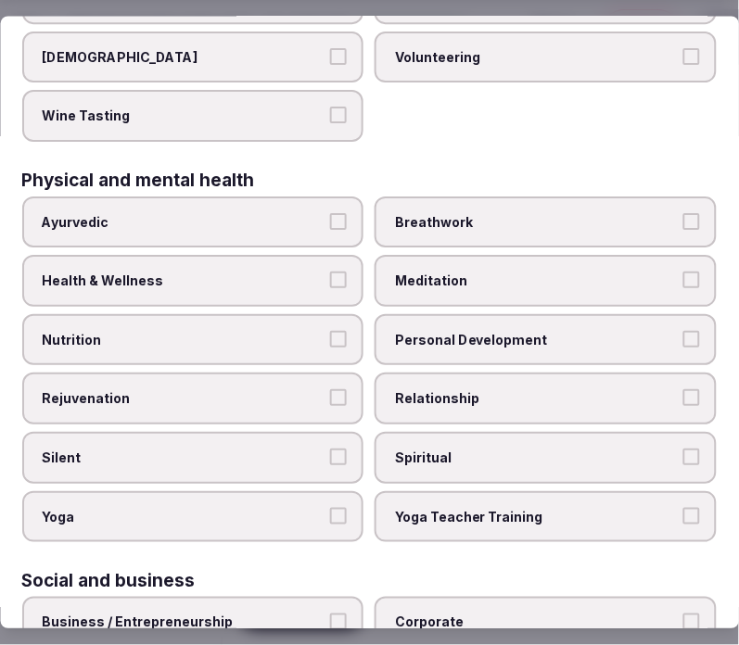
click at [331, 272] on button "Health & Wellness" at bounding box center [339, 280] width 17 height 17
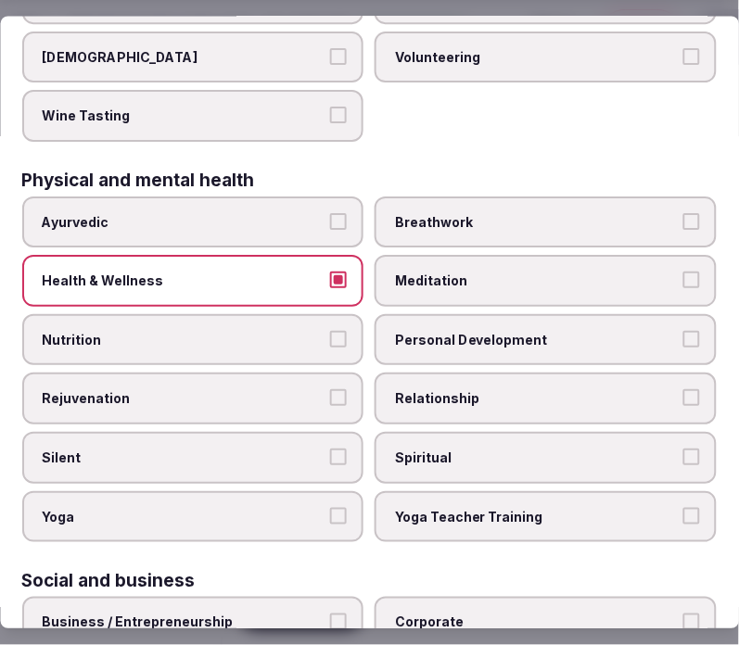
drag, startPoint x: 452, startPoint y: 309, endPoint x: 450, endPoint y: 349, distance: 40.8
click at [452, 331] on span "Personal Development" at bounding box center [537, 340] width 283 height 19
click at [683, 331] on button "Personal Development" at bounding box center [691, 339] width 17 height 17
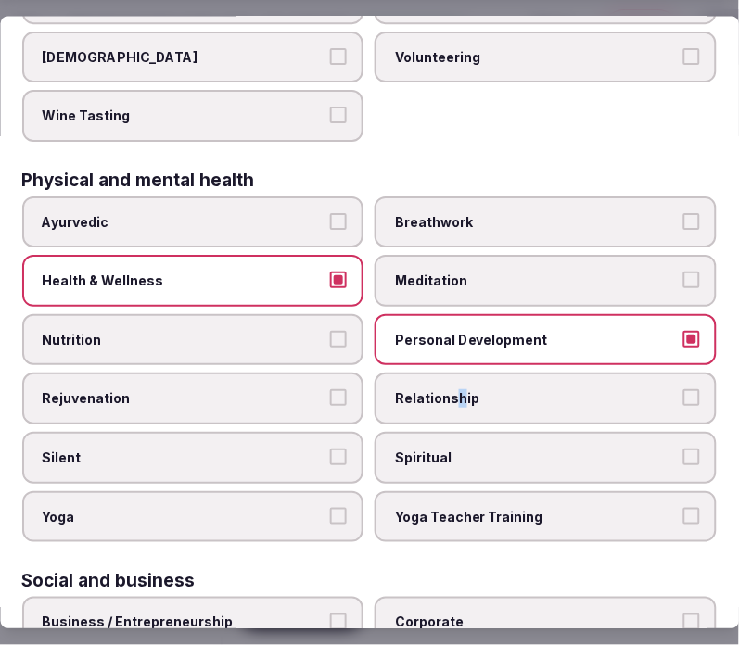
click at [445, 391] on label "Relationship" at bounding box center [546, 400] width 342 height 52
click at [434, 449] on span "Spiritual" at bounding box center [537, 458] width 283 height 19
click at [683, 449] on button "Spiritual" at bounding box center [691, 457] width 17 height 17
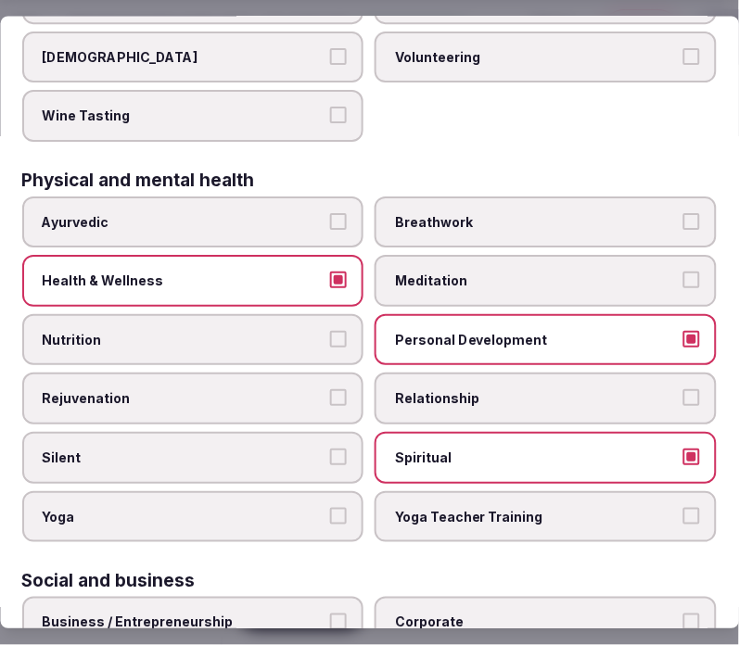
click at [446, 390] on label "Relationship" at bounding box center [546, 400] width 342 height 52
click at [683, 390] on button "Relationship" at bounding box center [691, 398] width 17 height 17
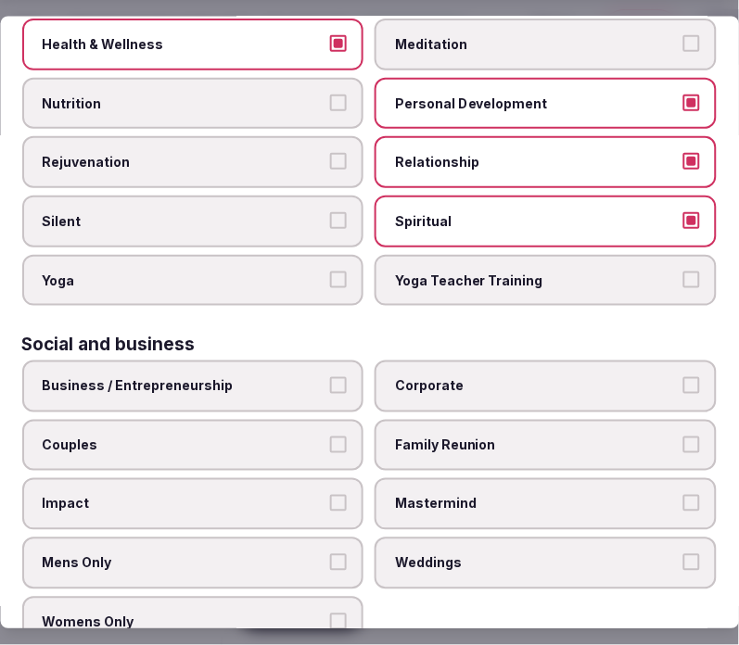
scroll to position [1061, 0]
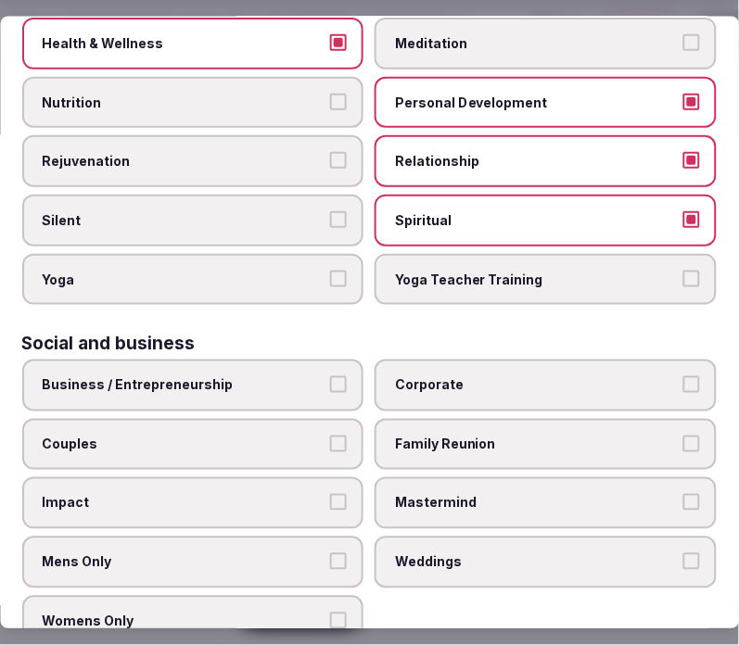
click at [320, 368] on label "Business / Entrepreneurship" at bounding box center [193, 386] width 342 height 52
click at [331, 376] on button "Business / Entrepreneurship" at bounding box center [339, 384] width 17 height 17
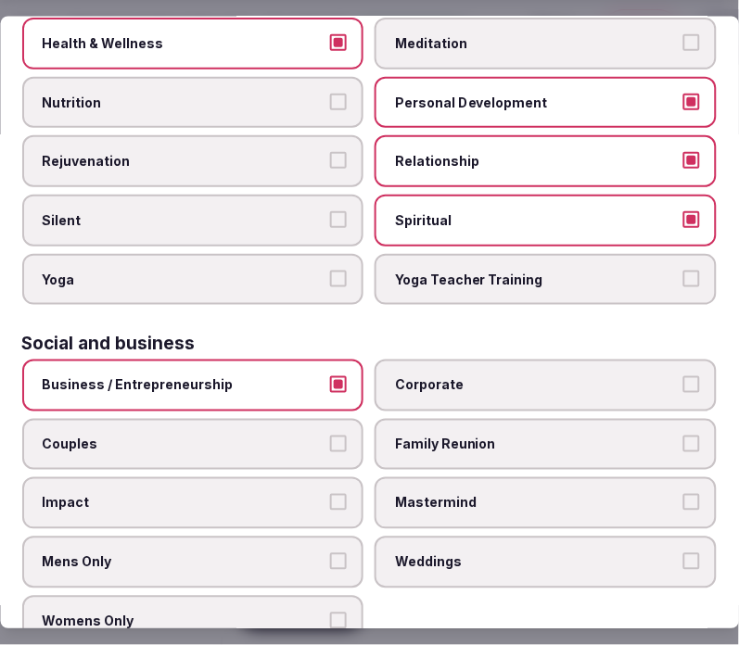
click at [414, 376] on span "Corporate" at bounding box center [537, 385] width 283 height 19
click at [683, 376] on button "Corporate" at bounding box center [691, 384] width 17 height 17
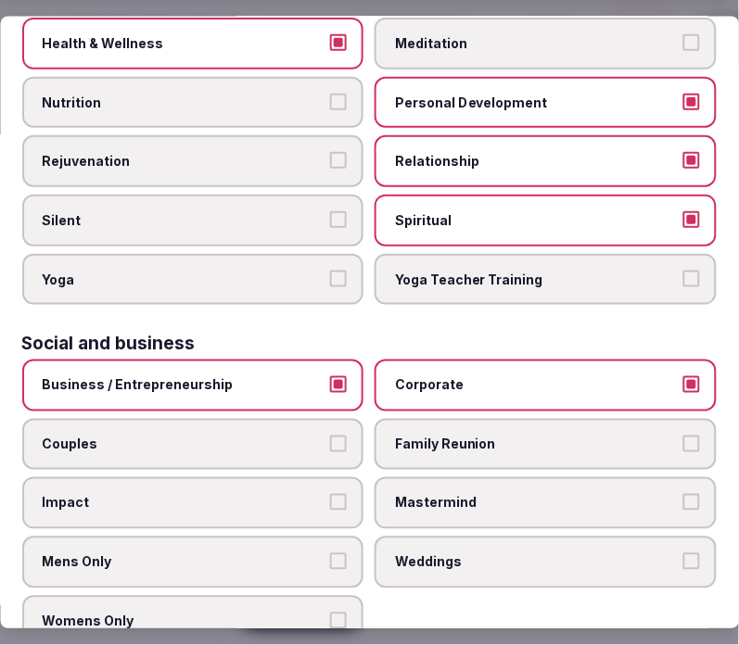
click at [486, 494] on span "Mastermind" at bounding box center [537, 503] width 283 height 19
click at [683, 494] on button "Mastermind" at bounding box center [691, 502] width 17 height 17
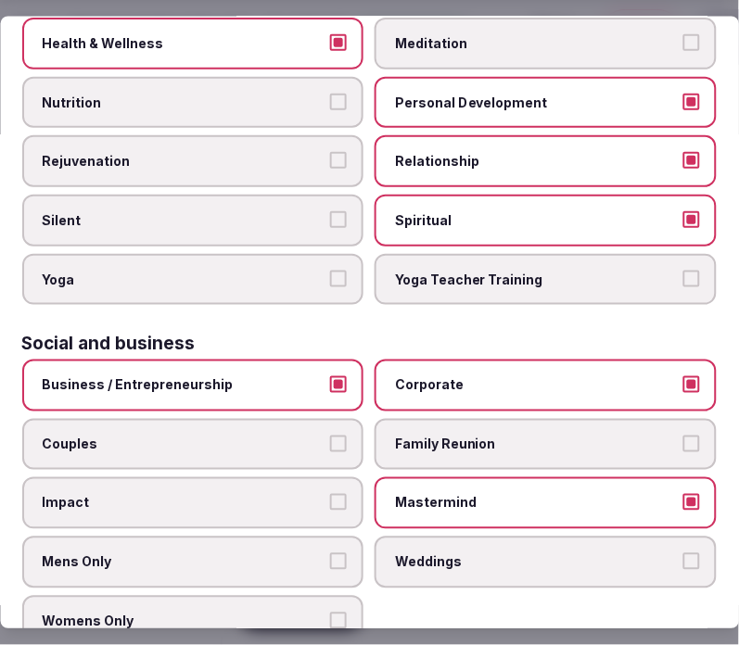
click at [396, 435] on span "Family Reunion" at bounding box center [537, 444] width 283 height 19
click at [683, 435] on button "Family Reunion" at bounding box center [691, 443] width 17 height 17
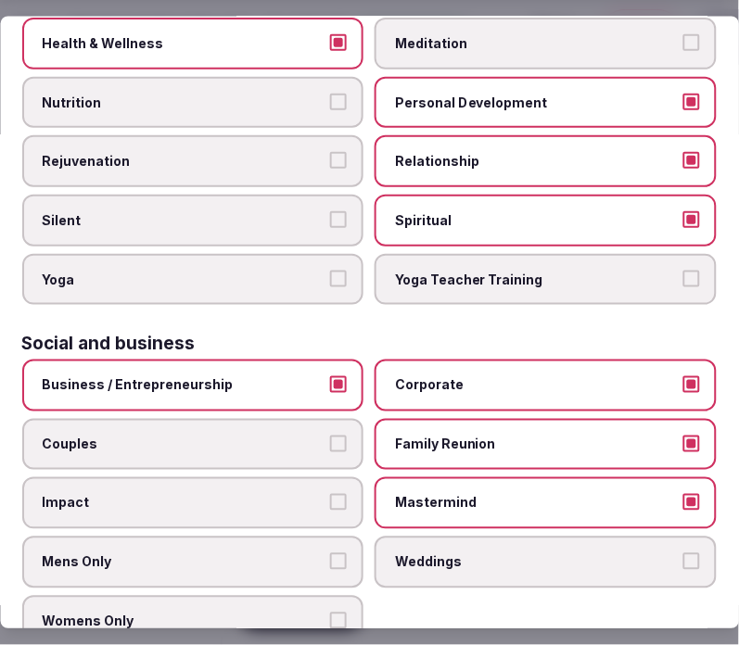
drag, startPoint x: 251, startPoint y: 422, endPoint x: 274, endPoint y: 415, distance: 24.1
click at [254, 421] on label "Couples" at bounding box center [193, 444] width 342 height 52
click at [331, 435] on button "Couples" at bounding box center [339, 443] width 17 height 17
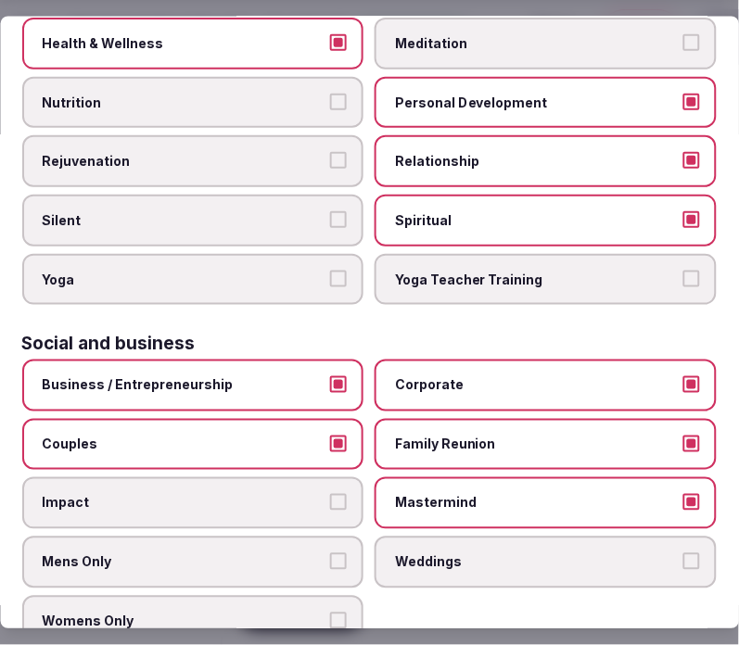
click at [513, 435] on span "Family Reunion" at bounding box center [537, 444] width 283 height 19
click at [683, 435] on button "Family Reunion" at bounding box center [691, 443] width 17 height 17
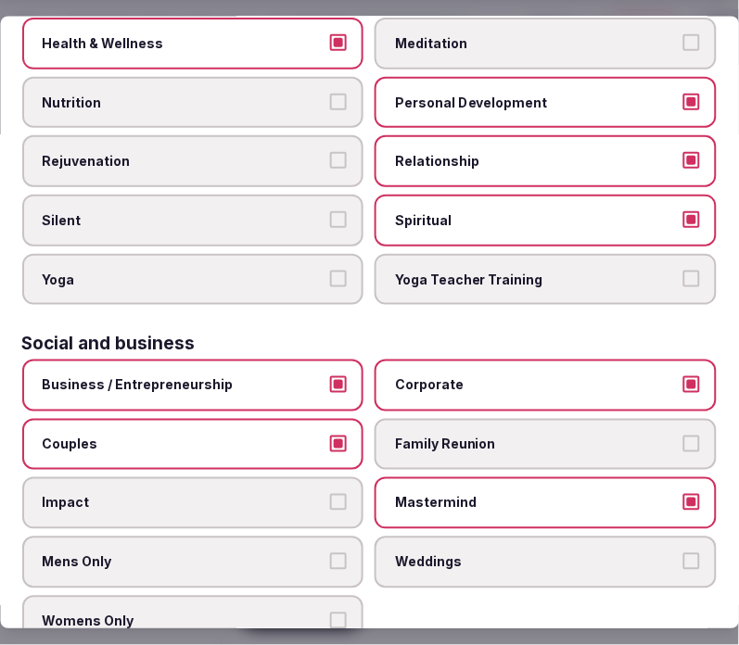
click at [459, 536] on label "Weddings" at bounding box center [546, 562] width 342 height 52
click at [683, 552] on button "Weddings" at bounding box center [691, 560] width 17 height 17
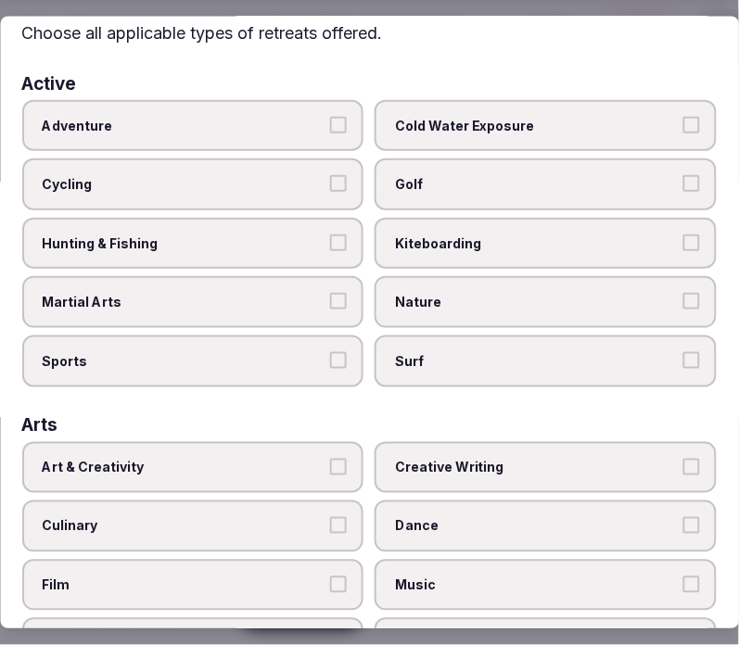
scroll to position [103, 0]
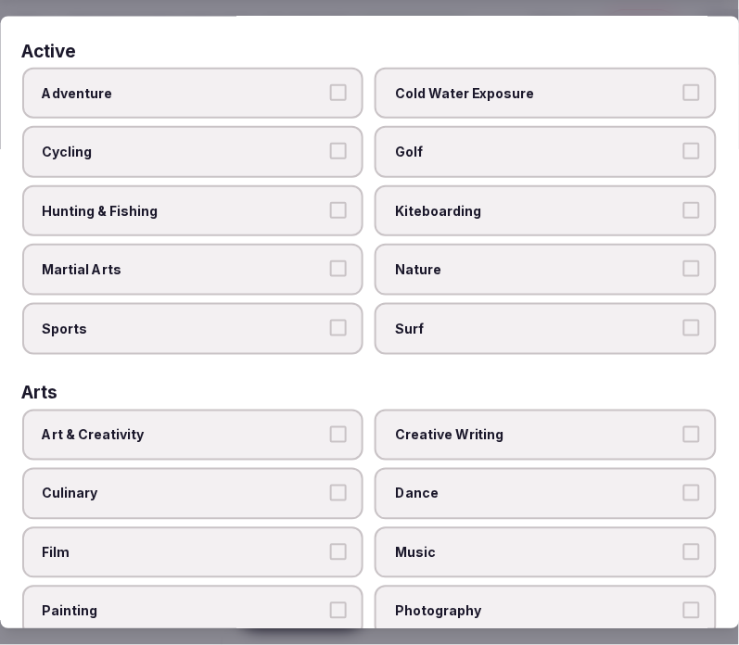
click at [301, 433] on span "Art & Creativity" at bounding box center [184, 435] width 283 height 19
click at [331, 433] on button "Art & Creativity" at bounding box center [339, 434] width 17 height 17
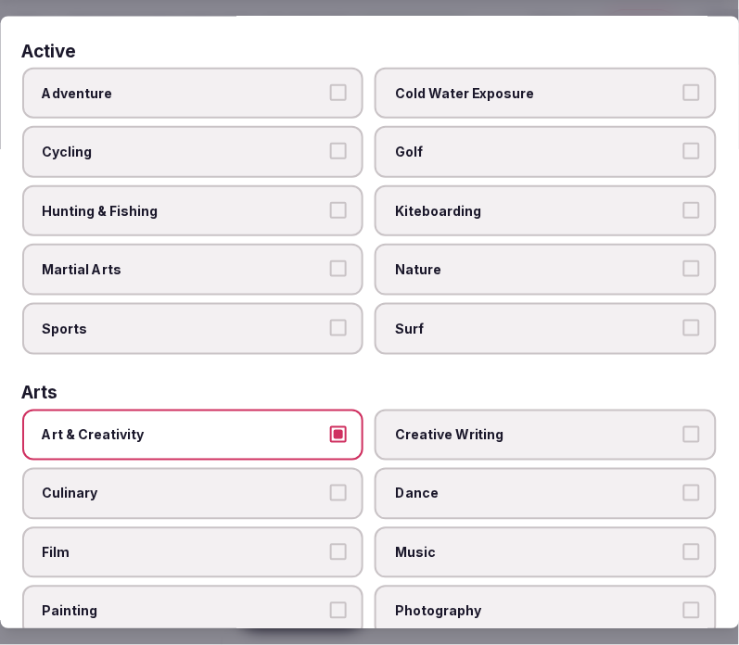
click at [294, 95] on span "Adventure" at bounding box center [184, 93] width 283 height 19
click at [331, 95] on button "Adventure" at bounding box center [339, 92] width 17 height 17
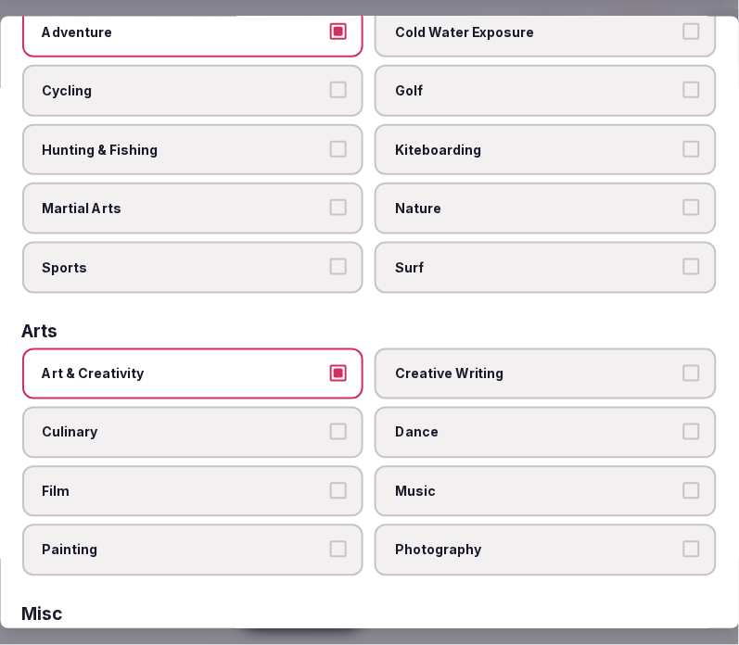
scroll to position [0, 0]
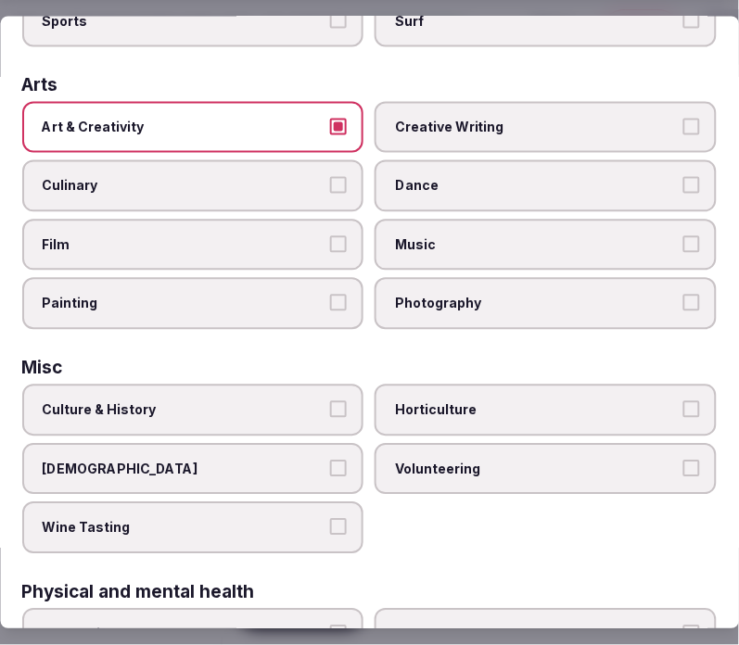
click at [271, 400] on span "Culture & History" at bounding box center [184, 409] width 283 height 19
click at [331, 400] on button "Culture & History" at bounding box center [339, 408] width 17 height 17
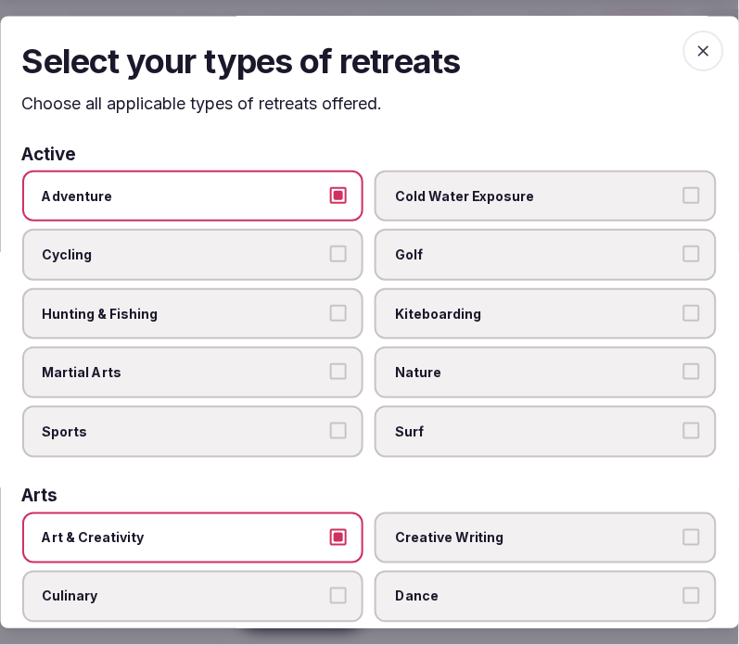
click at [694, 49] on icon "button" at bounding box center [703, 51] width 19 height 19
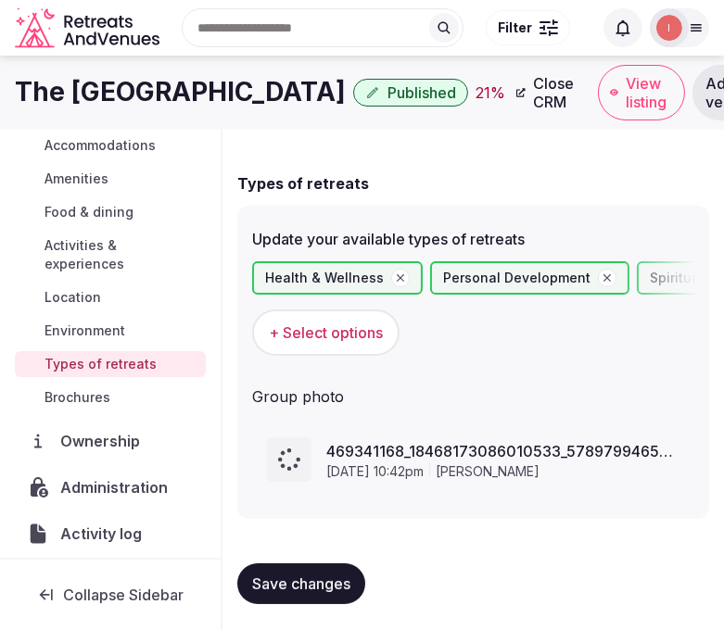
scroll to position [97, 0]
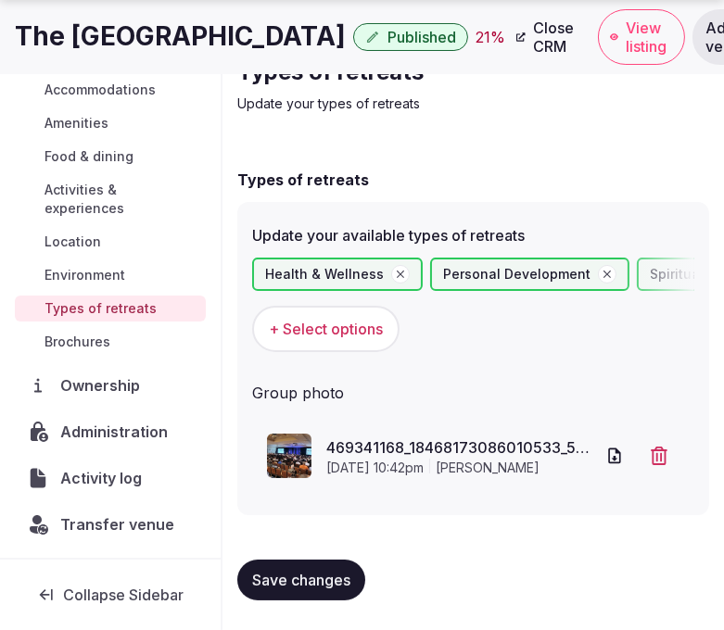
click at [348, 572] on span "Save changes" at bounding box center [301, 580] width 98 height 19
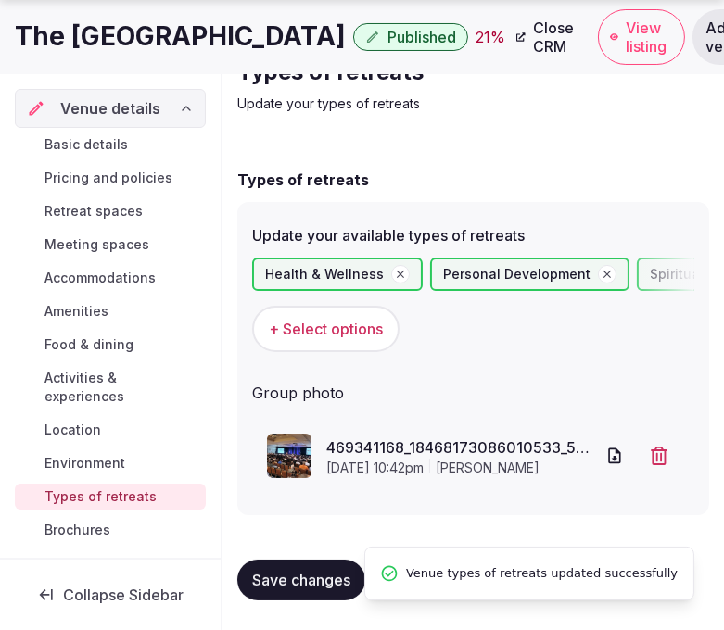
scroll to position [0, 0]
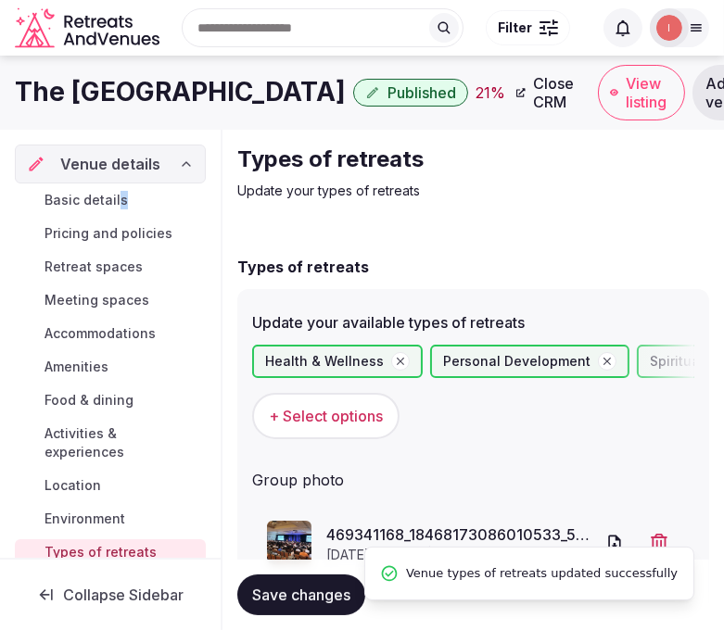
drag, startPoint x: 122, startPoint y: 184, endPoint x: 111, endPoint y: 189, distance: 12.4
click at [113, 187] on div "Basic details Pricing and policies Retreat spaces Meeting spaces Accommodations…" at bounding box center [110, 393] width 191 height 419
click at [107, 196] on span "Basic details" at bounding box center [85, 200] width 83 height 19
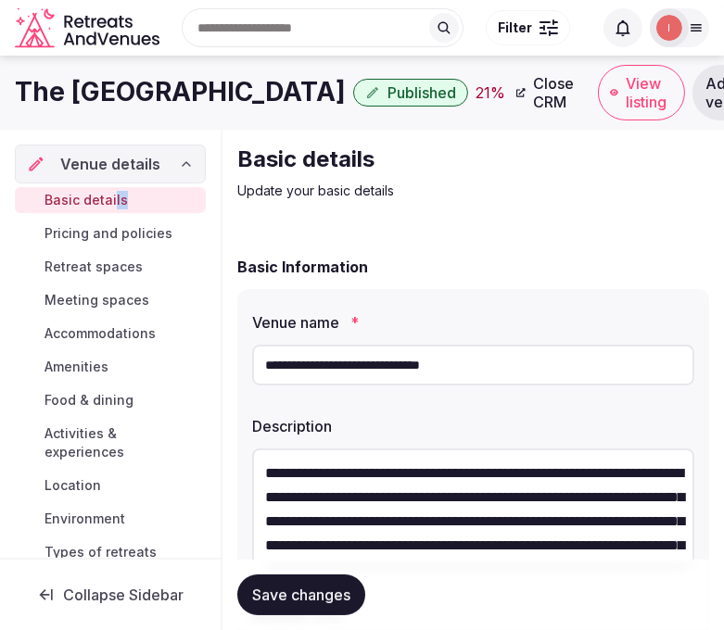
click at [96, 191] on span "Basic details" at bounding box center [85, 200] width 83 height 19
click at [336, 596] on span "Save changes" at bounding box center [301, 595] width 98 height 19
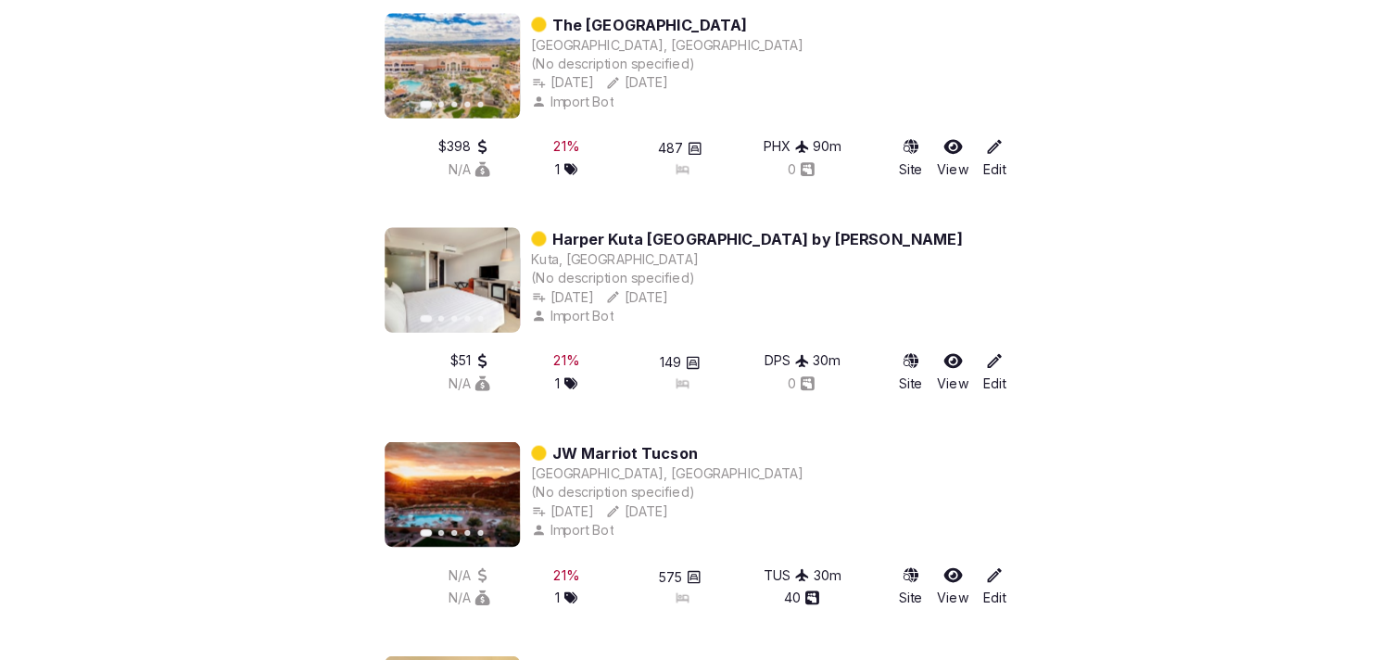
scroll to position [7537, 0]
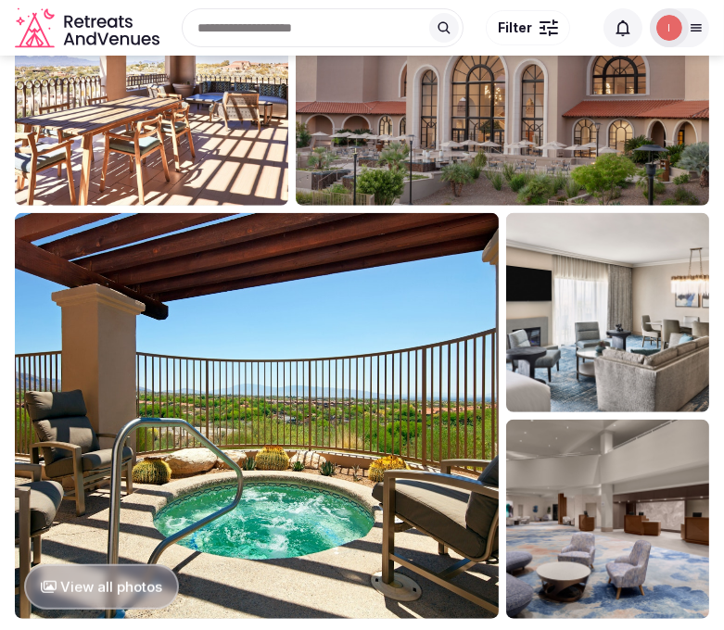
scroll to position [1338, 0]
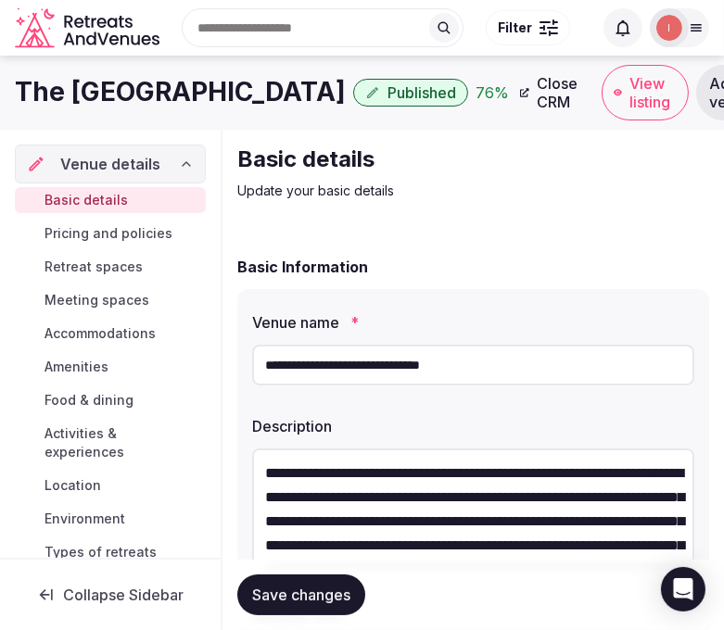
click at [316, 602] on span "Save changes" at bounding box center [301, 595] width 98 height 19
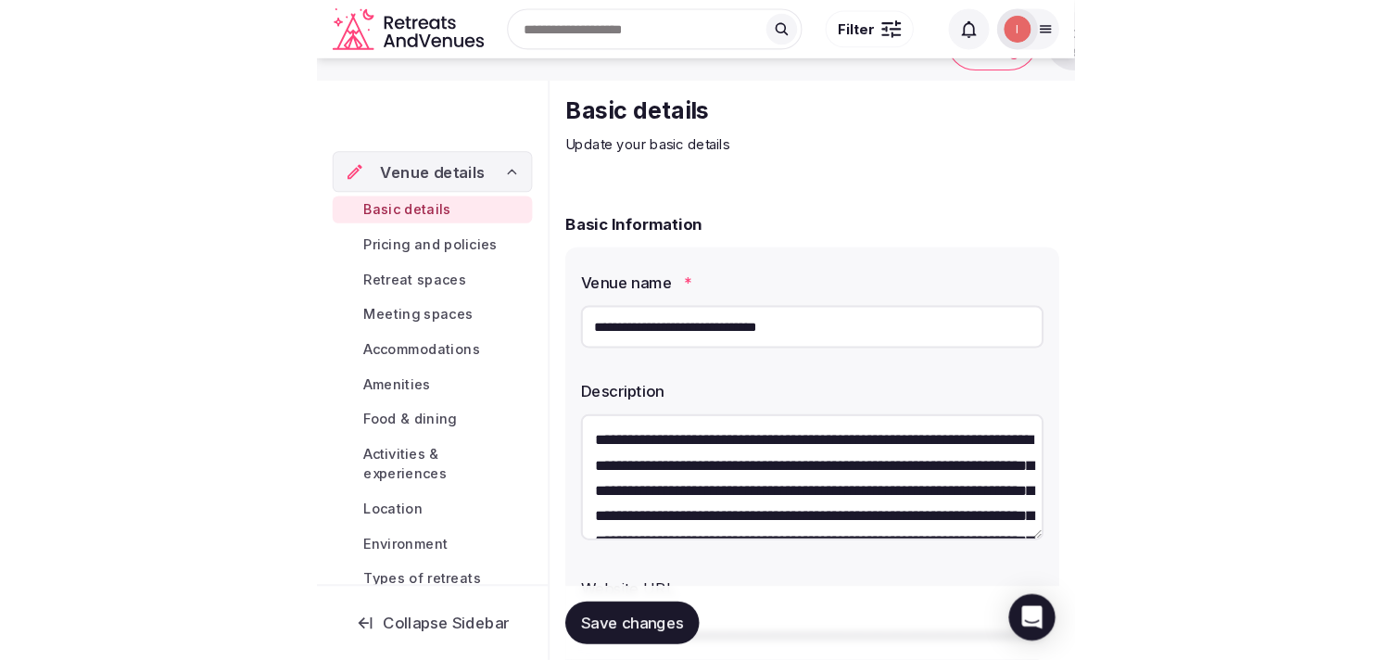
scroll to position [103, 0]
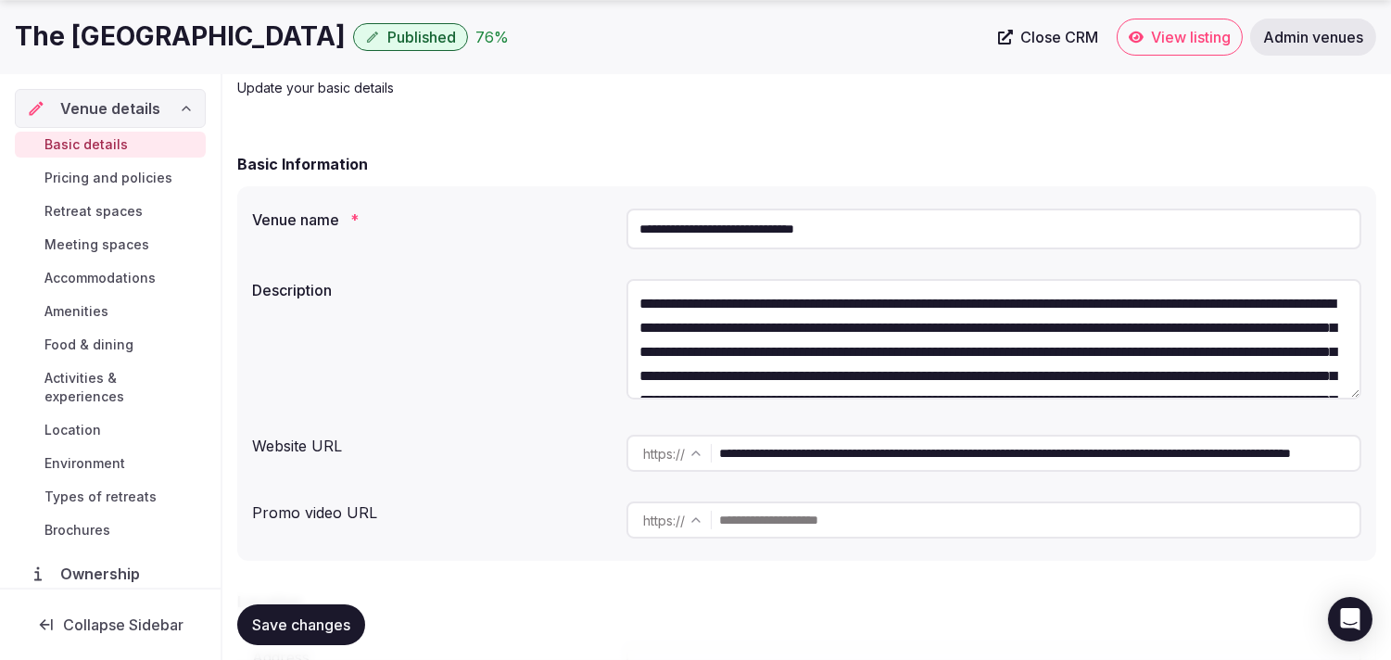
click at [723, 39] on span "Close CRM" at bounding box center [1059, 37] width 78 height 19
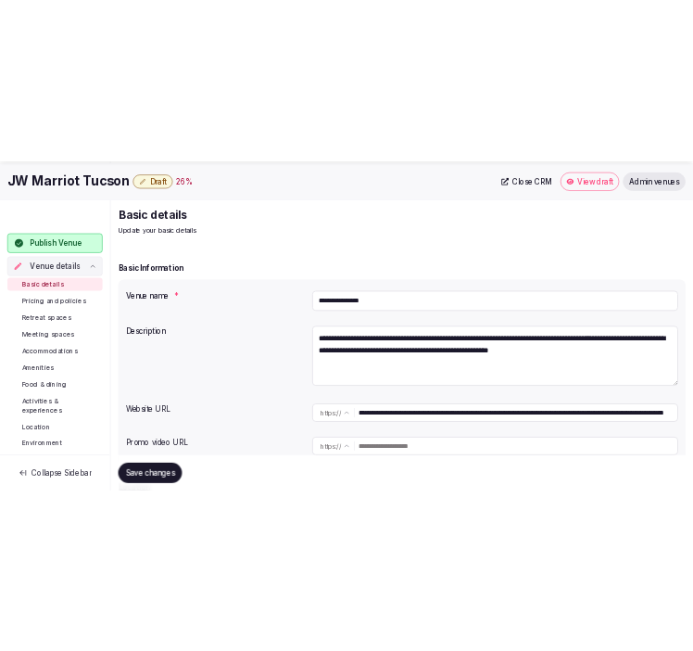
scroll to position [206, 0]
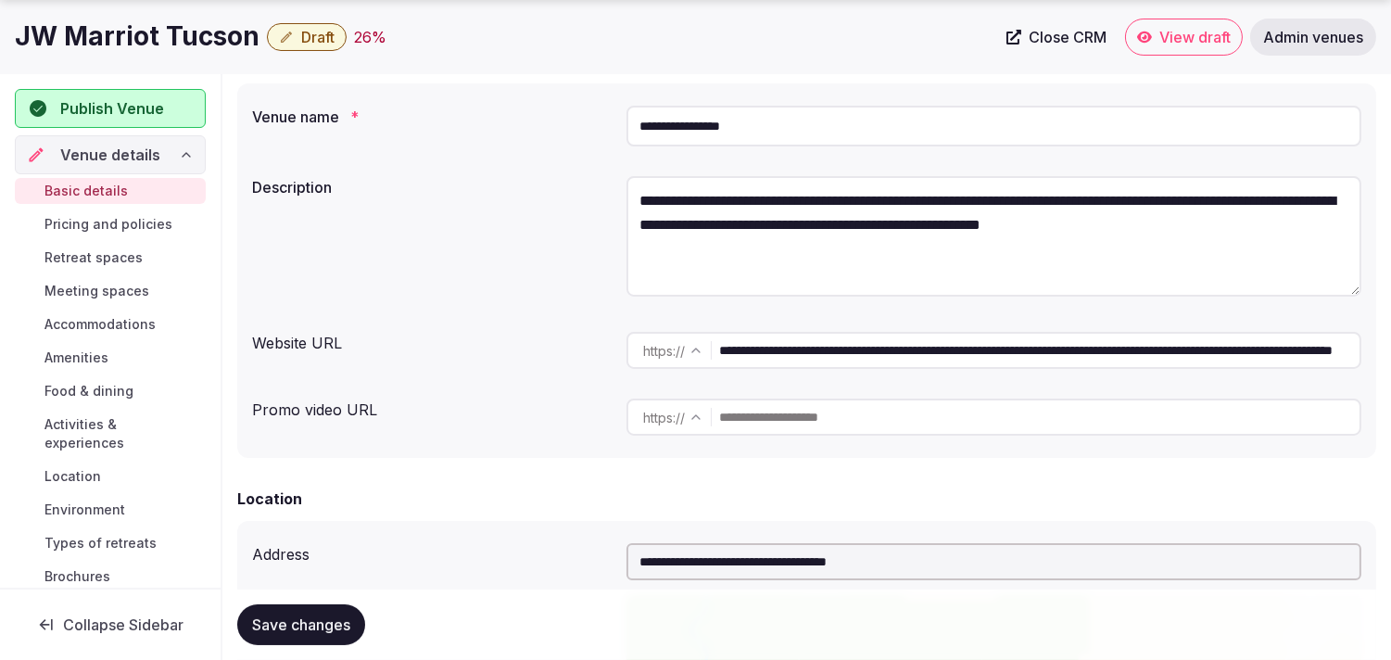
click at [657, 357] on input "**********" at bounding box center [1039, 350] width 640 height 37
click at [117, 43] on h1 "JW Marriot Tucson" at bounding box center [137, 37] width 245 height 36
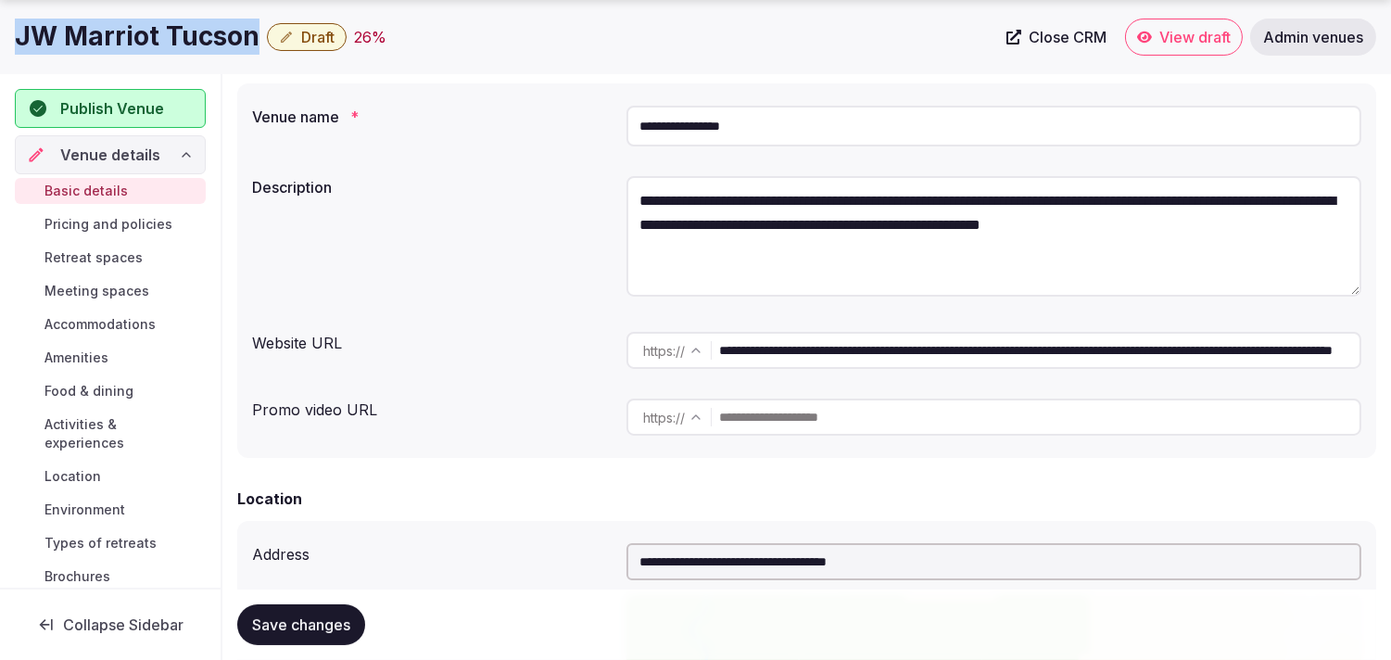
click at [117, 43] on h1 "JW Marriot Tucson" at bounding box center [137, 37] width 245 height 36
copy div "JW Marriot Tucson"
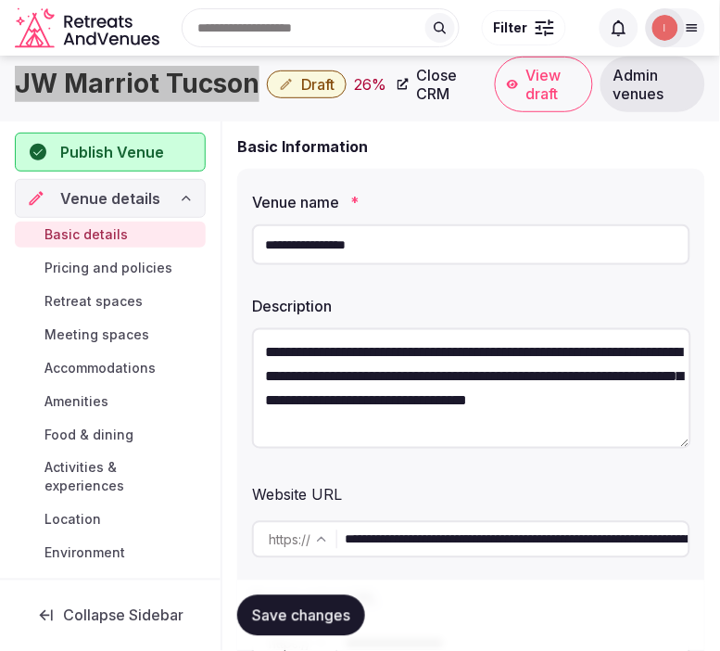
scroll to position [37, 0]
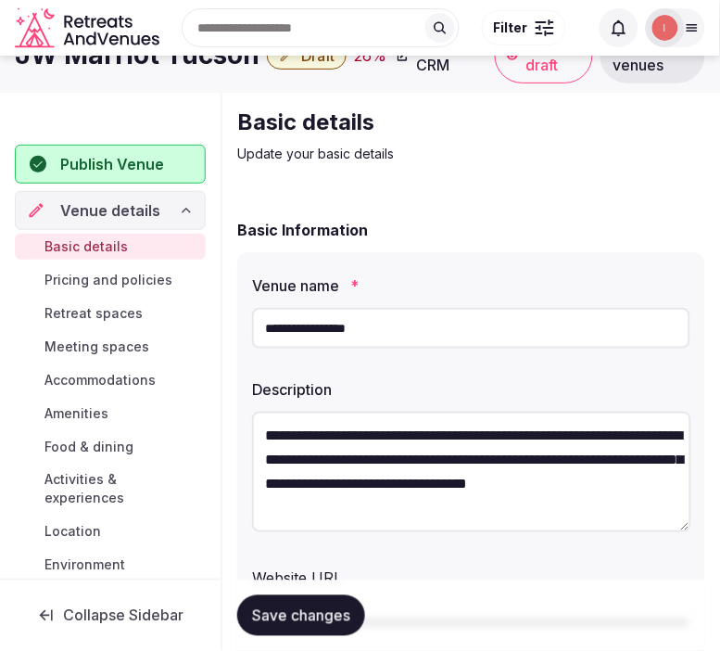
click at [292, 328] on input "**********" at bounding box center [471, 328] width 438 height 41
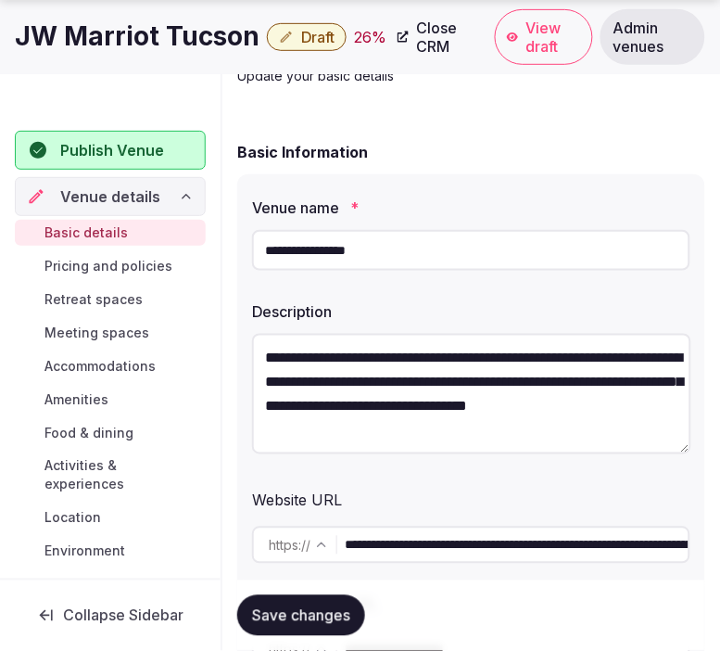
scroll to position [346, 0]
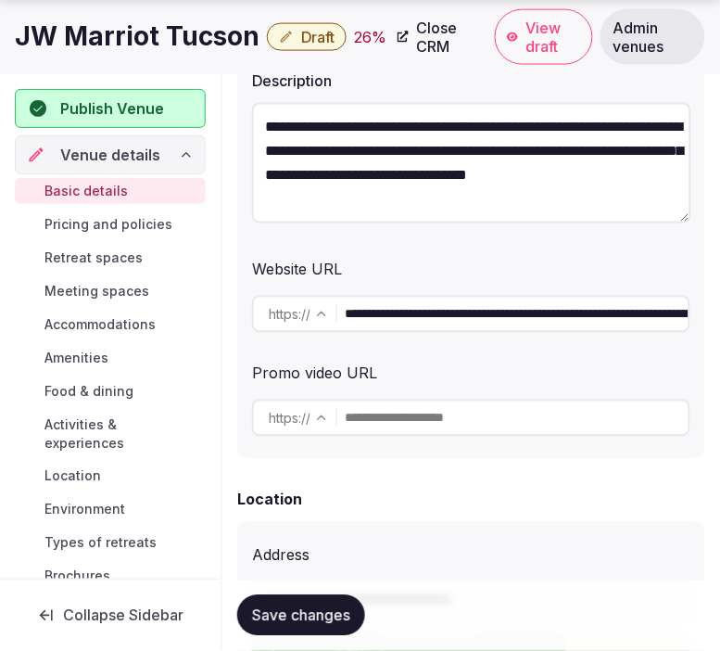
drag, startPoint x: 341, startPoint y: 613, endPoint x: 428, endPoint y: 503, distance: 139.8
click at [341, 613] on span "Save changes" at bounding box center [301, 615] width 98 height 19
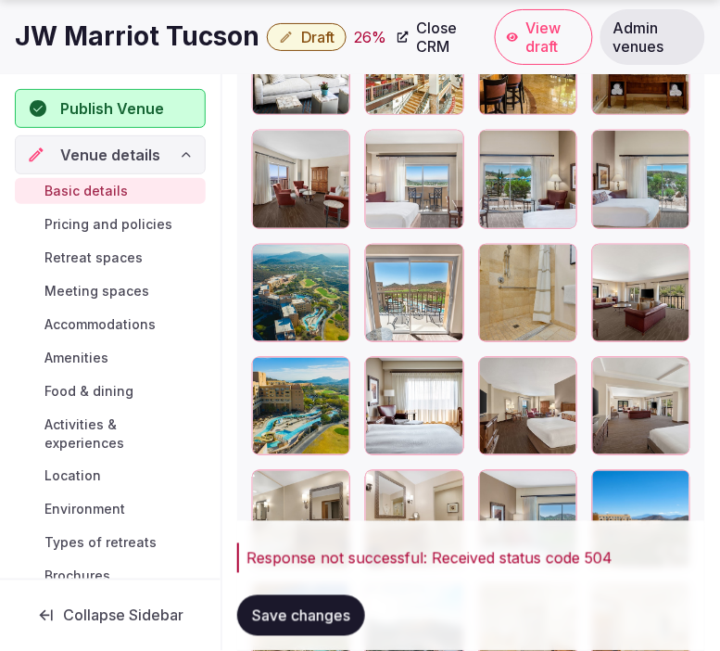
scroll to position [2817, 0]
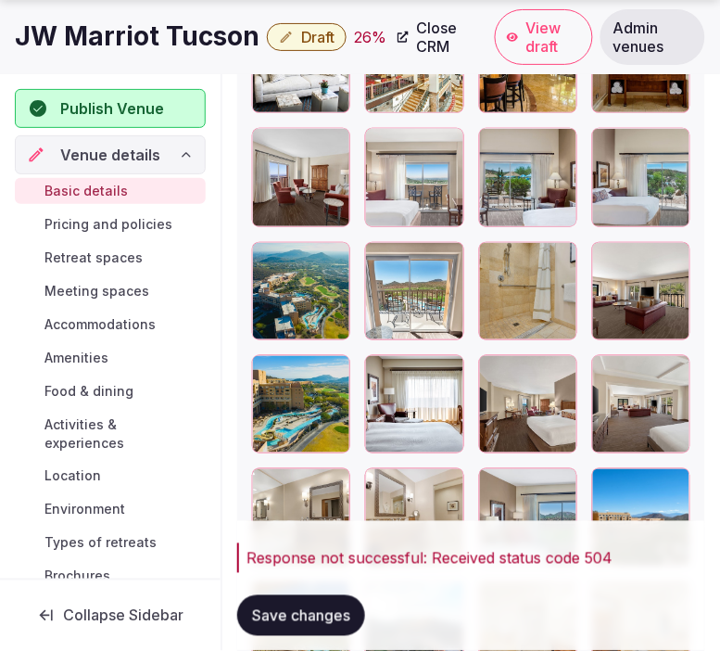
click at [338, 613] on span "Save changes" at bounding box center [301, 615] width 98 height 19
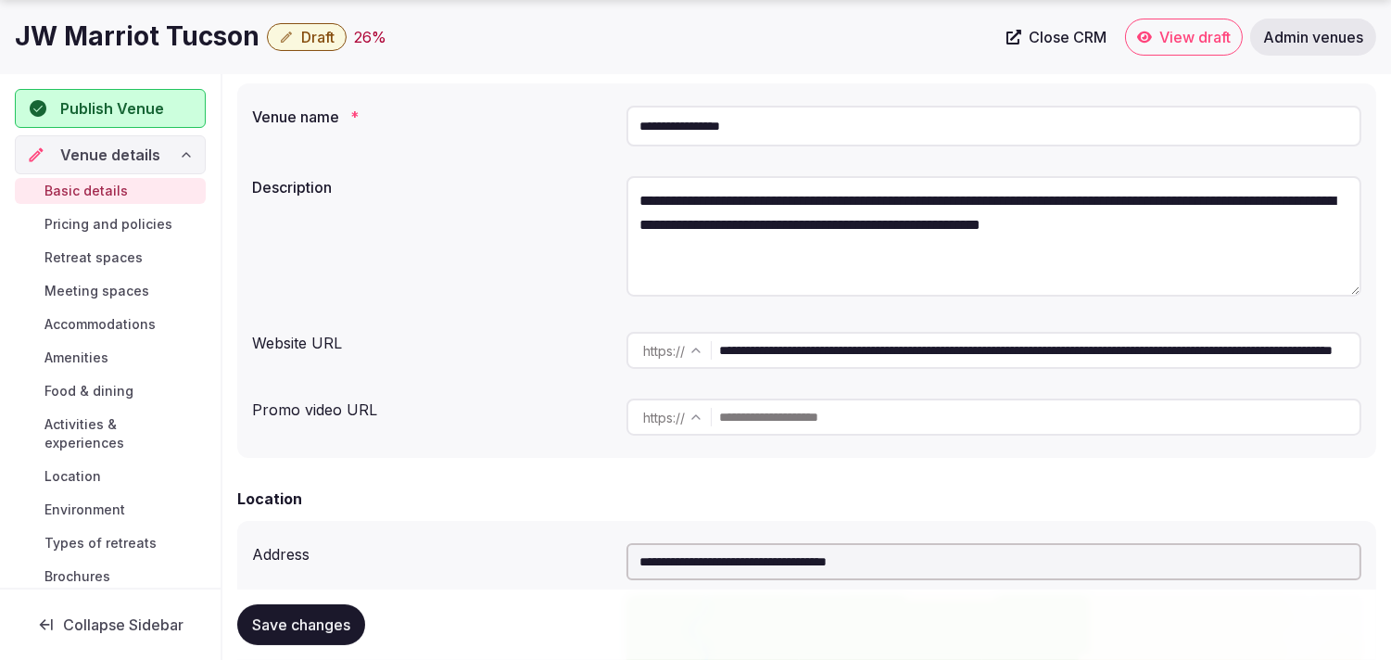
scroll to position [0, 246]
drag, startPoint x: 1305, startPoint y: 344, endPoint x: 1405, endPoint y: 331, distance: 100.9
click at [657, 336] on html "**********" at bounding box center [695, 124] width 1391 height 660
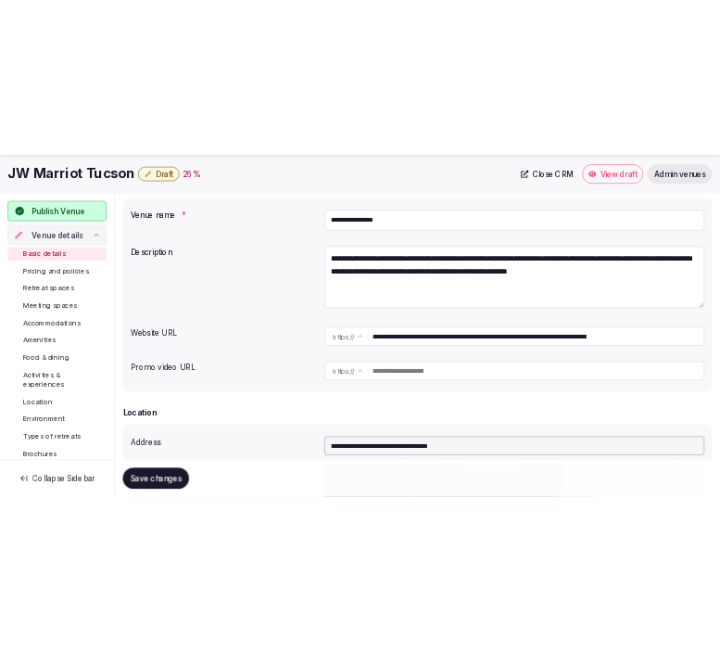
scroll to position [0, 0]
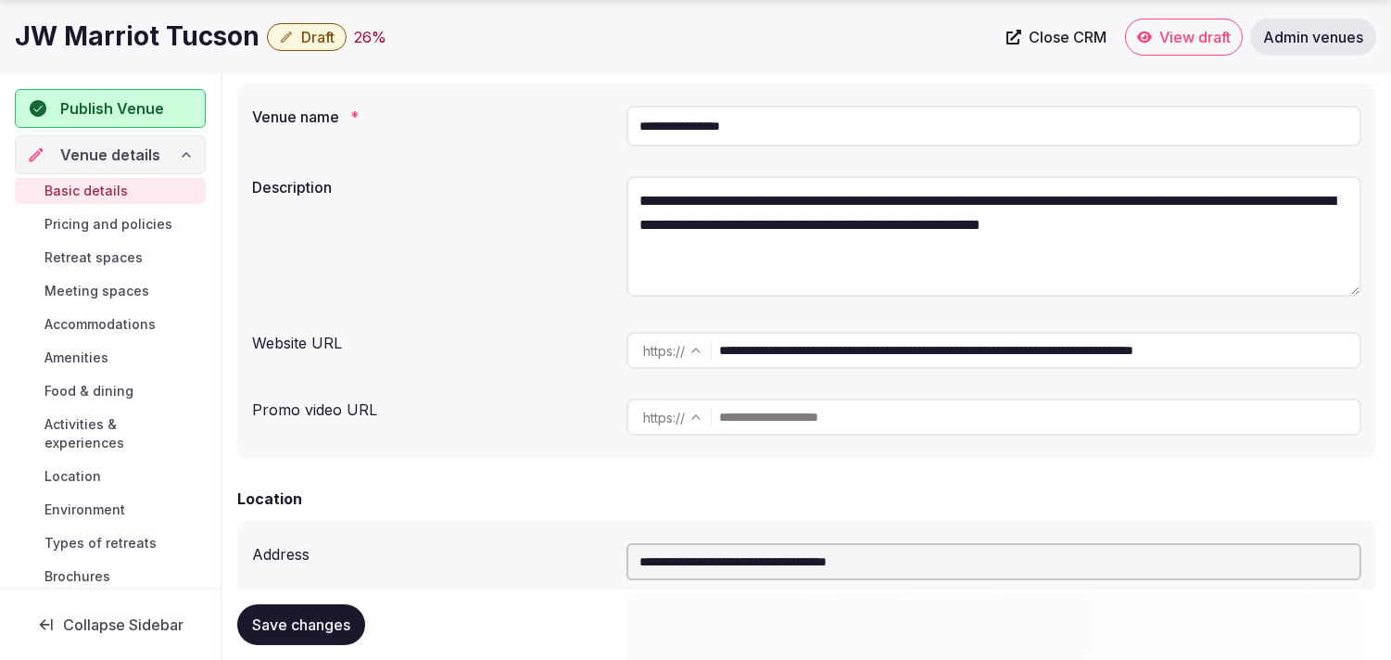
type input "**********"
click at [337, 622] on span "Save changes" at bounding box center [301, 624] width 98 height 19
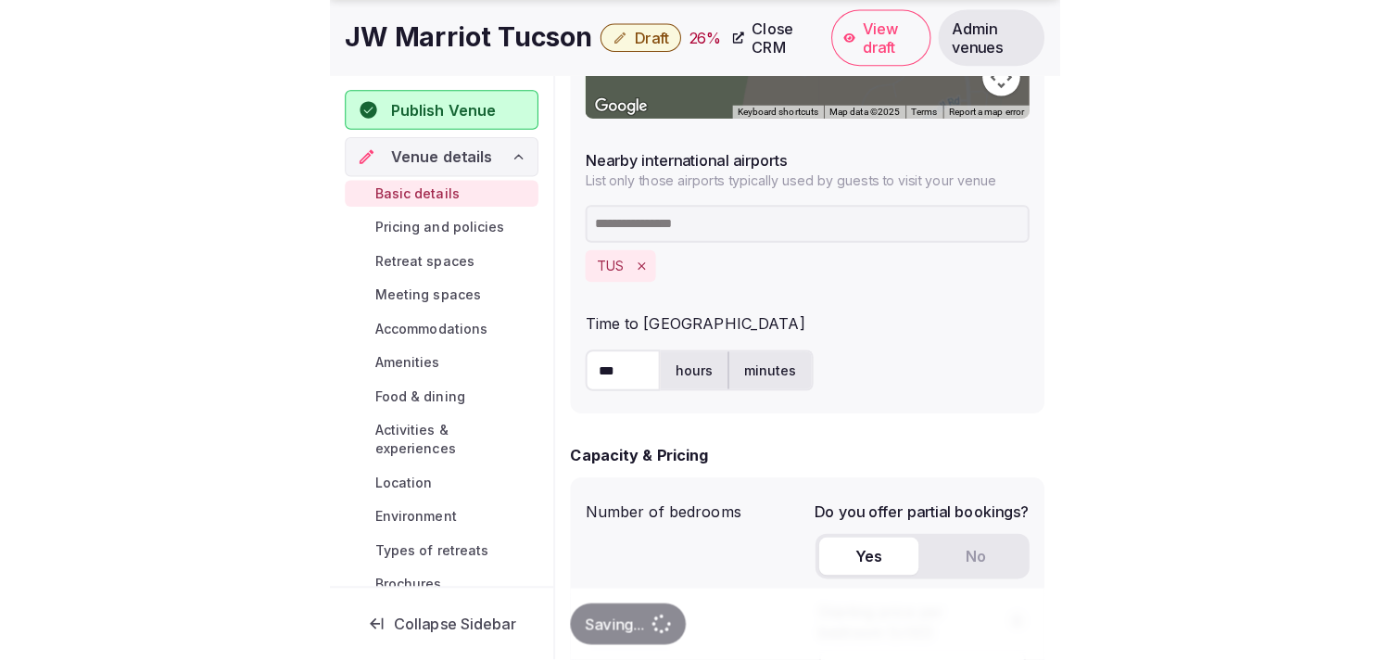
scroll to position [1338, 0]
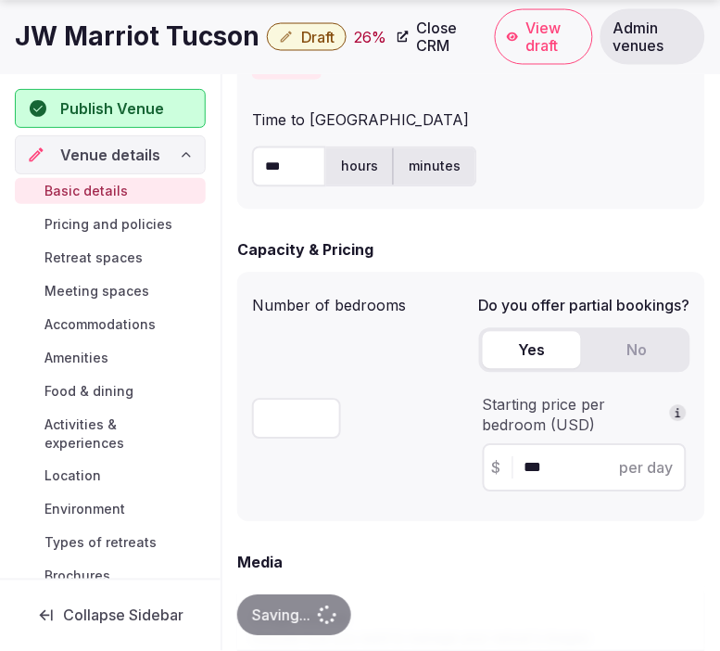
click at [306, 41] on span "Draft" at bounding box center [317, 37] width 33 height 19
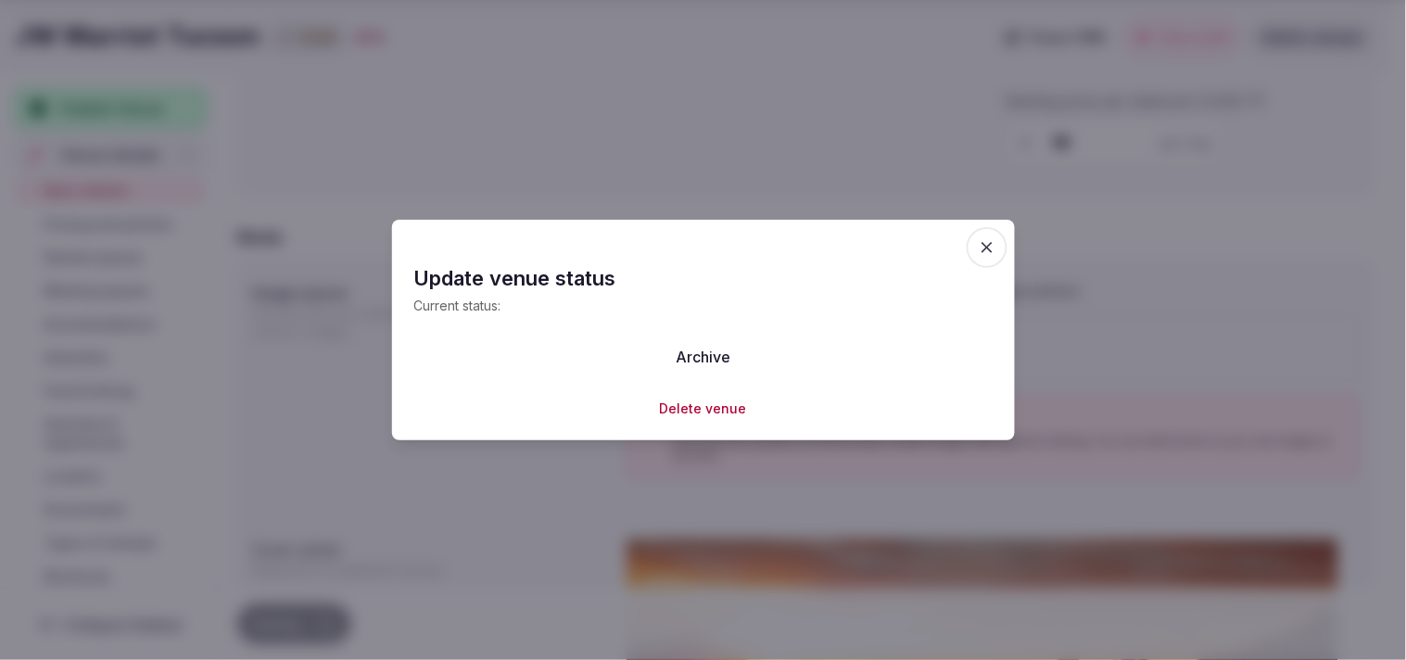
click at [657, 235] on span "button" at bounding box center [987, 247] width 41 height 41
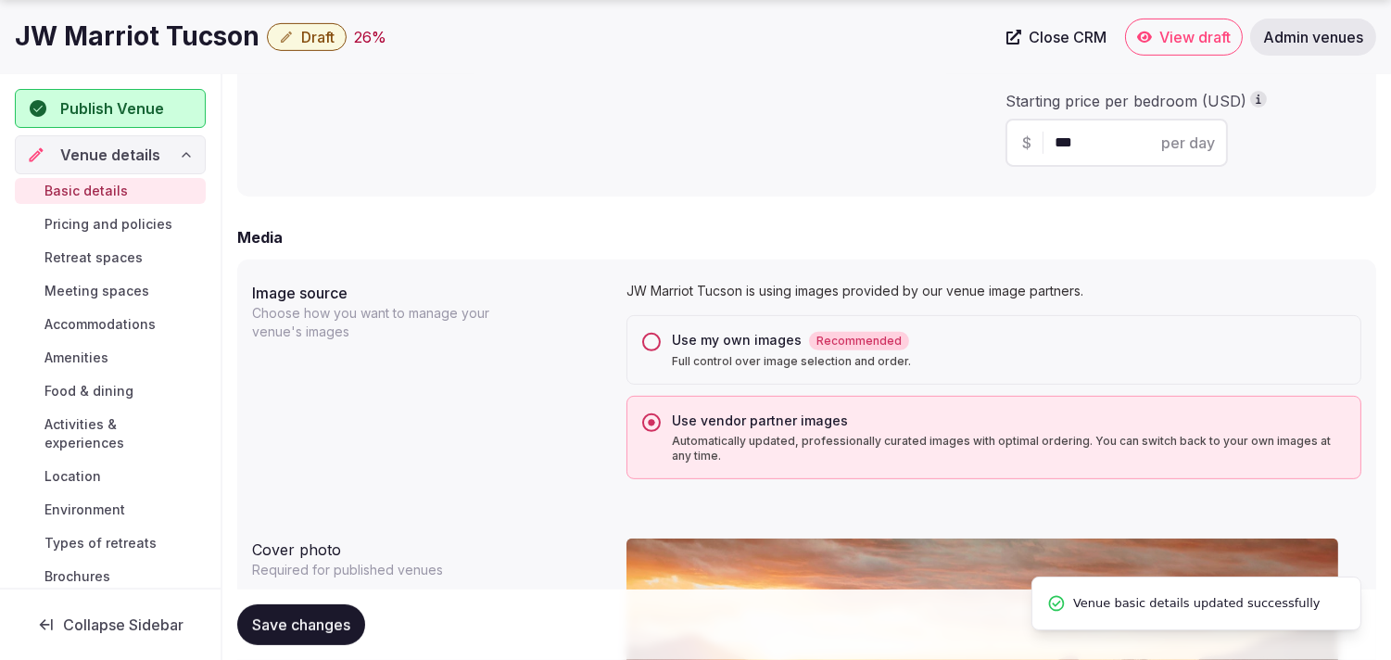
click at [163, 102] on span "Publish Venue" at bounding box center [126, 108] width 133 height 22
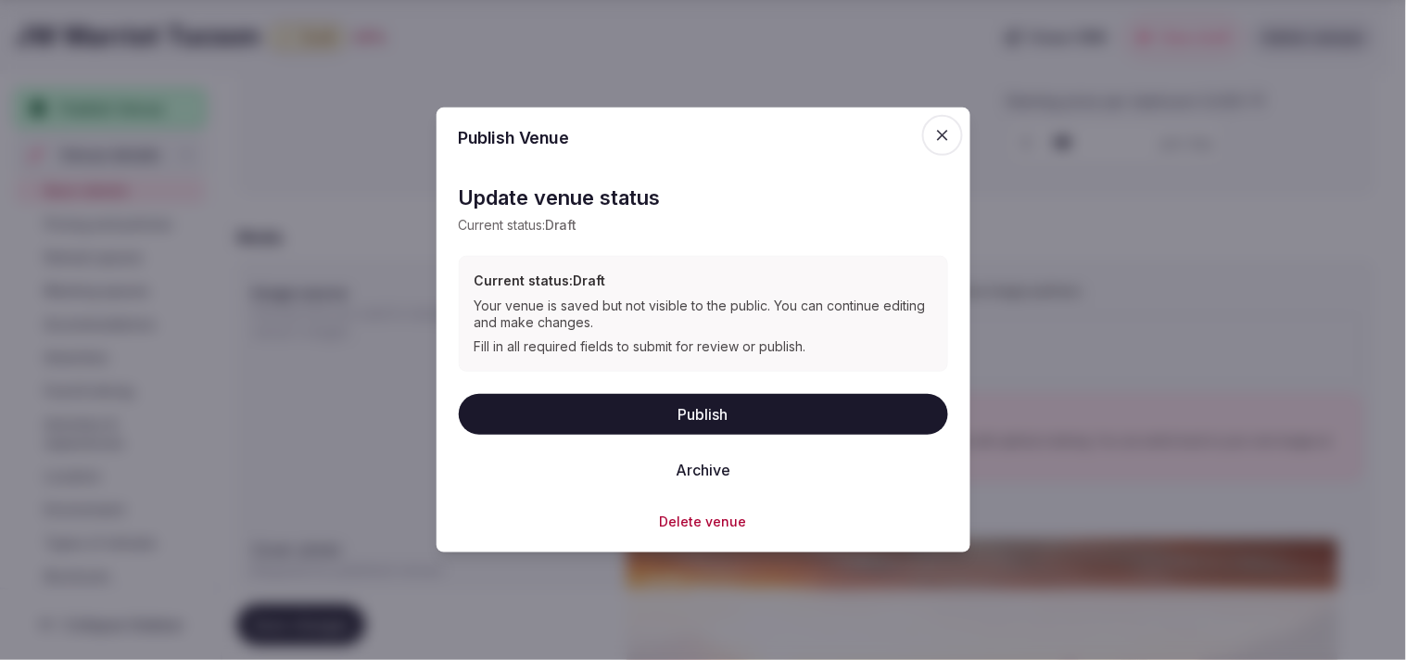
click at [657, 421] on button "Publish" at bounding box center [703, 413] width 489 height 41
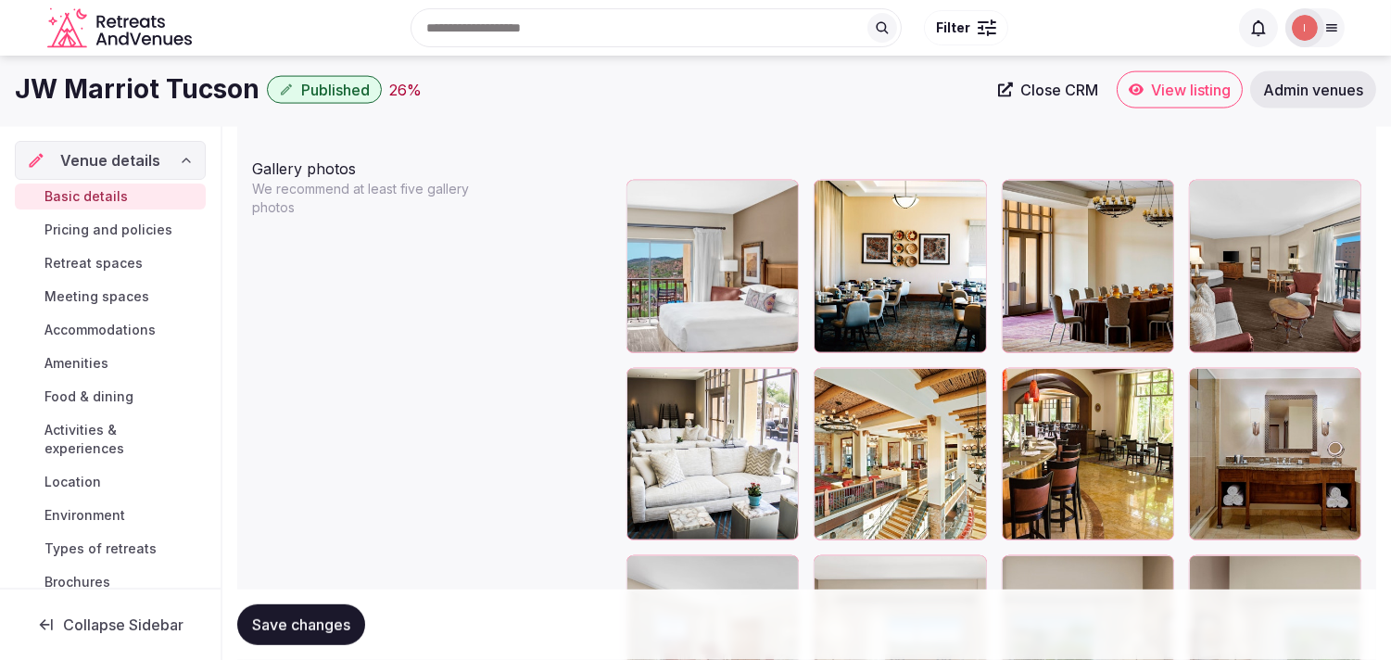
scroll to position [2162, 0]
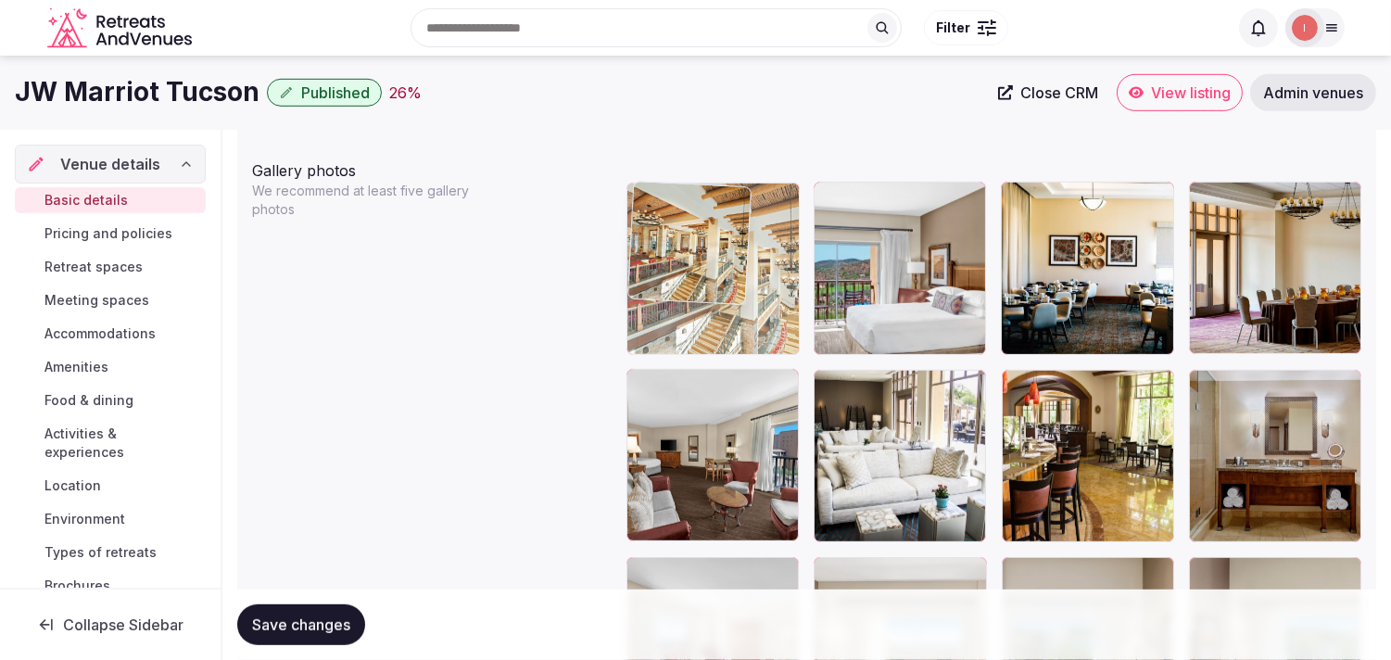
drag, startPoint x: 826, startPoint y: 380, endPoint x: 724, endPoint y: 247, distance: 167.2
click at [657, 247] on body "**********" at bounding box center [695, 289] width 1391 height 4903
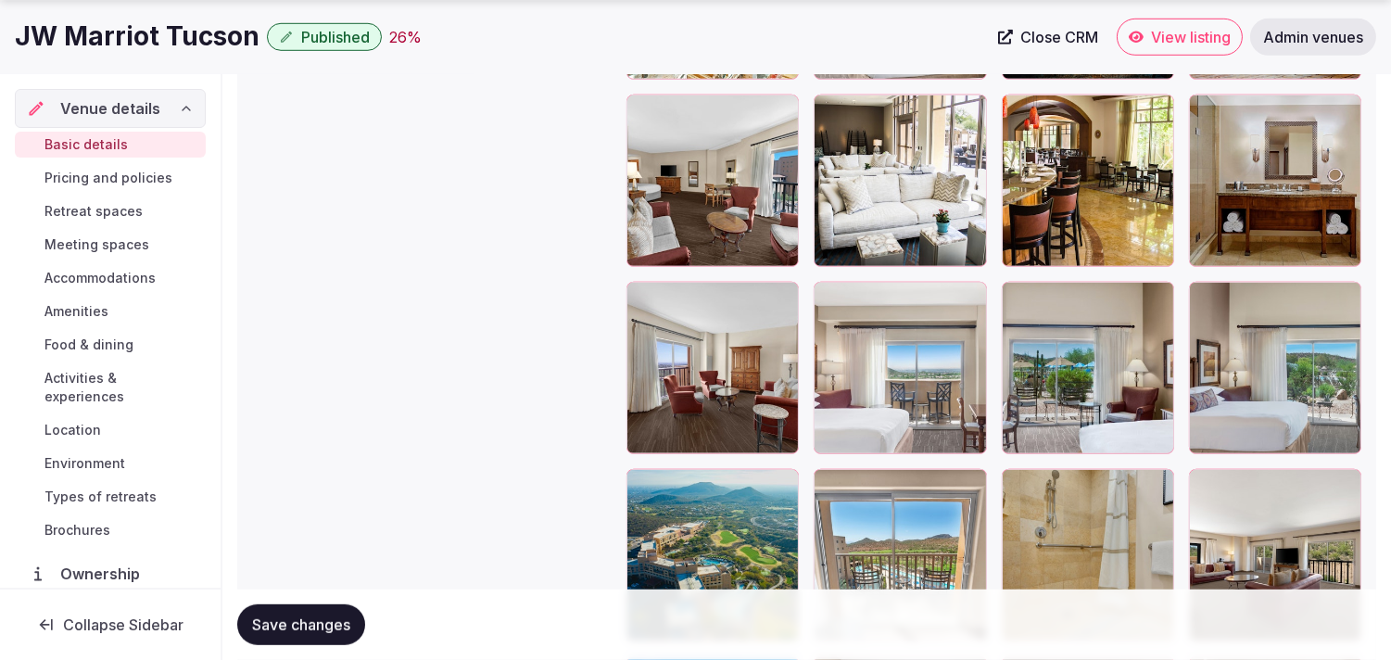
scroll to position [2471, 0]
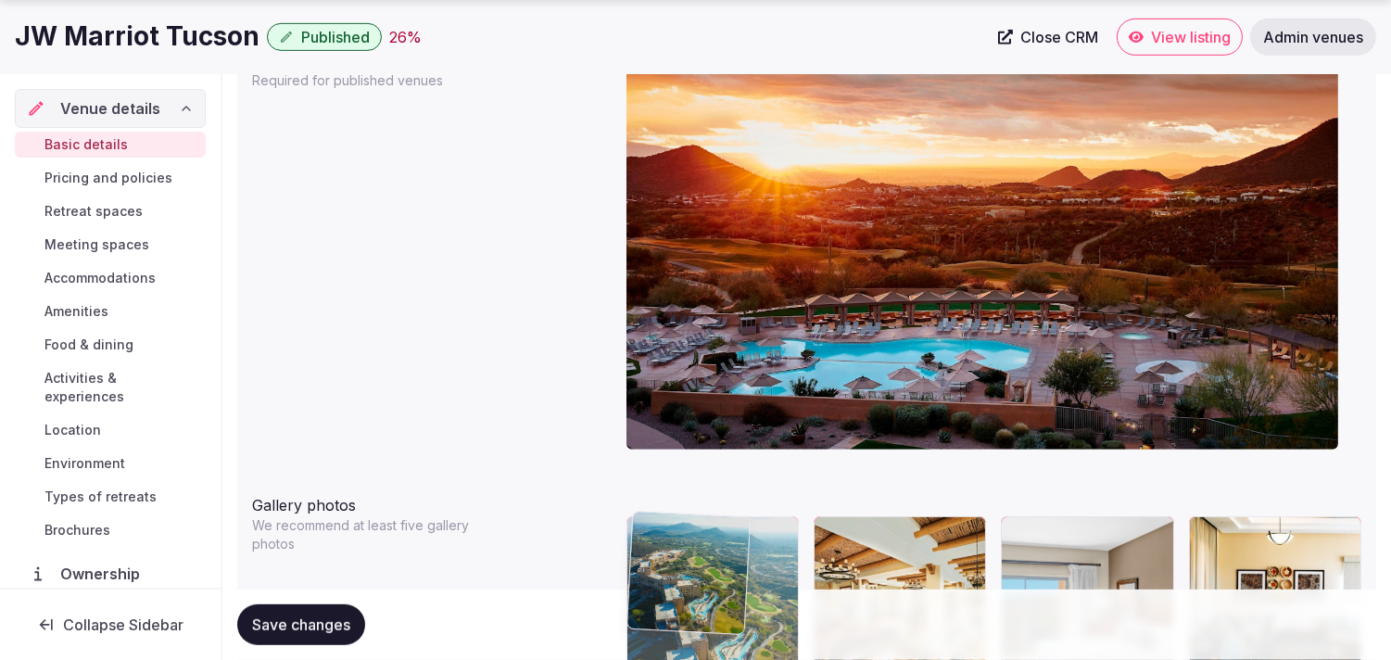
drag, startPoint x: 667, startPoint y: 148, endPoint x: 641, endPoint y: 523, distance: 375.3
click at [638, 523] on body "**********" at bounding box center [695, 623] width 1391 height 4903
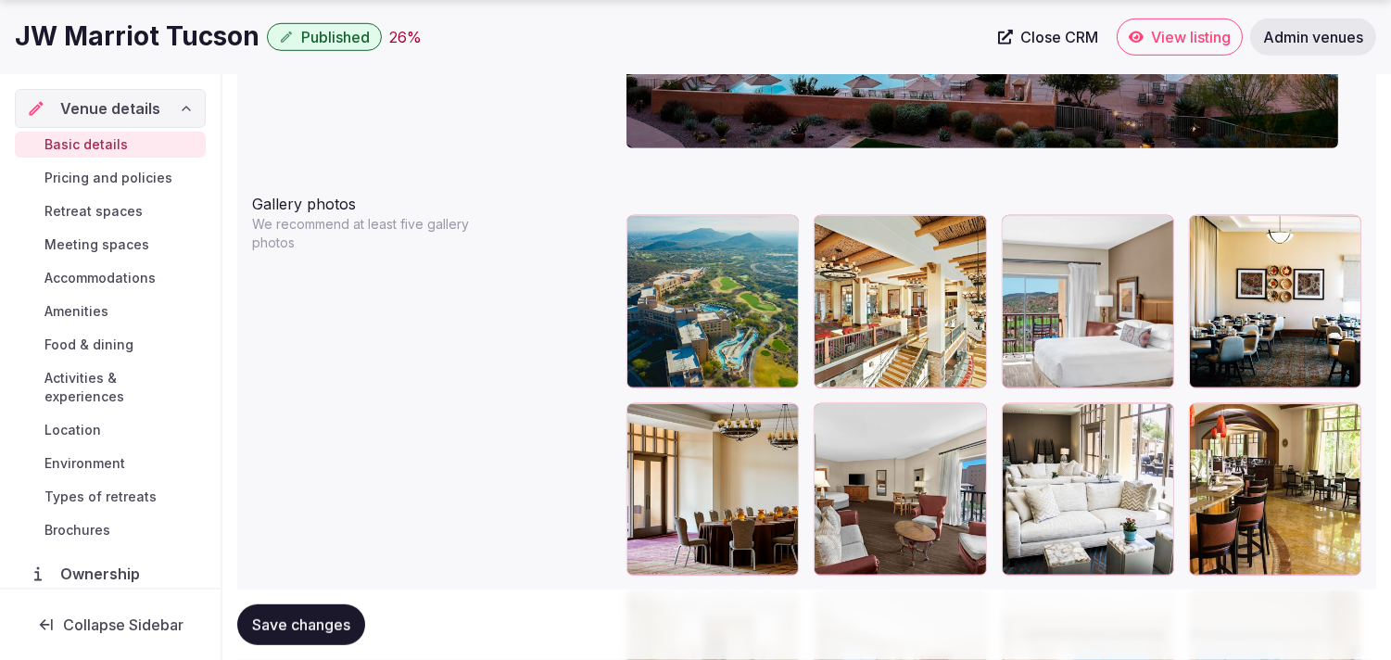
scroll to position [2142, 0]
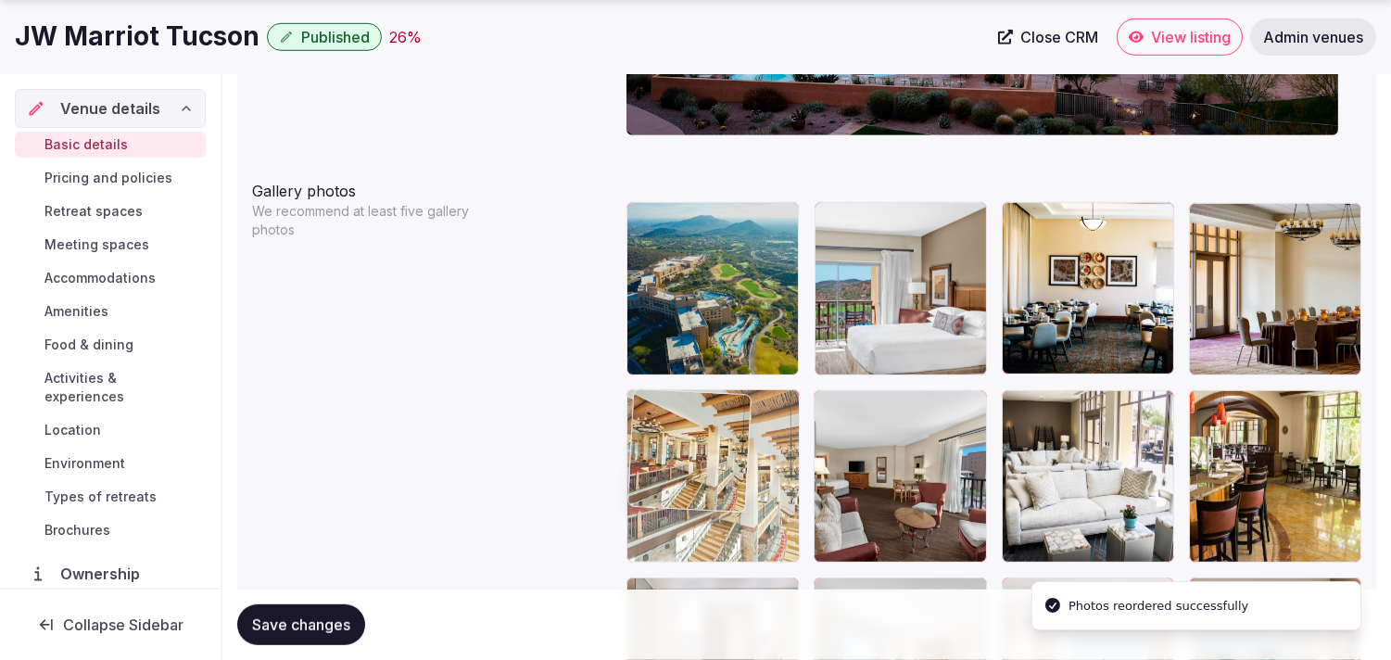
drag, startPoint x: 818, startPoint y: 224, endPoint x: 628, endPoint y: 478, distance: 317.2
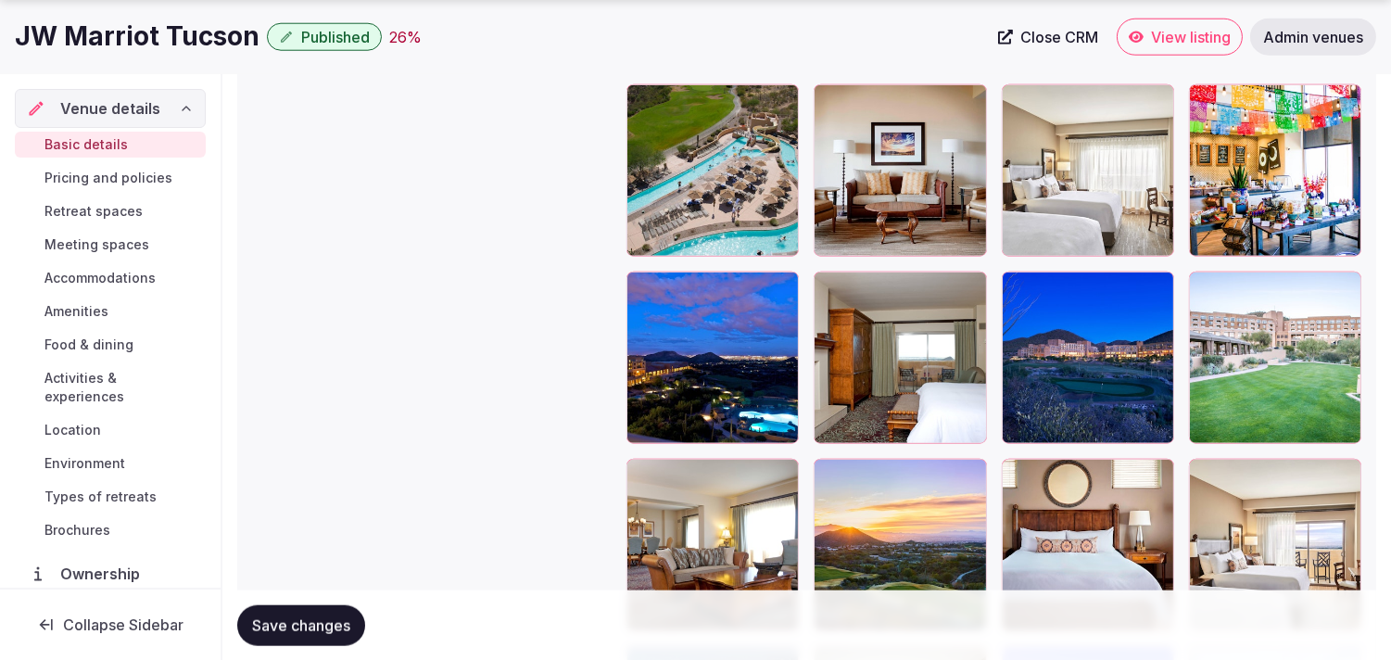
scroll to position [3583, 0]
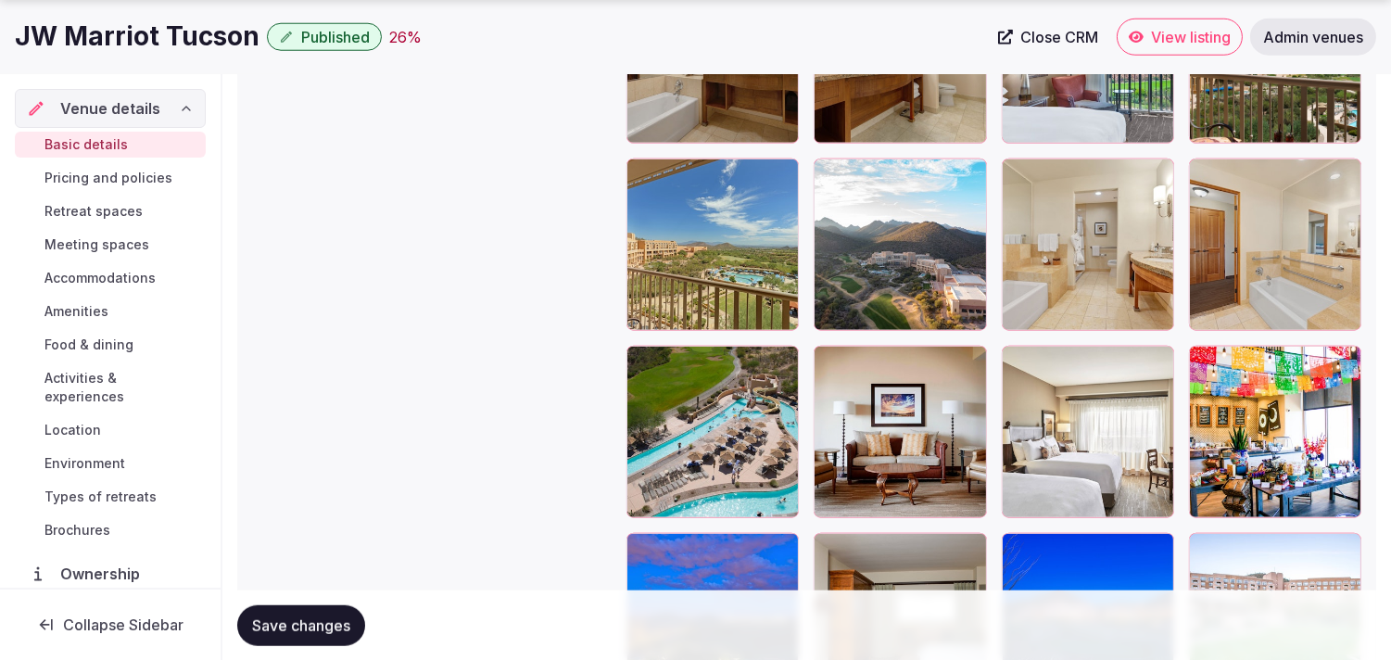
scroll to position [3274, 0]
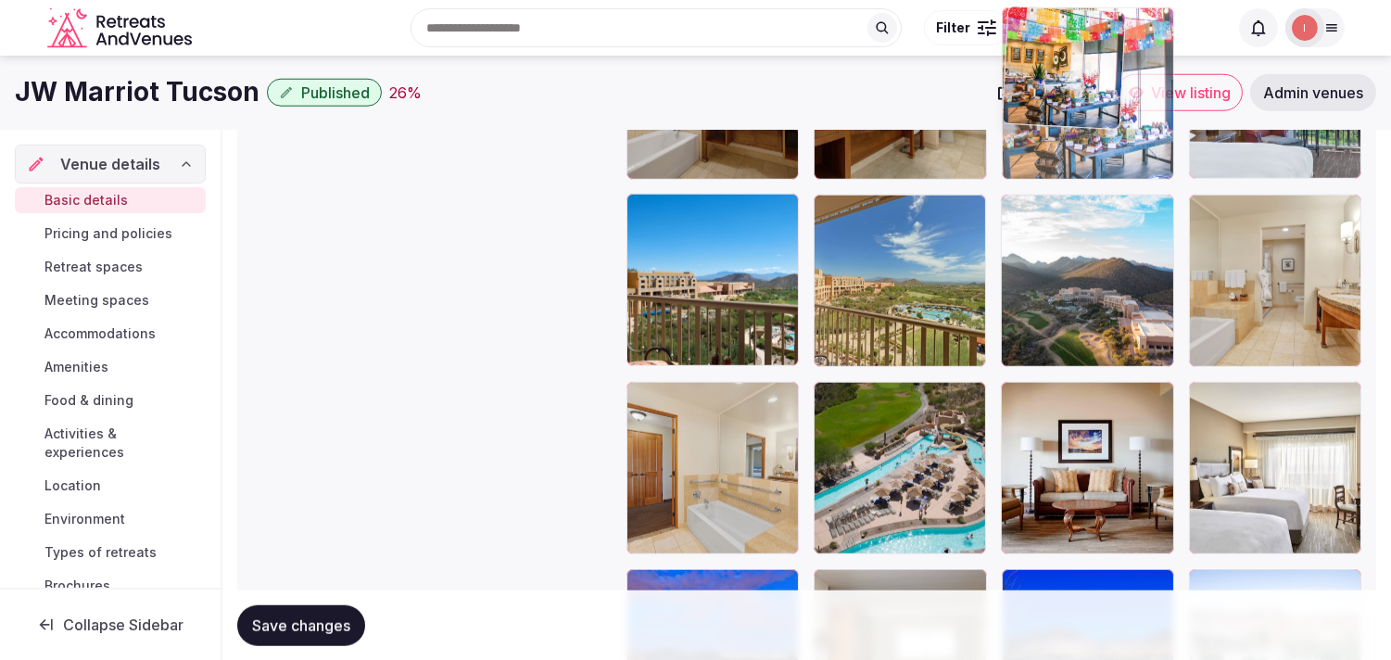
drag, startPoint x: 1206, startPoint y: 412, endPoint x: 1044, endPoint y: 139, distance: 317.1
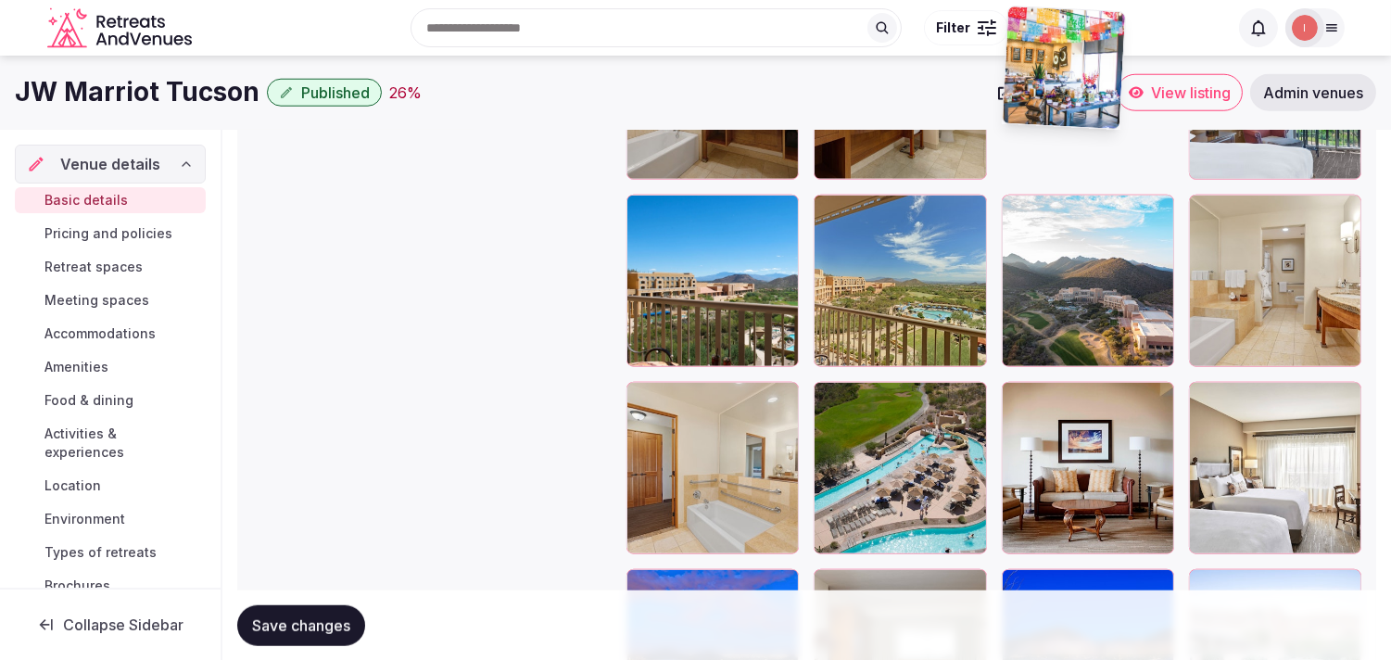
scroll to position [2966, 0]
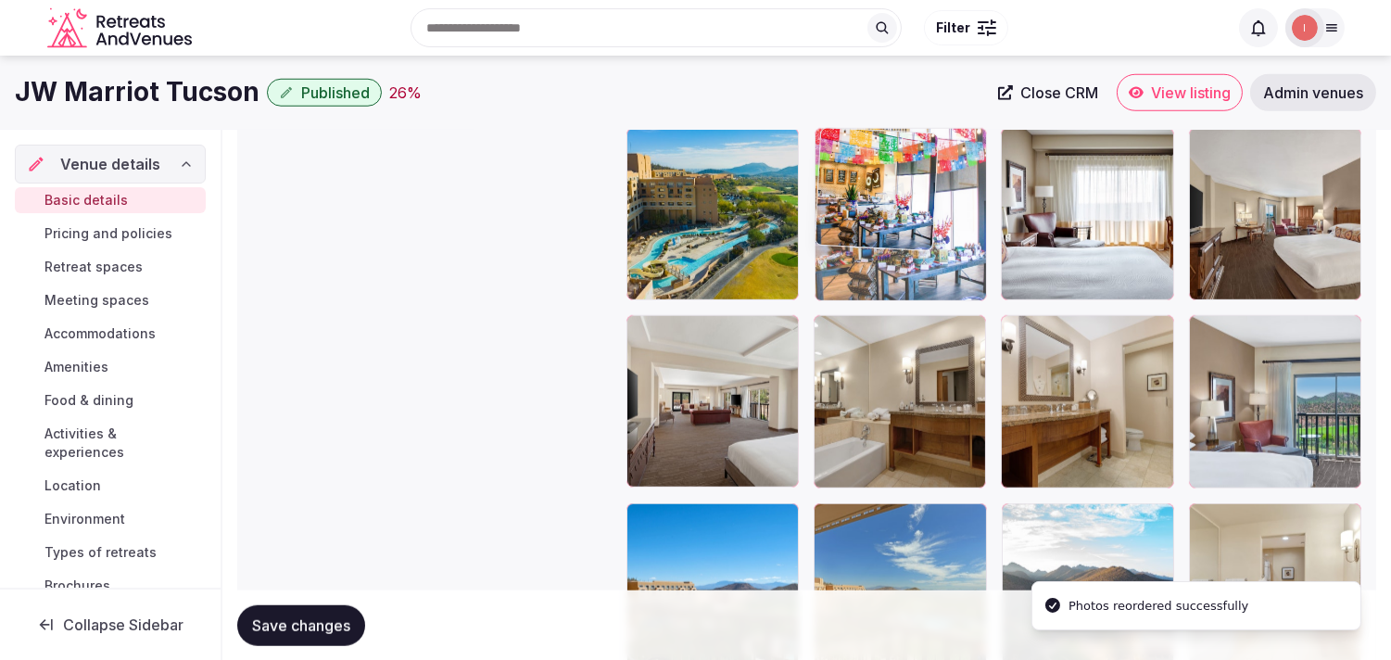
drag, startPoint x: 1018, startPoint y: 319, endPoint x: 920, endPoint y: 204, distance: 150.6
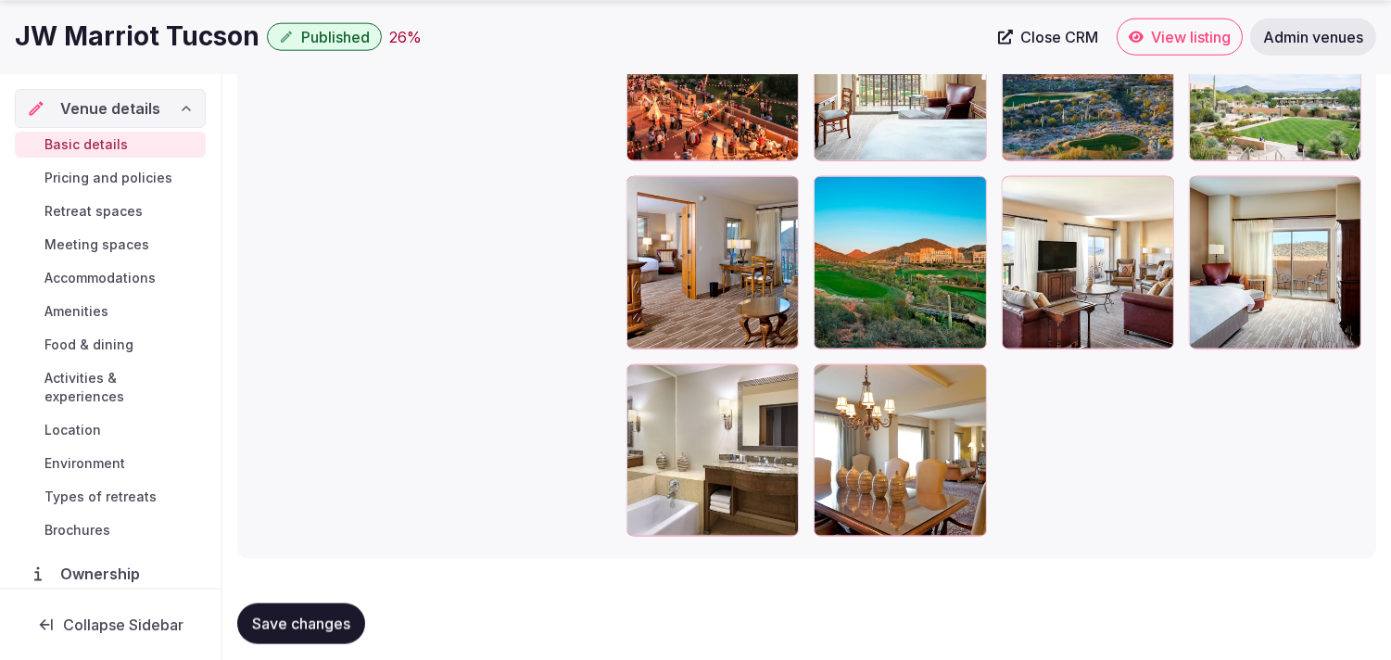
scroll to position [4241, 0]
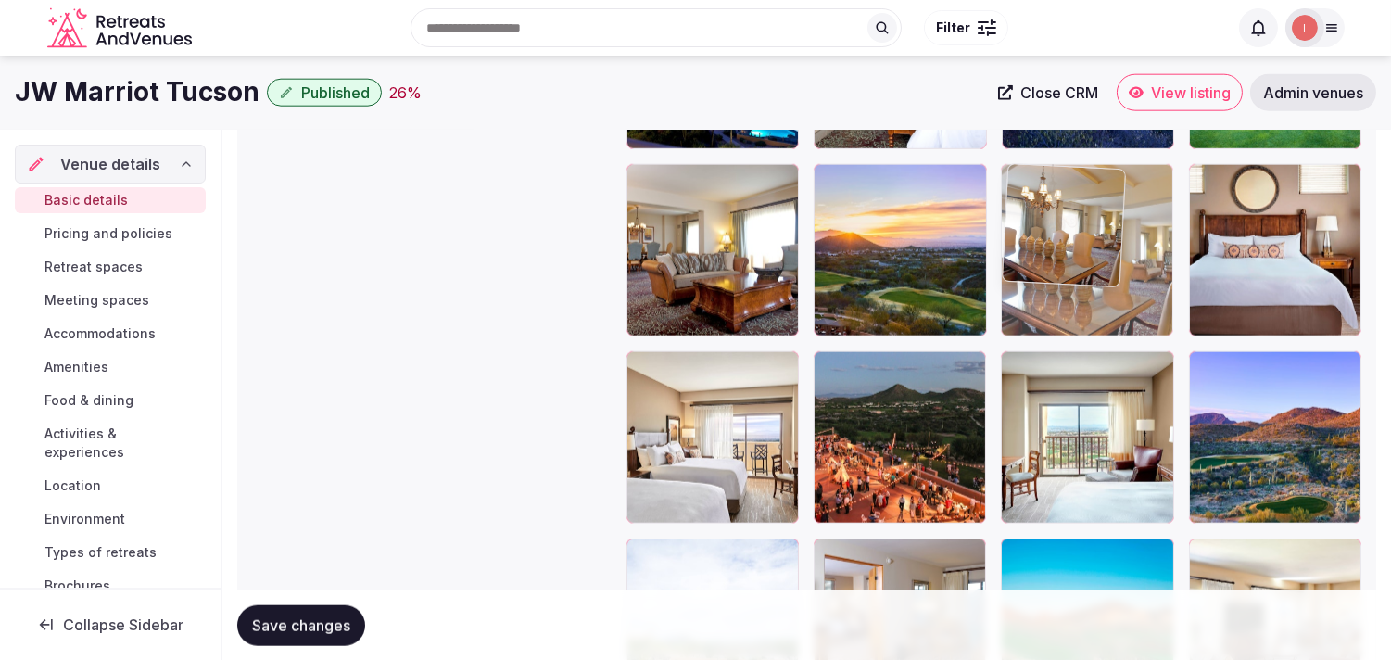
drag, startPoint x: 832, startPoint y: 360, endPoint x: 1055, endPoint y: 133, distance: 317.9
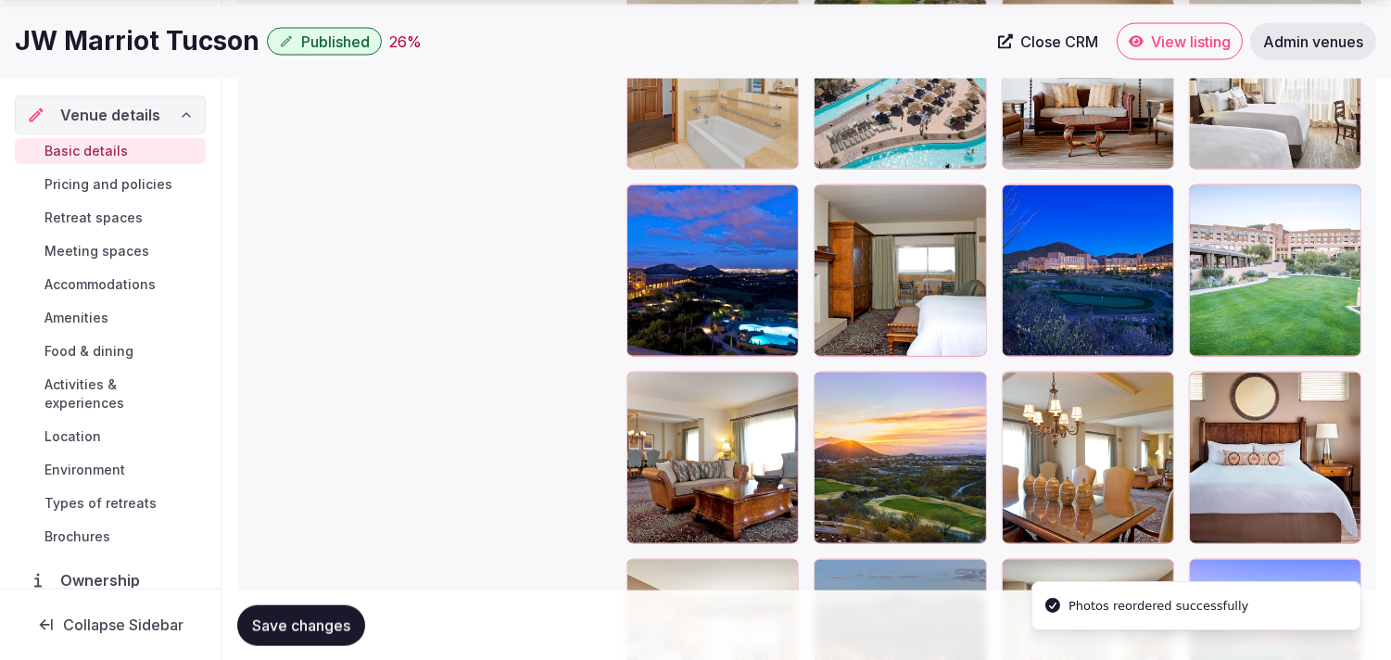
scroll to position [3661, 0]
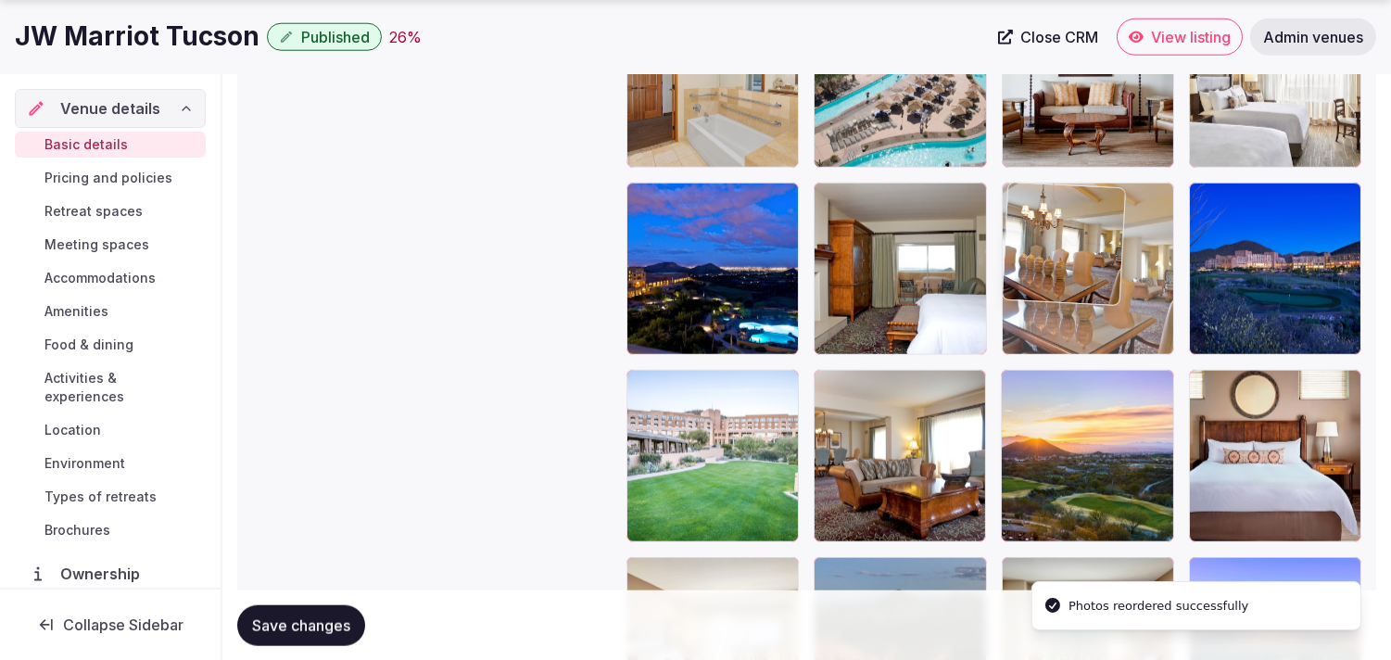
drag, startPoint x: 1015, startPoint y: 378, endPoint x: 1029, endPoint y: 222, distance: 156.3
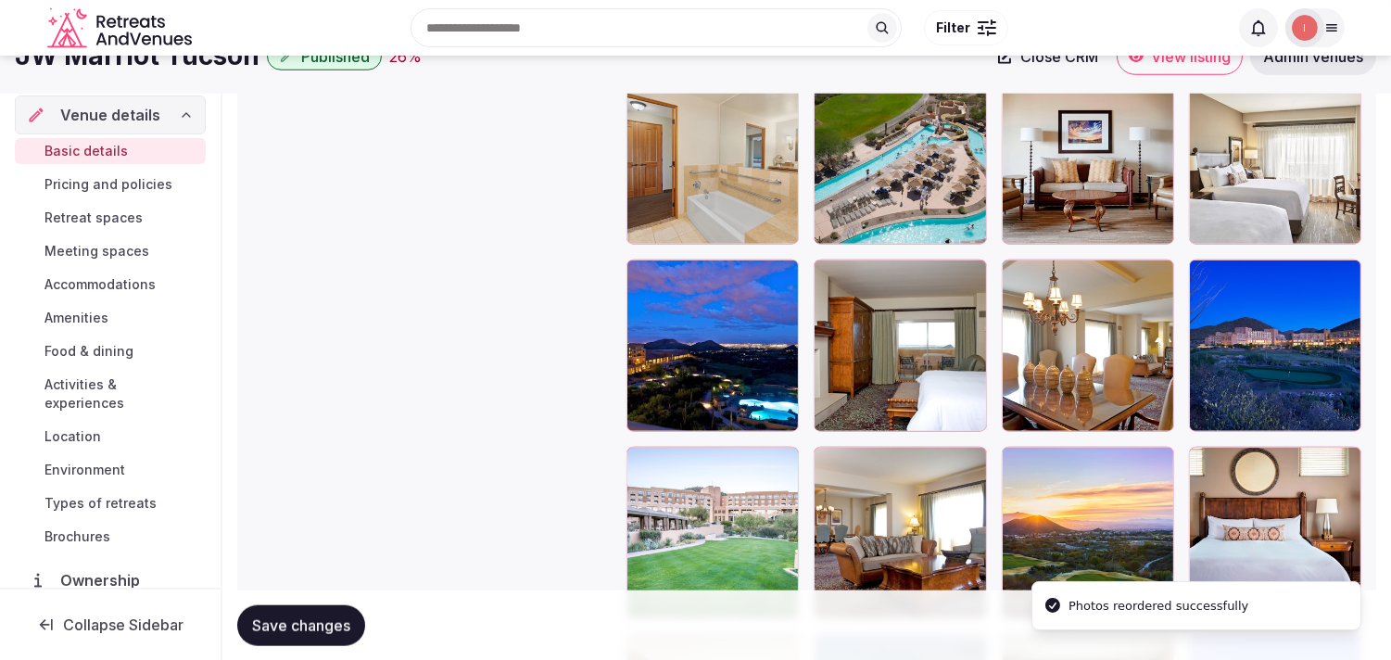
scroll to position [3454, 0]
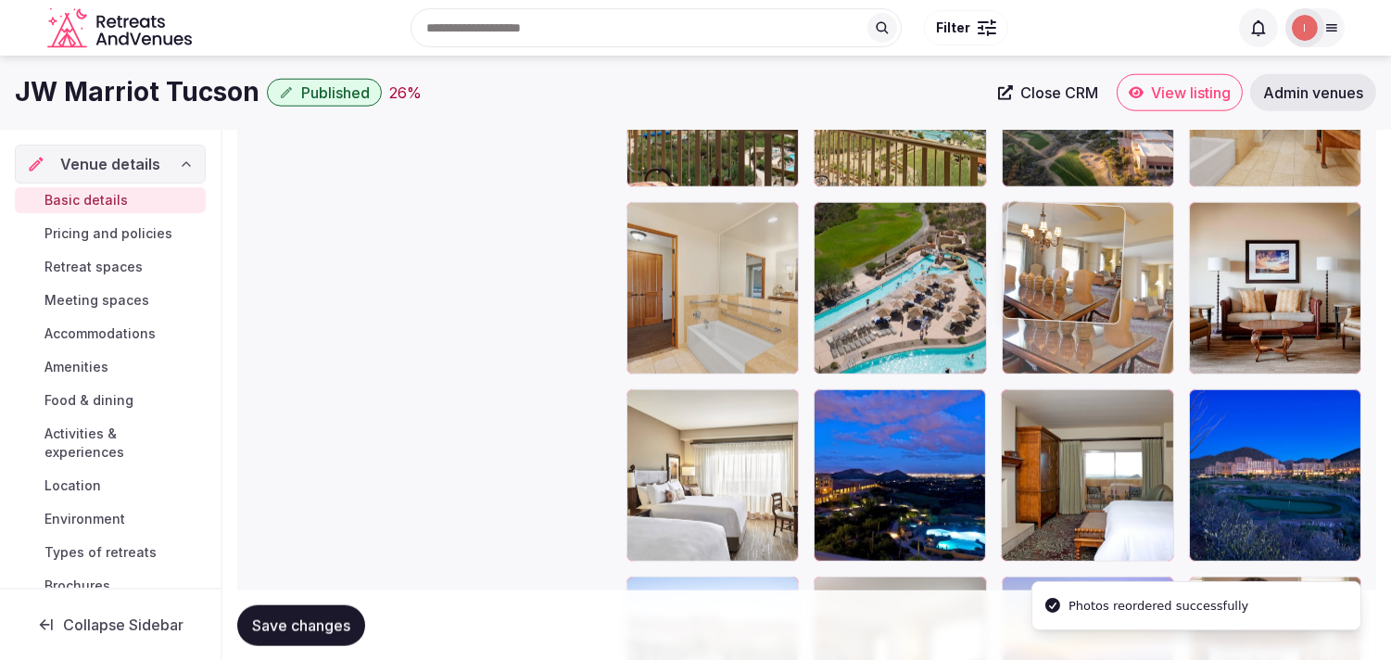
drag, startPoint x: 1005, startPoint y: 313, endPoint x: 1019, endPoint y: 159, distance: 154.6
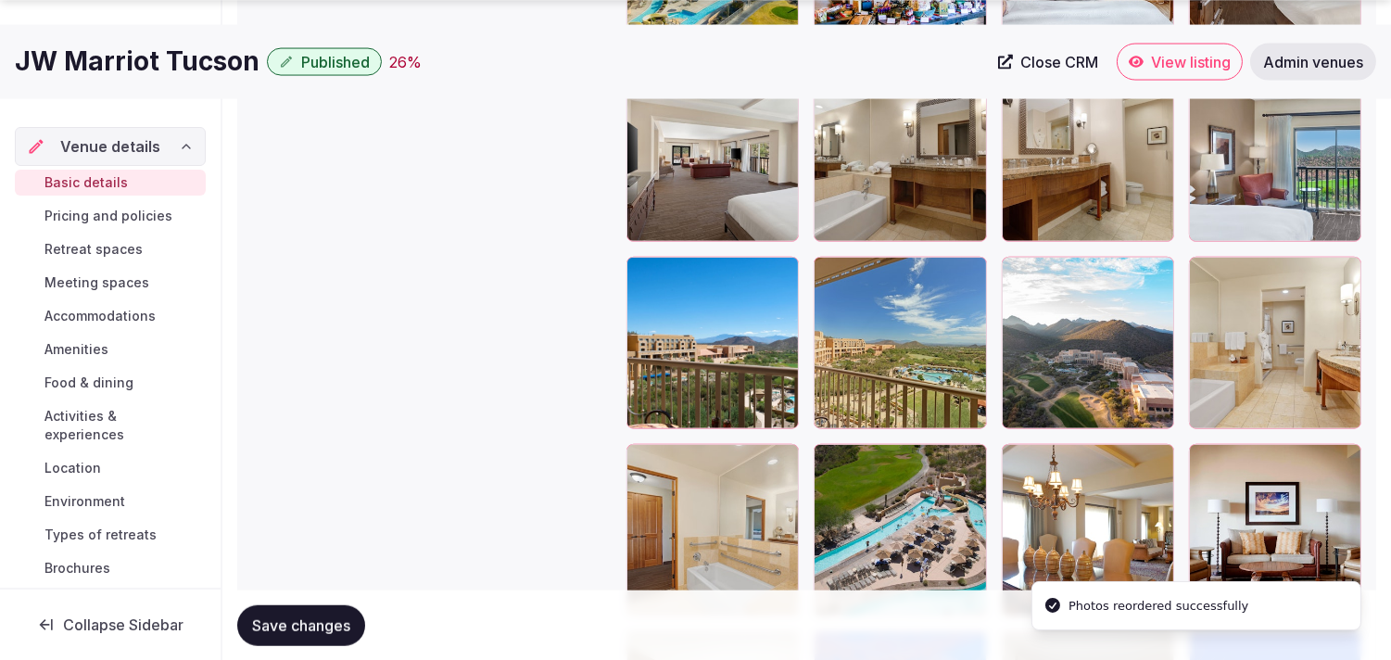
scroll to position [3248, 0]
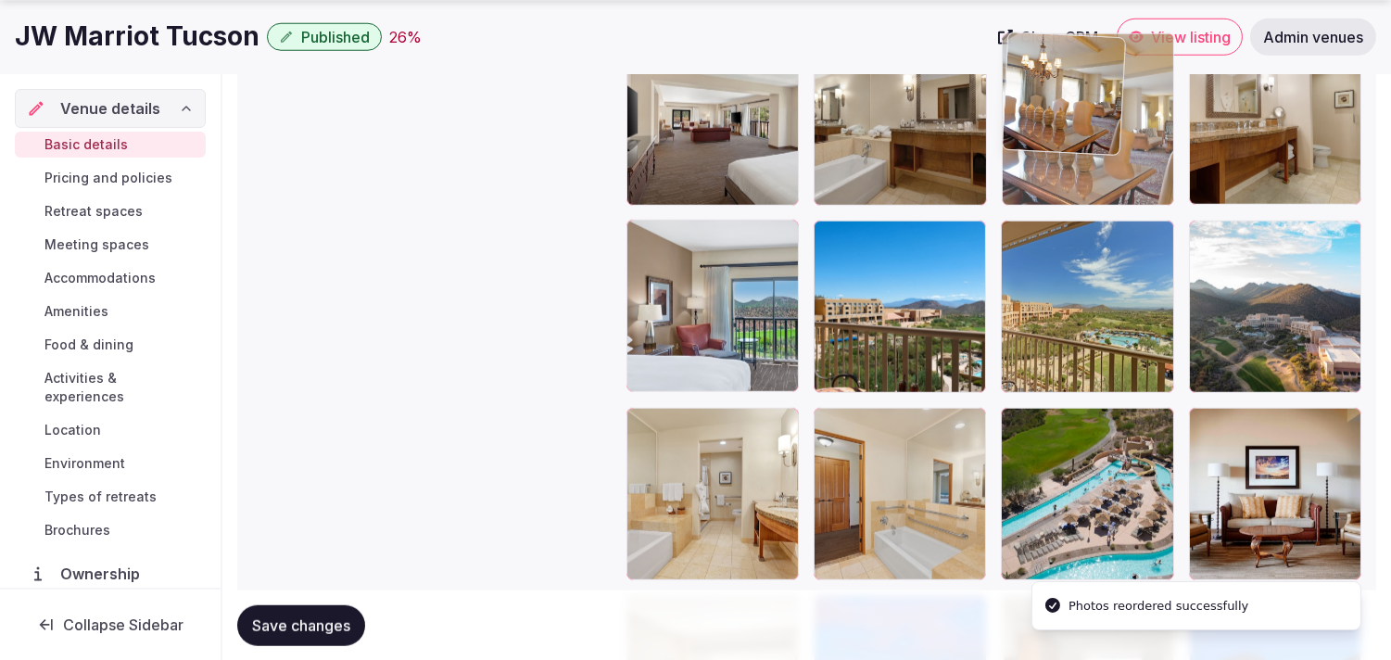
drag, startPoint x: 1019, startPoint y: 246, endPoint x: 951, endPoint y: 142, distance: 124.4
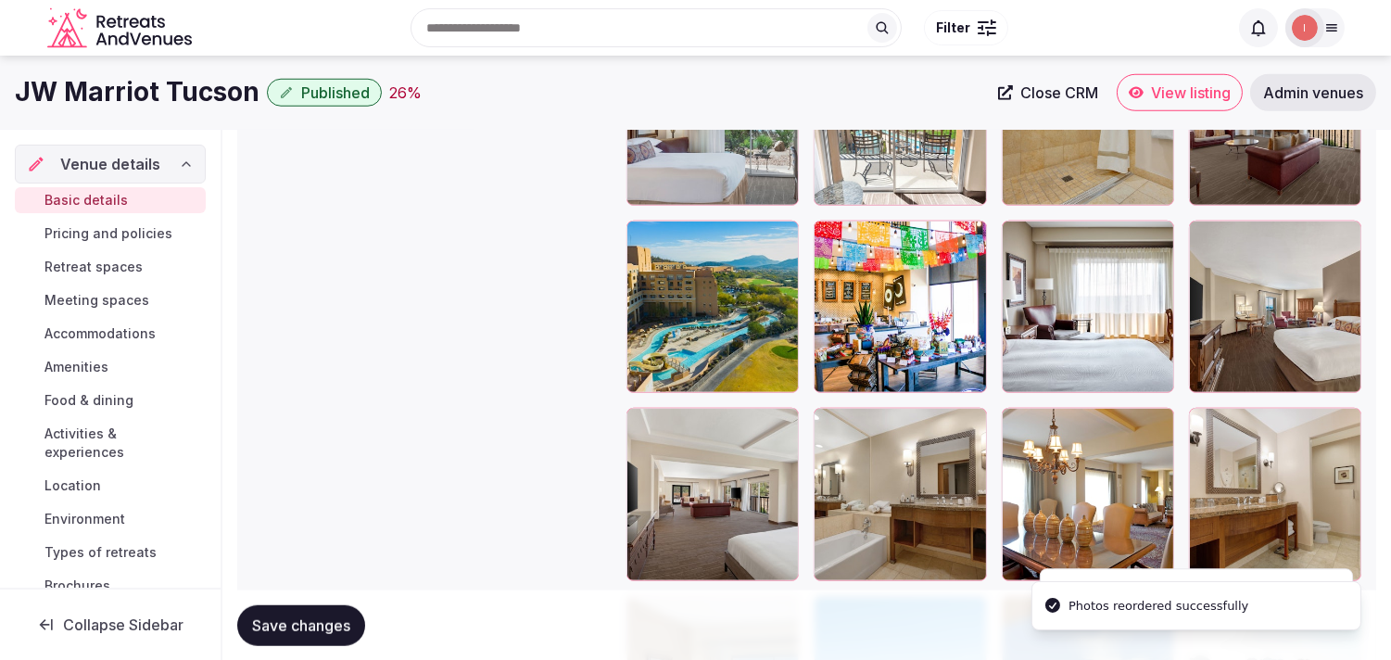
scroll to position [2837, 0]
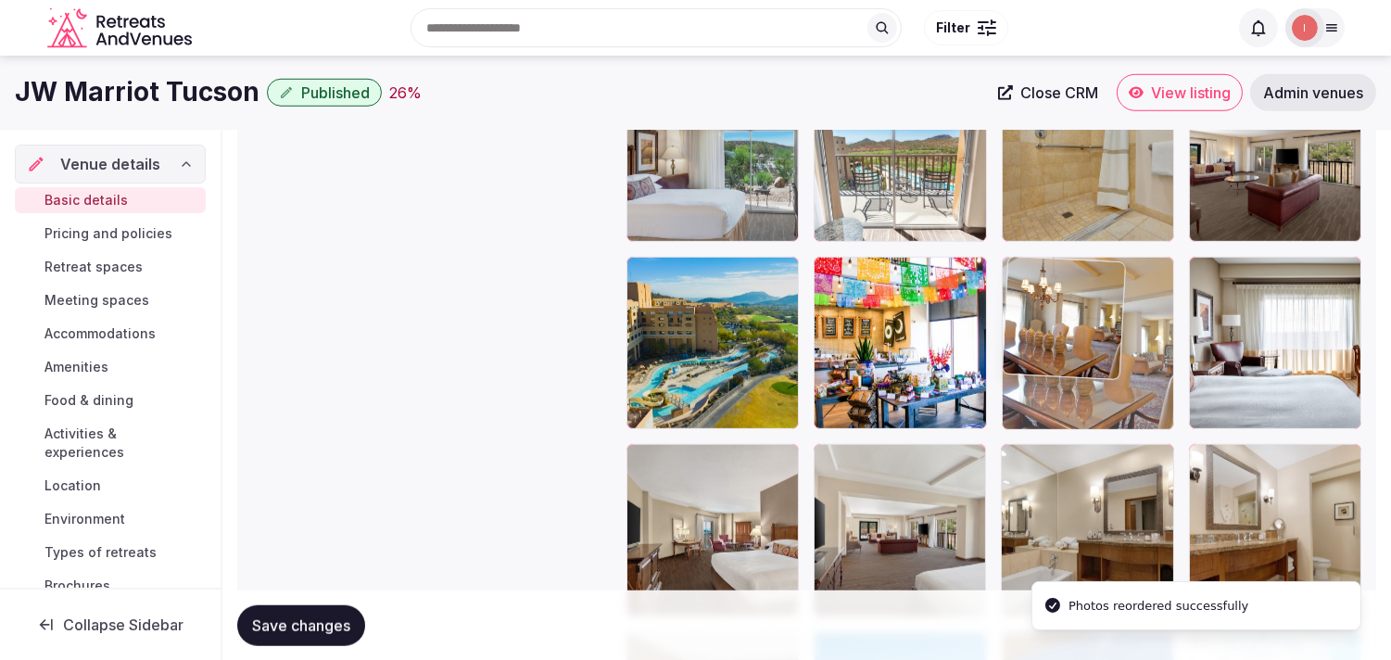
drag, startPoint x: 1010, startPoint y: 454, endPoint x: 1017, endPoint y: 298, distance: 155.8
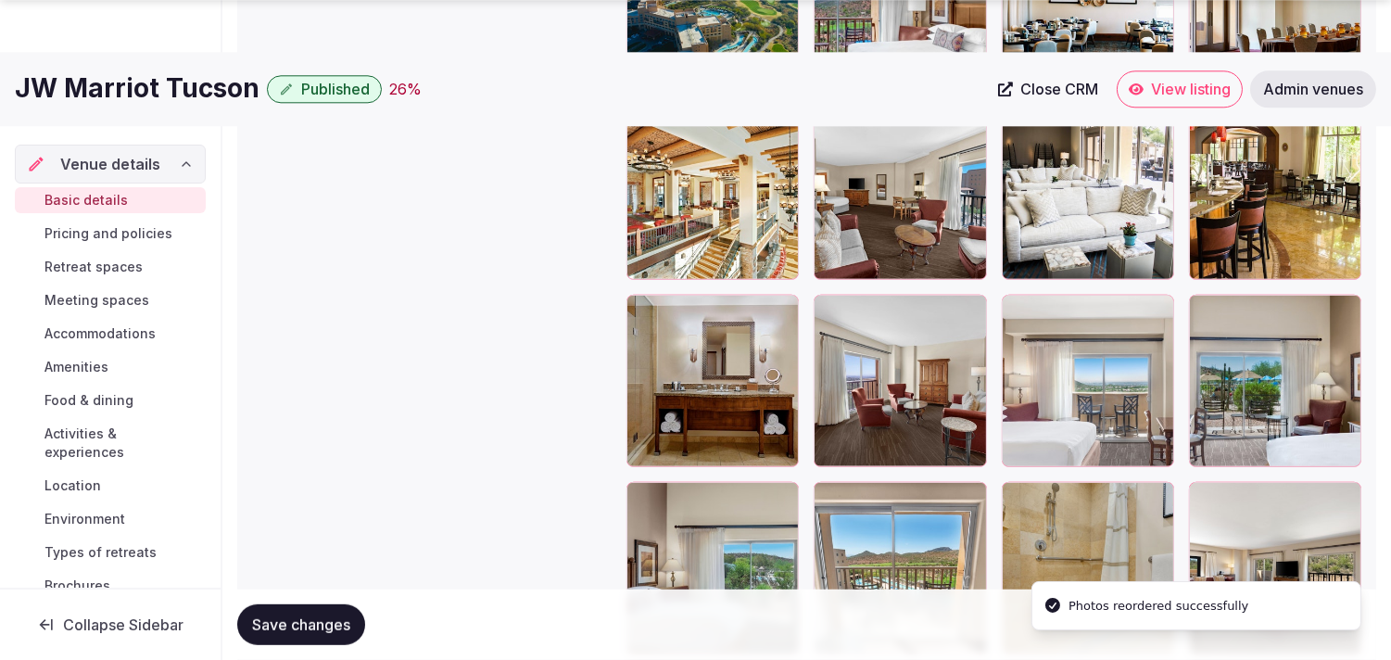
scroll to position [2527, 0]
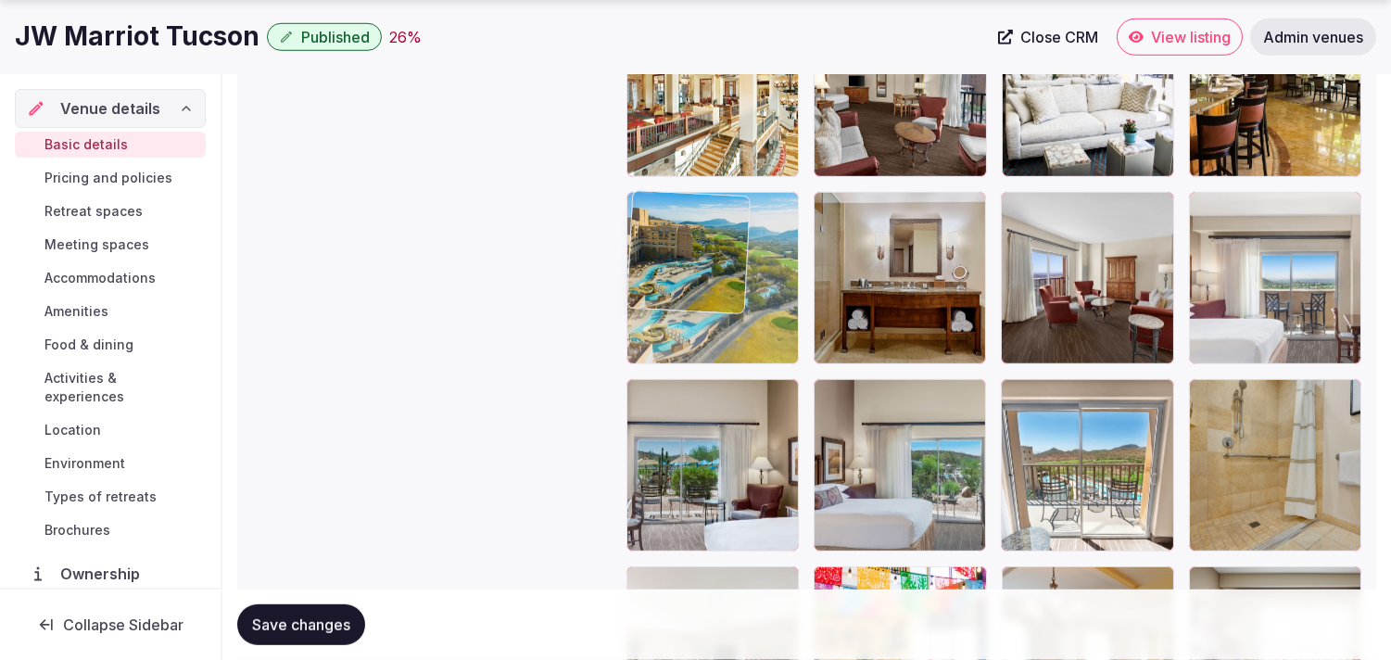
drag, startPoint x: 632, startPoint y: 570, endPoint x: 674, endPoint y: 248, distance: 324.3
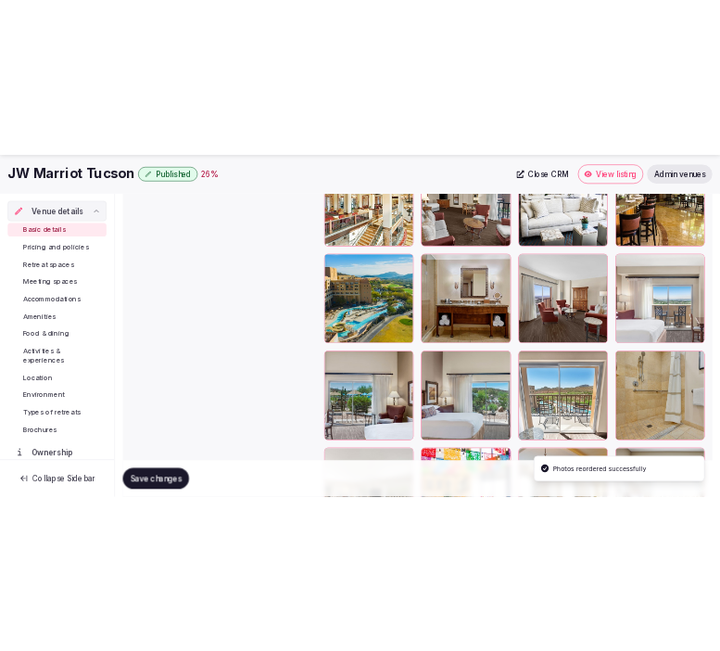
scroll to position [2630, 0]
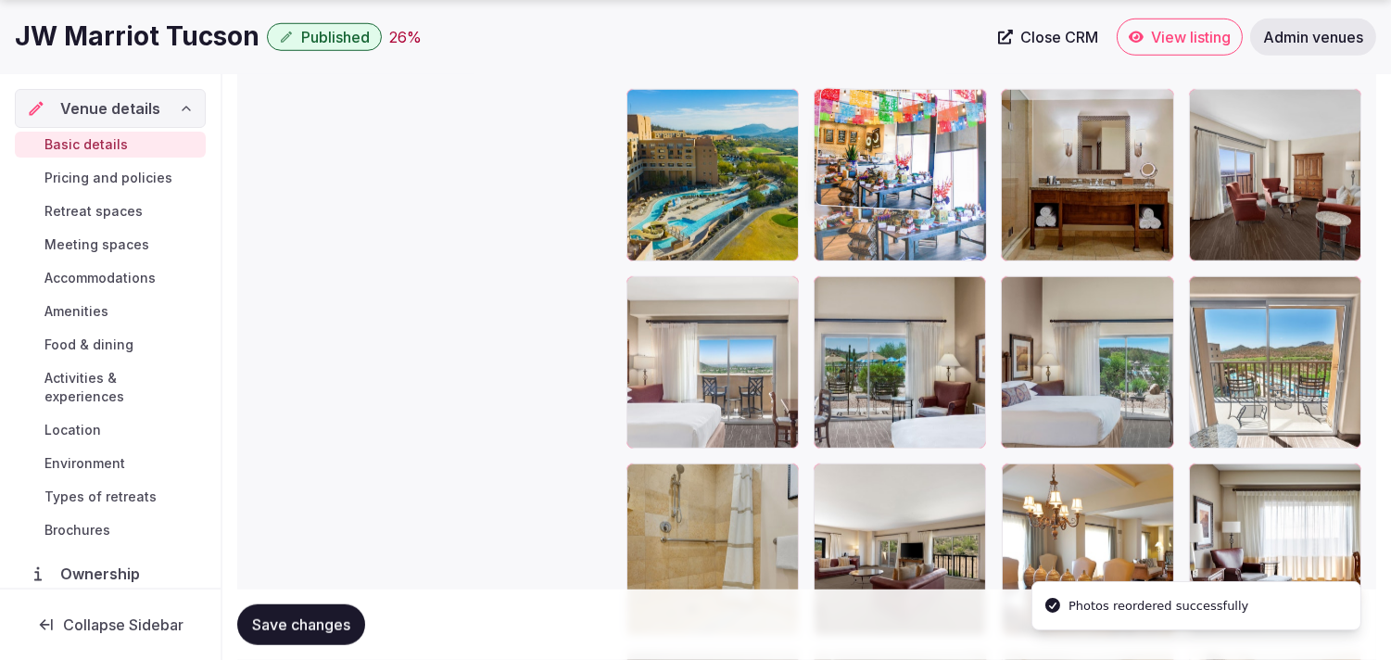
drag, startPoint x: 843, startPoint y: 214, endPoint x: 844, endPoint y: 180, distance: 34.3
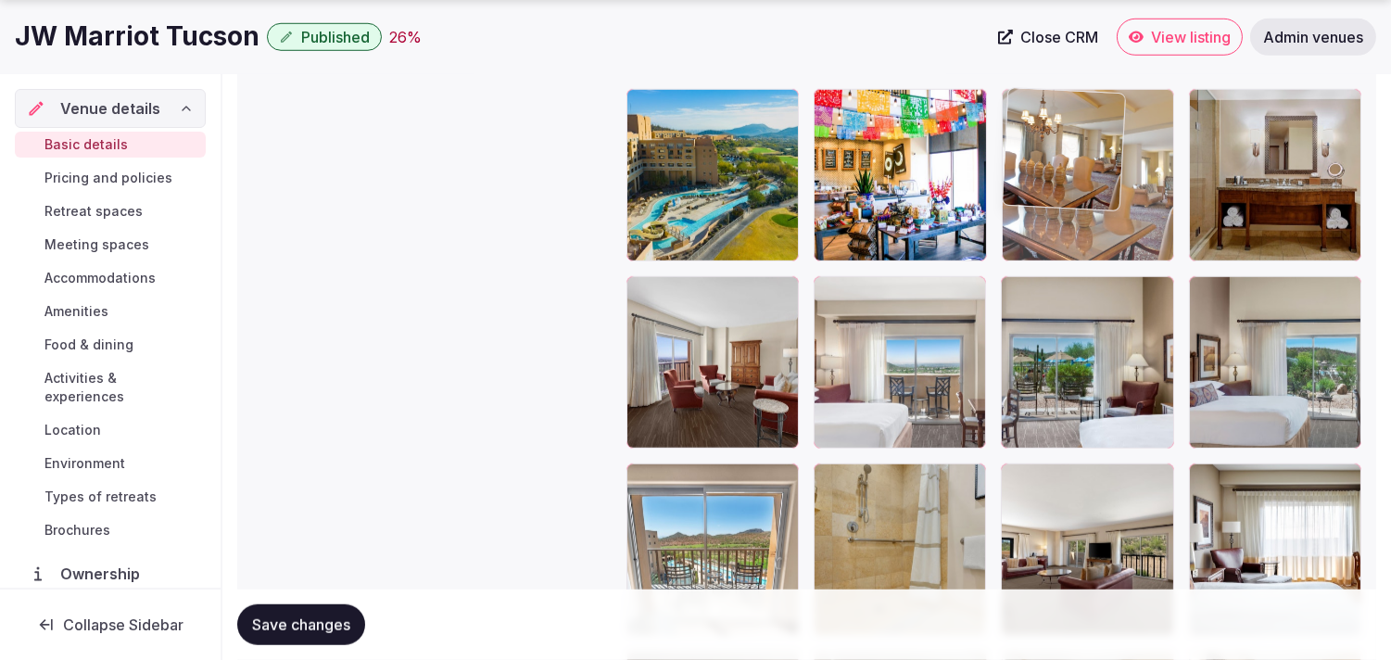
drag, startPoint x: 1011, startPoint y: 469, endPoint x: 1039, endPoint y: 155, distance: 315.4
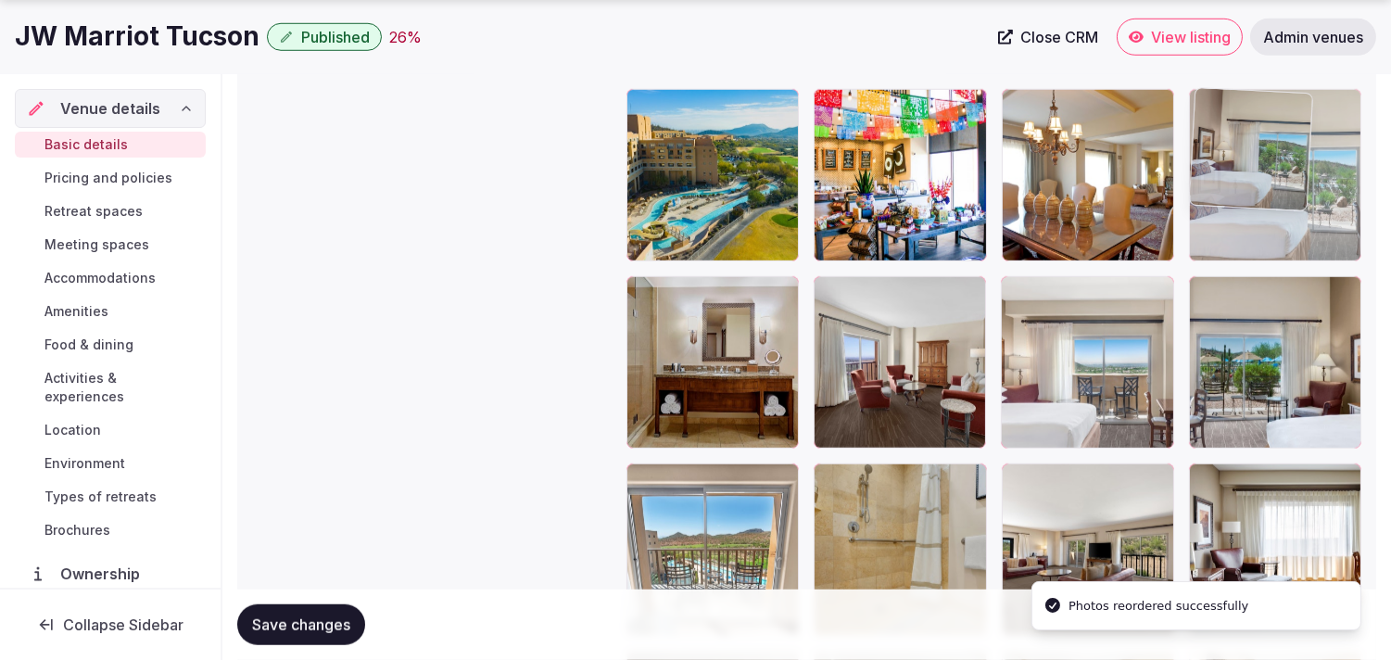
drag, startPoint x: 1194, startPoint y: 285, endPoint x: 1191, endPoint y: 133, distance: 151.1
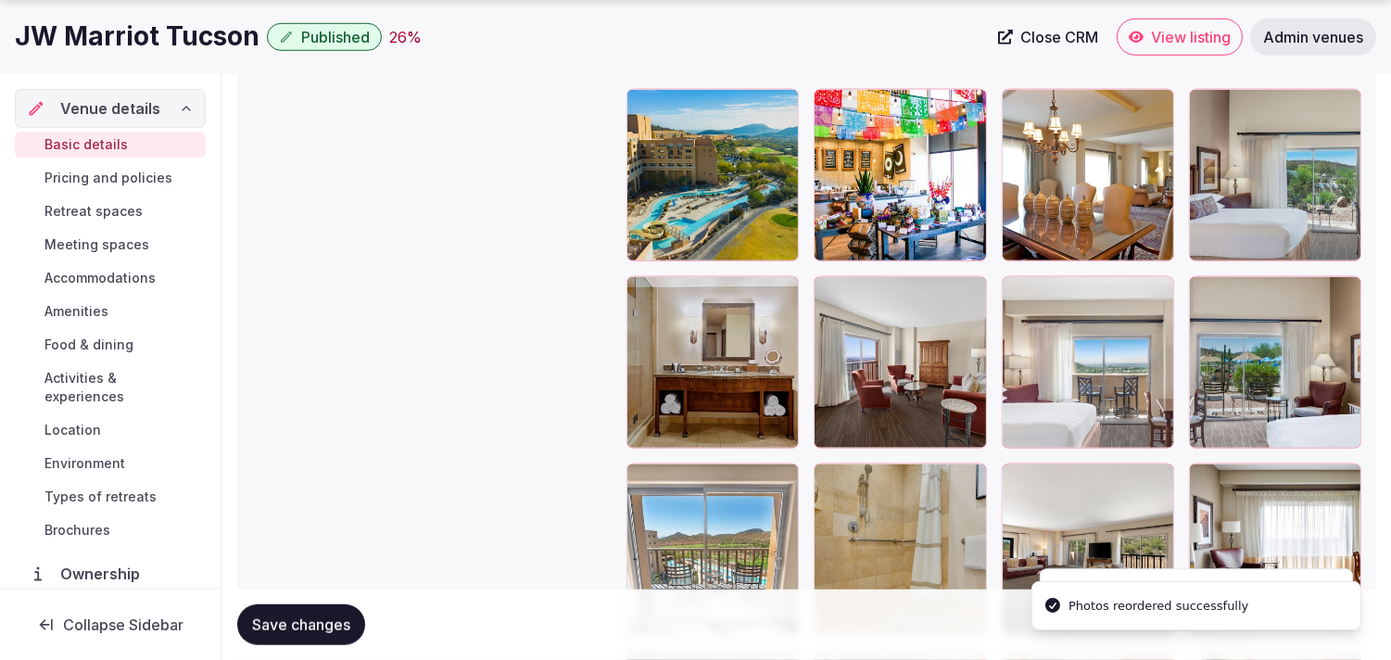
drag, startPoint x: 346, startPoint y: 614, endPoint x: 427, endPoint y: 563, distance: 96.7
click at [345, 615] on span "Save changes" at bounding box center [301, 624] width 98 height 19
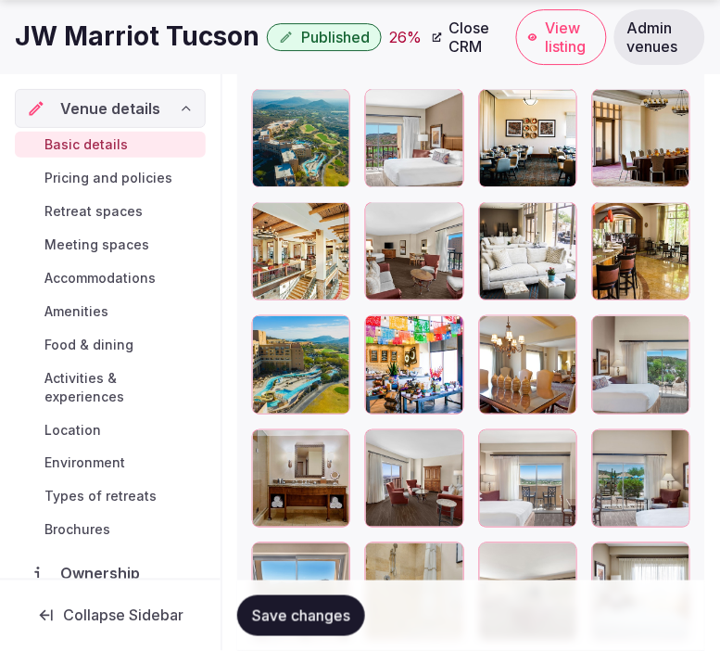
click at [89, 146] on span "Basic details" at bounding box center [85, 144] width 83 height 19
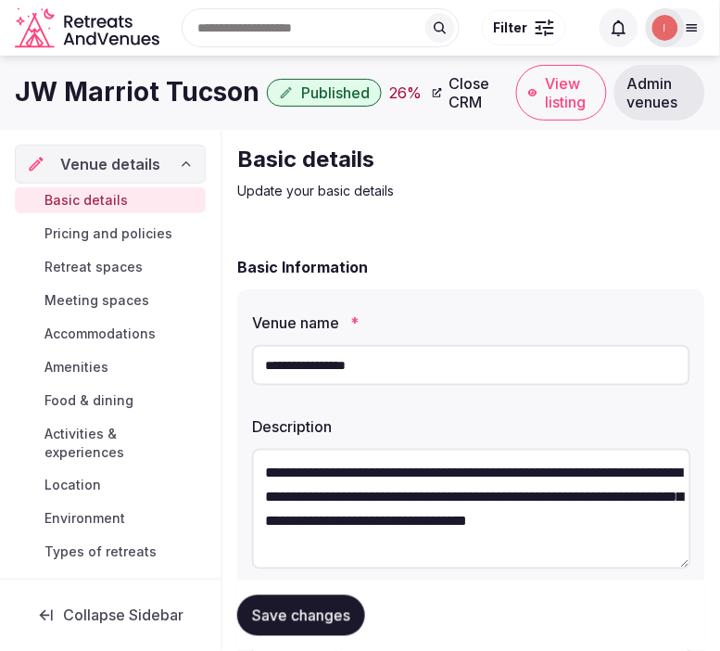
click at [376, 367] on input "**********" at bounding box center [471, 365] width 438 height 41
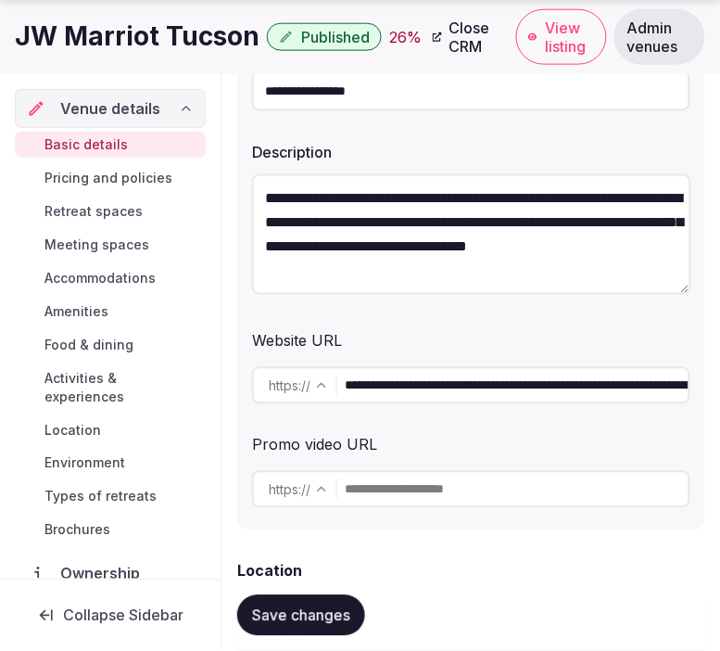
scroll to position [309, 0]
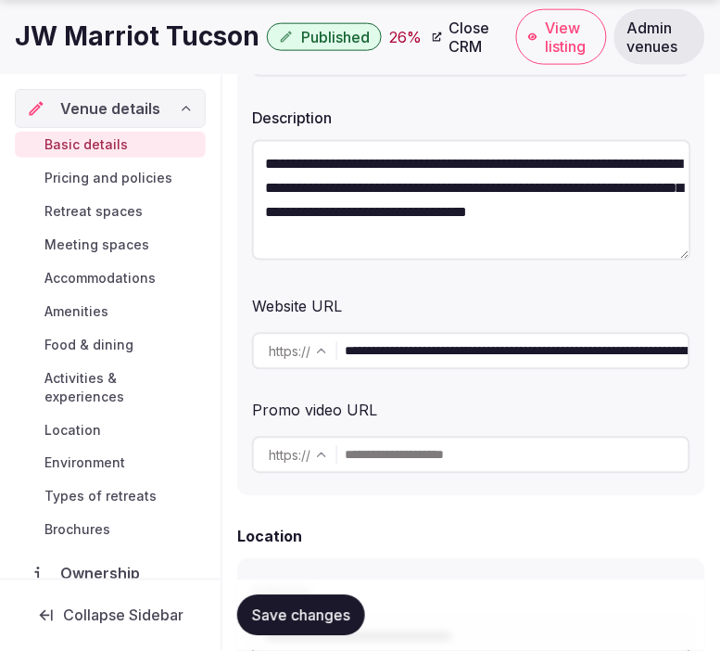
click at [452, 348] on input "**********" at bounding box center [517, 351] width 344 height 37
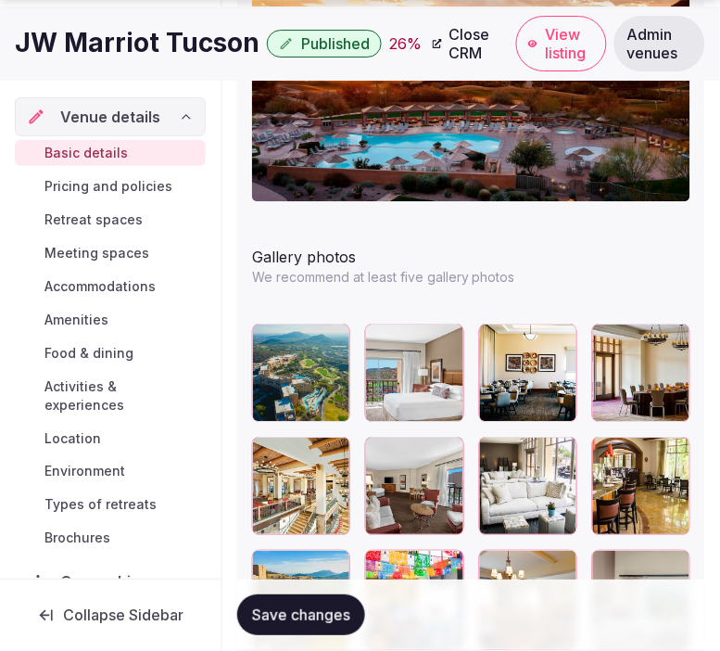
scroll to position [2443, 0]
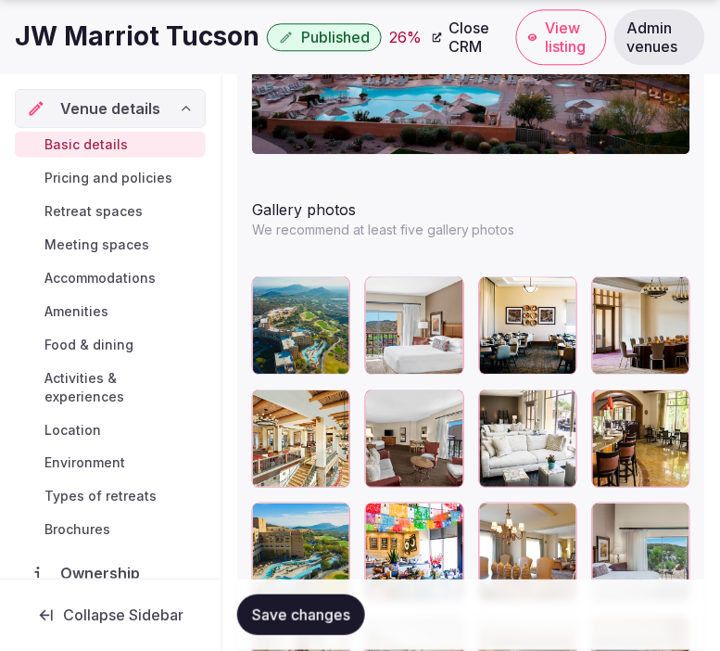
click at [352, 614] on button "Save changes" at bounding box center [301, 615] width 128 height 41
click at [143, 176] on span "Pricing and policies" at bounding box center [108, 178] width 128 height 19
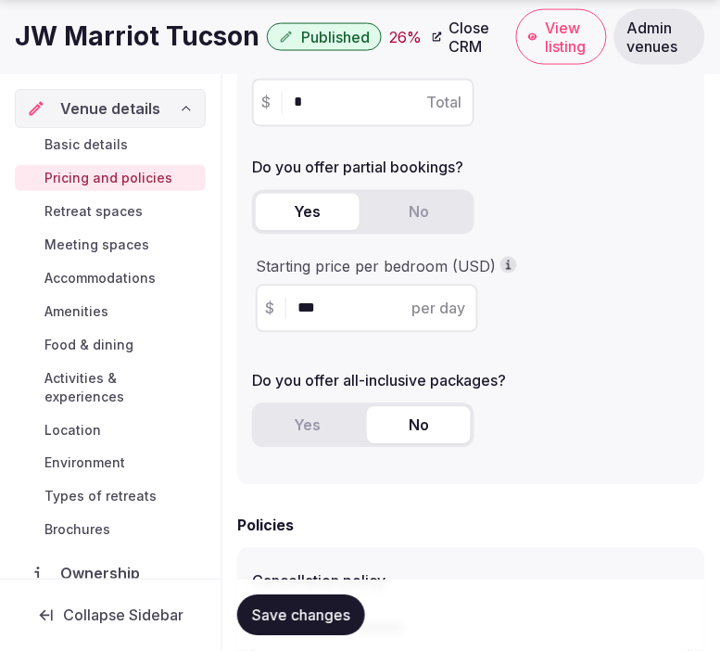
scroll to position [412, 0]
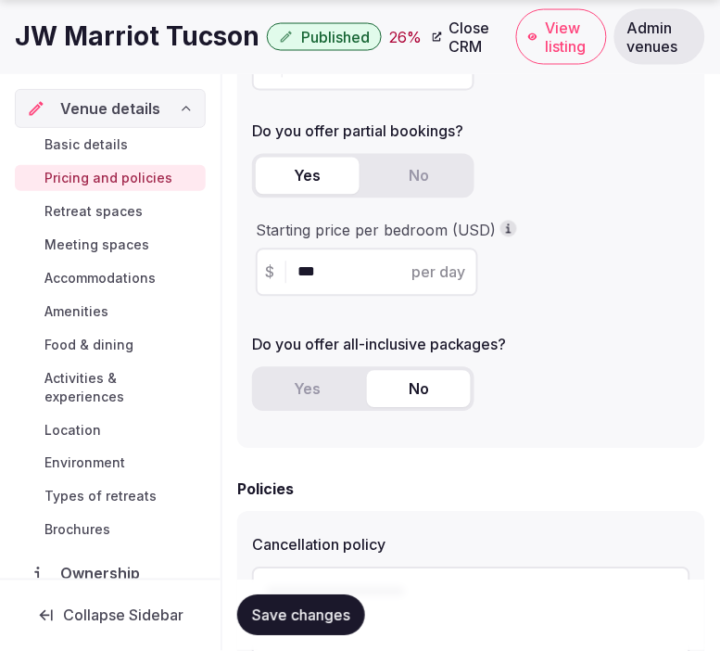
click at [117, 40] on h1 "JW Marriot Tucson" at bounding box center [137, 37] width 245 height 36
click at [120, 40] on h1 "JW Marriot Tucson" at bounding box center [137, 37] width 245 height 36
click at [123, 43] on h1 "JW Marriot Tucson" at bounding box center [137, 37] width 245 height 36
click at [130, 47] on h1 "JW Marriot Tucson" at bounding box center [137, 37] width 245 height 36
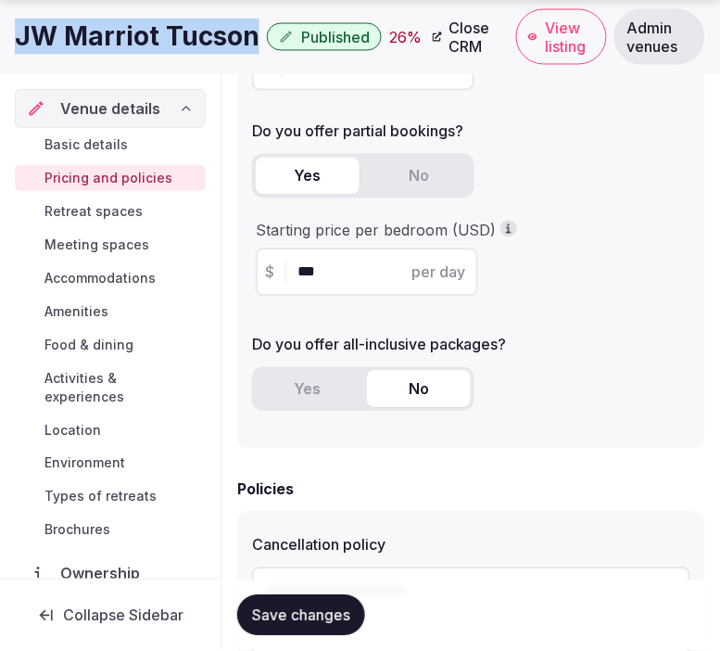
click at [130, 47] on h1 "JW Marriot Tucson" at bounding box center [137, 37] width 245 height 36
copy div "JW Marriot Tucson"
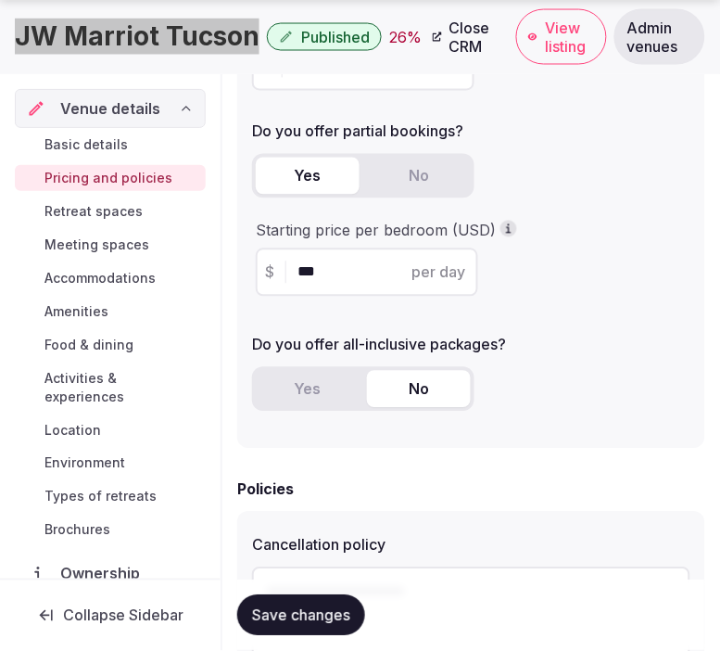
scroll to position [617, 0]
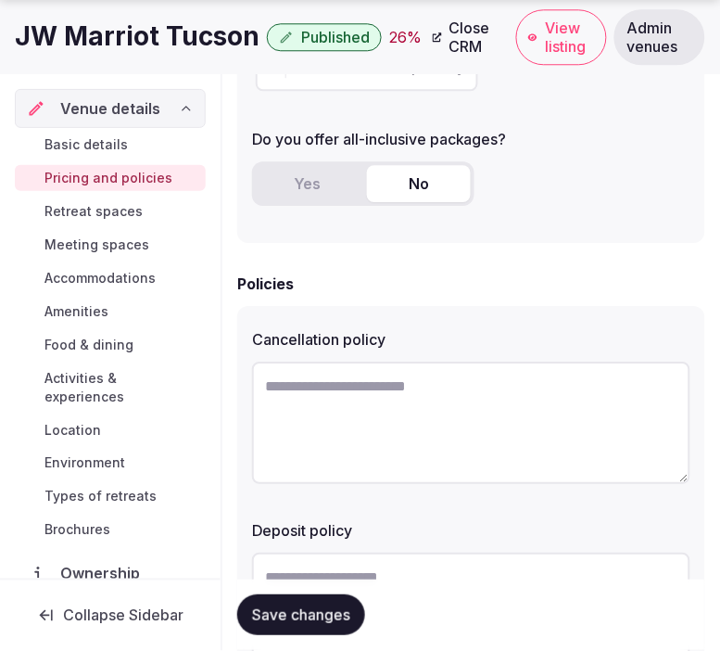
click at [359, 445] on textarea at bounding box center [471, 422] width 438 height 122
paste textarea "**********"
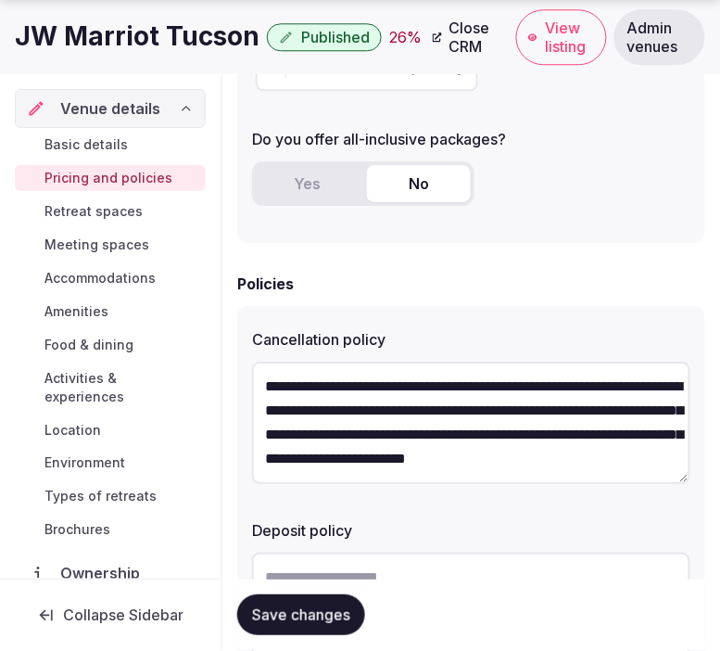
scroll to position [9, 0]
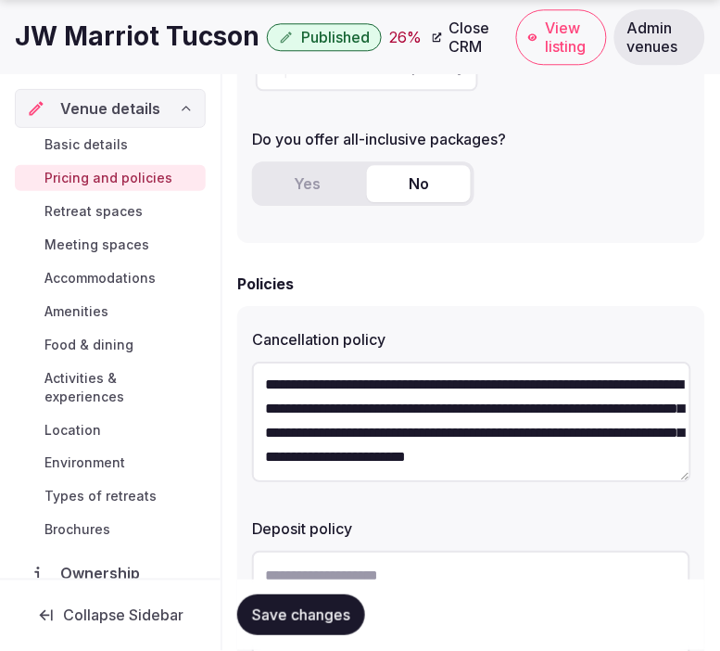
type textarea "**********"
click at [552, 543] on div at bounding box center [471, 614] width 438 height 143
drag, startPoint x: 556, startPoint y: 536, endPoint x: 551, endPoint y: 560, distance: 24.7
click at [551, 560] on textarea at bounding box center [471, 612] width 438 height 122
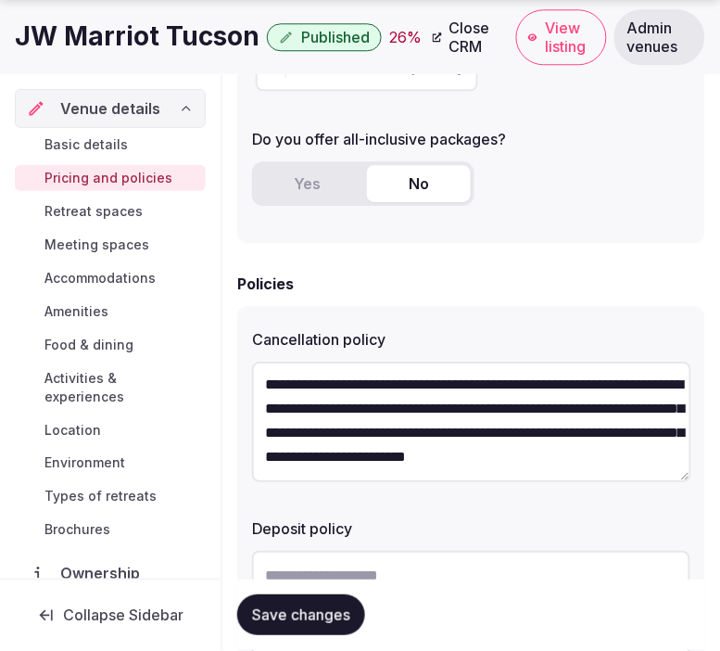
drag, startPoint x: 526, startPoint y: 541, endPoint x: 505, endPoint y: 576, distance: 40.4
paste textarea "**********"
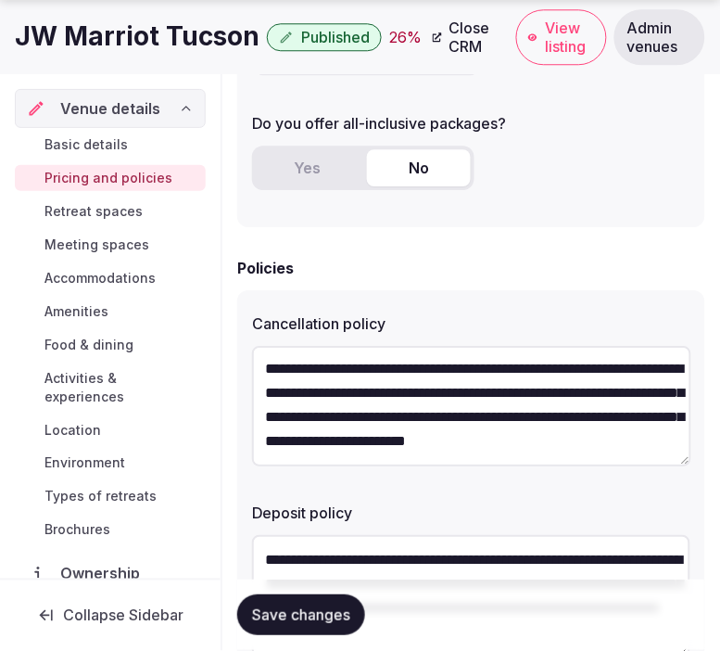
scroll to position [10, 0]
type textarea "**********"
click at [346, 614] on span "Save changes" at bounding box center [301, 615] width 98 height 19
click at [330, 608] on span "Save changes" at bounding box center [301, 615] width 98 height 19
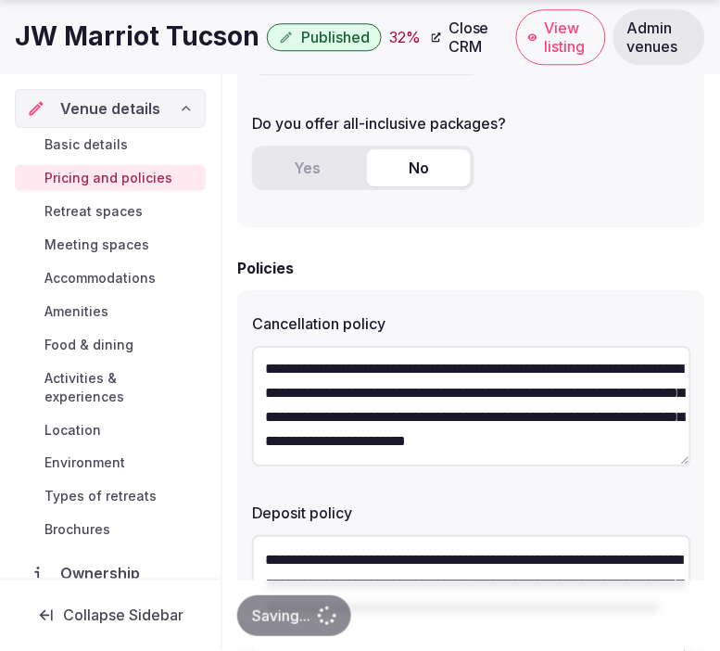
click at [330, 608] on div "Saving..." at bounding box center [471, 615] width 468 height 41
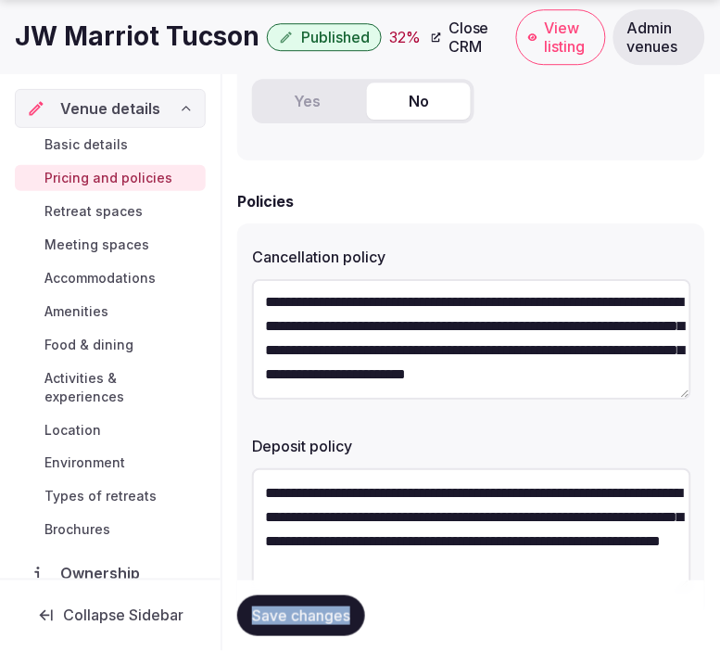
scroll to position [736, 0]
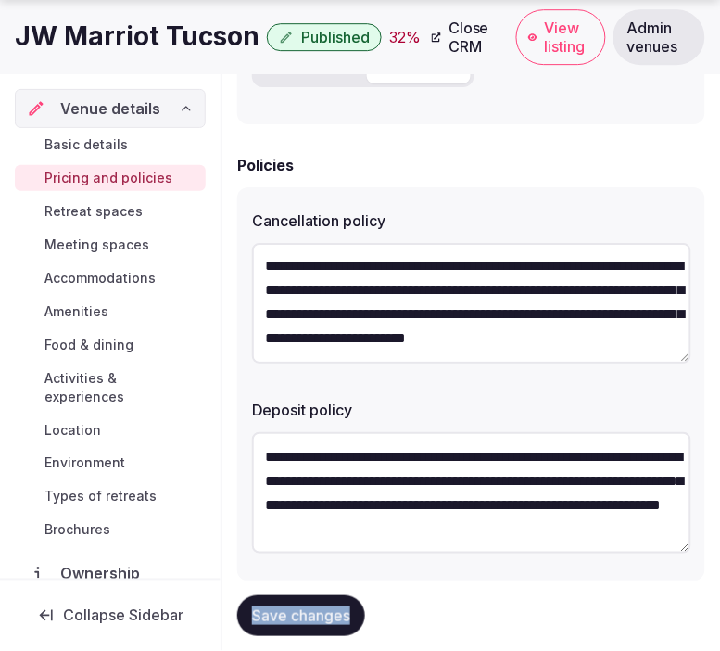
click at [329, 617] on span "Save changes" at bounding box center [301, 615] width 98 height 19
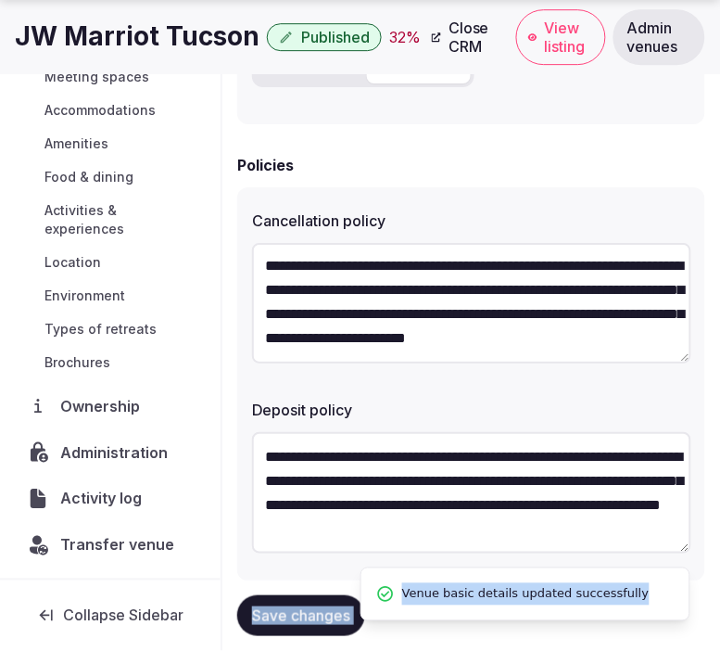
scroll to position [65, 0]
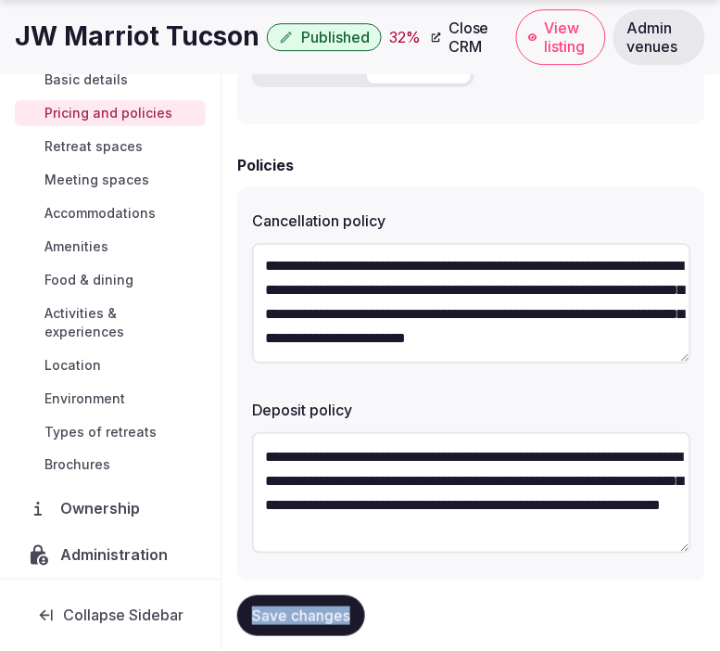
click at [315, 628] on button "Save changes" at bounding box center [301, 615] width 128 height 41
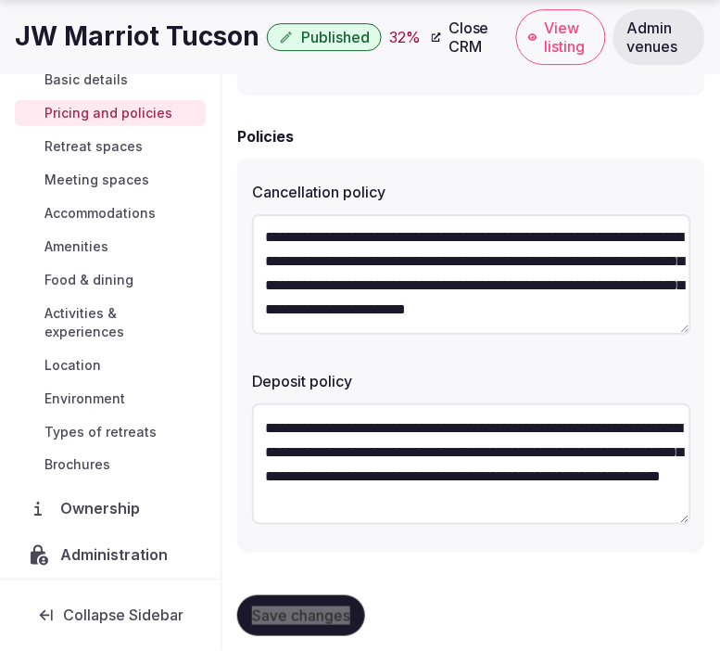
scroll to position [777, 0]
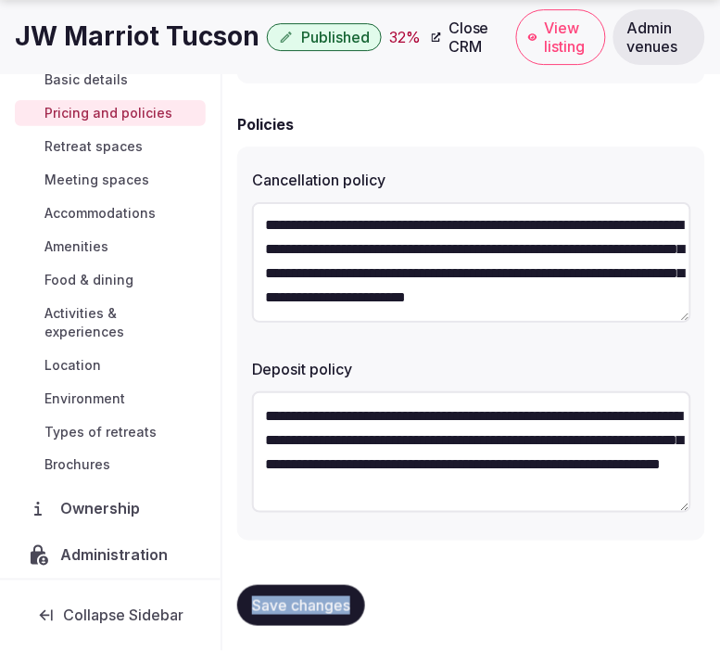
click at [324, 606] on span "Save changes" at bounding box center [301, 605] width 98 height 19
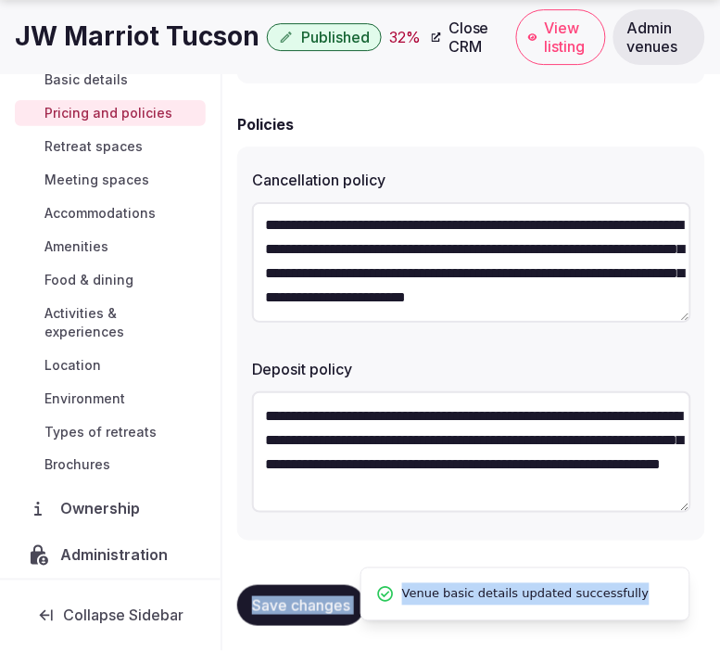
click at [103, 133] on link "Retreat spaces" at bounding box center [110, 146] width 191 height 26
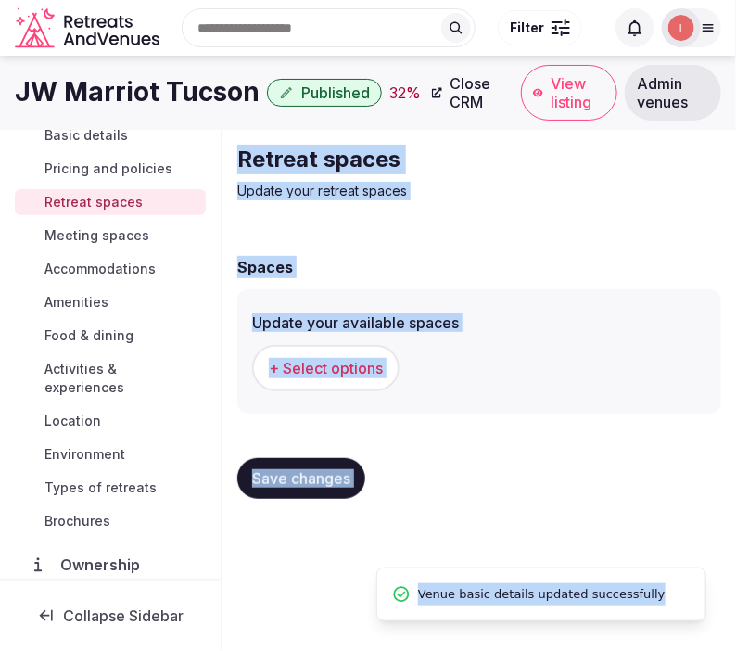
click at [336, 364] on span "+ Select options" at bounding box center [326, 368] width 114 height 20
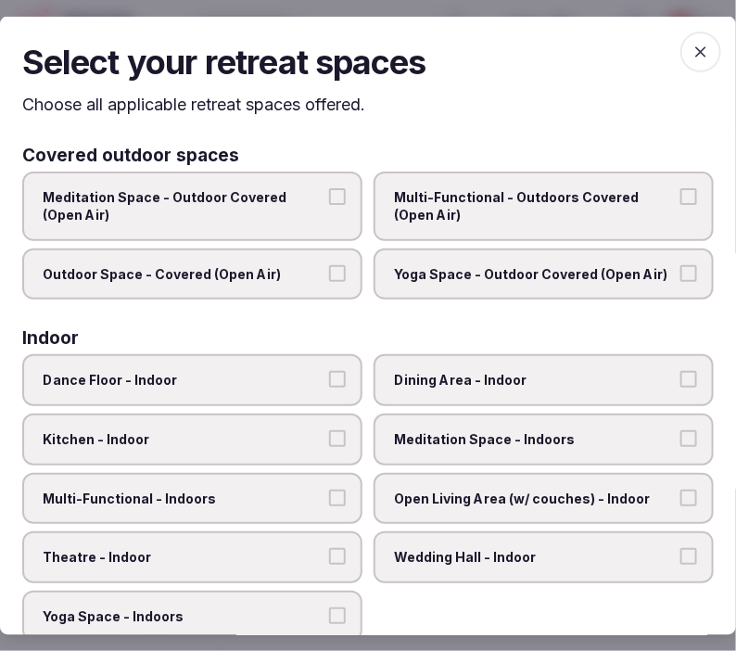
click at [549, 209] on span "Multi-Functional - Outdoors Covered (Open Air)" at bounding box center [534, 205] width 281 height 36
click at [657, 204] on button "Multi-Functional - Outdoors Covered (Open Air)" at bounding box center [688, 195] width 17 height 17
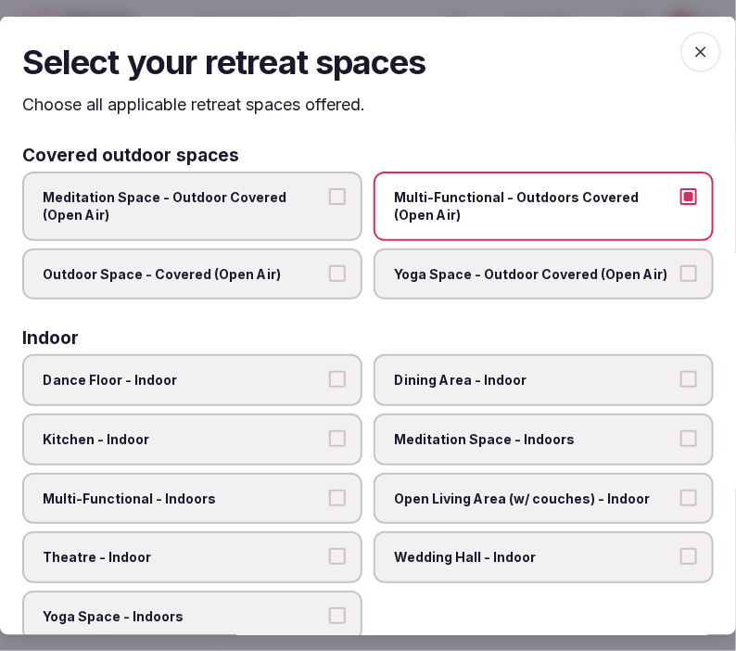
click at [311, 269] on span "Outdoor Space - Covered (Open Air)" at bounding box center [183, 273] width 281 height 19
click at [329, 269] on button "Outdoor Space - Covered (Open Air)" at bounding box center [337, 272] width 17 height 17
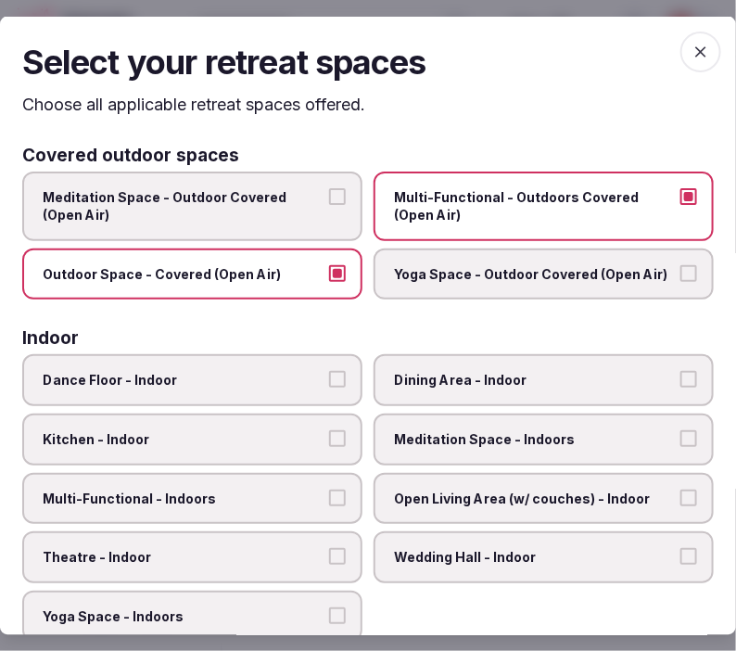
click at [405, 380] on span "Dining Area - Indoor" at bounding box center [534, 380] width 281 height 19
click at [657, 380] on button "Dining Area - Indoor" at bounding box center [688, 379] width 17 height 17
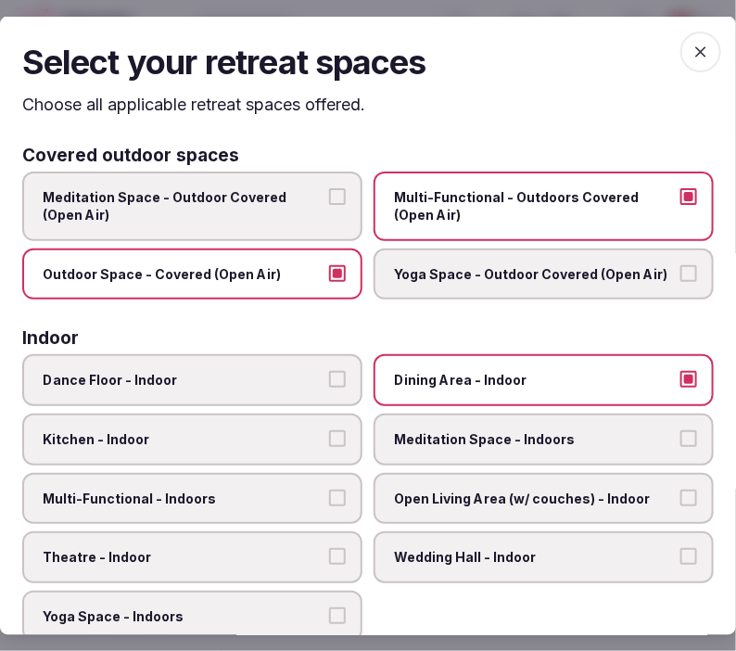
click at [403, 432] on span "Meditation Space - Indoors" at bounding box center [534, 439] width 281 height 19
click at [657, 432] on button "Meditation Space - Indoors" at bounding box center [688, 438] width 17 height 17
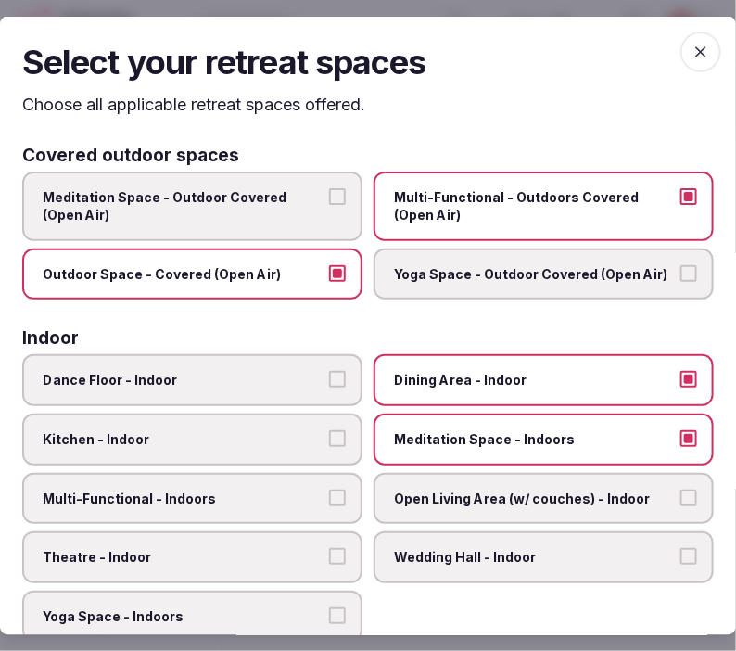
click at [320, 507] on label "Multi-Functional - Indoors" at bounding box center [192, 498] width 340 height 52
click at [329, 505] on button "Multi-Functional - Indoors" at bounding box center [337, 496] width 17 height 17
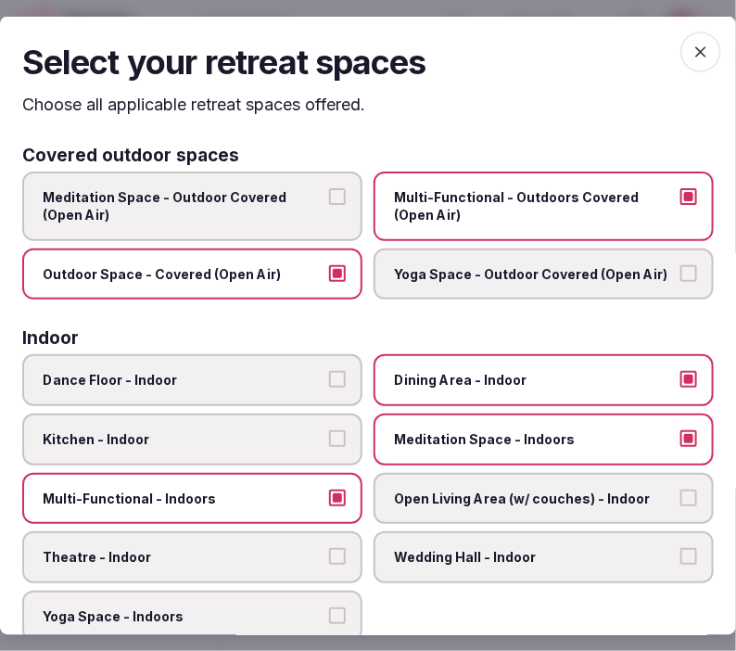
click at [279, 553] on span "Theatre - Indoor" at bounding box center [183, 557] width 281 height 19
click at [329, 553] on button "Theatre - Indoor" at bounding box center [337, 556] width 17 height 17
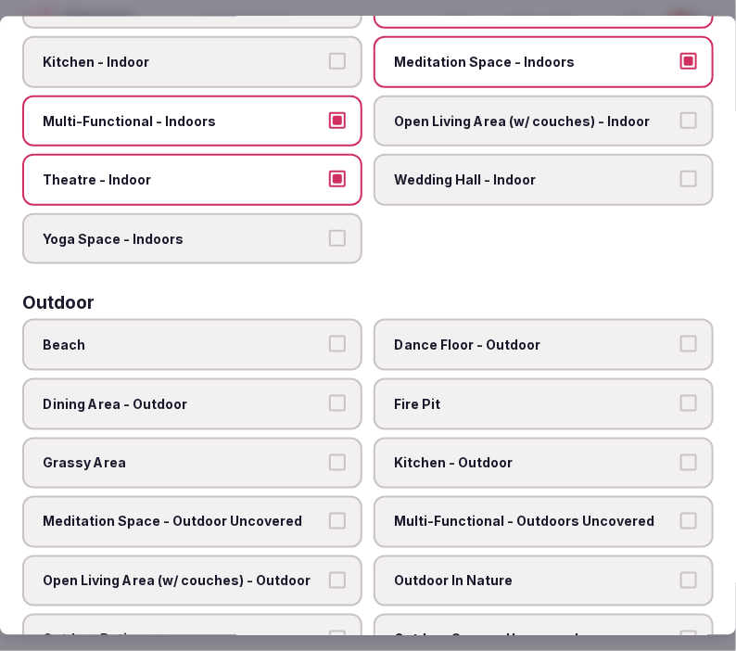
scroll to position [412, 0]
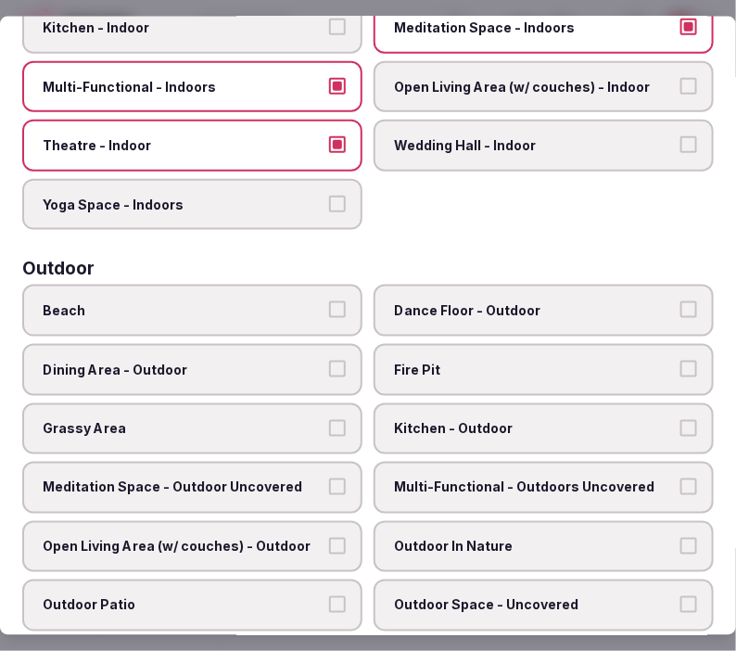
click at [283, 360] on span "Dining Area - Outdoor" at bounding box center [183, 369] width 281 height 19
click at [329, 360] on button "Dining Area - Outdoor" at bounding box center [337, 368] width 17 height 17
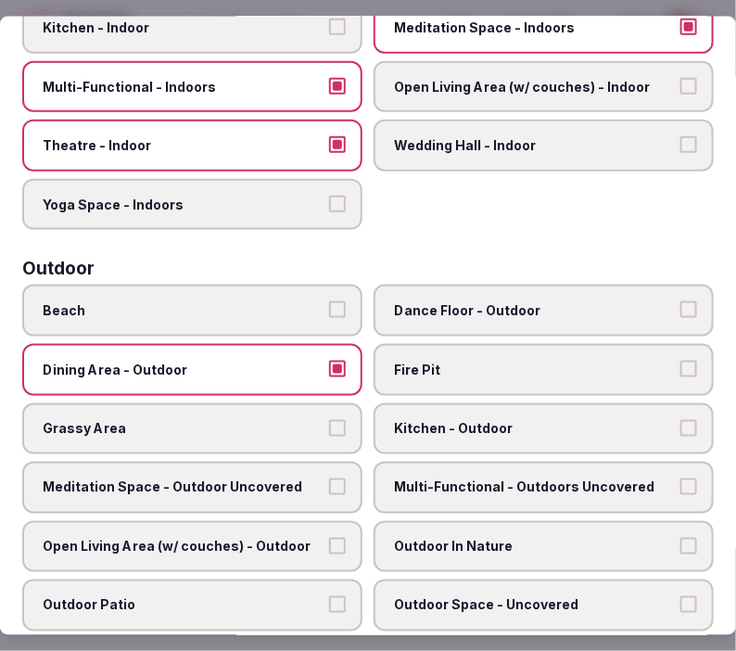
click at [465, 478] on span "Multi-Functional - Outdoors Uncovered" at bounding box center [534, 487] width 281 height 19
click at [657, 478] on button "Multi-Functional - Outdoors Uncovered" at bounding box center [688, 486] width 17 height 17
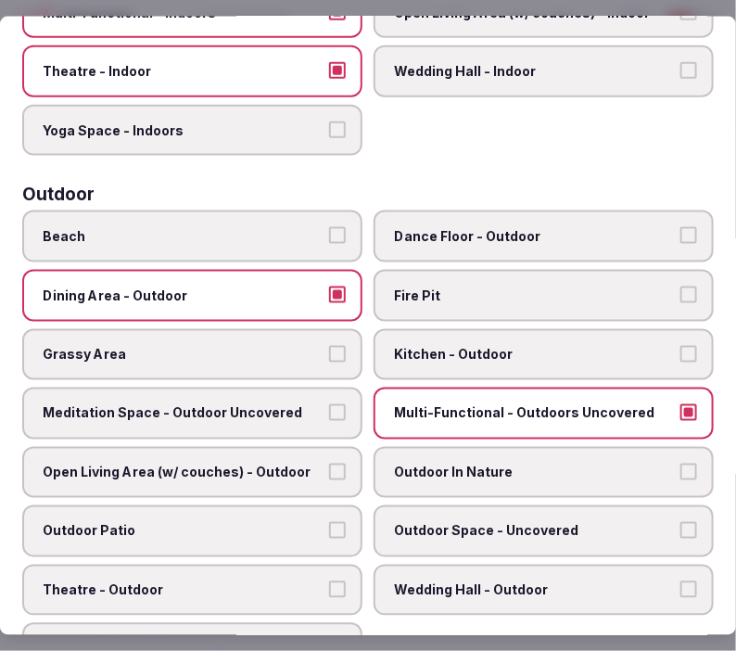
scroll to position [514, 0]
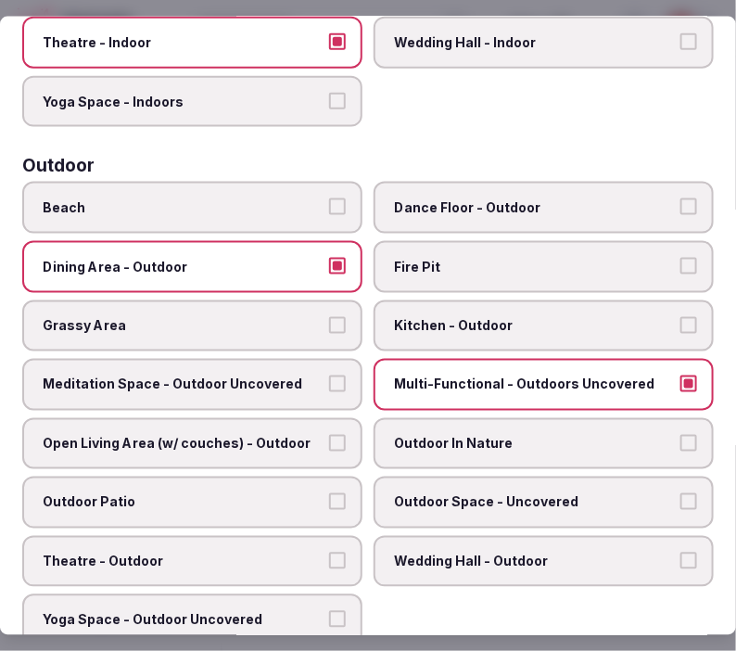
click at [329, 434] on button "Open Living Area (w/ couches) - Outdoor" at bounding box center [337, 442] width 17 height 17
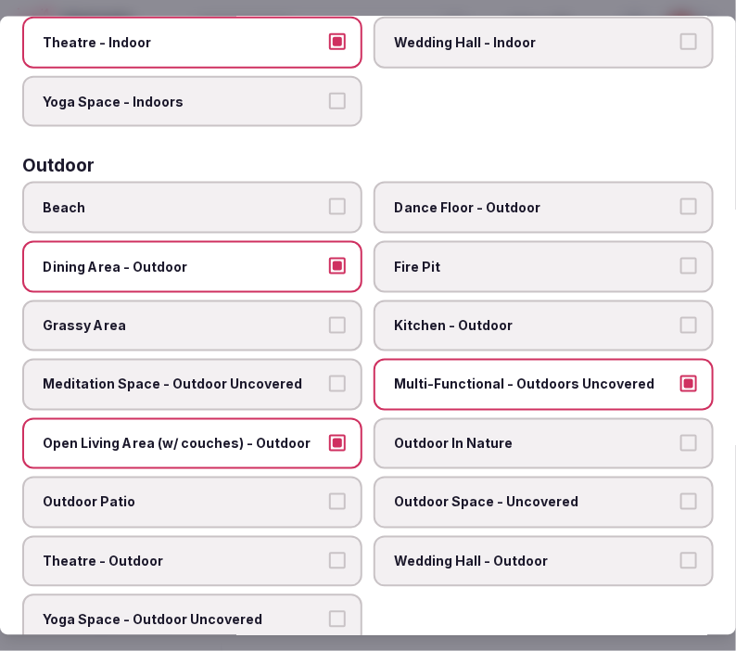
click at [298, 375] on span "Meditation Space - Outdoor Uncovered" at bounding box center [183, 384] width 281 height 19
click at [329, 375] on button "Meditation Space - Outdoor Uncovered" at bounding box center [337, 383] width 17 height 17
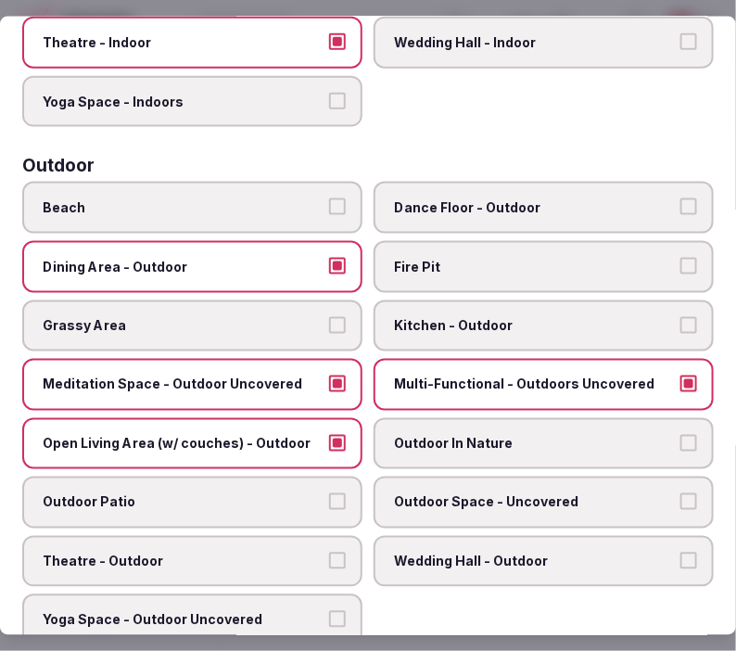
click at [487, 433] on label "Outdoor In Nature" at bounding box center [544, 443] width 340 height 52
click at [657, 434] on button "Outdoor In Nature" at bounding box center [688, 442] width 17 height 17
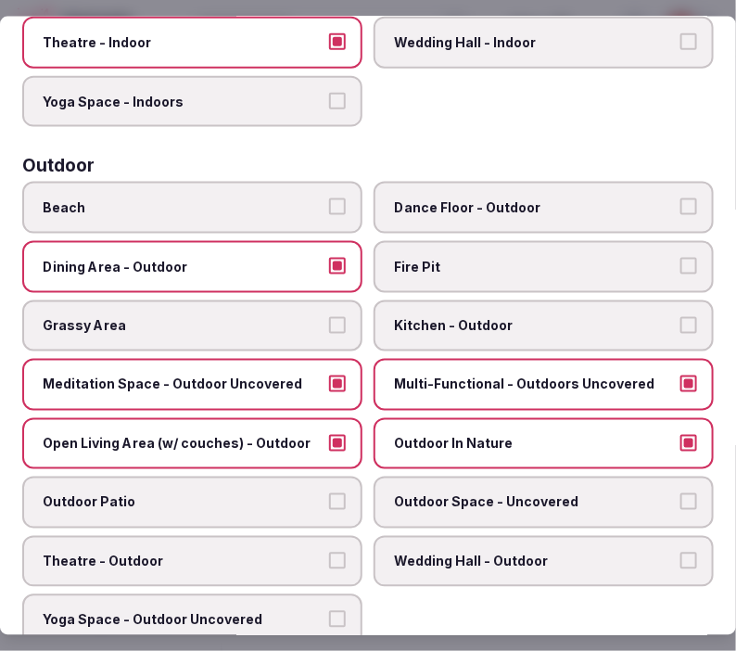
drag, startPoint x: 503, startPoint y: 475, endPoint x: 336, endPoint y: 476, distance: 166.8
click at [483, 493] on span "Outdoor Space - Uncovered" at bounding box center [534, 502] width 281 height 19
drag, startPoint x: 310, startPoint y: 475, endPoint x: 323, endPoint y: 507, distance: 34.1
click at [310, 493] on span "Outdoor Patio" at bounding box center [183, 502] width 281 height 19
click at [329, 493] on button "Outdoor Patio" at bounding box center [337, 501] width 17 height 17
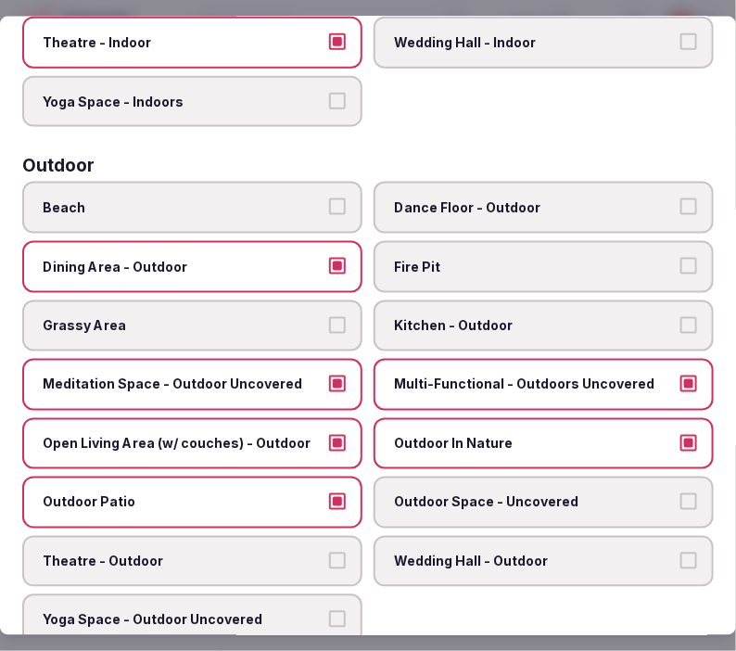
drag, startPoint x: 306, startPoint y: 534, endPoint x: 396, endPoint y: 520, distance: 91.0
click at [309, 551] on span "Theatre - Outdoor" at bounding box center [183, 560] width 281 height 19
click at [329, 551] on button "Theatre - Outdoor" at bounding box center [337, 559] width 17 height 17
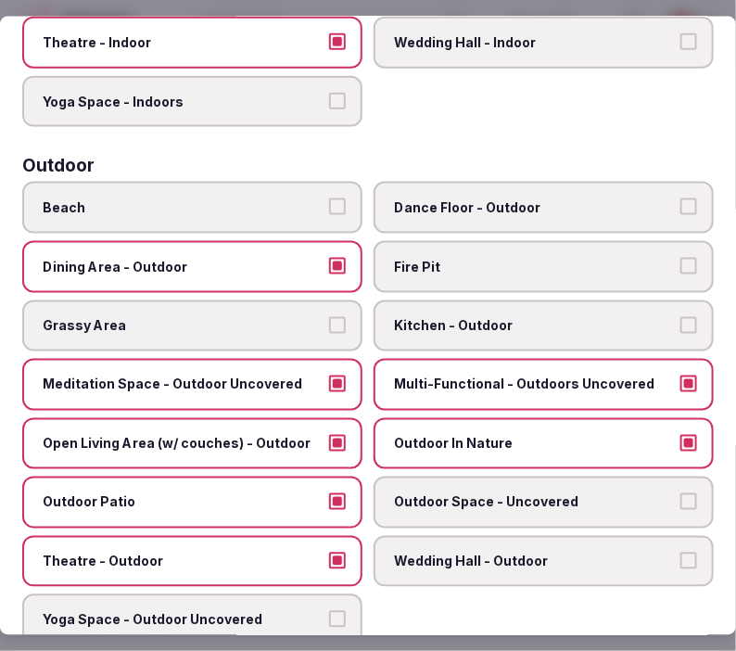
click at [456, 493] on span "Outdoor Space - Uncovered" at bounding box center [534, 502] width 281 height 19
click at [657, 493] on button "Outdoor Space - Uncovered" at bounding box center [688, 501] width 17 height 17
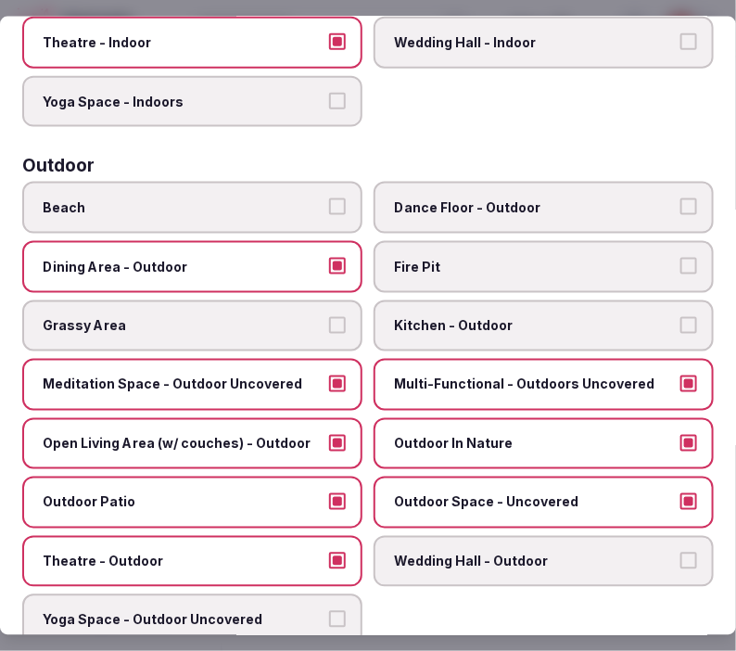
click at [309, 316] on span "Grassy Area" at bounding box center [183, 325] width 281 height 19
click at [329, 316] on button "Grassy Area" at bounding box center [337, 324] width 17 height 17
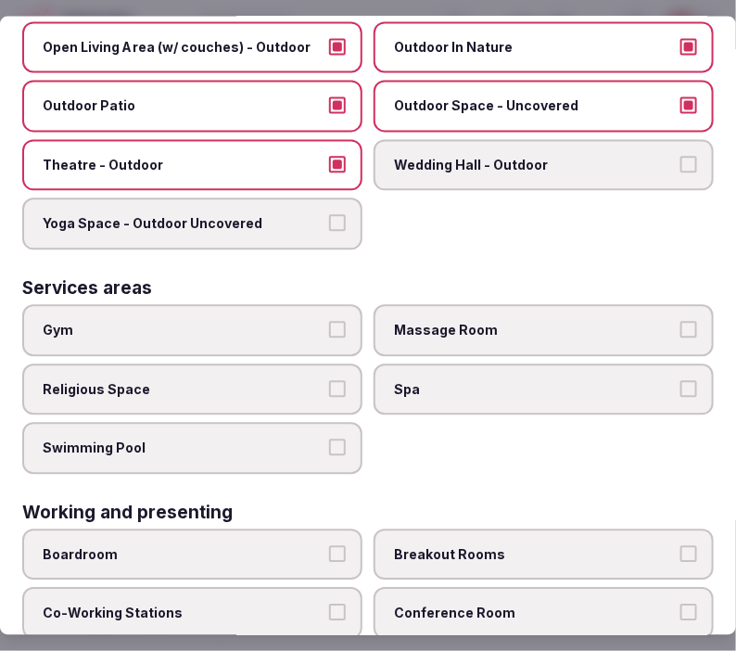
scroll to position [927, 0]
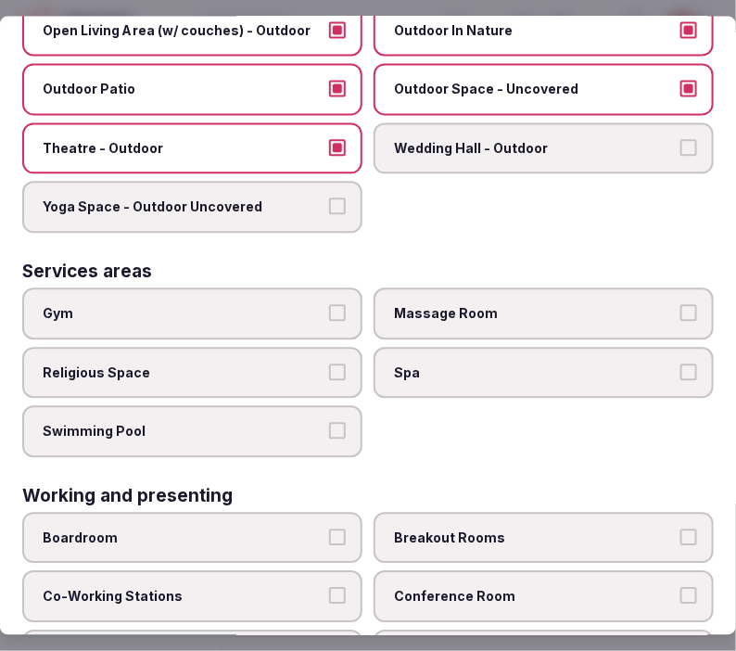
click at [291, 302] on label "Gym" at bounding box center [192, 314] width 340 height 52
click at [329, 305] on button "Gym" at bounding box center [337, 313] width 17 height 17
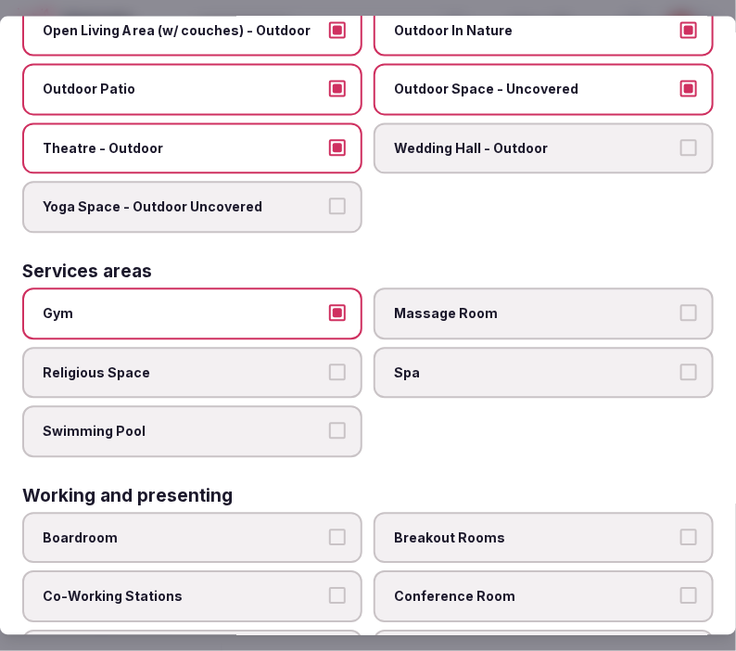
click at [303, 423] on span "Swimming Pool" at bounding box center [183, 432] width 281 height 19
click at [329, 423] on button "Swimming Pool" at bounding box center [337, 431] width 17 height 17
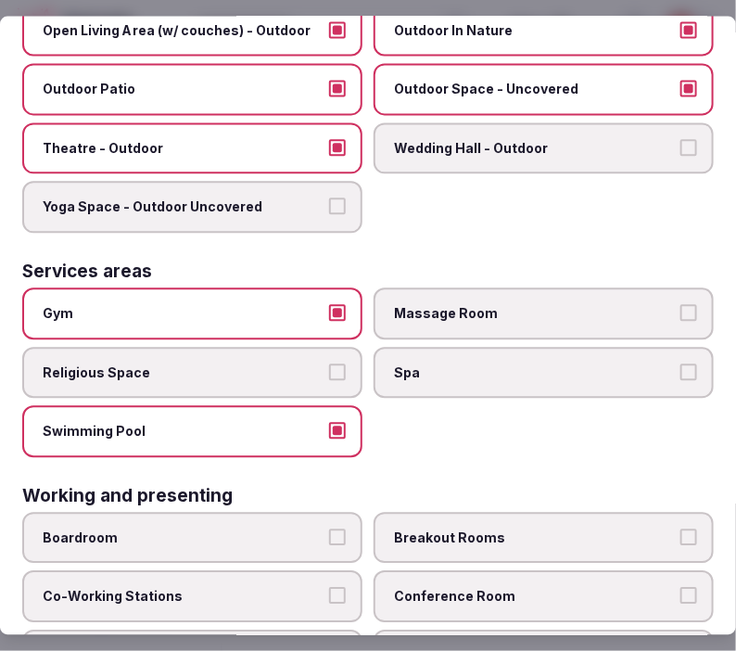
click at [422, 363] on span "Spa" at bounding box center [534, 372] width 281 height 19
click at [657, 363] on button "Spa" at bounding box center [688, 371] width 17 height 17
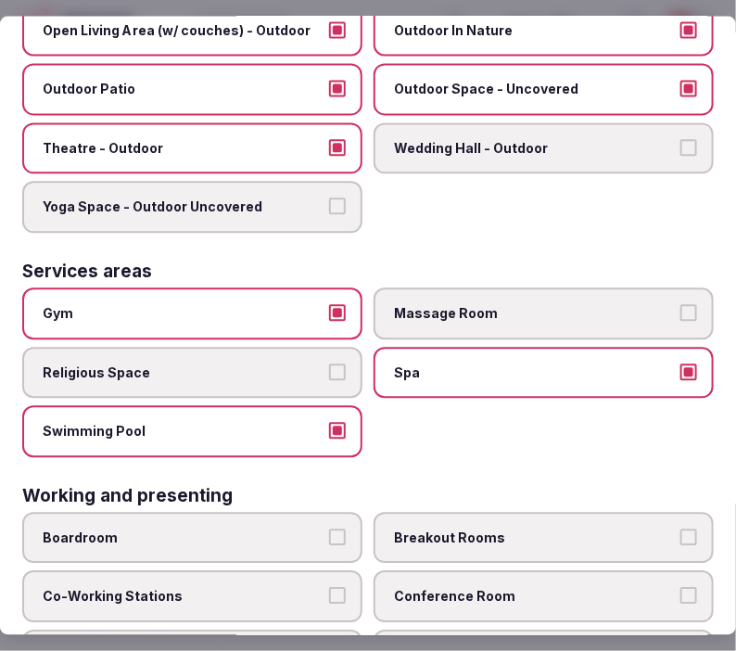
drag, startPoint x: 458, startPoint y: 291, endPoint x: 714, endPoint y: 310, distance: 256.5
click at [500, 305] on span "Massage Room" at bounding box center [534, 314] width 281 height 19
click at [625, 304] on label "Massage Room" at bounding box center [544, 314] width 340 height 52
click at [657, 305] on button "Massage Room" at bounding box center [688, 313] width 17 height 17
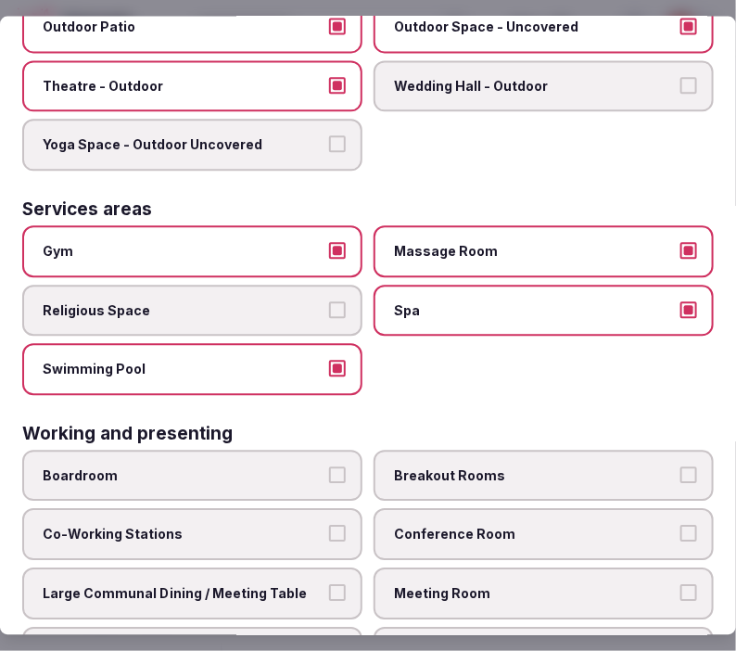
scroll to position [1018, 0]
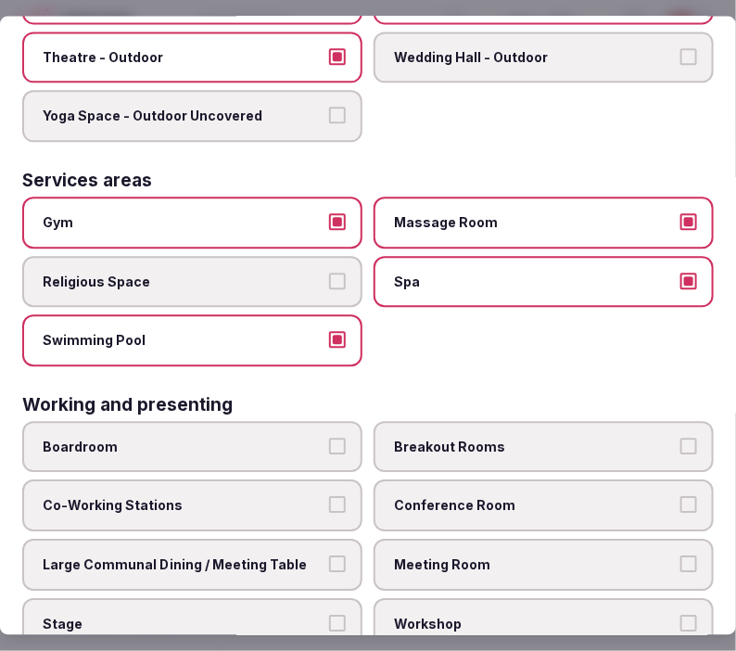
click at [471, 487] on label "Conference Room" at bounding box center [544, 506] width 340 height 52
click at [657, 497] on button "Conference Room" at bounding box center [688, 505] width 17 height 17
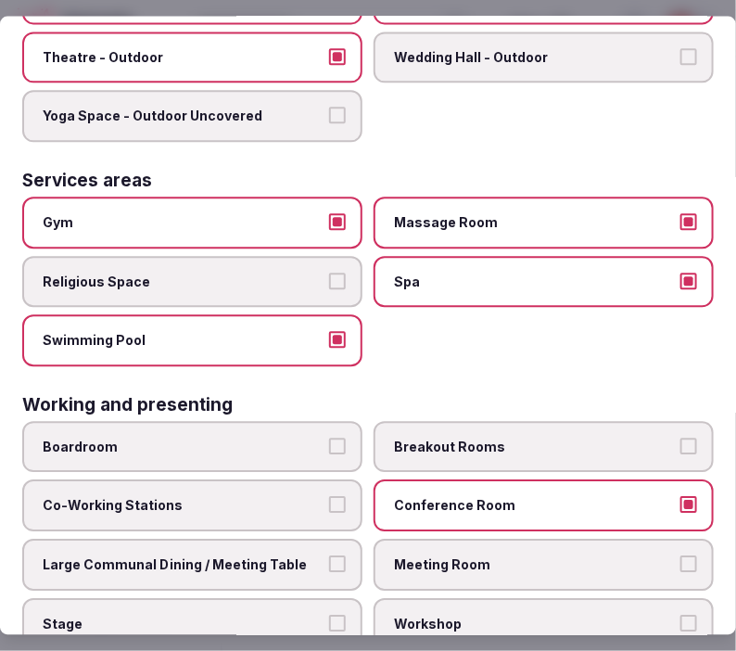
drag, startPoint x: 475, startPoint y: 525, endPoint x: 363, endPoint y: 540, distance: 113.1
click at [471, 556] on span "Meeting Room" at bounding box center [534, 565] width 281 height 19
click at [657, 556] on button "Meeting Room" at bounding box center [688, 564] width 17 height 17
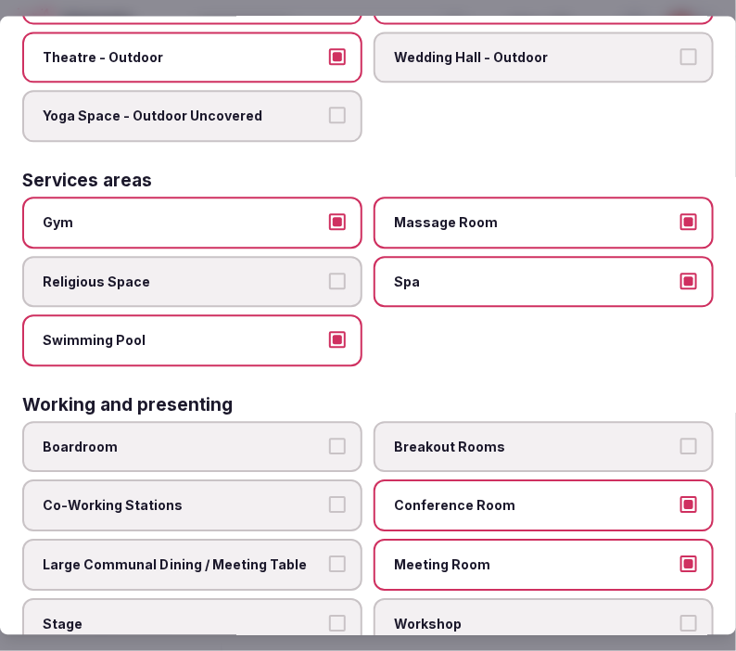
click at [295, 556] on span "Large Communal Dining / Meeting Table" at bounding box center [183, 565] width 281 height 19
click at [329, 556] on button "Large Communal Dining / Meeting Table" at bounding box center [337, 564] width 17 height 17
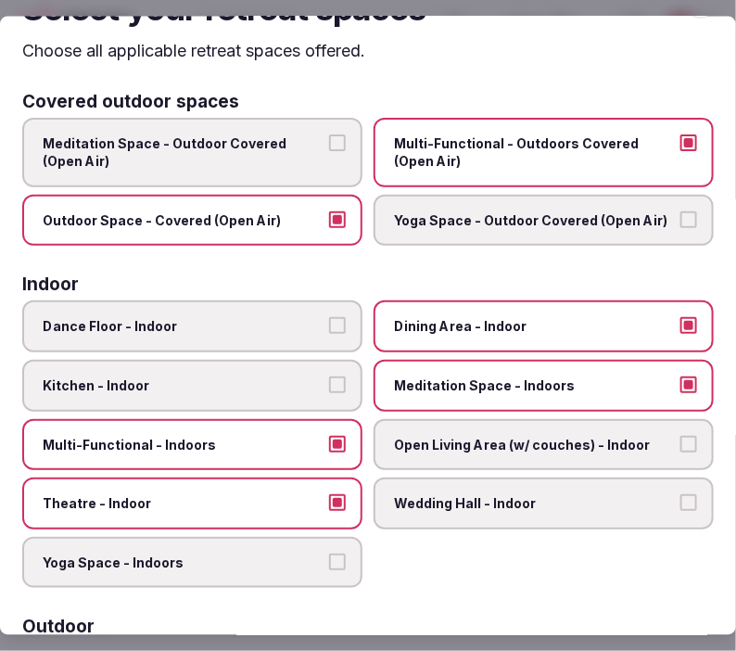
scroll to position [0, 0]
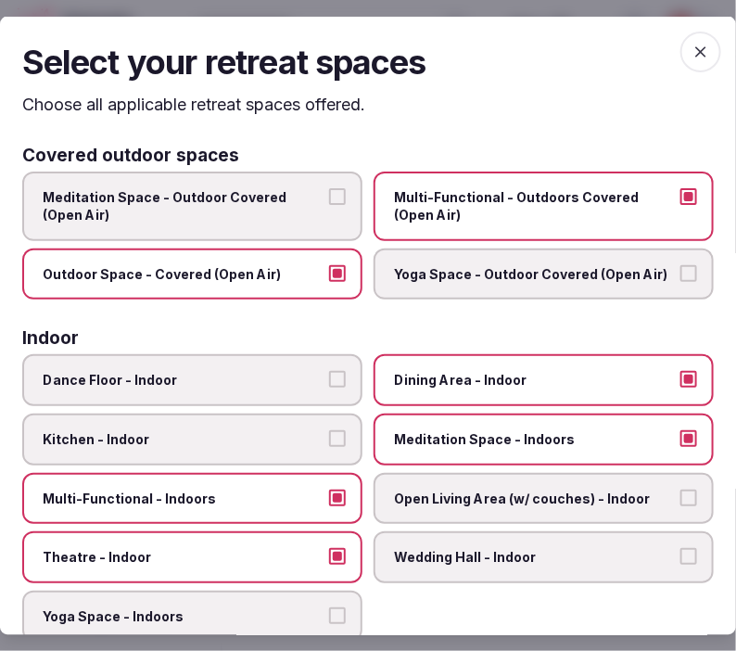
click at [657, 43] on icon "button" at bounding box center [700, 52] width 19 height 19
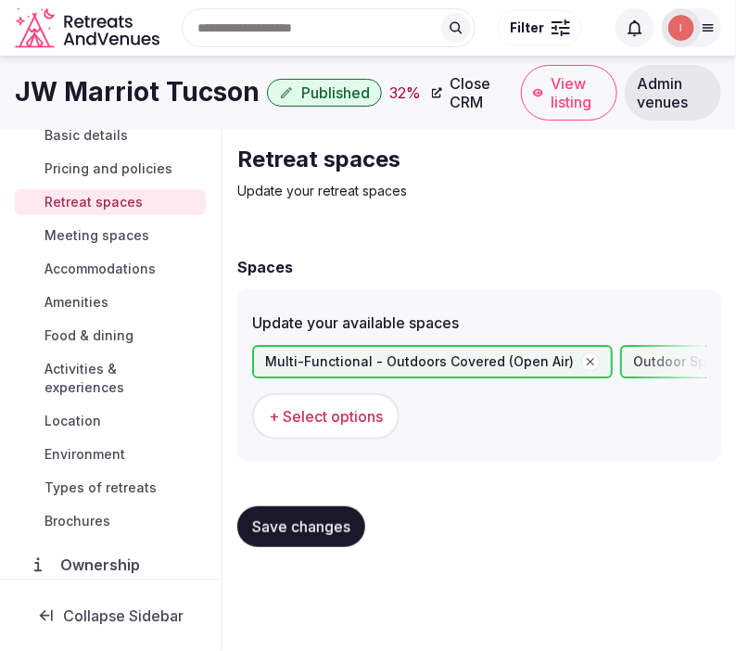
click at [335, 508] on button "Save changes" at bounding box center [301, 526] width 128 height 41
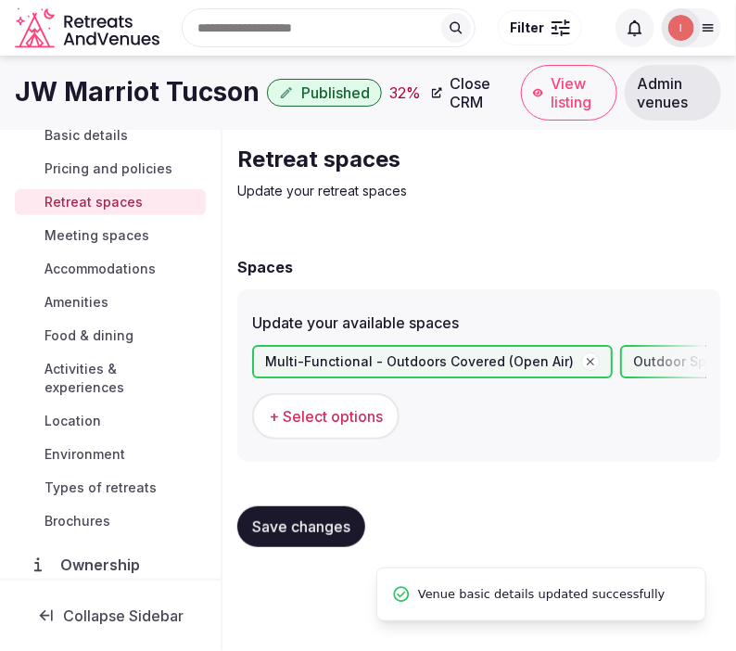
click at [322, 525] on span "Save changes" at bounding box center [301, 526] width 98 height 19
click at [132, 237] on span "Meeting spaces" at bounding box center [96, 235] width 105 height 19
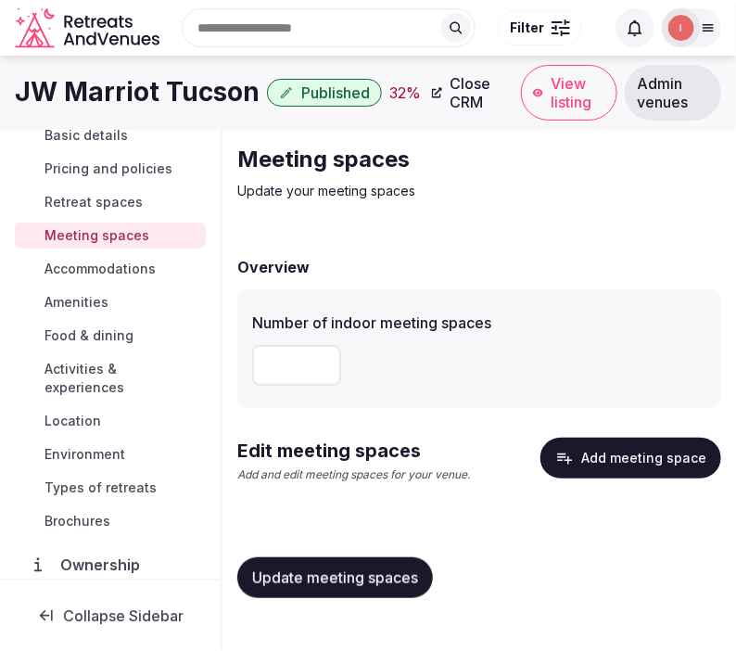
click at [262, 366] on input "**" at bounding box center [296, 365] width 89 height 41
click at [294, 362] on input "**" at bounding box center [296, 365] width 89 height 41
drag, startPoint x: 301, startPoint y: 360, endPoint x: 247, endPoint y: 366, distance: 54.1
click at [247, 366] on div "Number of indoor meeting spaces **" at bounding box center [479, 348] width 484 height 119
type input "**"
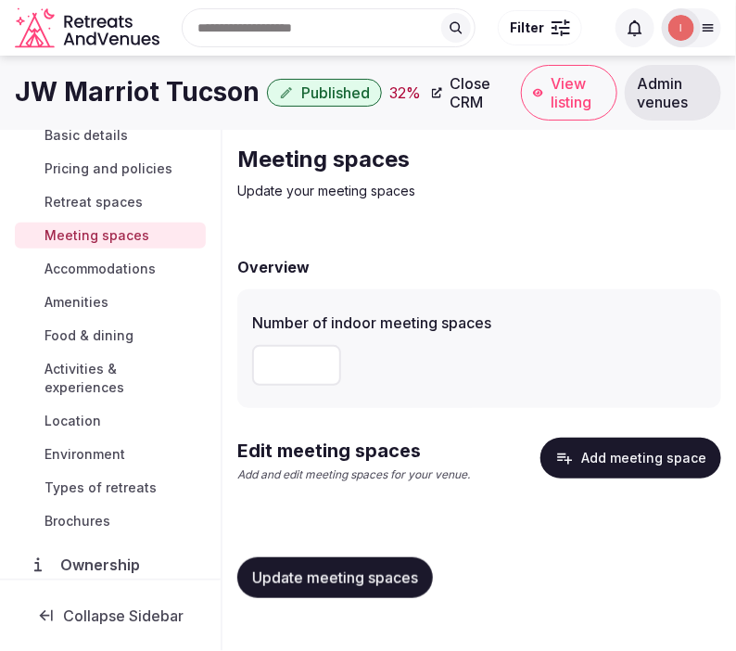
drag, startPoint x: 310, startPoint y: 586, endPoint x: 386, endPoint y: 561, distance: 79.1
click at [313, 585] on span "Update meeting spaces" at bounding box center [335, 577] width 166 height 19
click at [627, 476] on button "Add meeting space" at bounding box center [630, 457] width 181 height 41
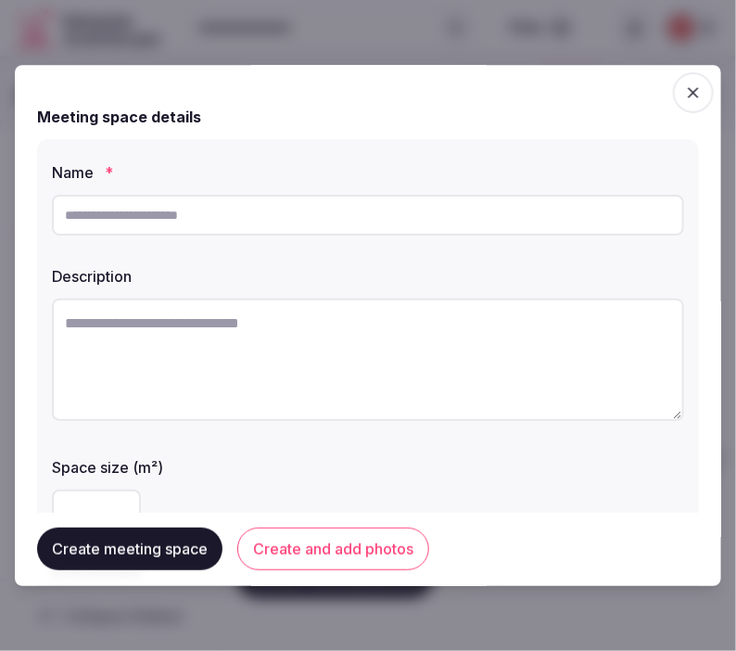
click at [355, 207] on input "text" at bounding box center [368, 215] width 632 height 41
paste input "**********"
type input "**********"
click at [402, 315] on textarea at bounding box center [368, 359] width 632 height 122
paste textarea "**********"
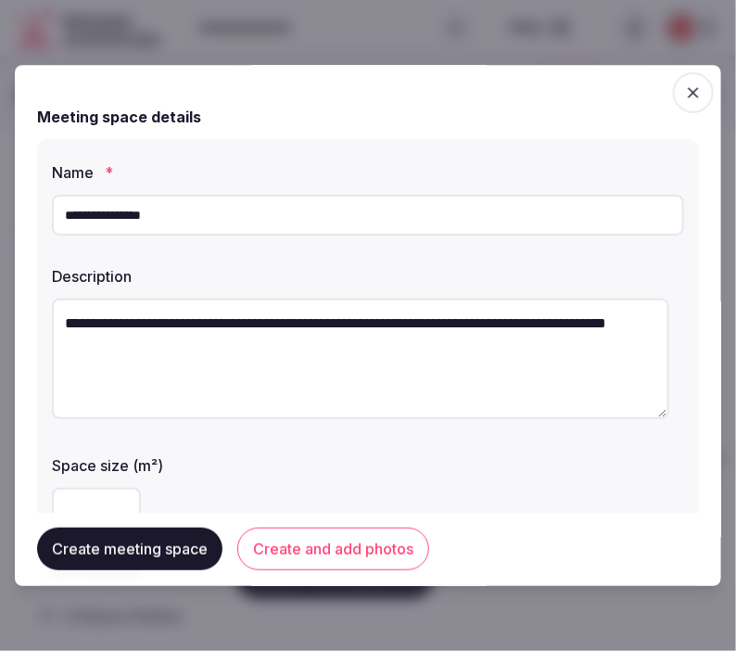
click at [234, 393] on textarea "**********" at bounding box center [360, 358] width 617 height 120
click at [283, 369] on textarea "**********" at bounding box center [360, 358] width 617 height 120
paste textarea "*********"
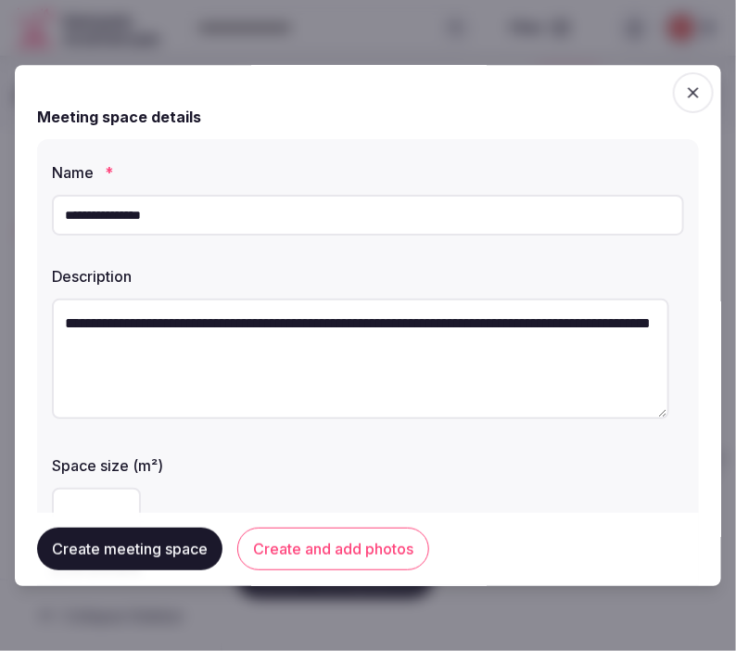
type textarea "**********"
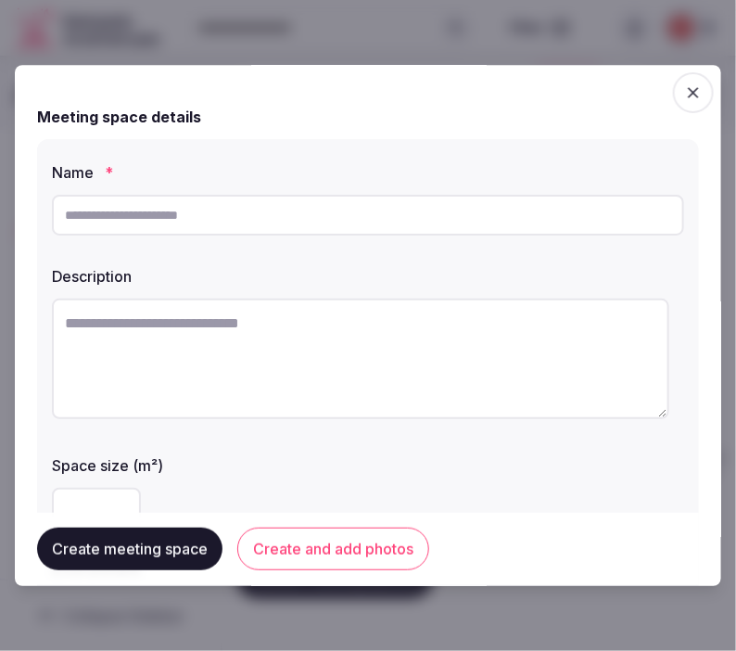
paste input "**********"
click at [505, 218] on input "text" at bounding box center [368, 215] width 632 height 41
type input "**********"
paste textarea "**********"
click at [535, 352] on textarea at bounding box center [360, 358] width 617 height 120
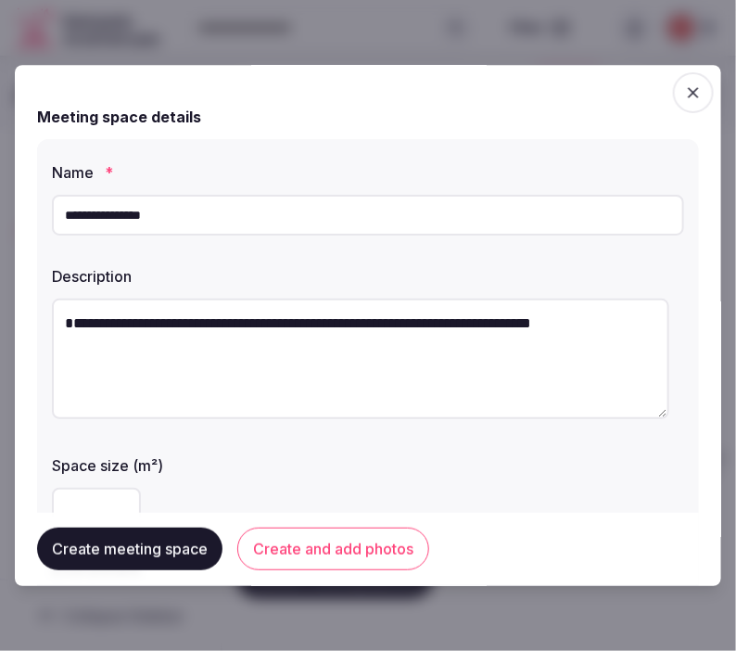
click at [647, 336] on textarea "**********" at bounding box center [360, 358] width 617 height 120
paste textarea "**********"
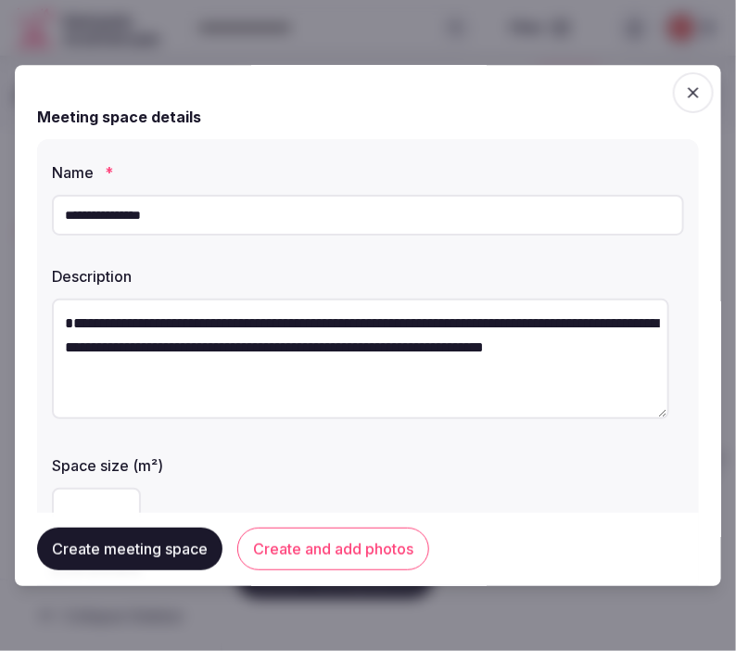
click at [76, 339] on textarea "**********" at bounding box center [360, 358] width 617 height 120
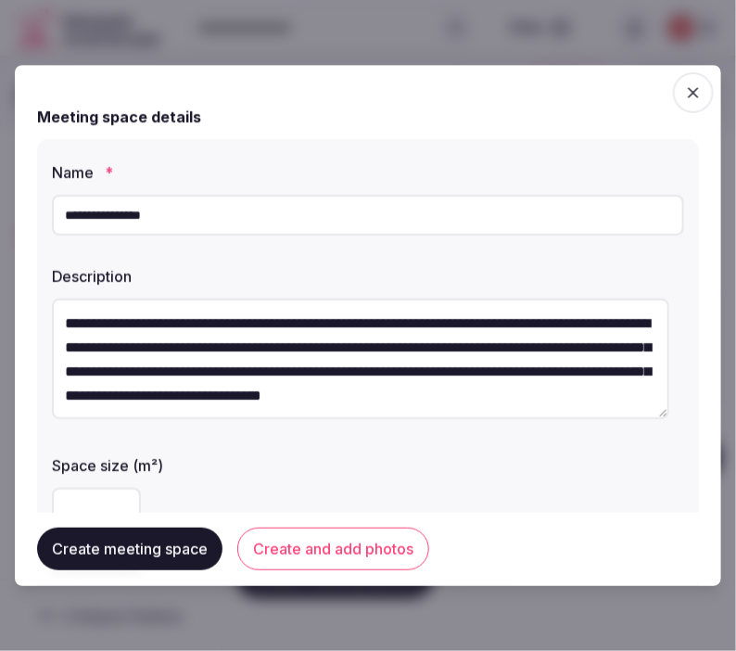
drag, startPoint x: 189, startPoint y: 312, endPoint x: -7, endPoint y: 322, distance: 196.7
click at [0, 322] on html "**********" at bounding box center [368, 325] width 736 height 651
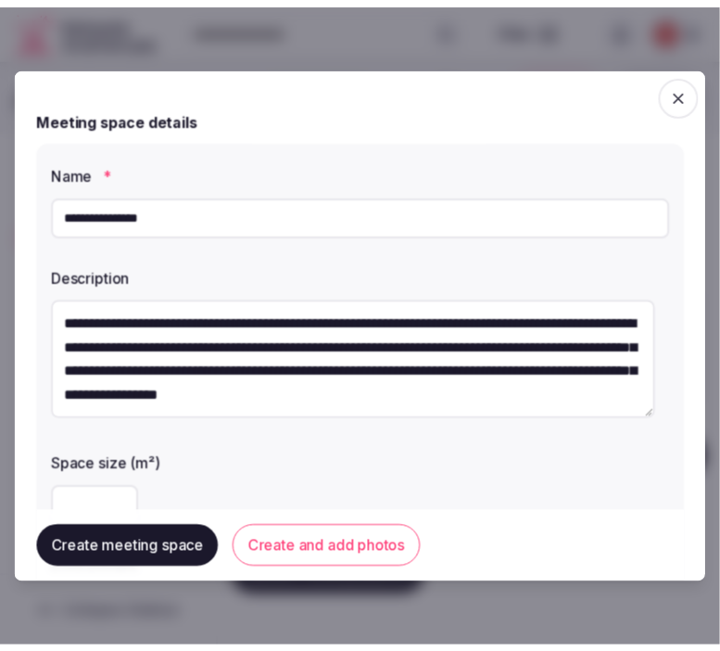
scroll to position [23, 0]
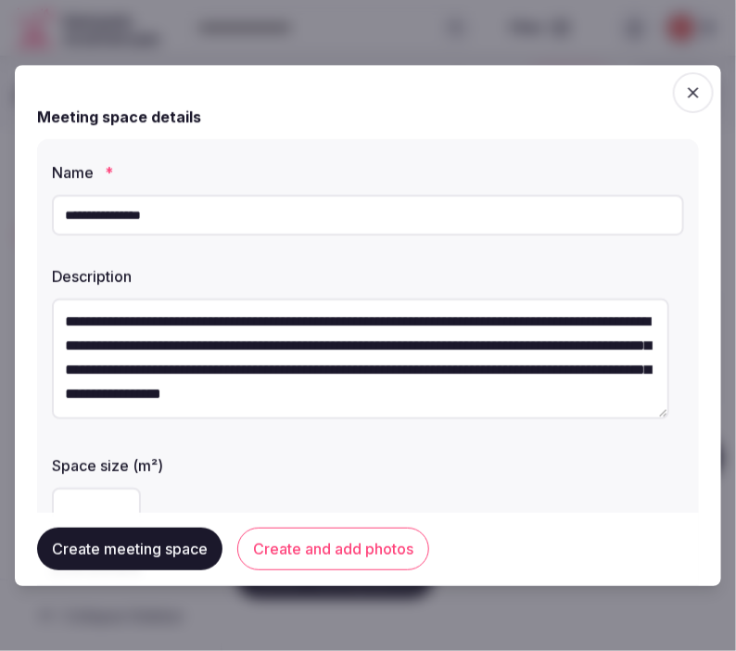
click at [143, 371] on textarea "**********" at bounding box center [360, 358] width 617 height 120
type textarea "**********"
click at [153, 563] on button "Create meeting space" at bounding box center [129, 549] width 185 height 43
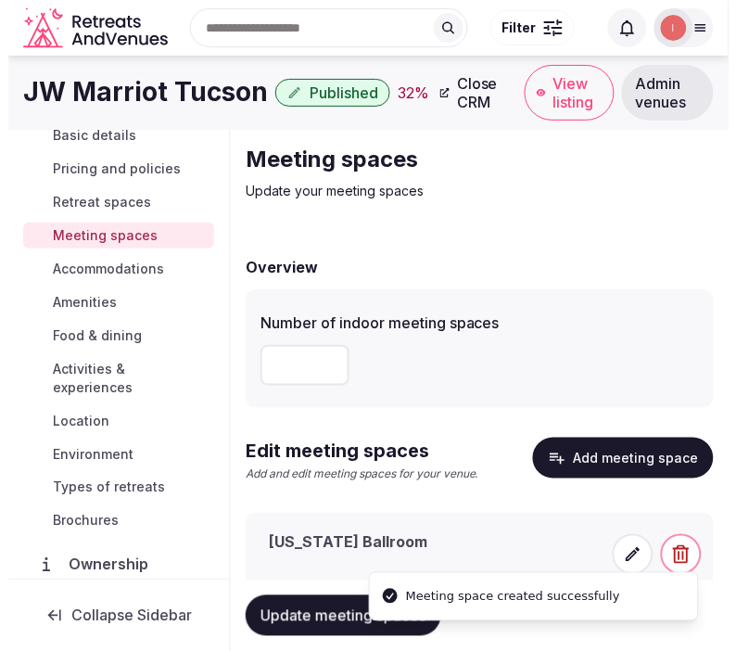
scroll to position [59, 0]
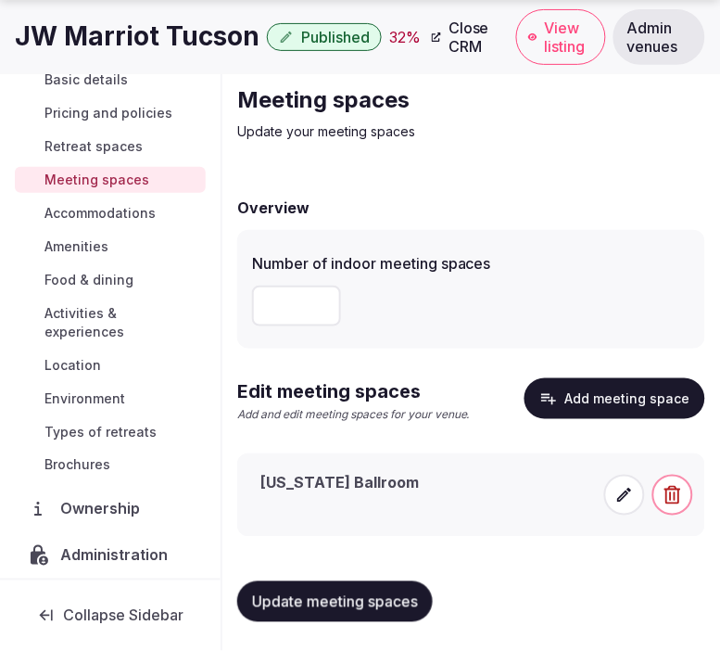
click at [624, 492] on icon at bounding box center [624, 495] width 19 height 19
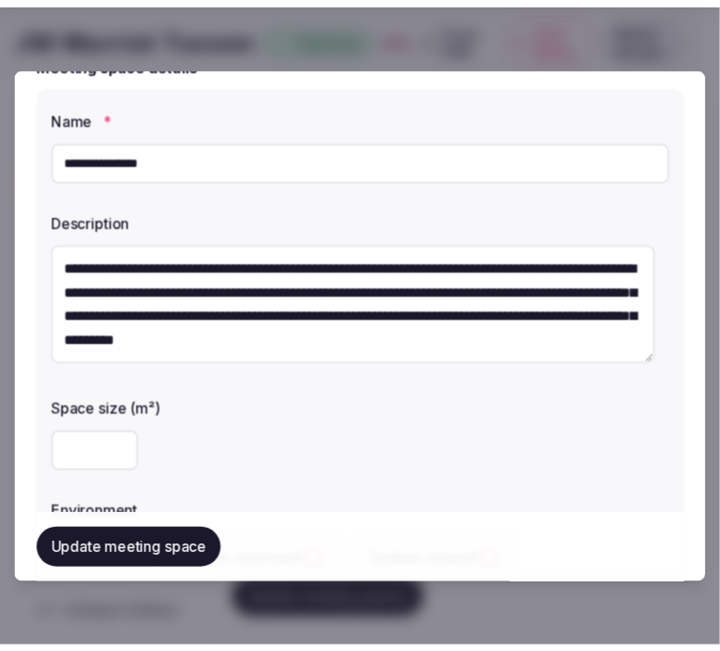
scroll to position [206, 0]
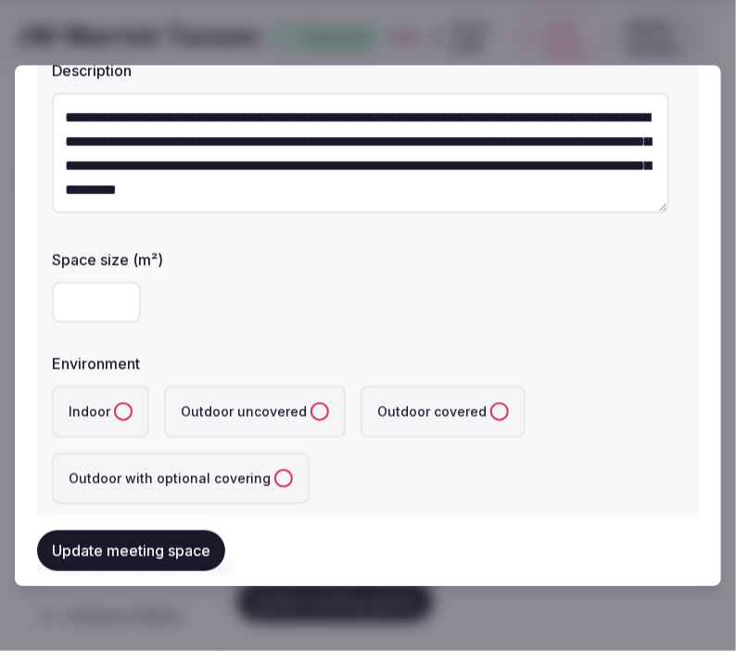
click at [154, 541] on button "Update meeting space" at bounding box center [131, 550] width 188 height 41
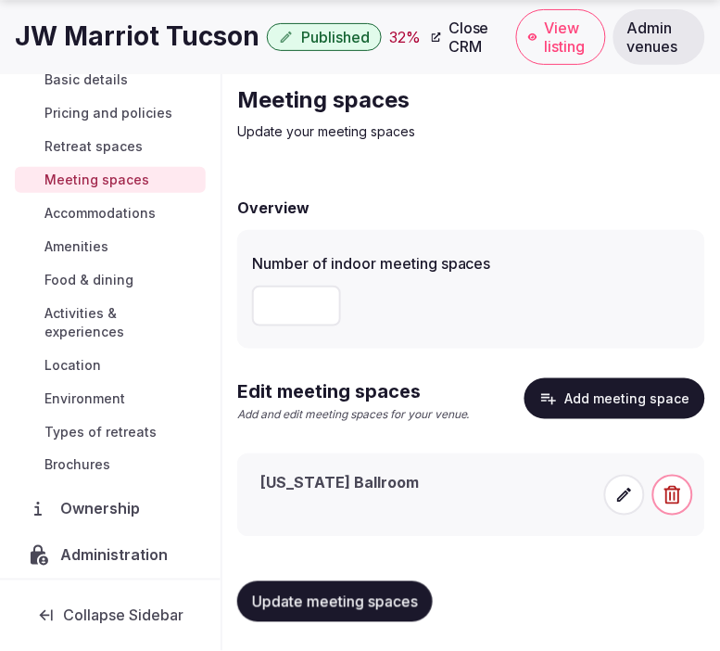
drag, startPoint x: 307, startPoint y: 589, endPoint x: 374, endPoint y: 580, distance: 68.2
click at [307, 589] on button "Update meeting spaces" at bounding box center [335, 601] width 196 height 41
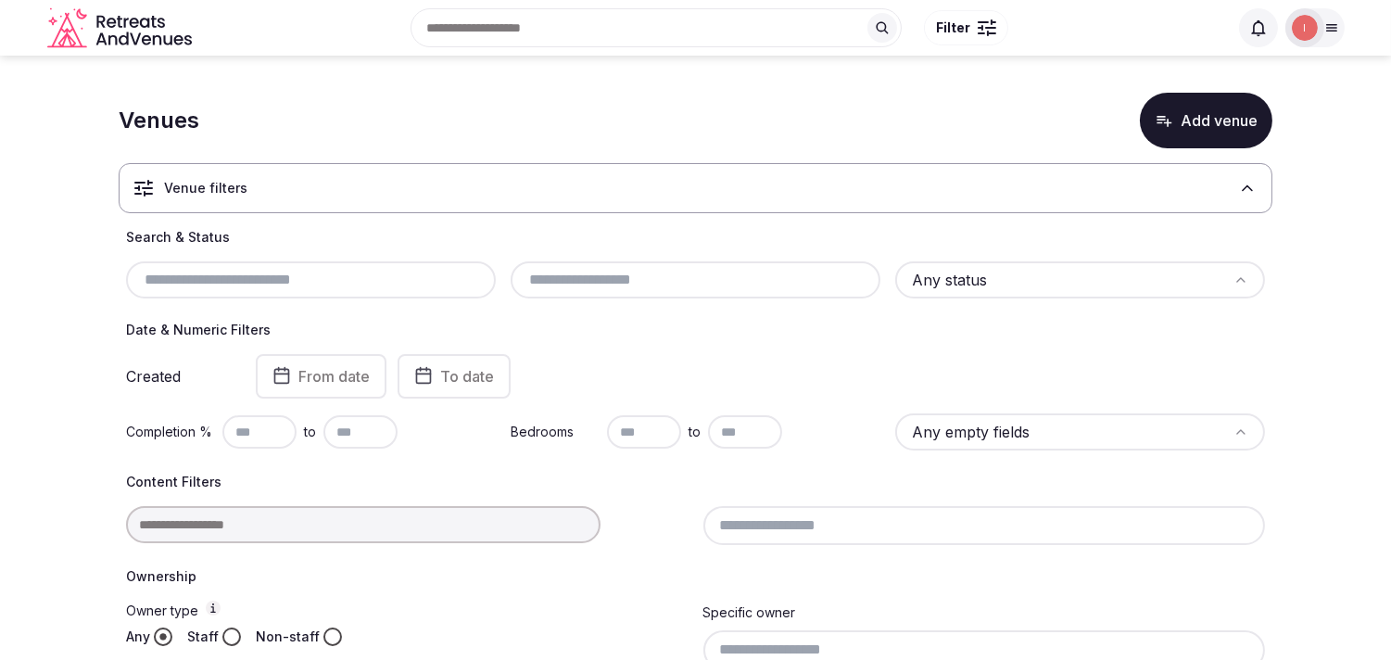
click at [279, 275] on input "text" at bounding box center [310, 280] width 355 height 22
paste input "**********"
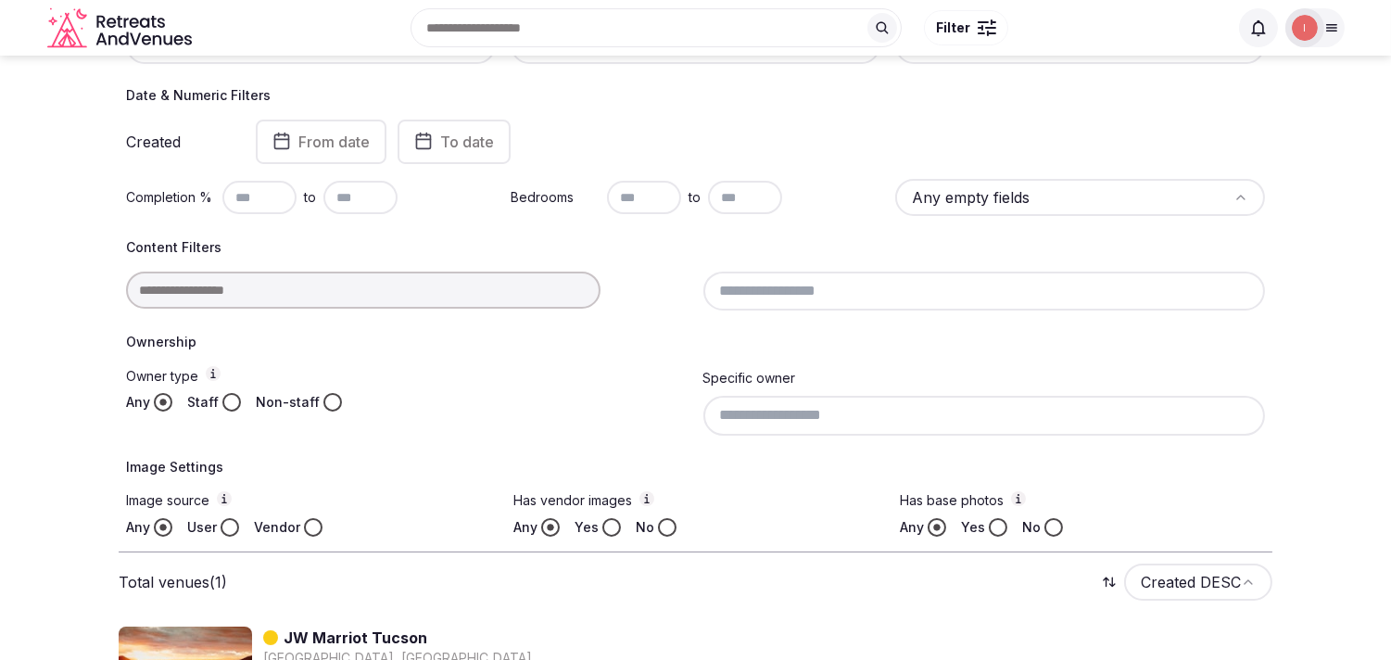
scroll to position [67, 0]
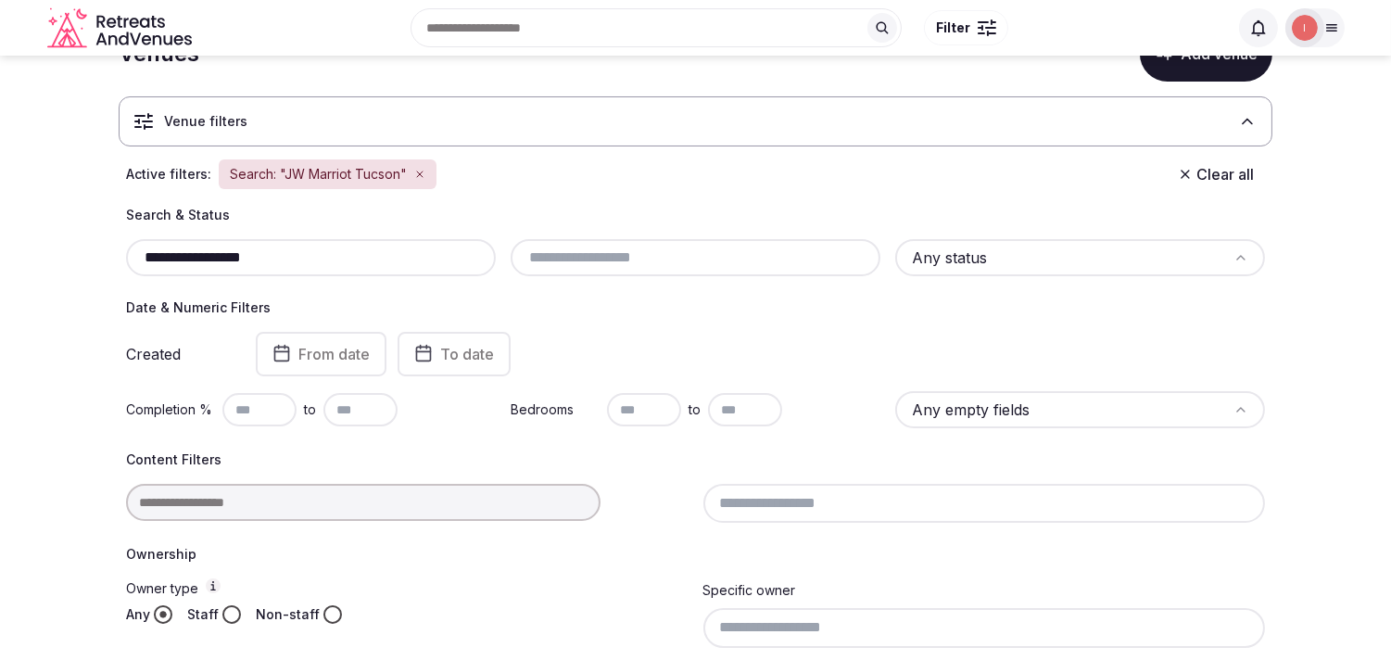
drag, startPoint x: 228, startPoint y: 254, endPoint x: 321, endPoint y: 252, distance: 92.7
click at [321, 252] on input "**********" at bounding box center [310, 258] width 355 height 22
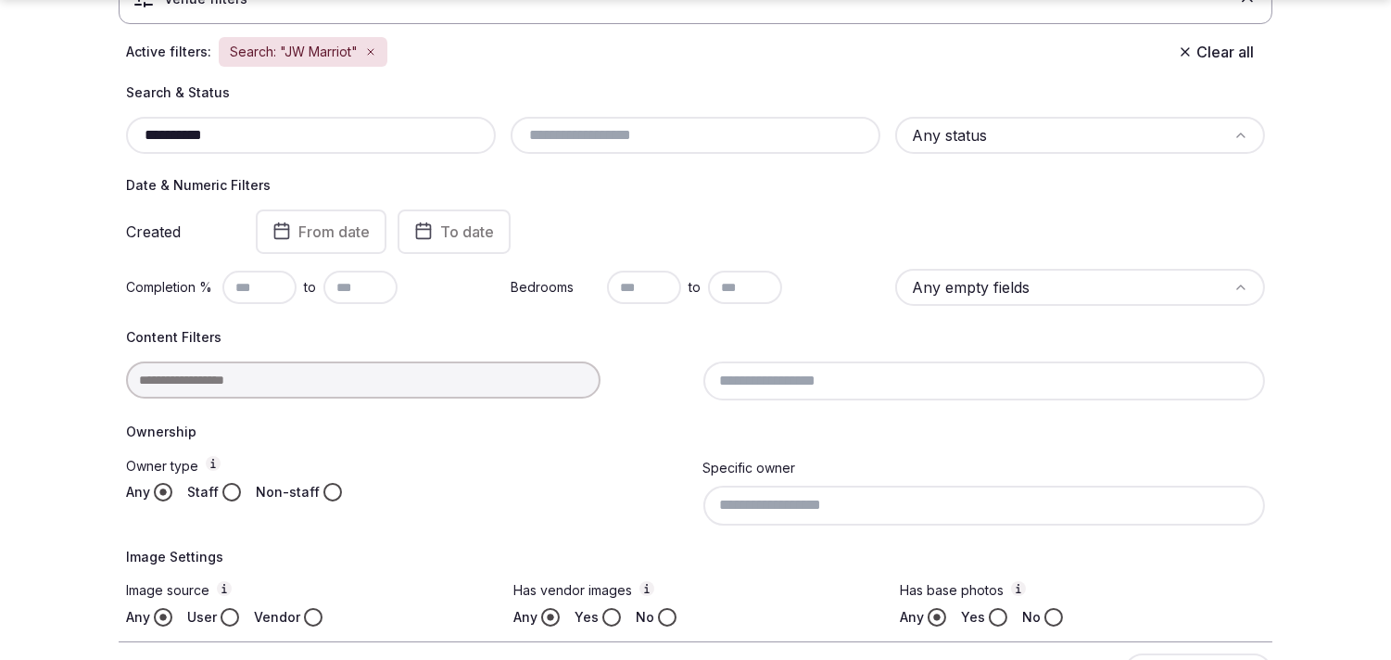
scroll to position [375, 0]
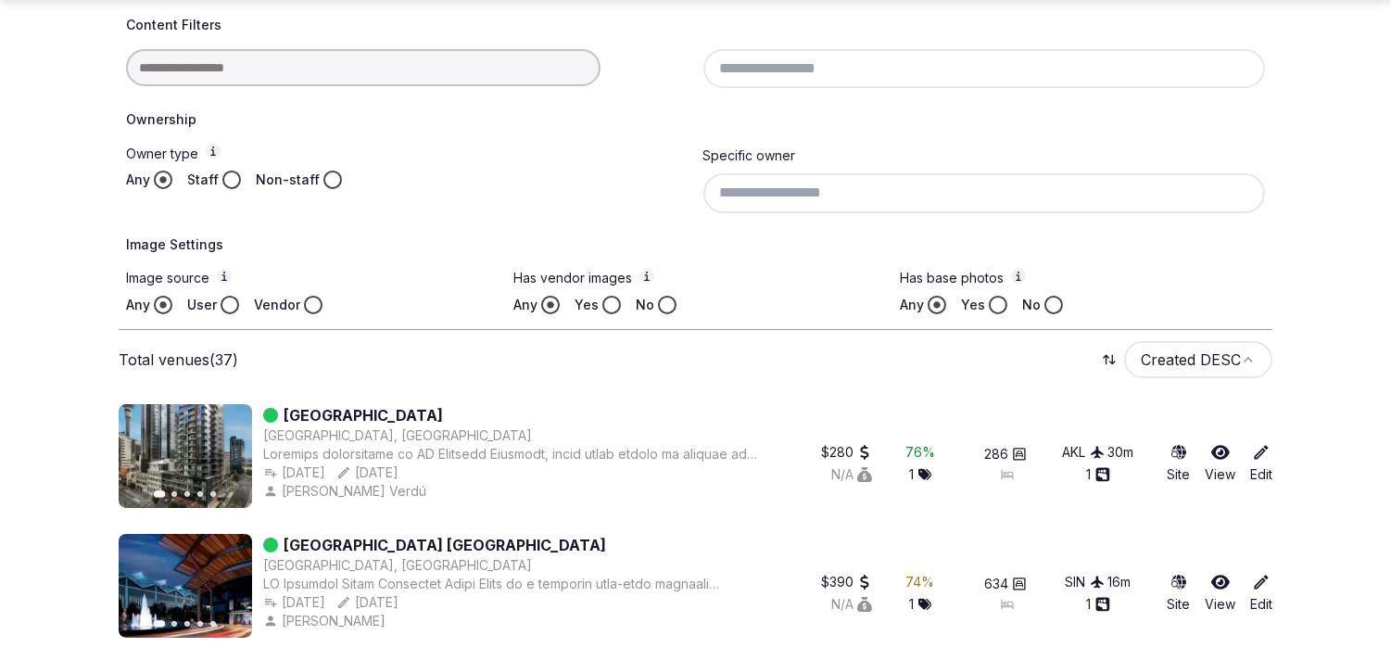
scroll to position [375, 0]
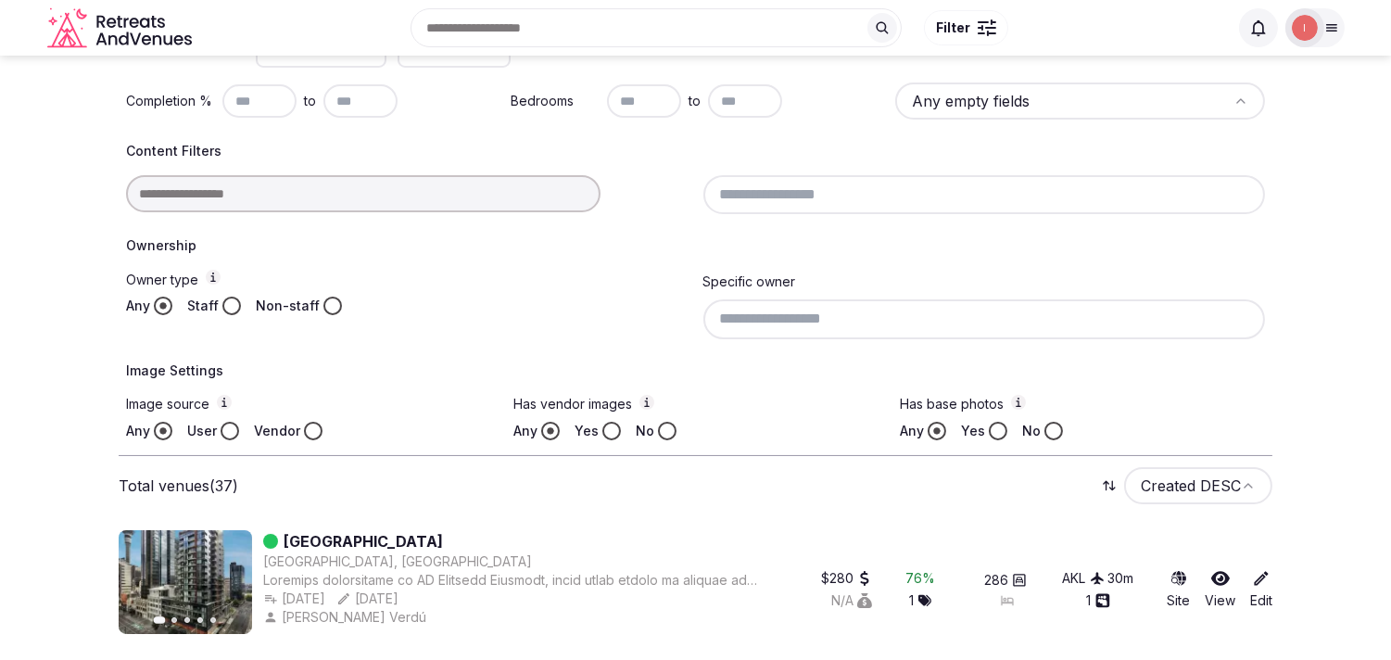
type input "**********"
click at [228, 206] on div at bounding box center [407, 193] width 563 height 37
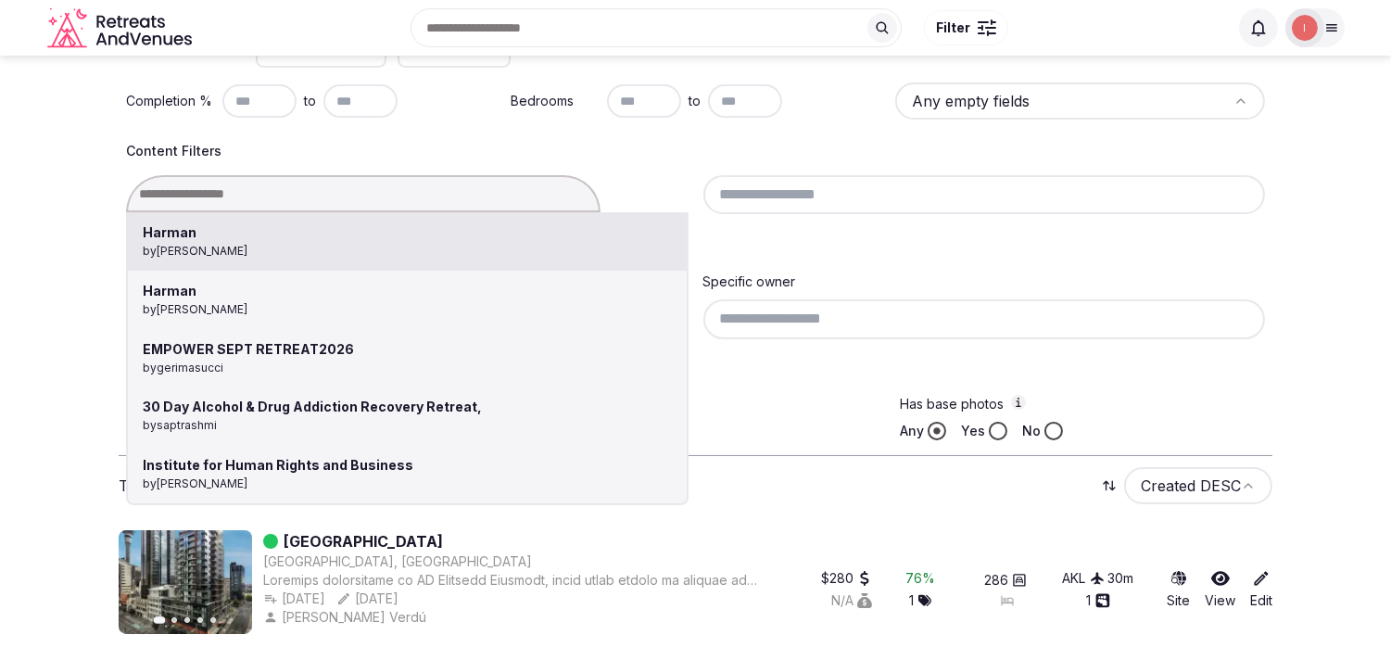
paste input "**********"
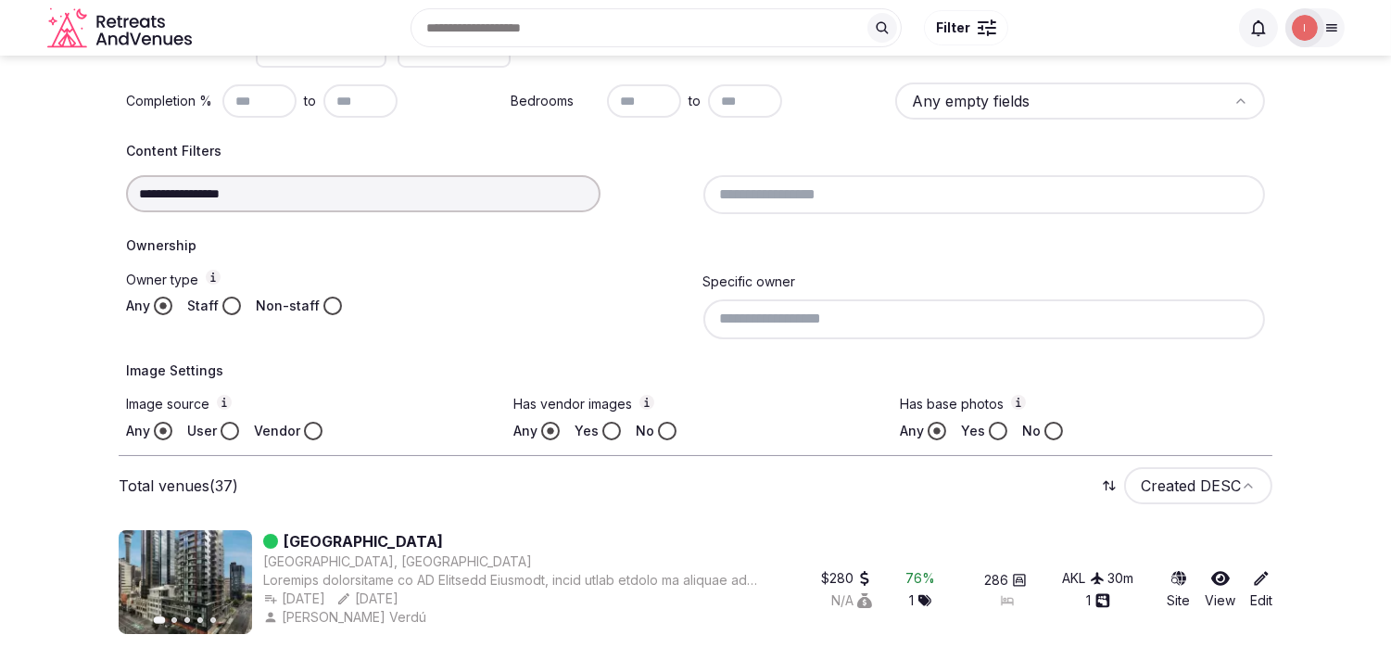
drag, startPoint x: 165, startPoint y: 196, endPoint x: 121, endPoint y: 189, distance: 44.0
click at [121, 189] on div "**********" at bounding box center [696, 168] width 1154 height 543
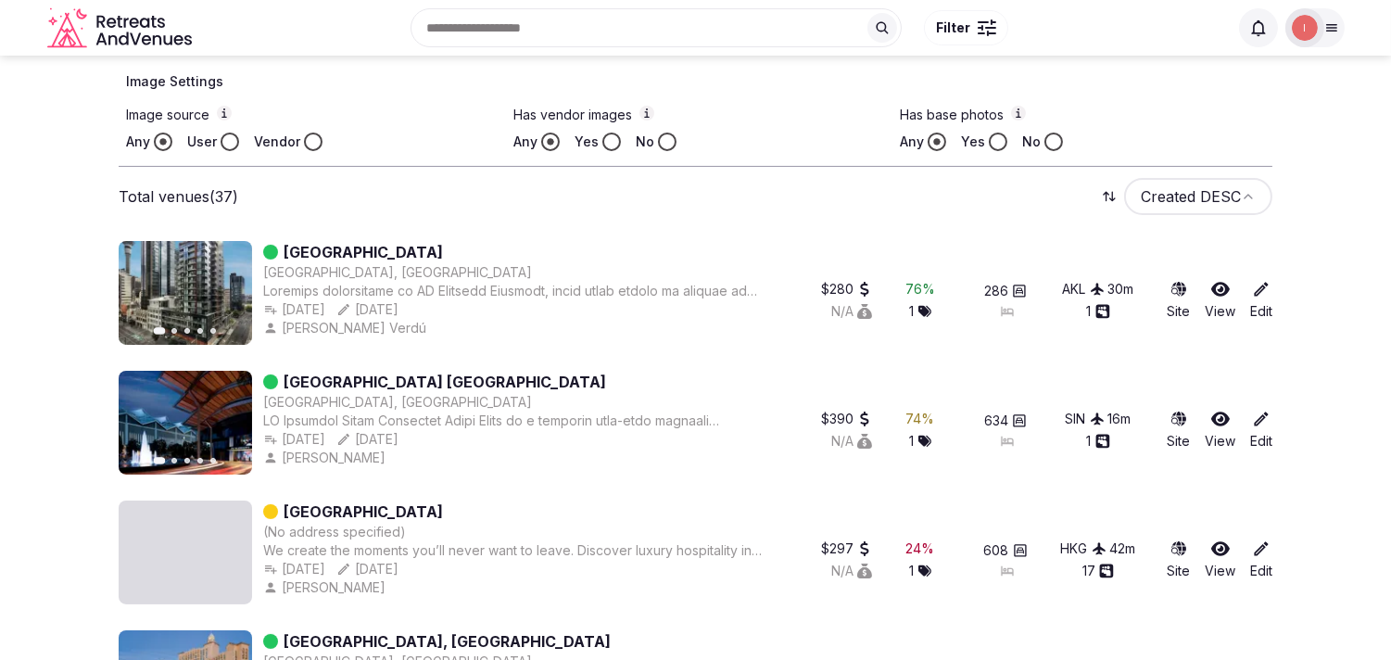
scroll to position [478, 0]
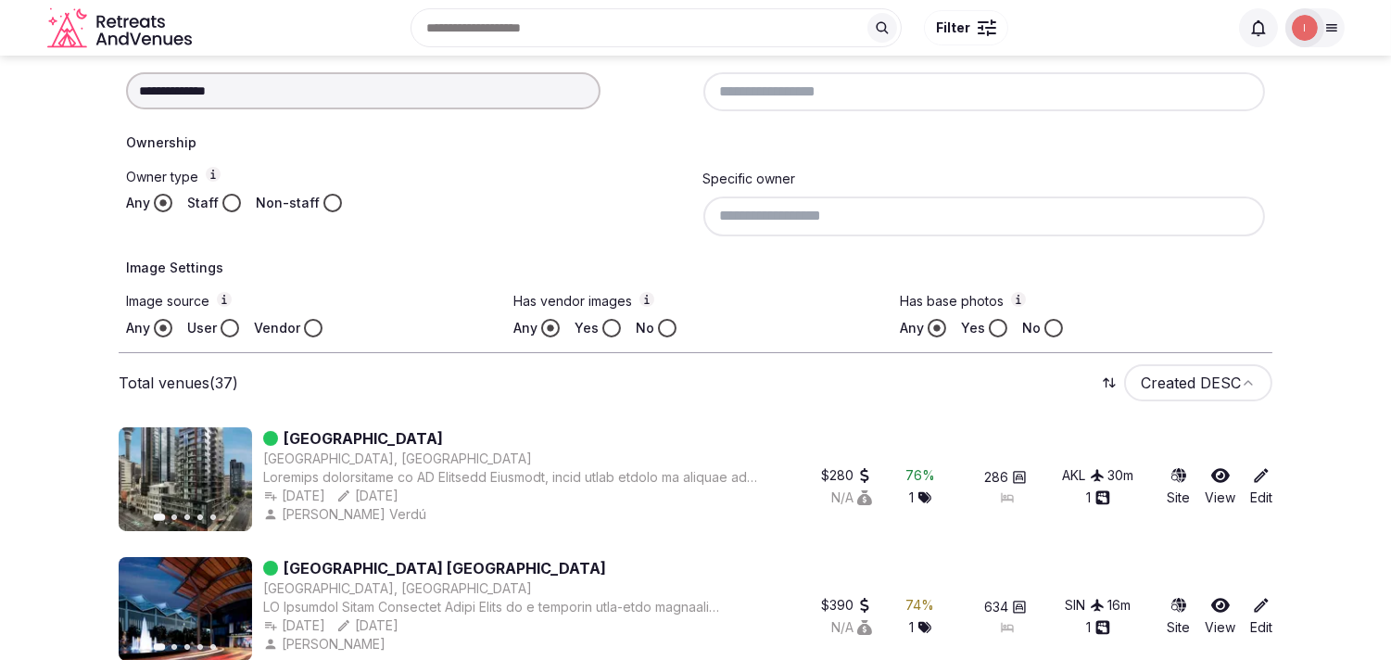
click at [310, 94] on input "**********" at bounding box center [363, 90] width 475 height 37
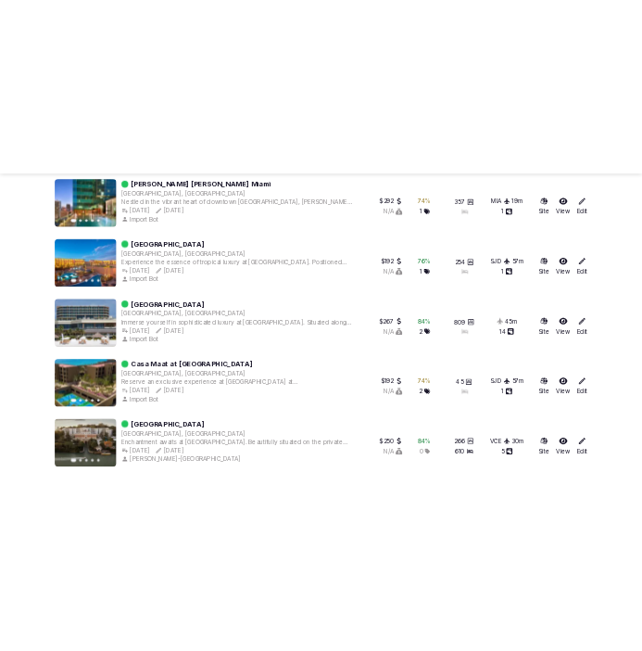
scroll to position [5046, 0]
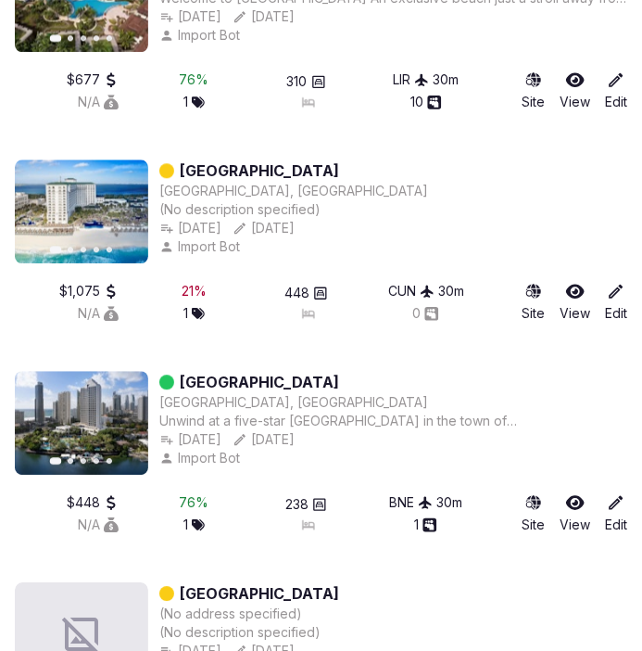
type input "**********"
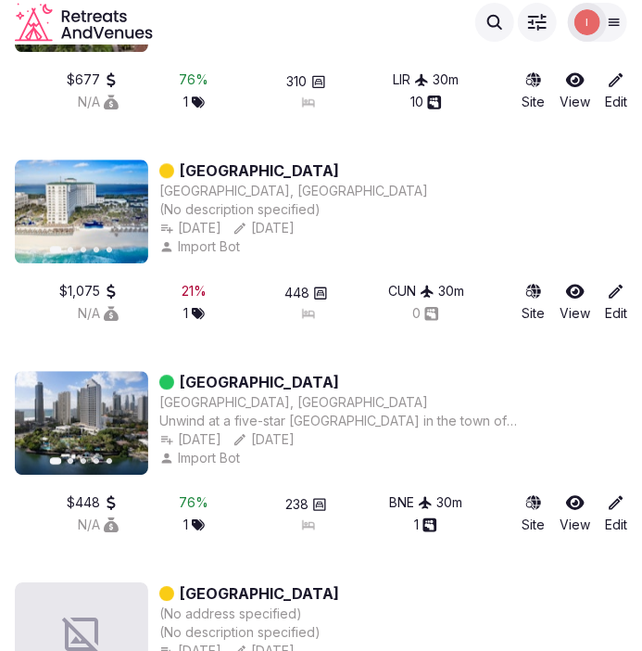
scroll to position [0, 0]
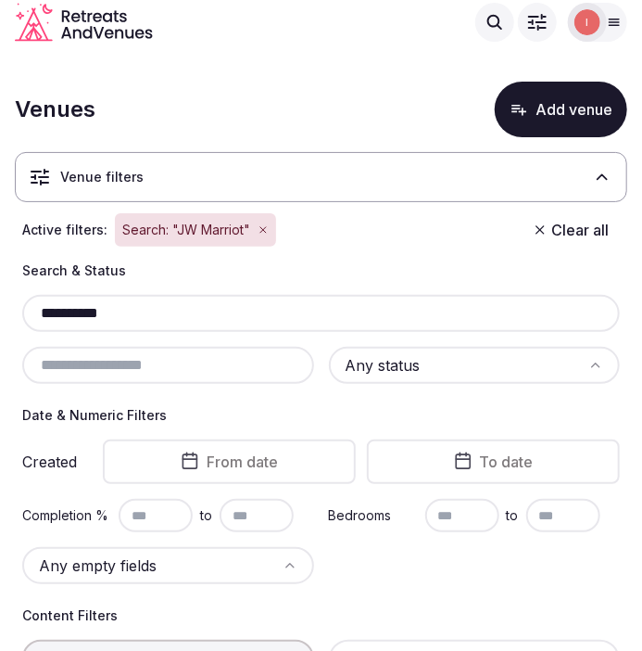
drag, startPoint x: 146, startPoint y: 312, endPoint x: 15, endPoint y: 316, distance: 131.7
paste input "*******"
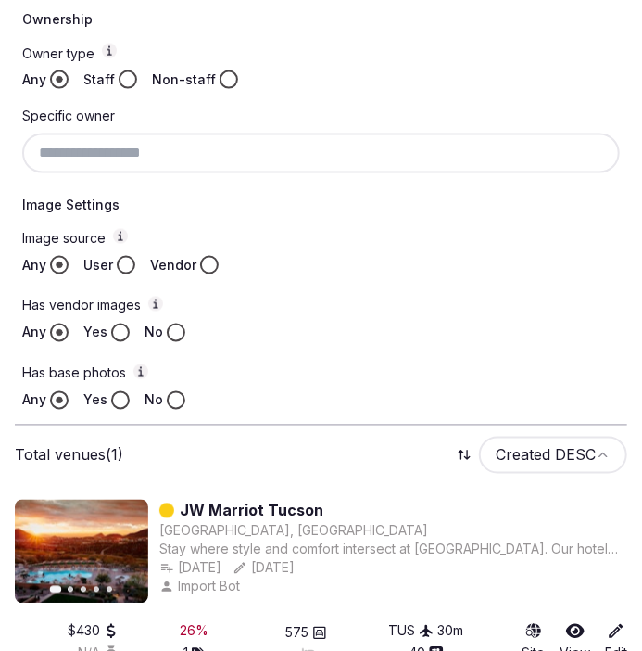
scroll to position [749, 0]
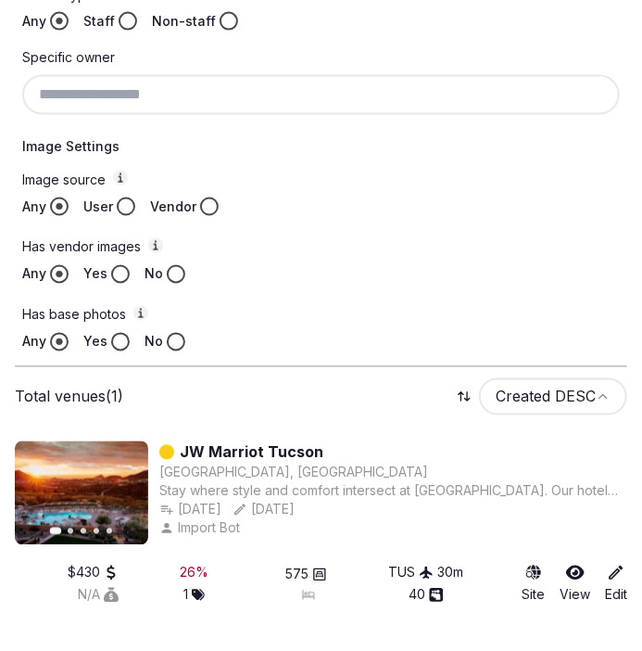
type input "**********"
